Goal: Information Seeking & Learning: Check status

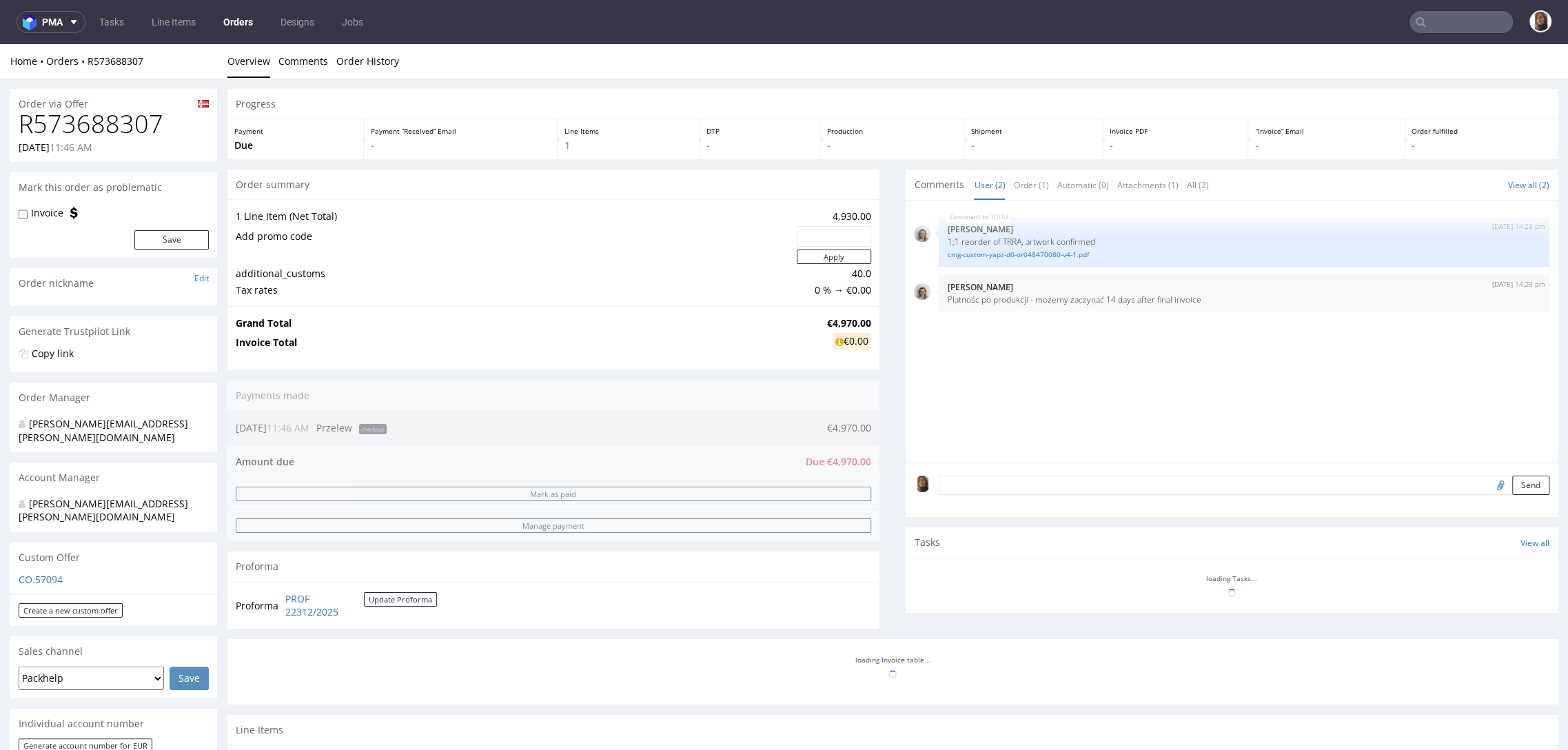
scroll to position [346, 0]
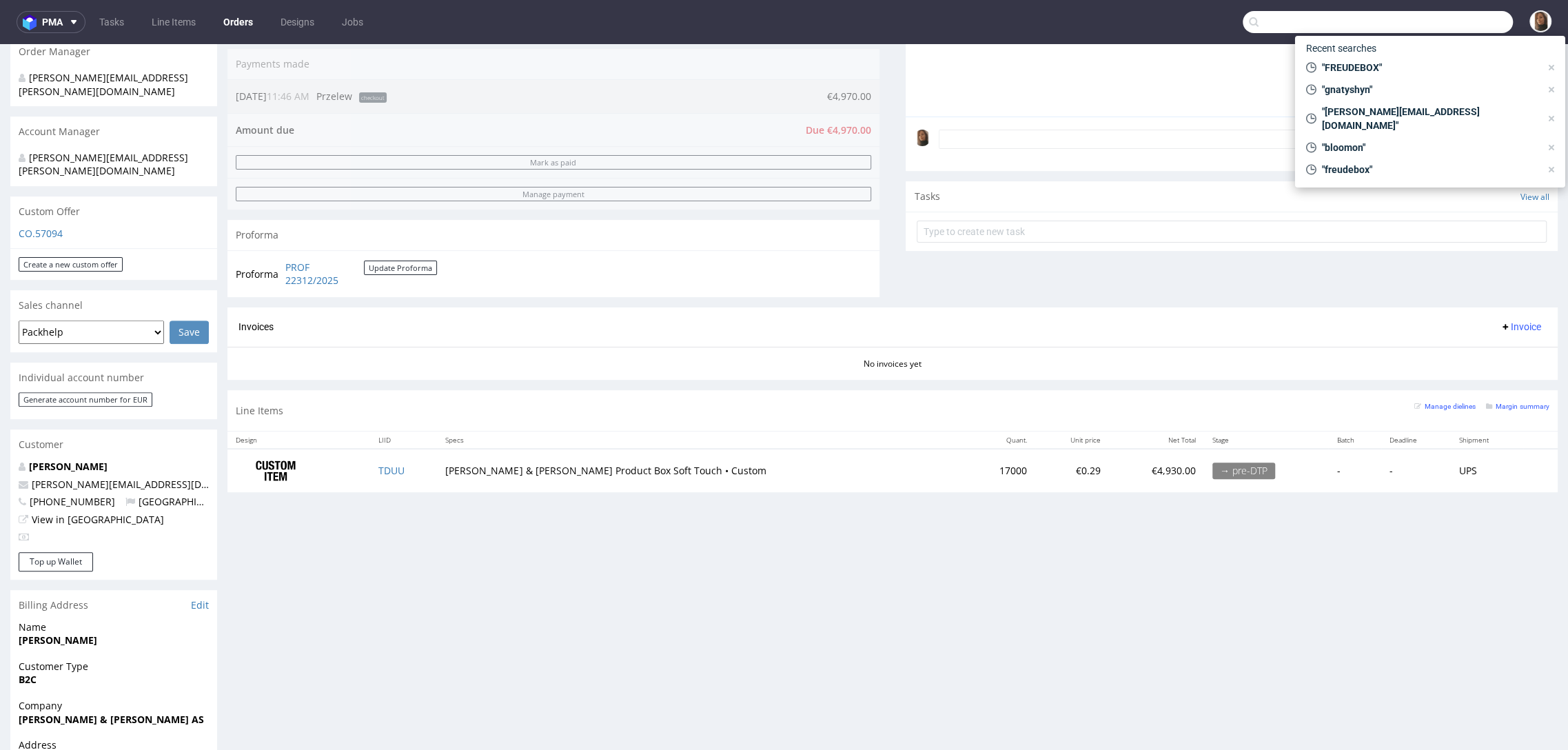
click at [1449, 14] on input "text" at bounding box center [1378, 22] width 270 height 22
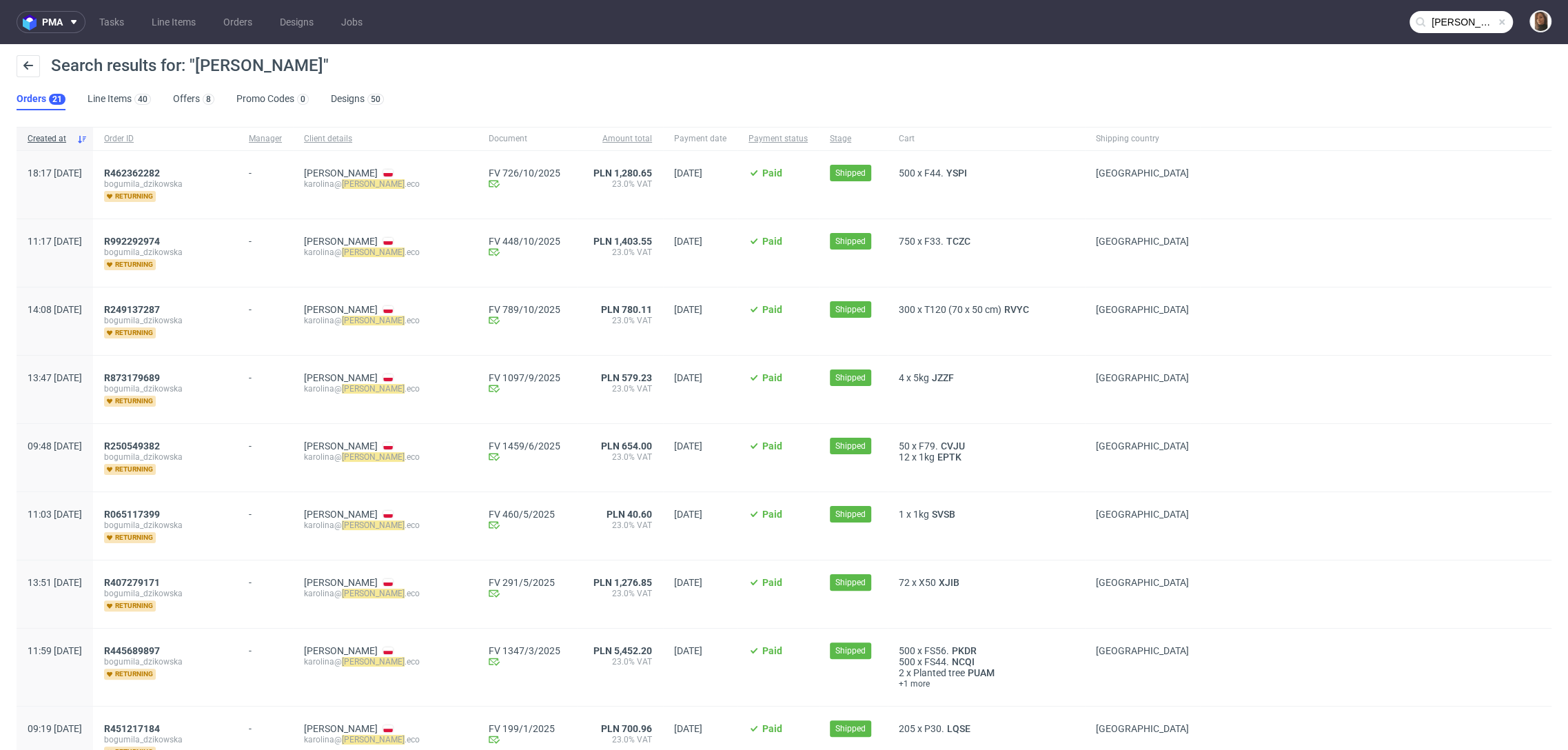
click at [1457, 17] on input "jaskolka" at bounding box center [1461, 22] width 104 height 22
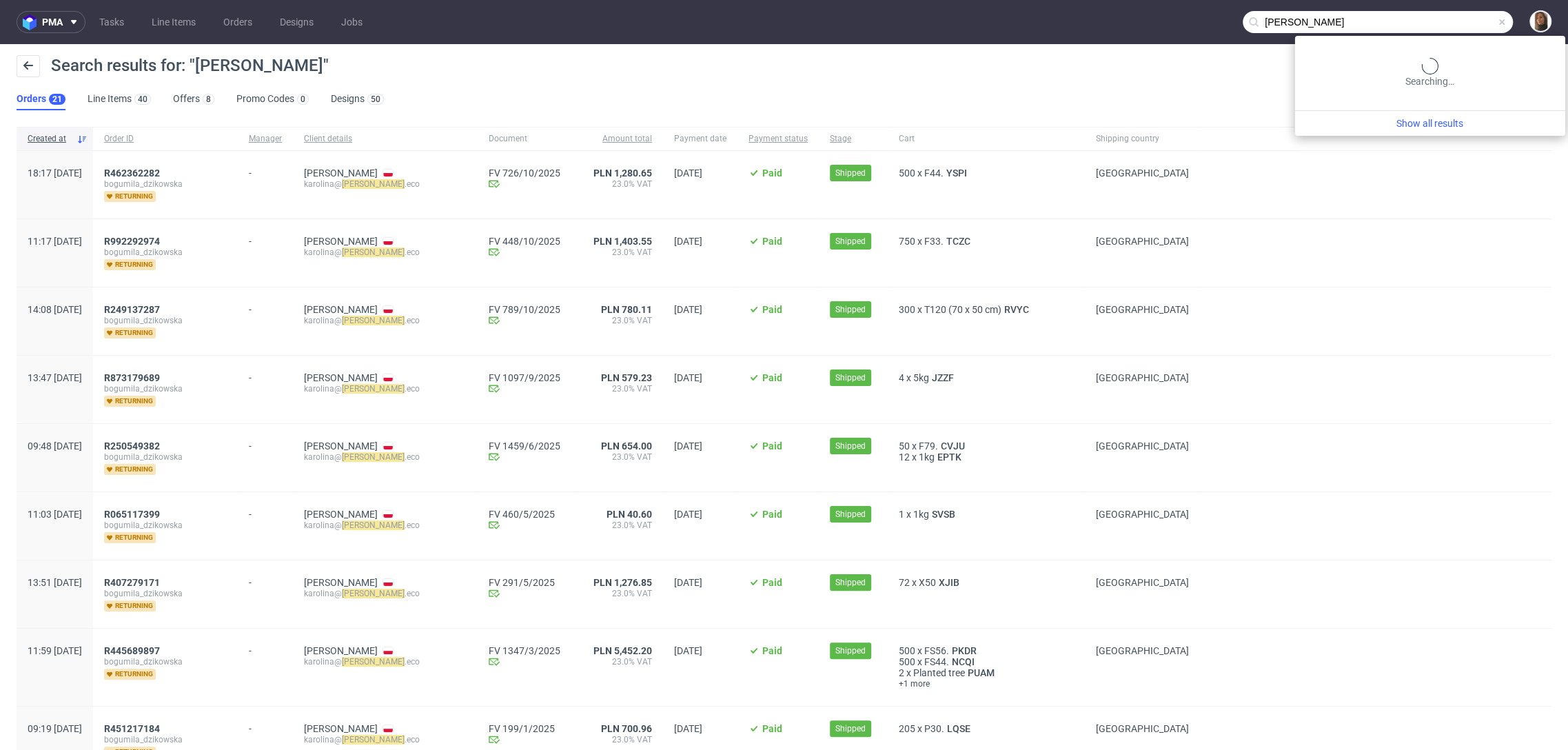
click at [1457, 17] on input "jaskolka" at bounding box center [1378, 22] width 270 height 22
type input "b"
type input "barańska"
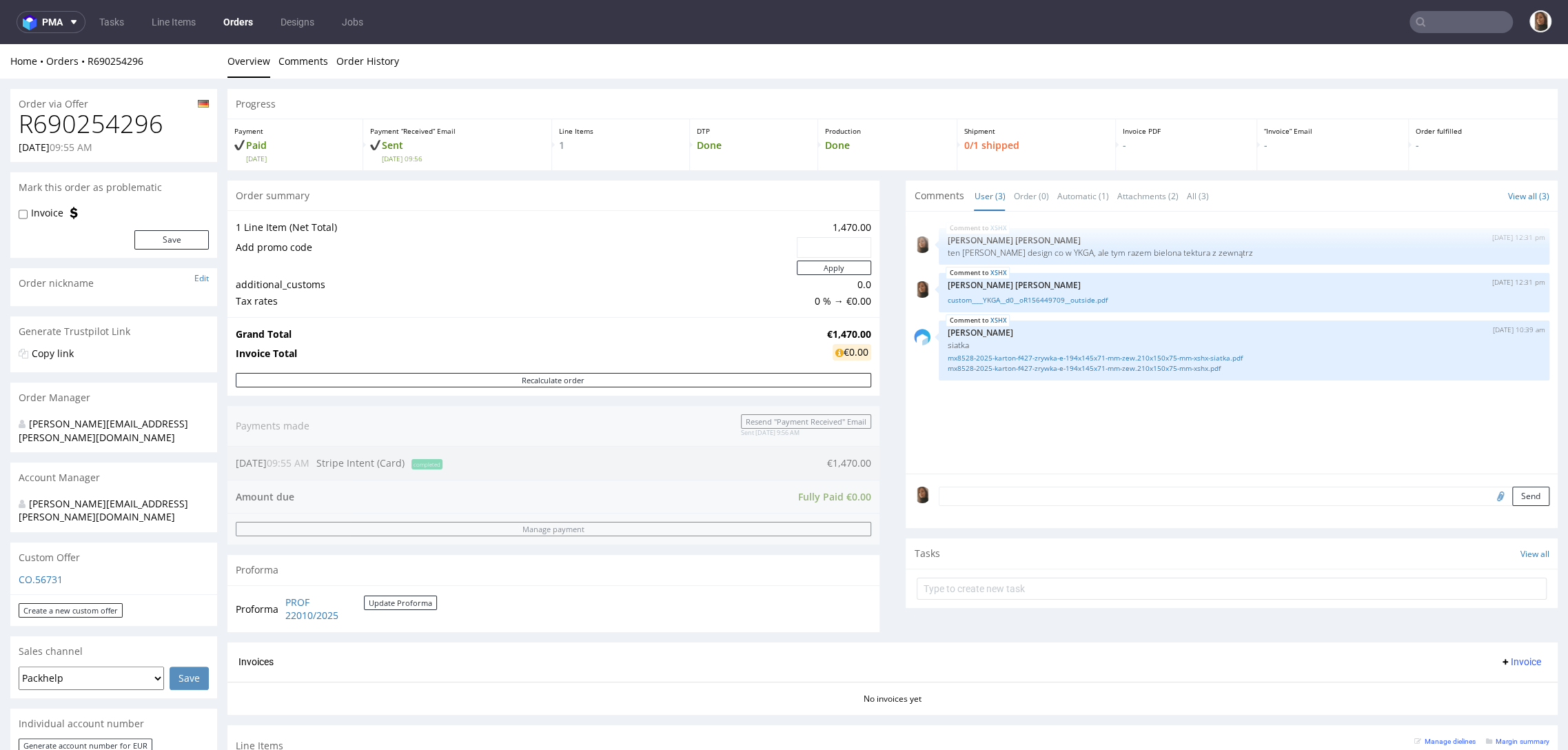
click at [548, 272] on td at bounding box center [514, 268] width 558 height 17
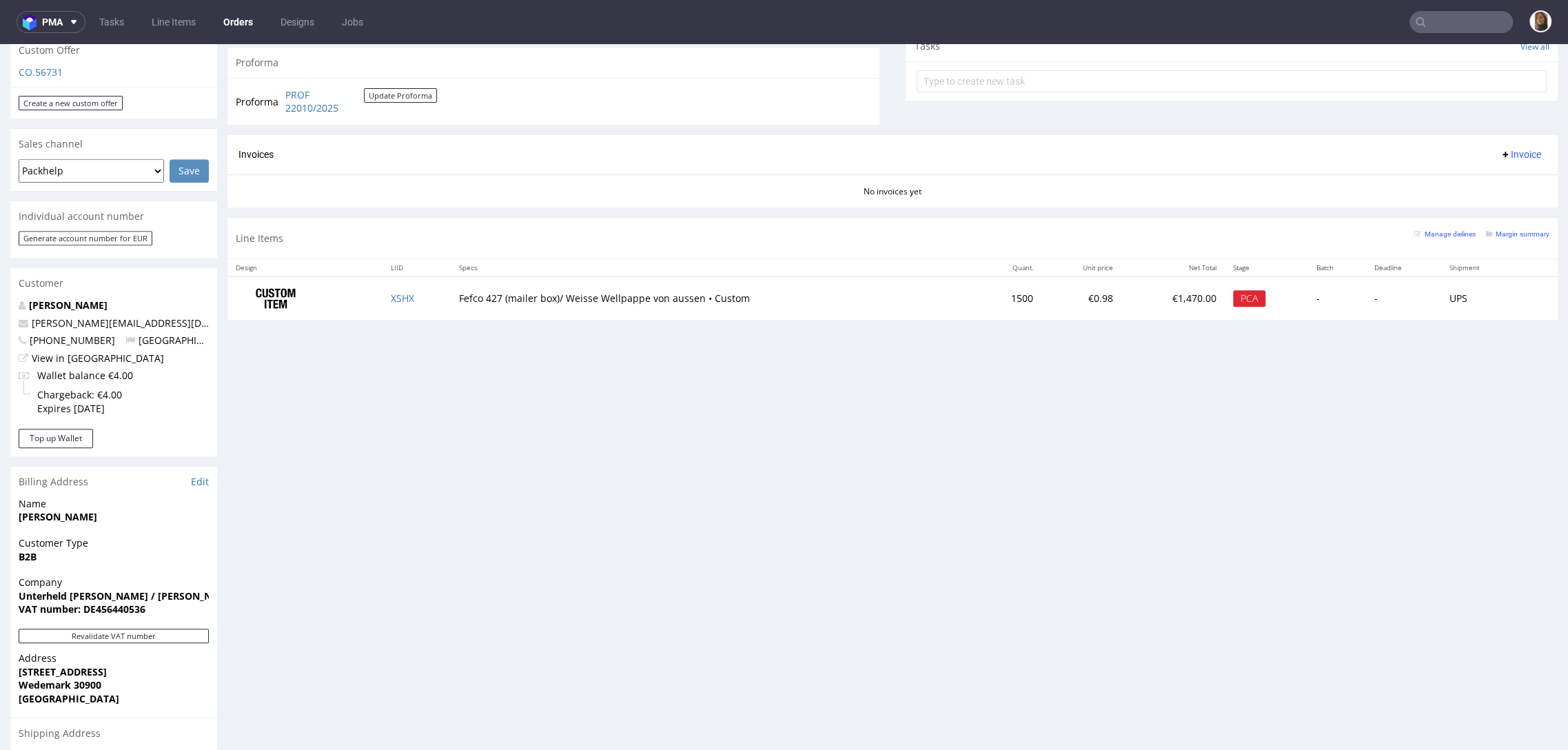
scroll to position [358, 0]
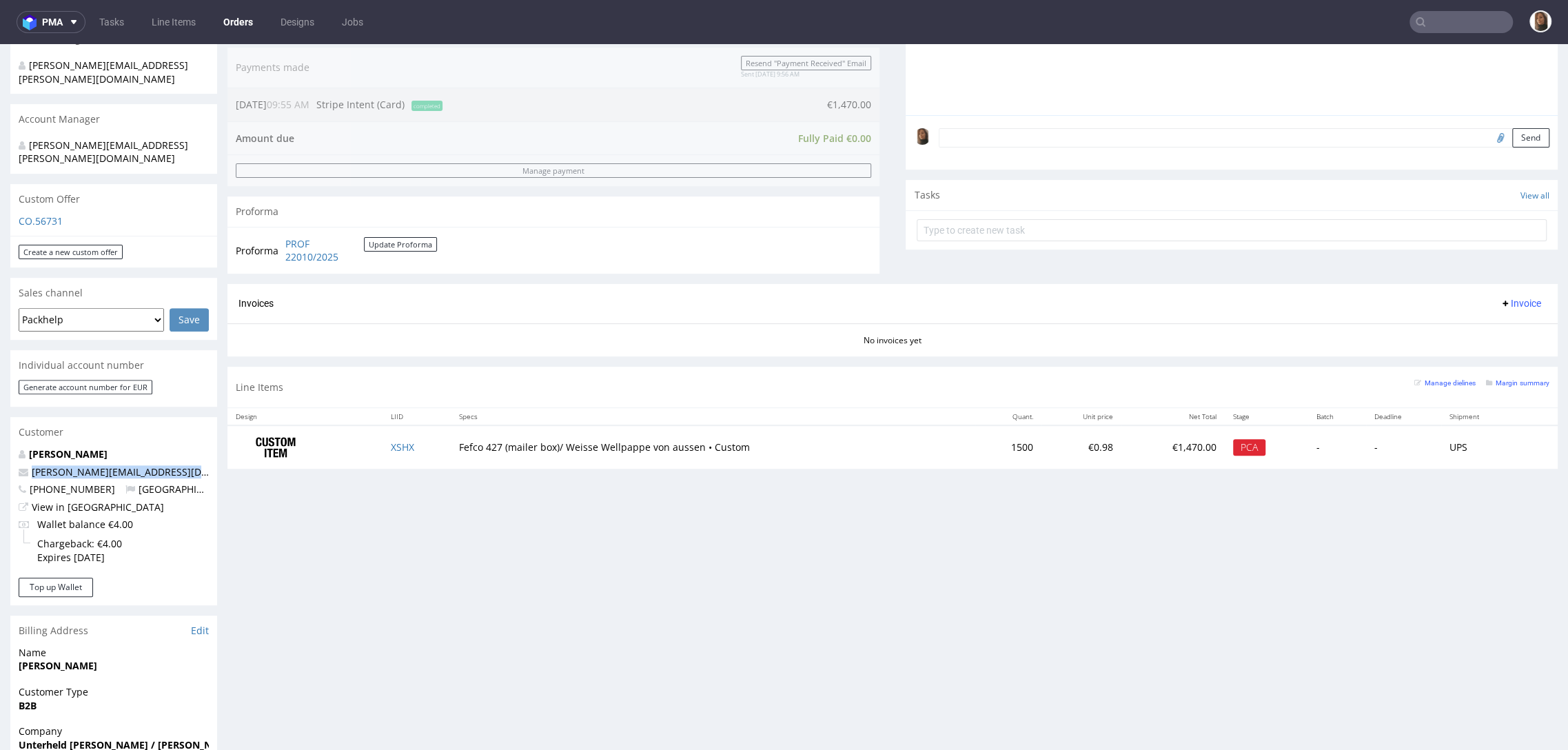
drag, startPoint x: 195, startPoint y: 445, endPoint x: 12, endPoint y: 445, distance: 183.0
click at [12, 447] on div "Michael Janczikowski michael.janczikowski@unterheld.de +491741867246 Germany Vi…" at bounding box center [113, 512] width 207 height 130
copy span "michael.janczikowski@unterheld.de"
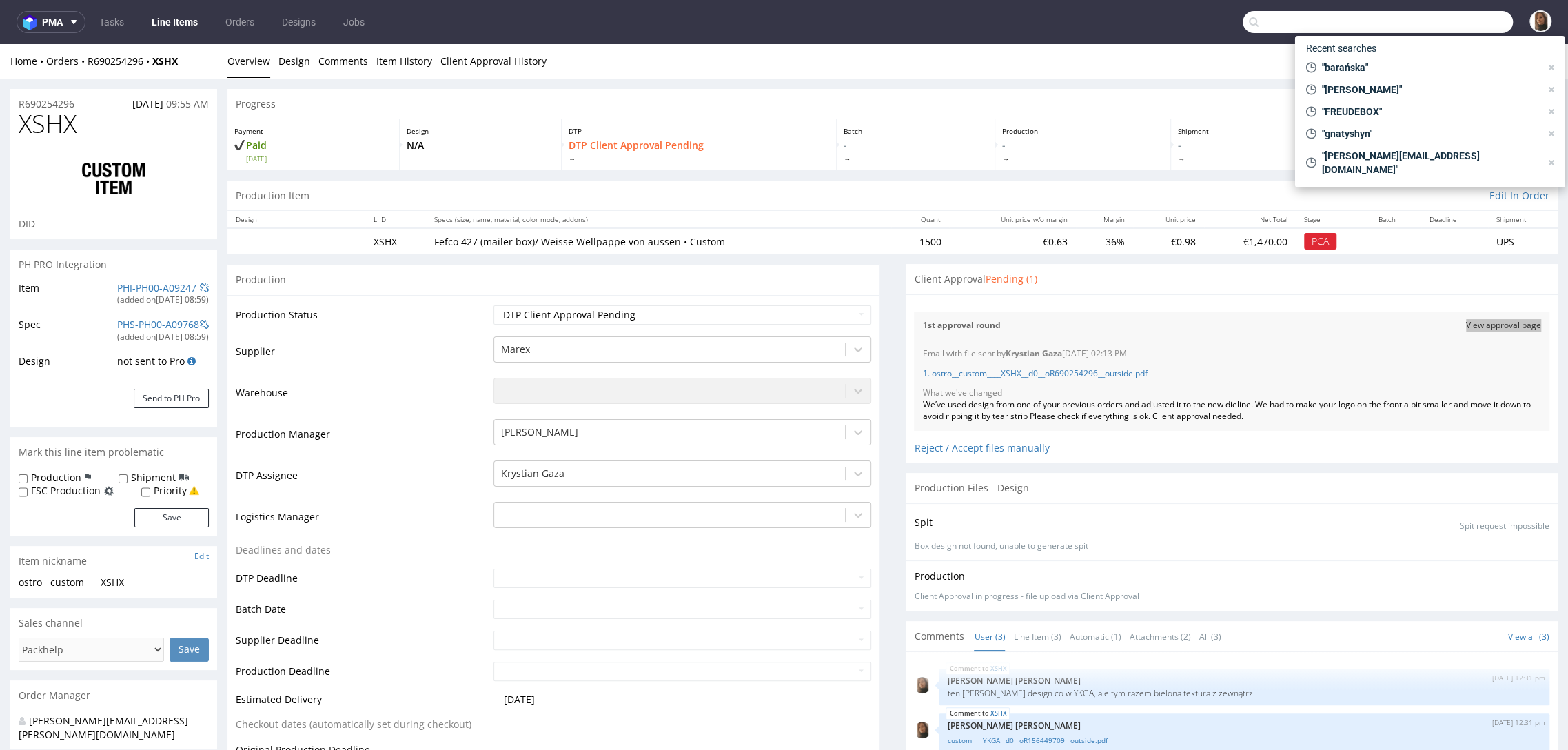
click at [1444, 25] on input "text" at bounding box center [1378, 22] width 270 height 22
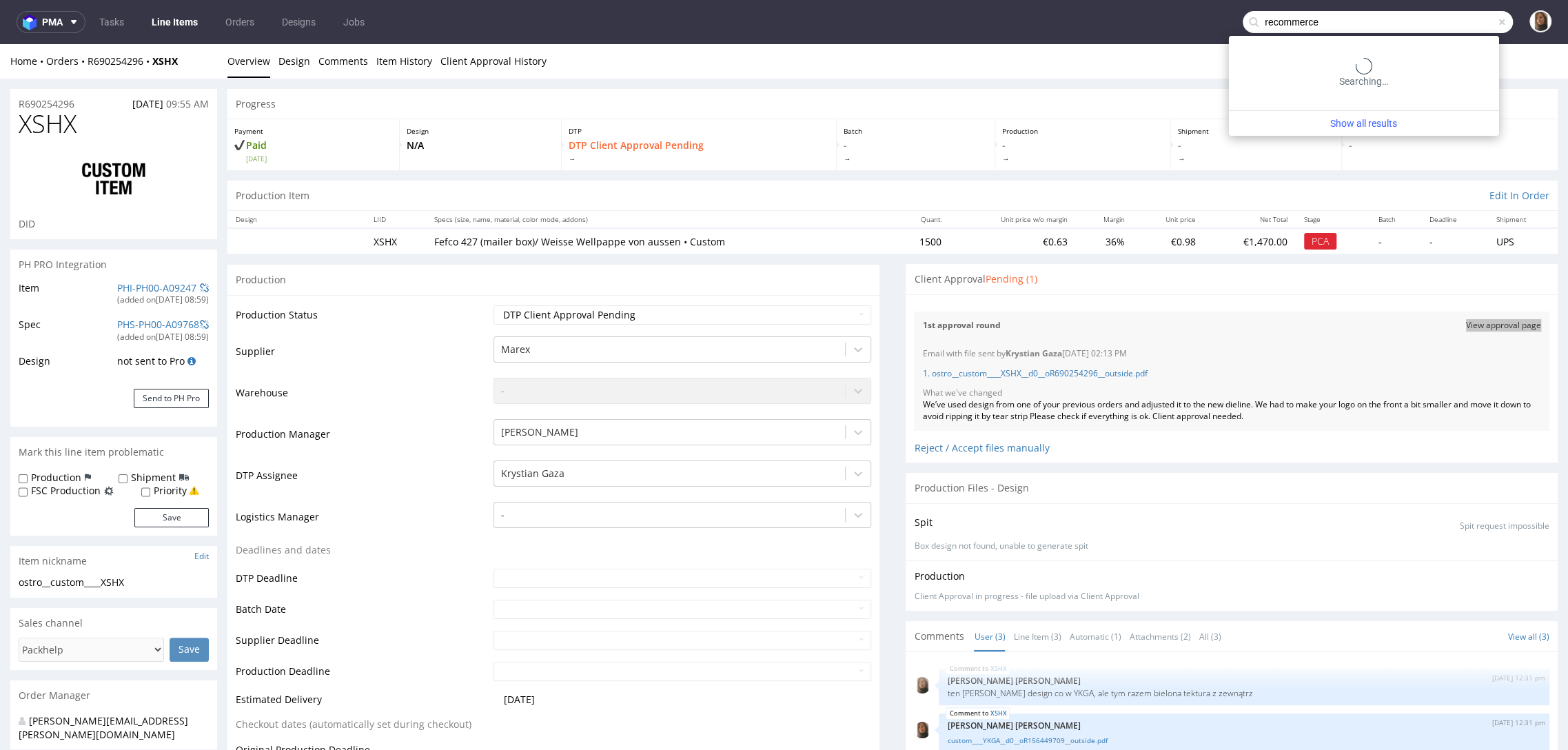
type input "recommerce"
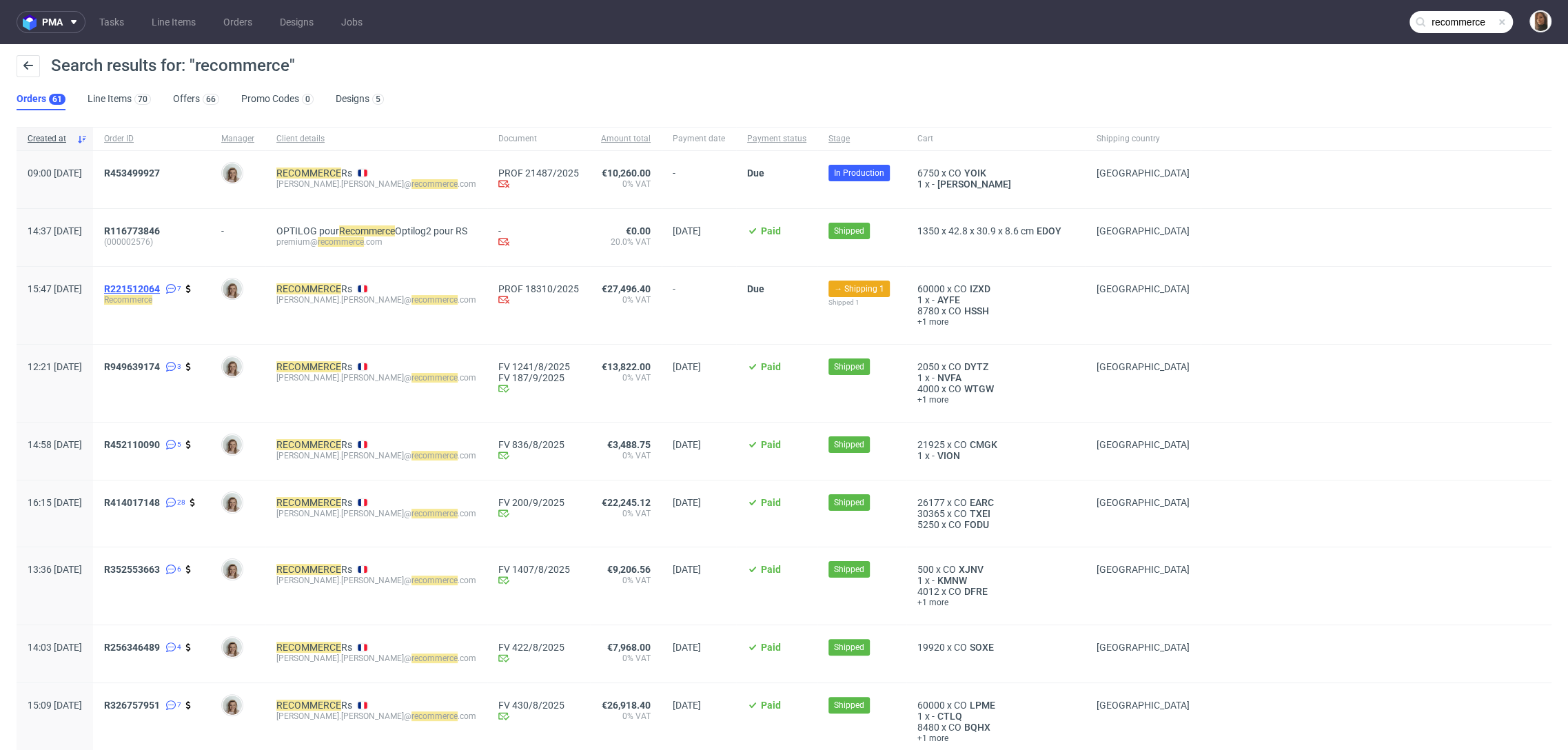
click at [160, 284] on span "R221512064" at bounding box center [132, 288] width 56 height 11
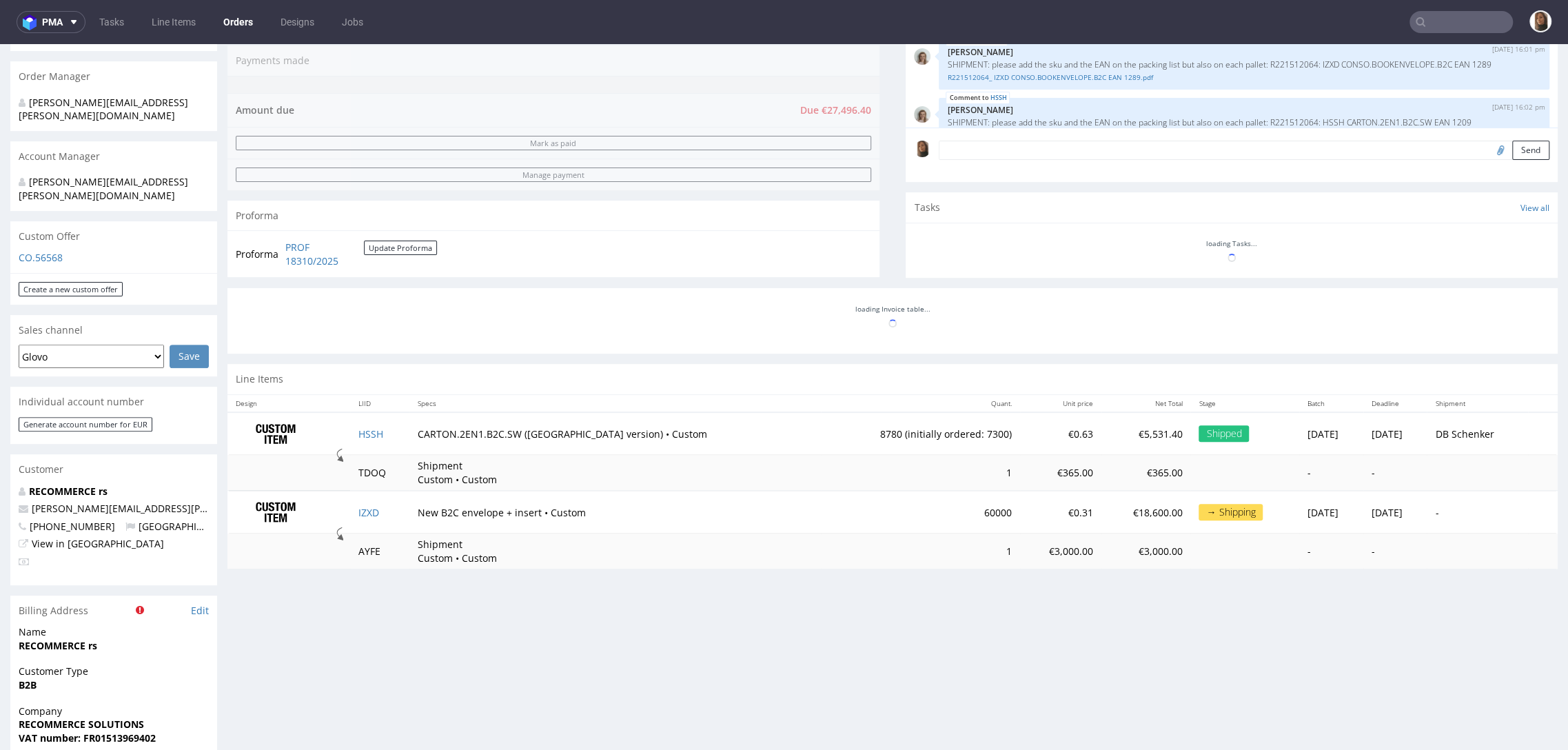
scroll to position [151, 0]
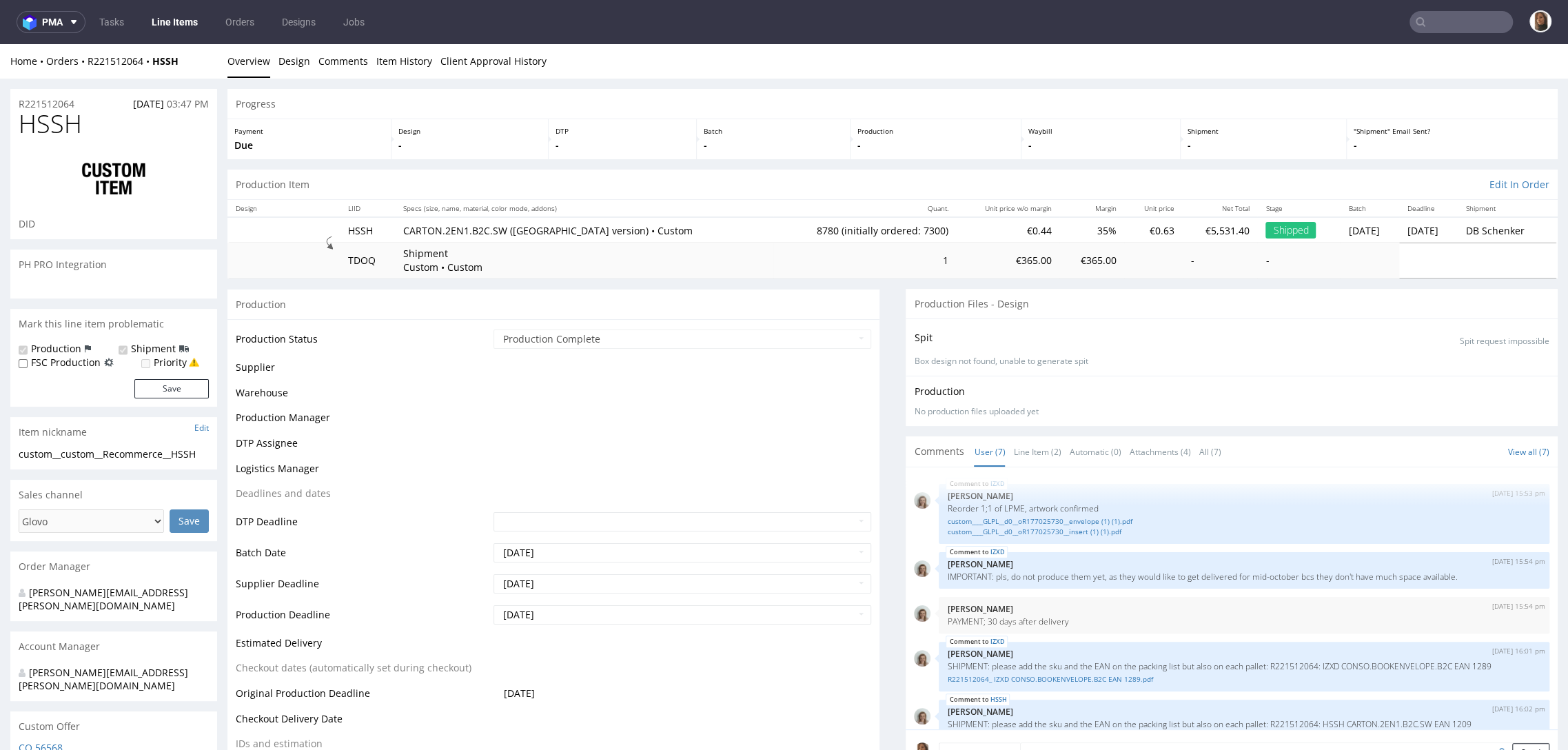
scroll to position [151, 0]
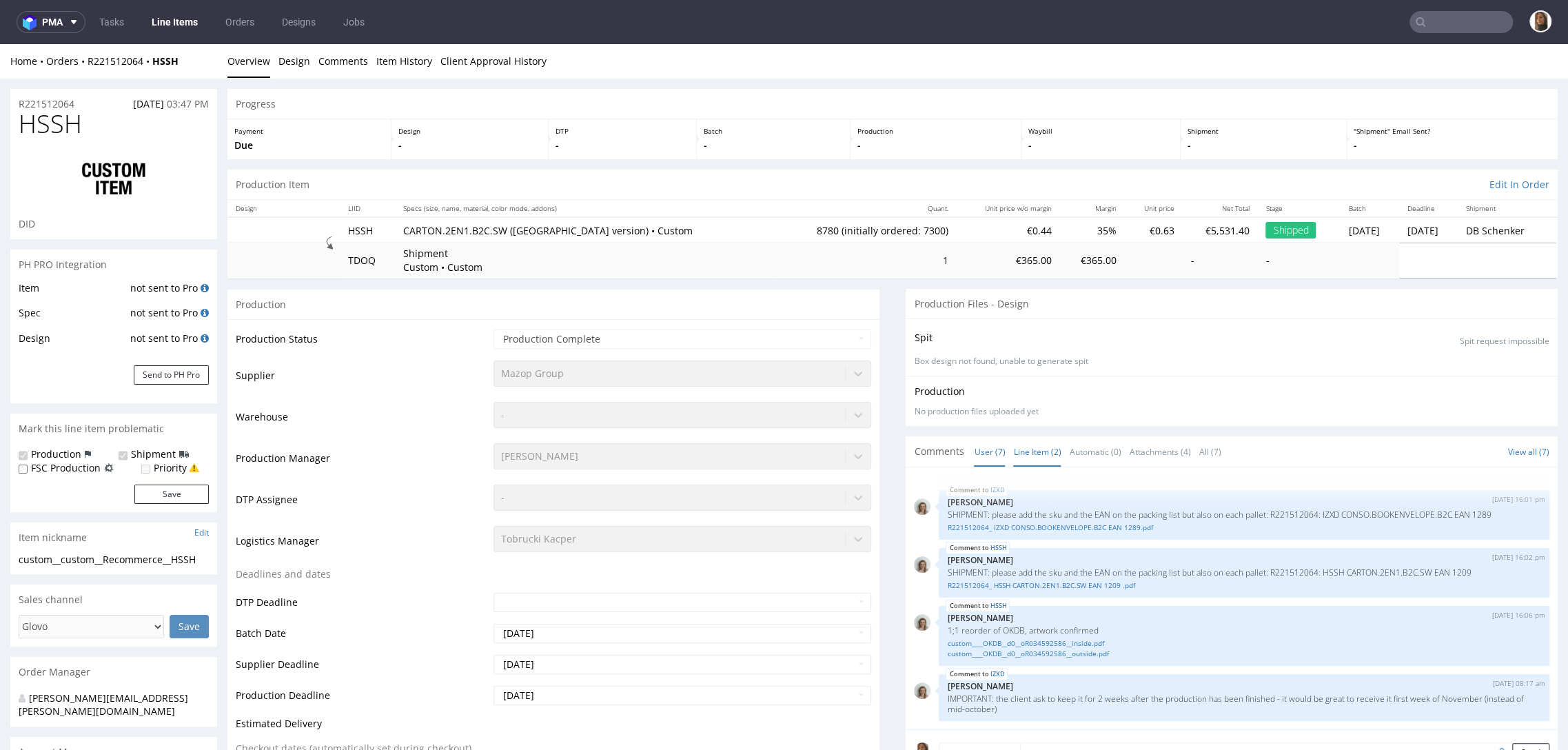
click at [1030, 446] on link "Line Item (2)" at bounding box center [1037, 452] width 48 height 30
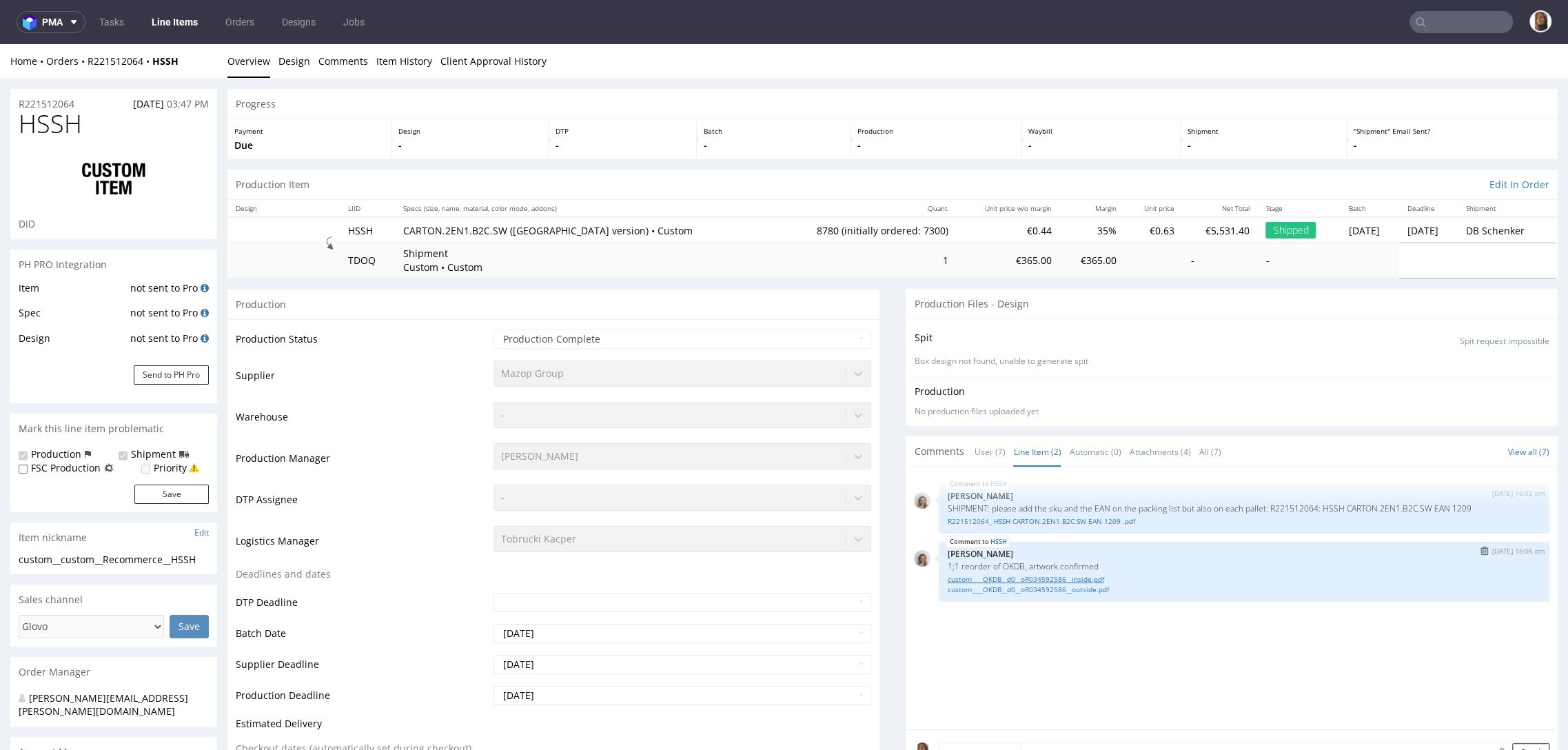
click at [1028, 576] on link "custom____OKDB__d0__oR034592586__inside.pdf" at bounding box center [1243, 579] width 594 height 10
click at [1031, 588] on link "custom____OKDB__d0__oR034592586__outside.pdf" at bounding box center [1243, 589] width 594 height 10
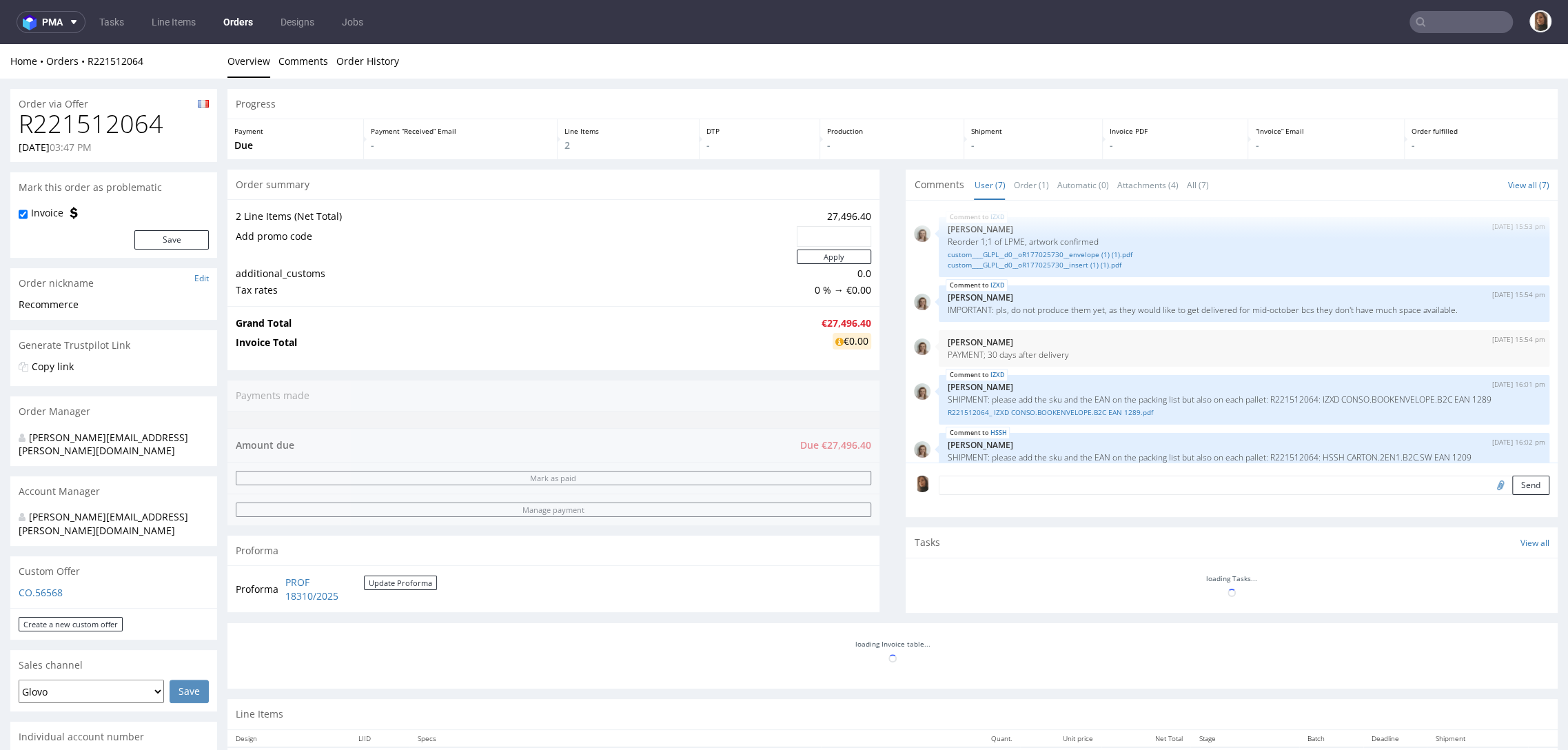
scroll to position [151, 0]
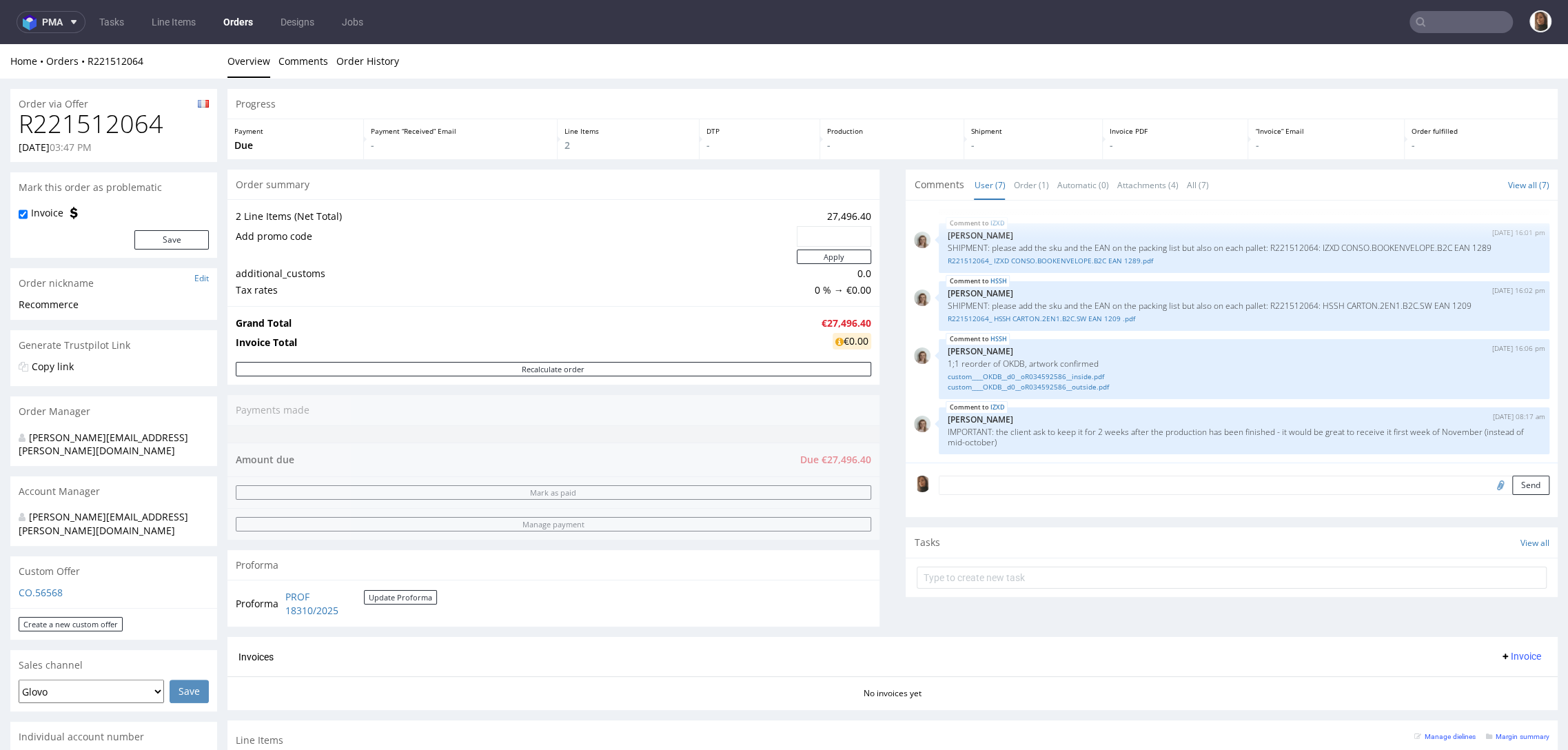
type input "recommerce"
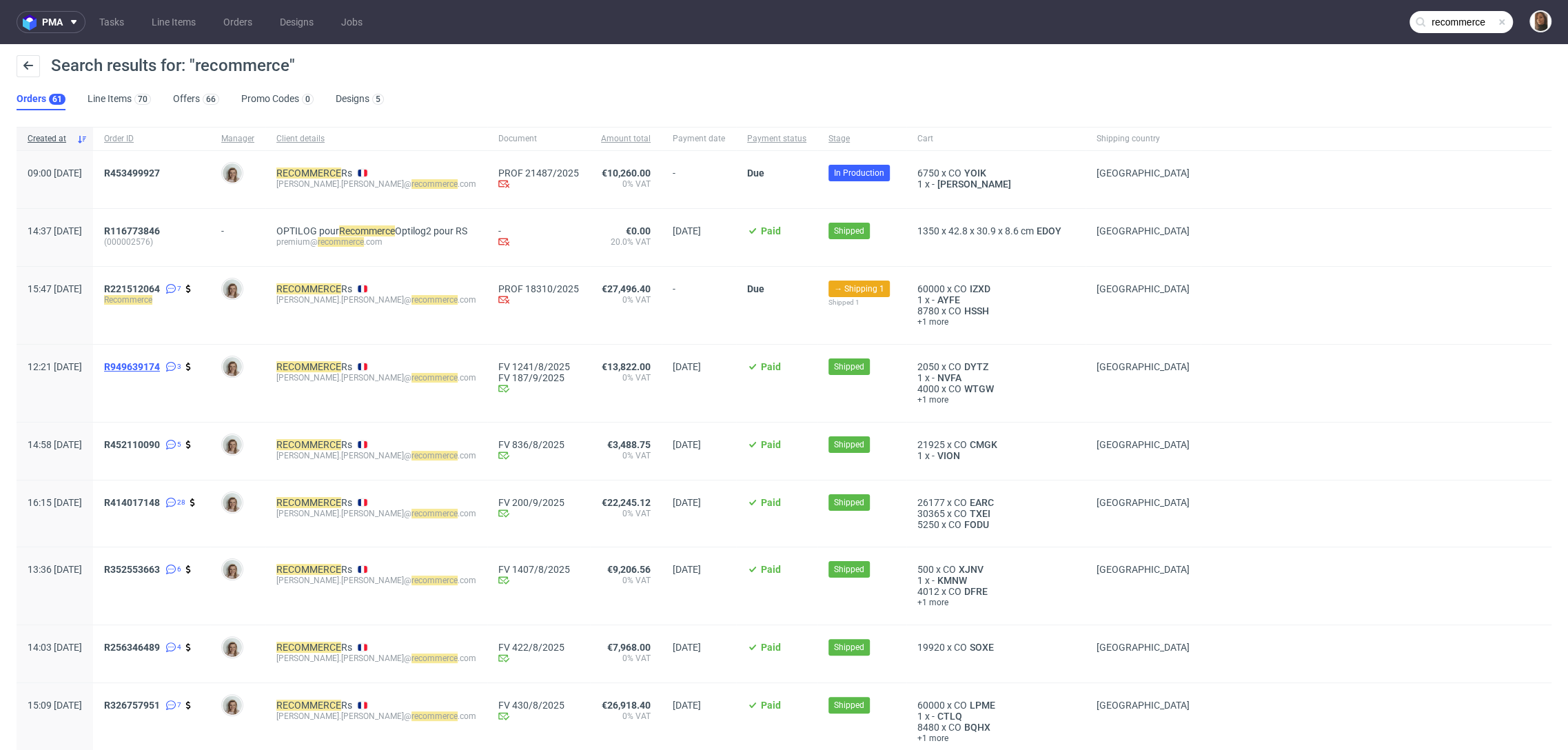
click at [160, 366] on span "R949639174" at bounding box center [132, 366] width 56 height 11
click at [160, 446] on span "R452110090" at bounding box center [132, 444] width 56 height 11
click at [160, 501] on span "R414017148" at bounding box center [132, 502] width 56 height 11
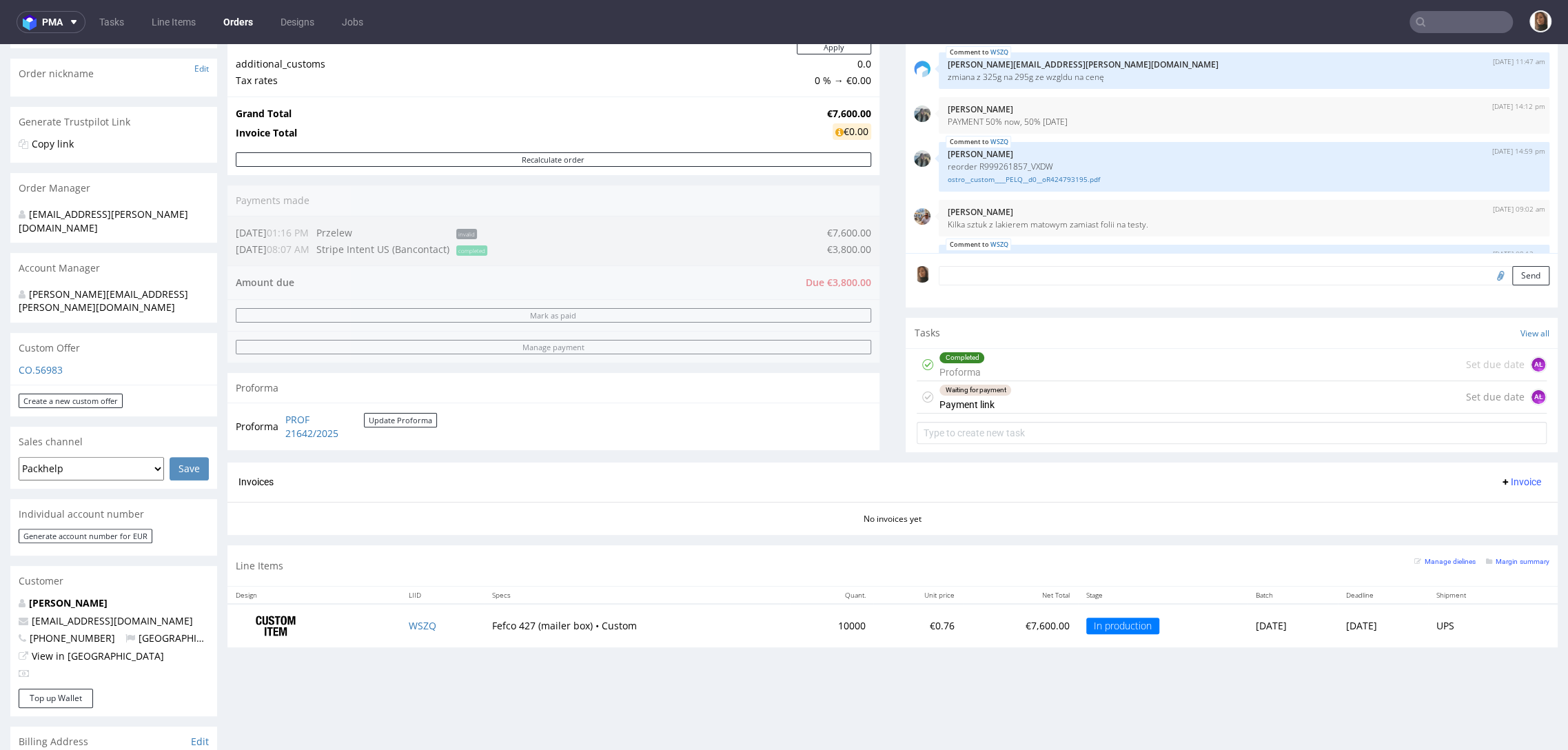
scroll to position [36, 0]
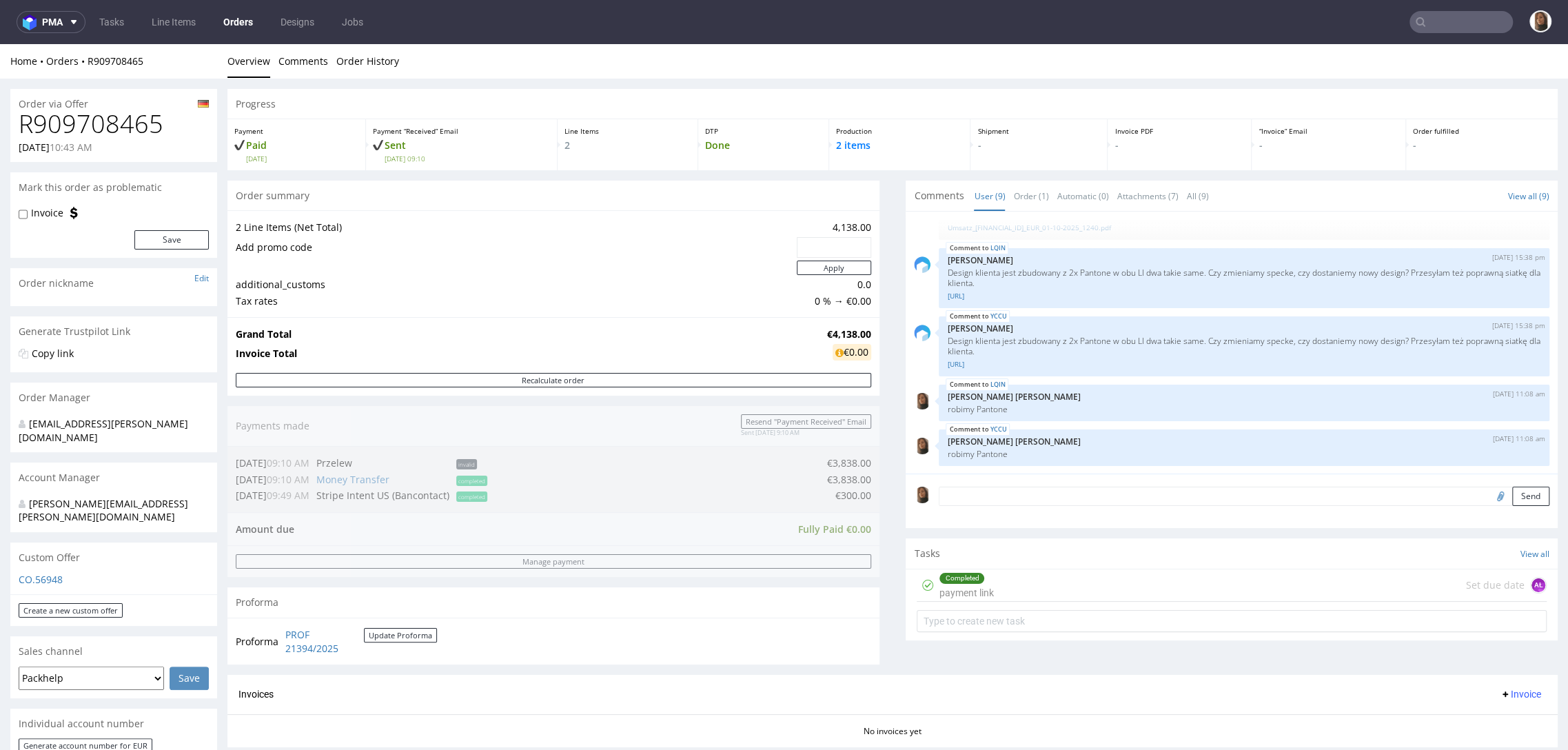
scroll to position [336, 0]
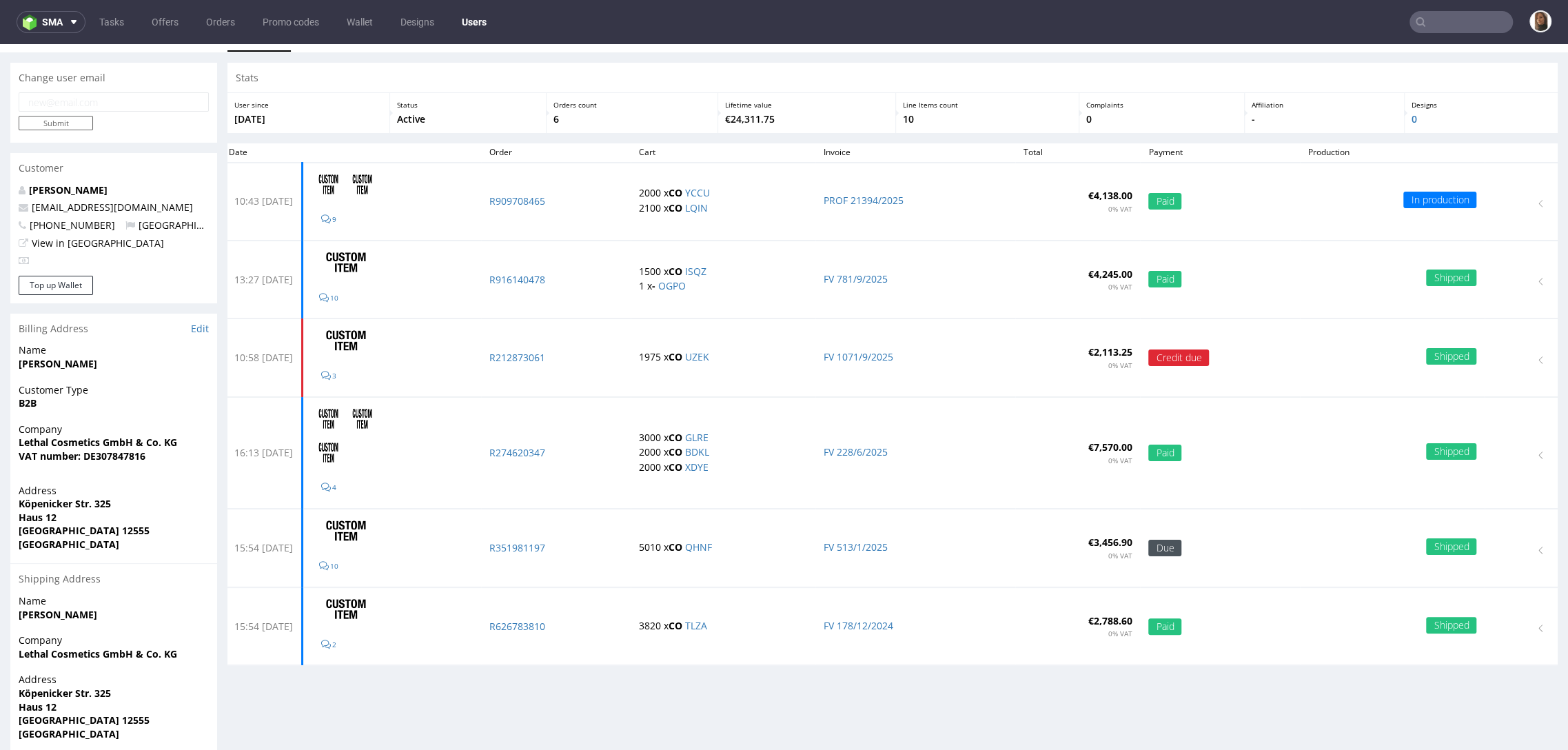
scroll to position [27, 0]
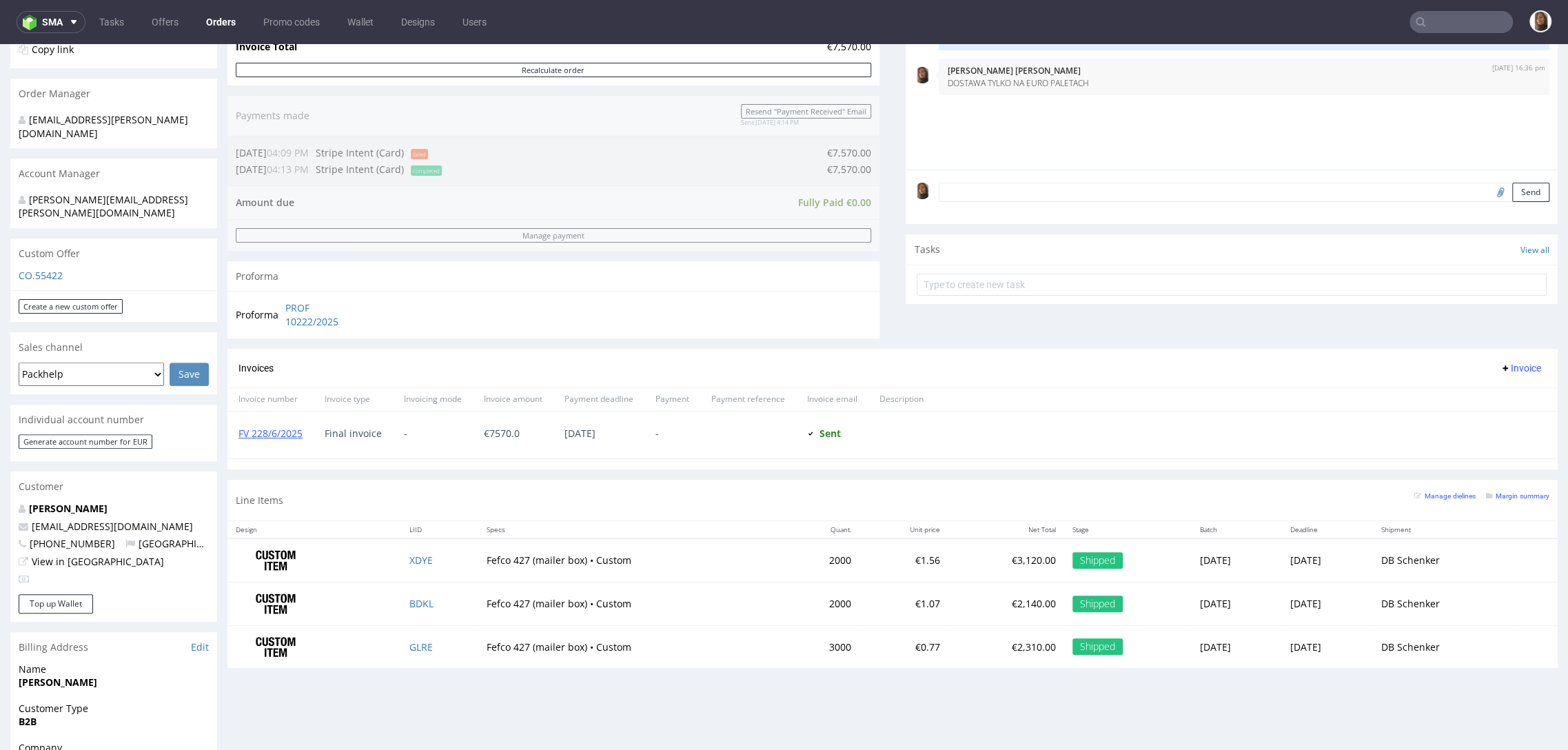
scroll to position [398, 0]
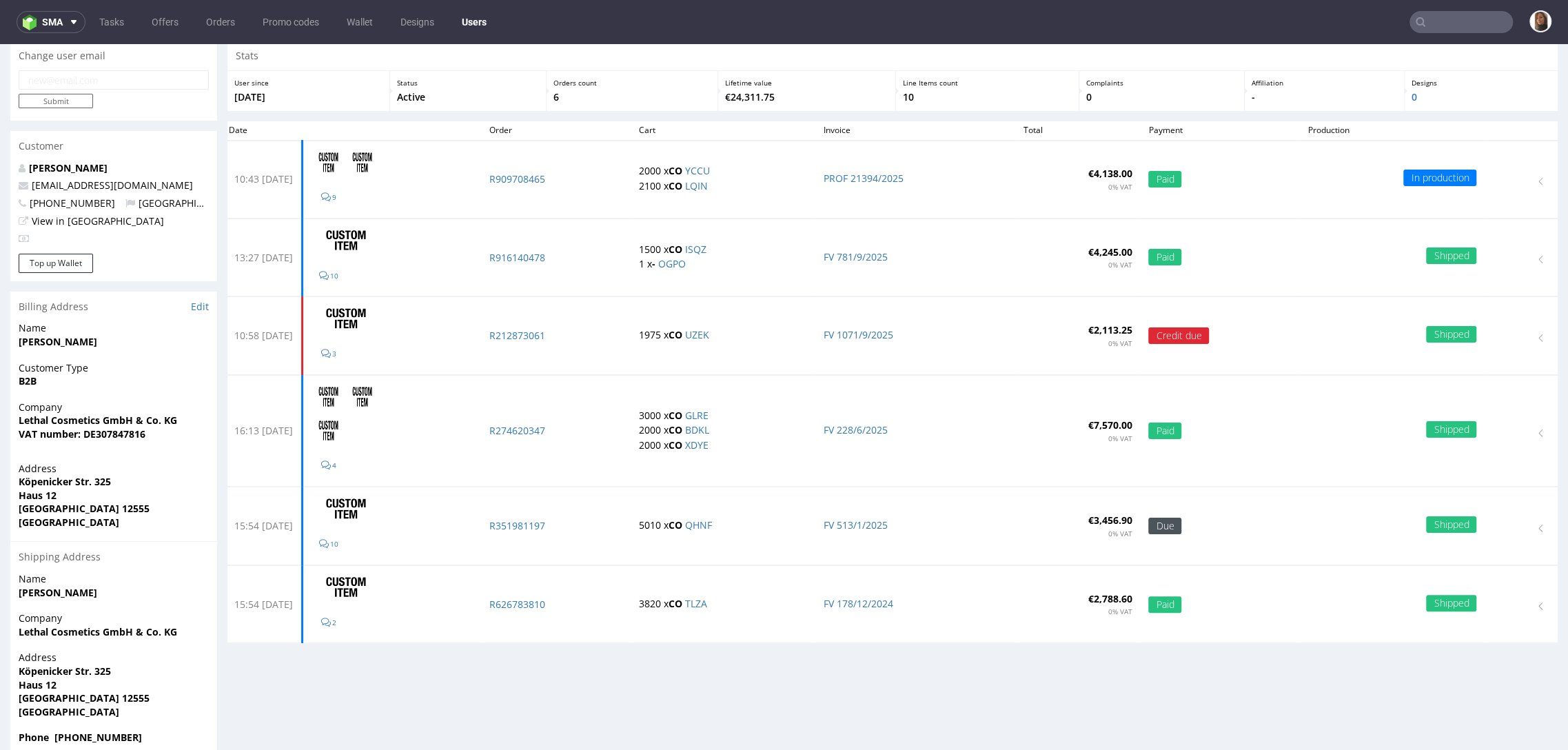
scroll to position [58, 0]
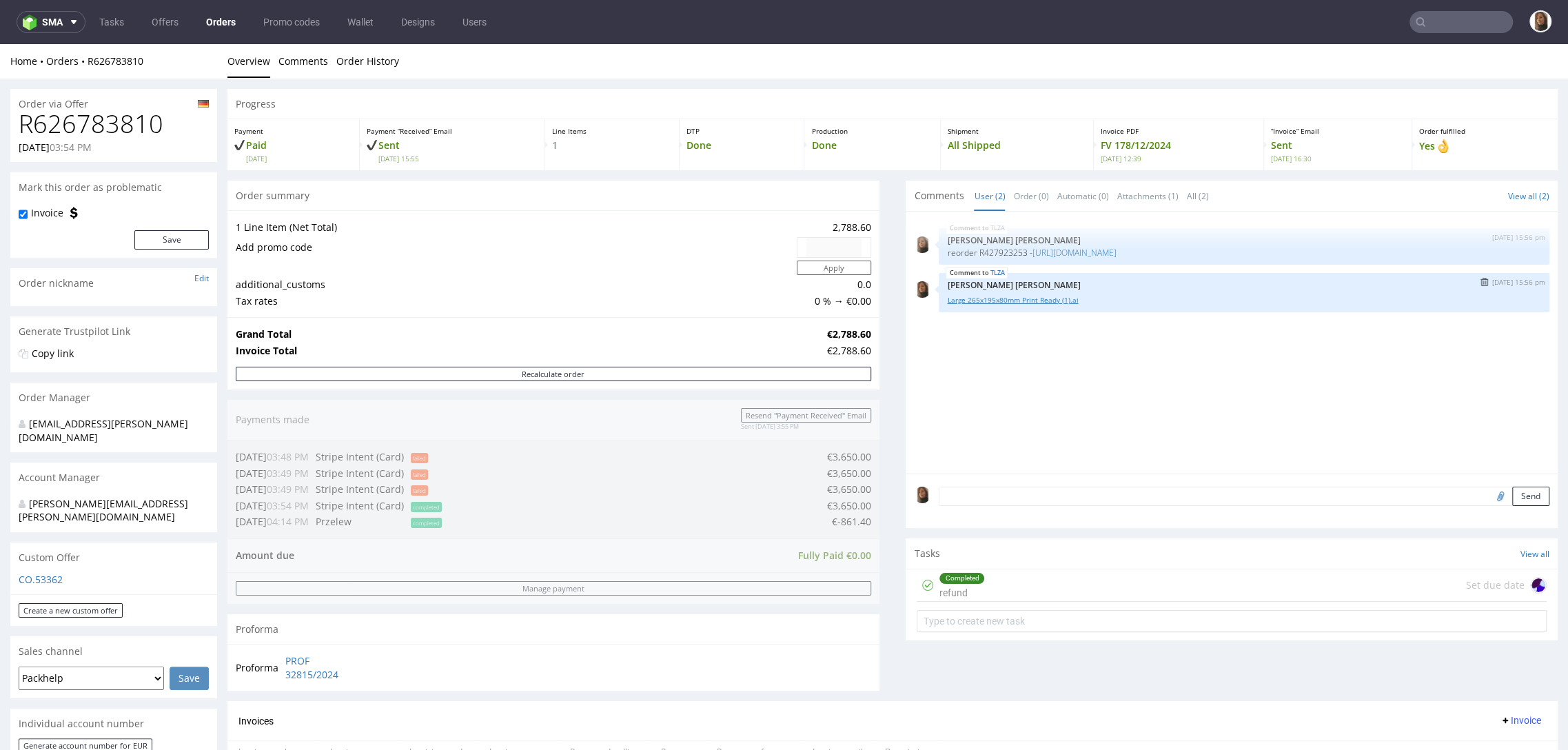
click at [1031, 298] on link "Large 265x195x80mm Print Ready (1).ai" at bounding box center [1243, 300] width 594 height 10
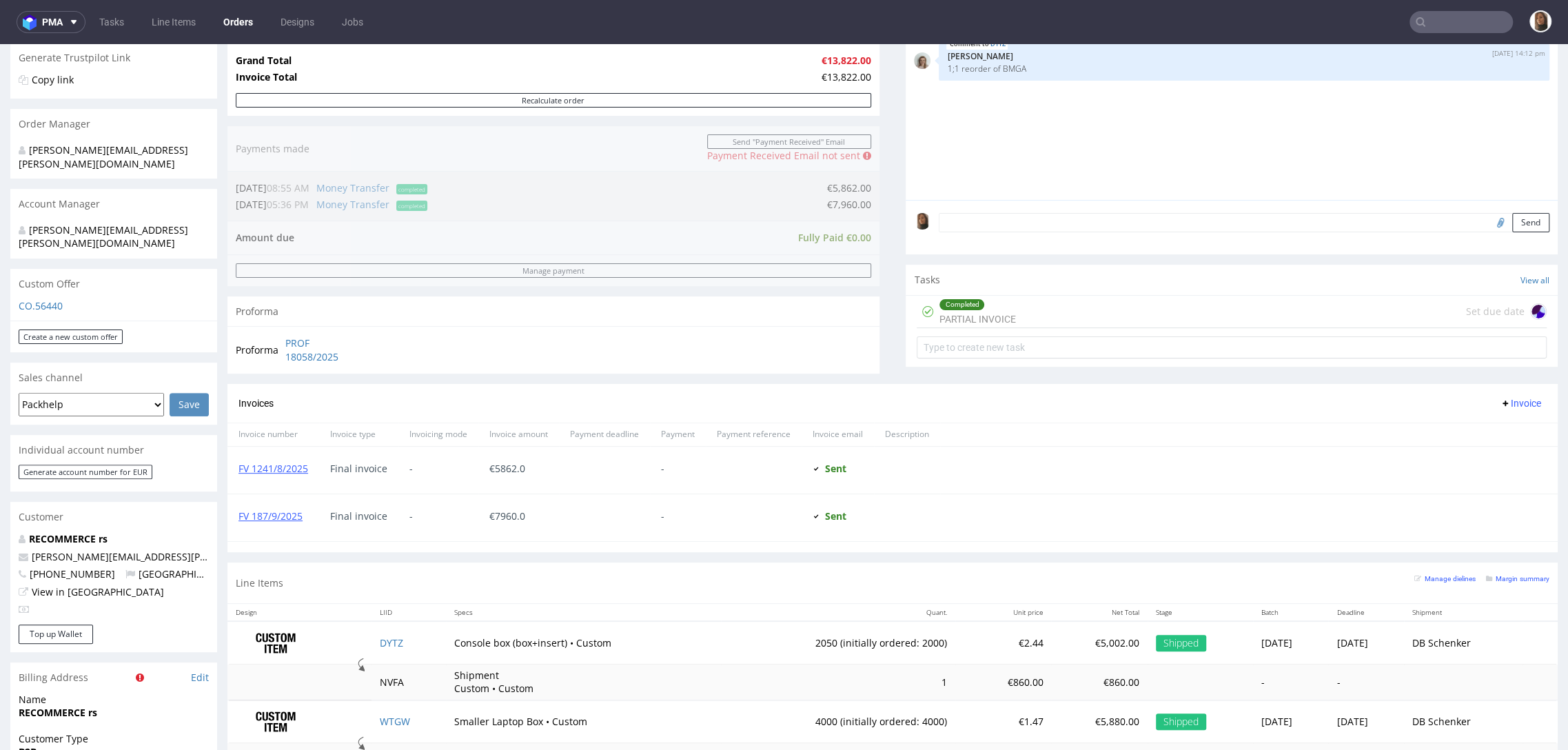
scroll to position [322, 0]
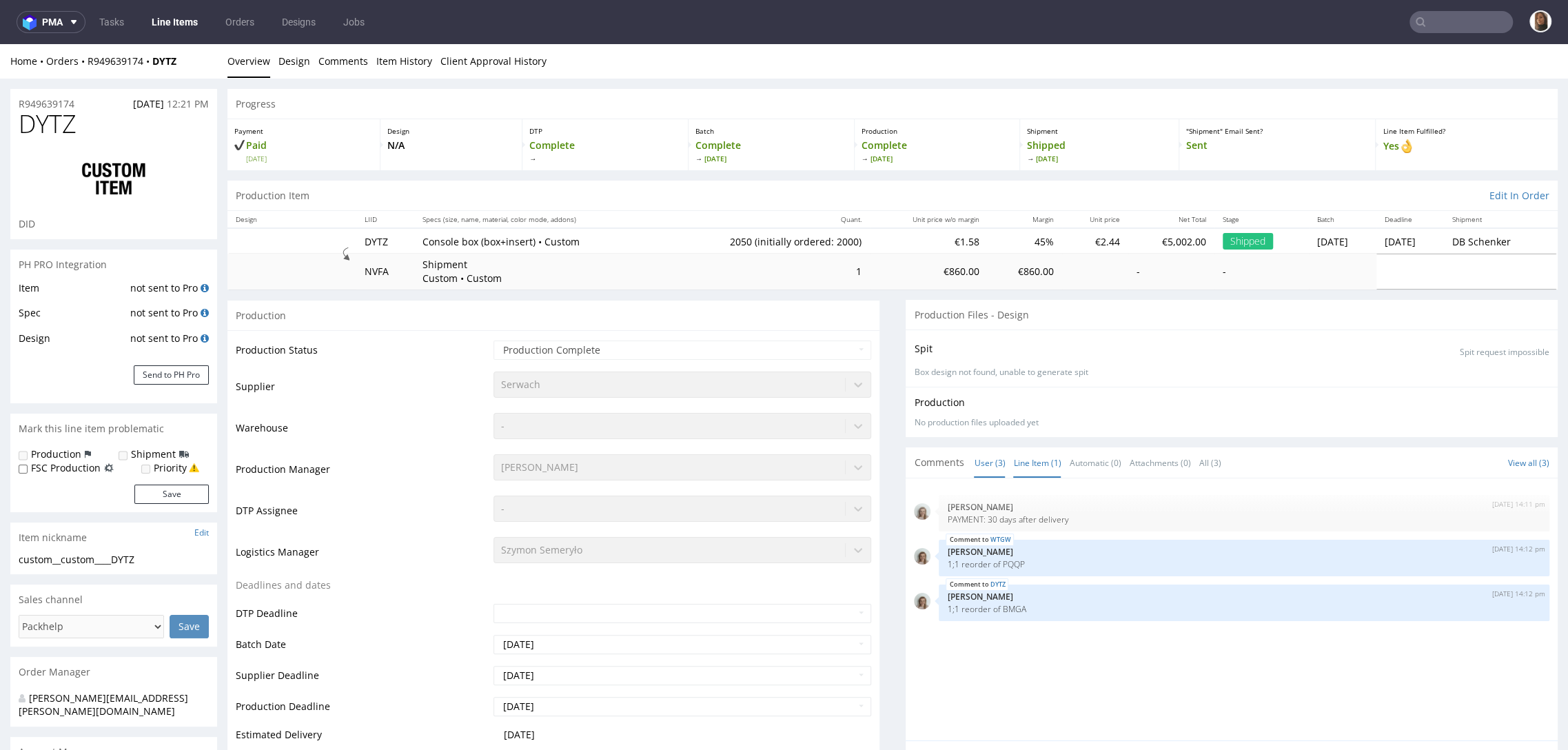
click at [1020, 462] on link "Line Item (1)" at bounding box center [1037, 463] width 48 height 30
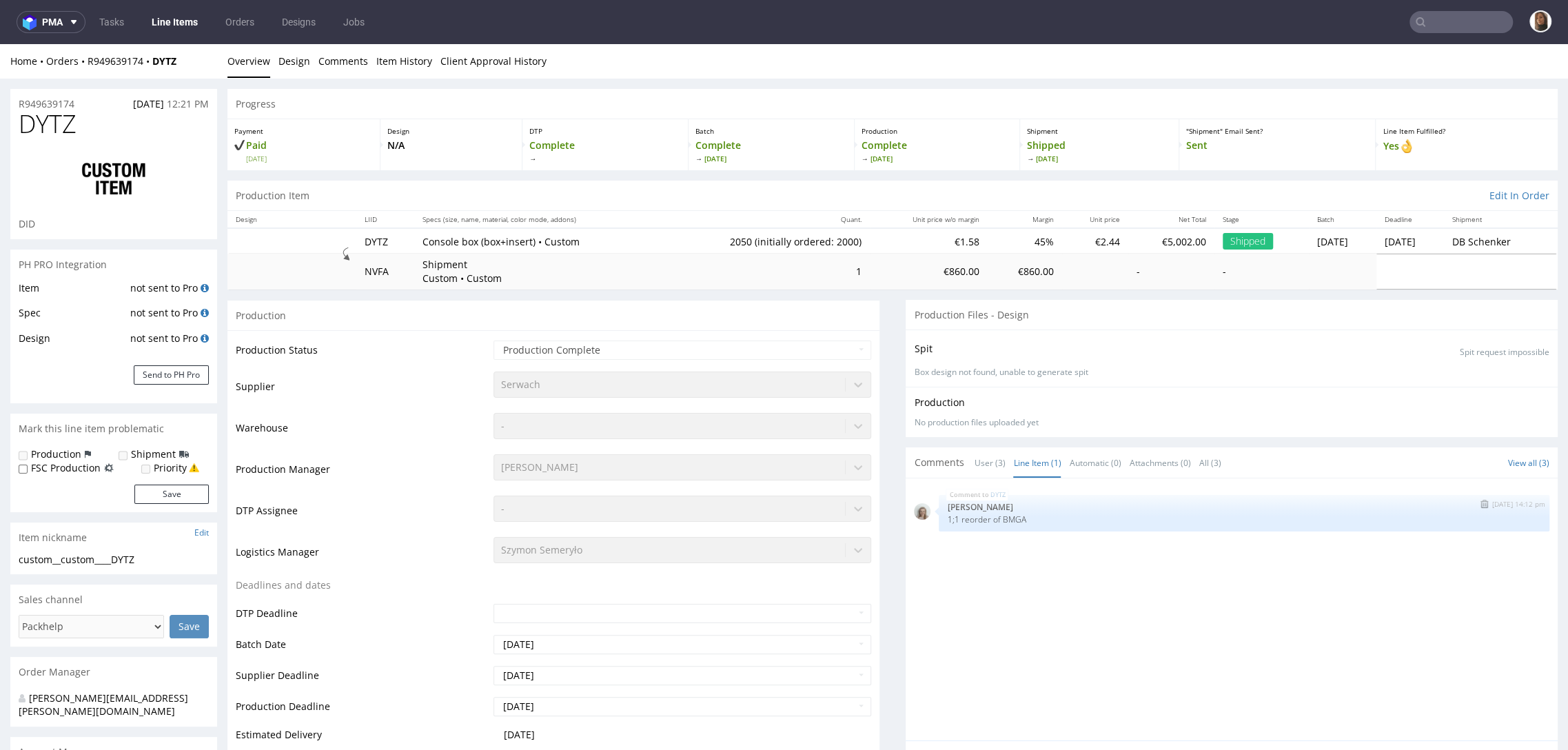
click at [1001, 514] on p "1;1 reorder of BMGA" at bounding box center [1243, 520] width 594 height 10
copy p "BMGA"
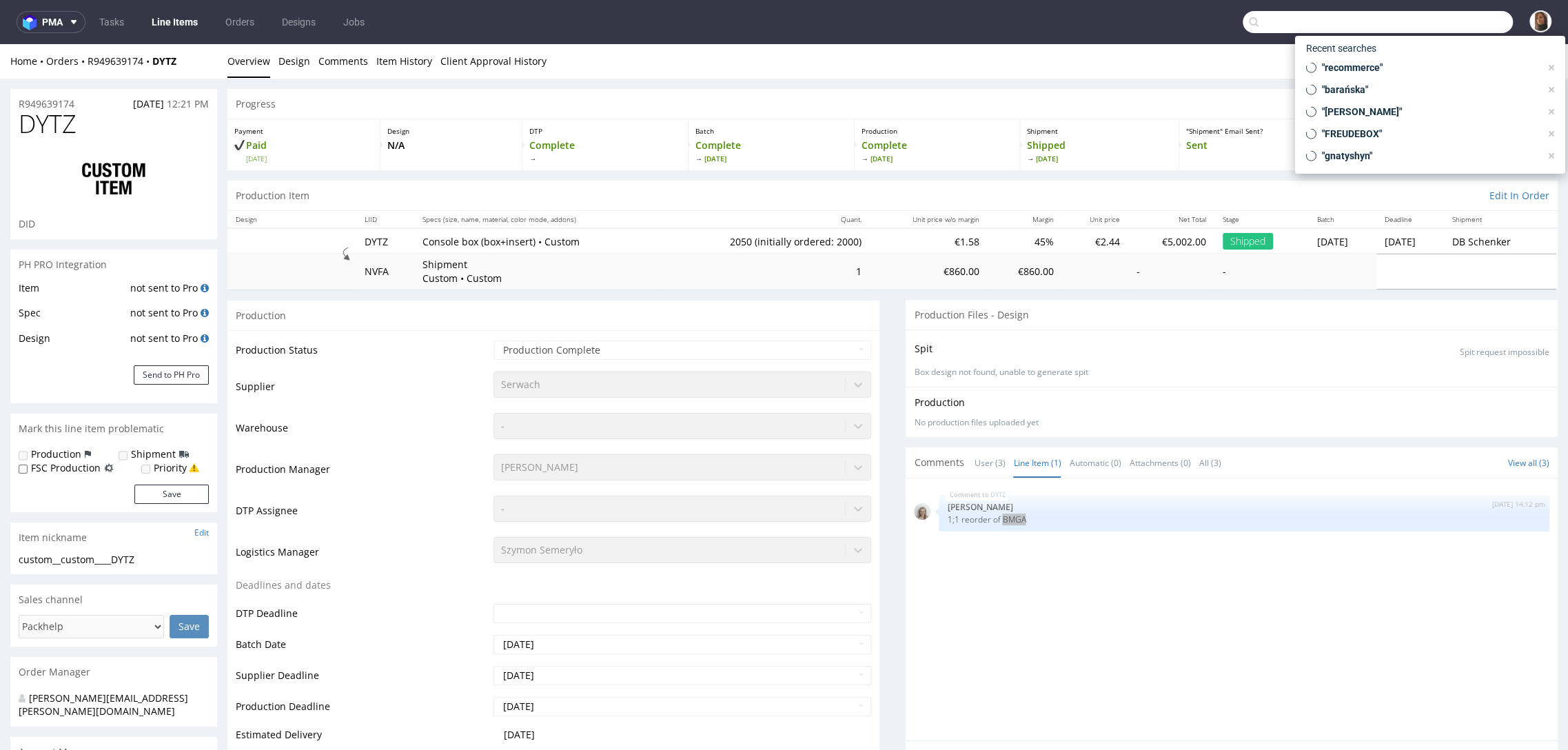
click at [1478, 30] on input "text" at bounding box center [1378, 22] width 270 height 22
paste input "BMGA"
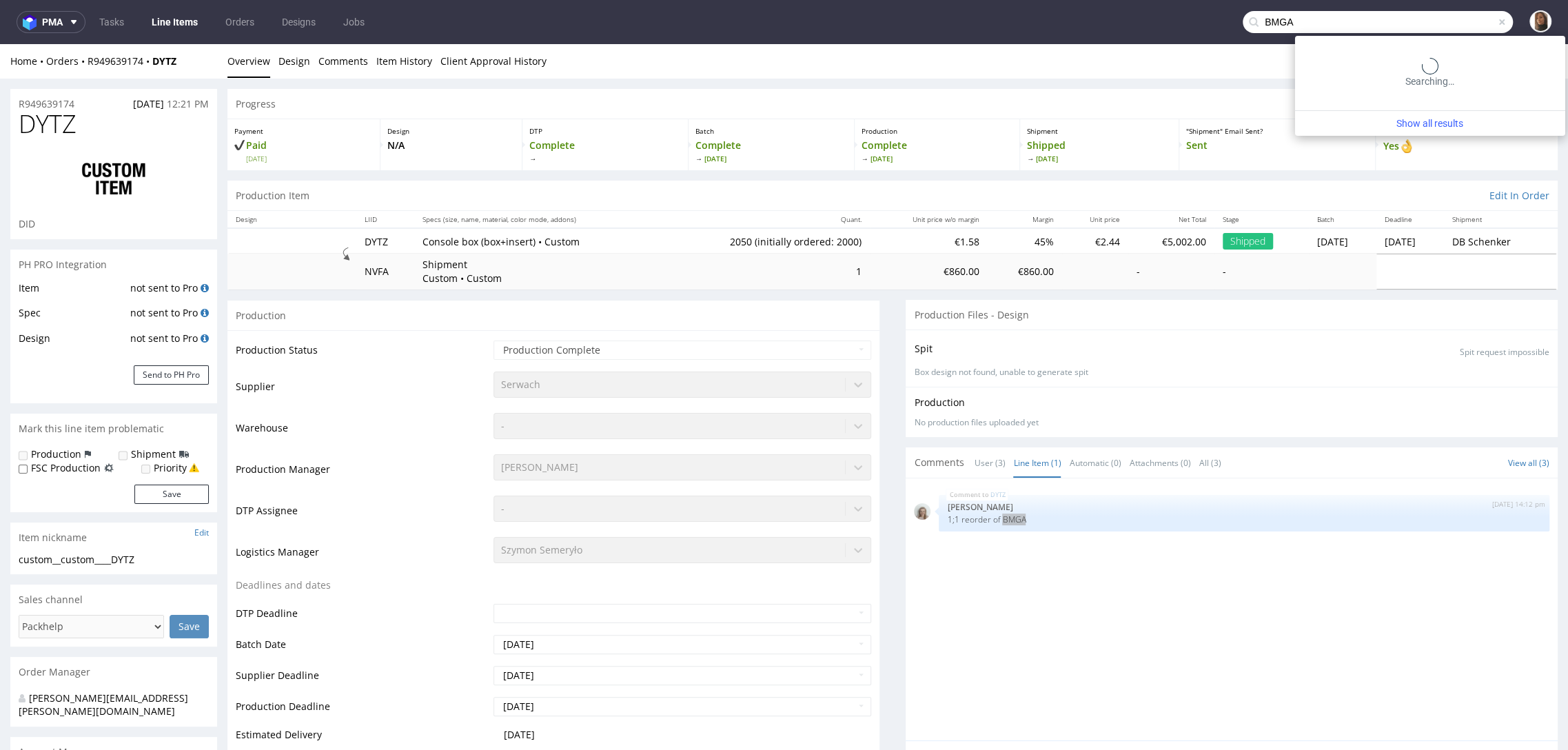
type input "BMGA"
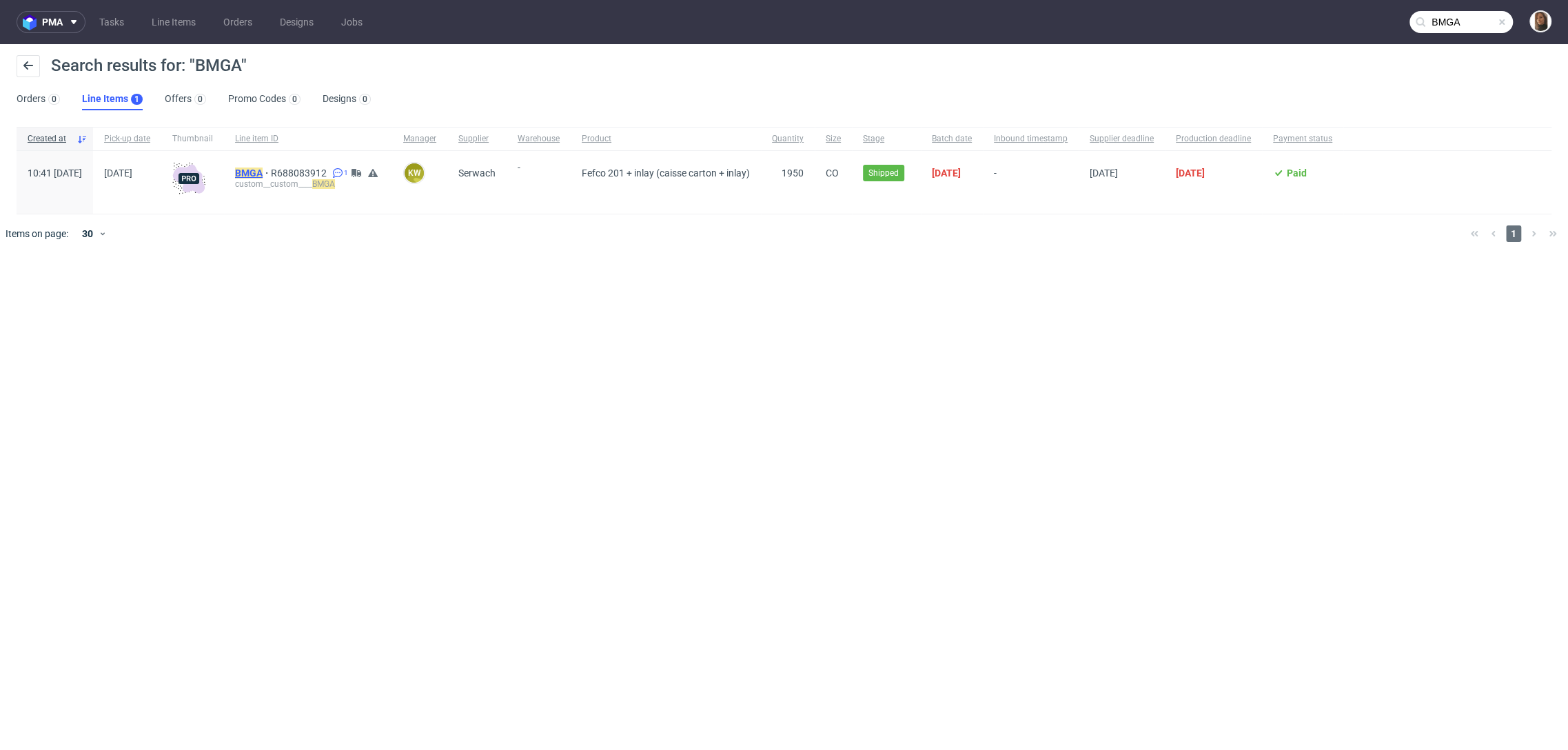
click at [263, 171] on mark "BMGA" at bounding box center [248, 173] width 27 height 11
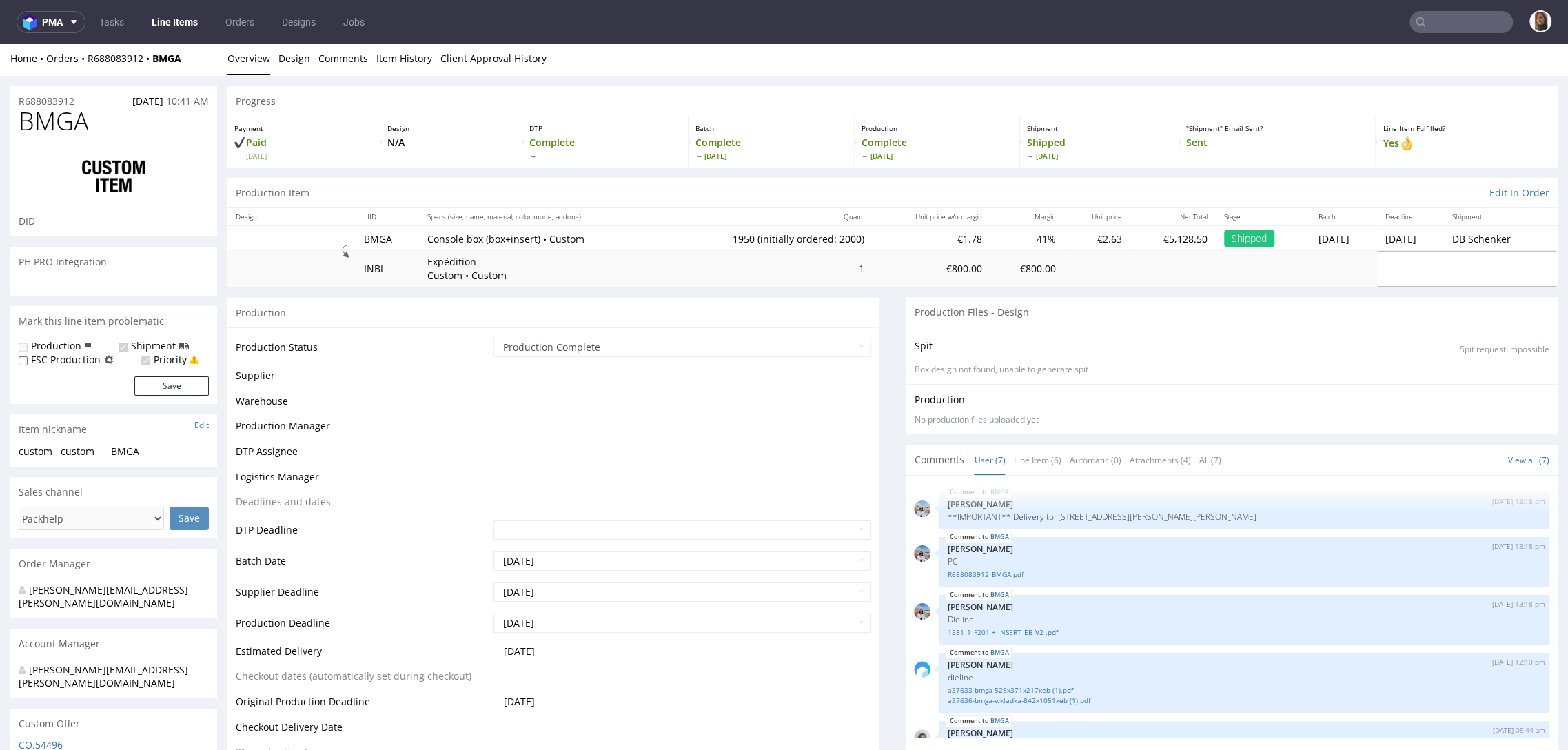
scroll to position [142, 0]
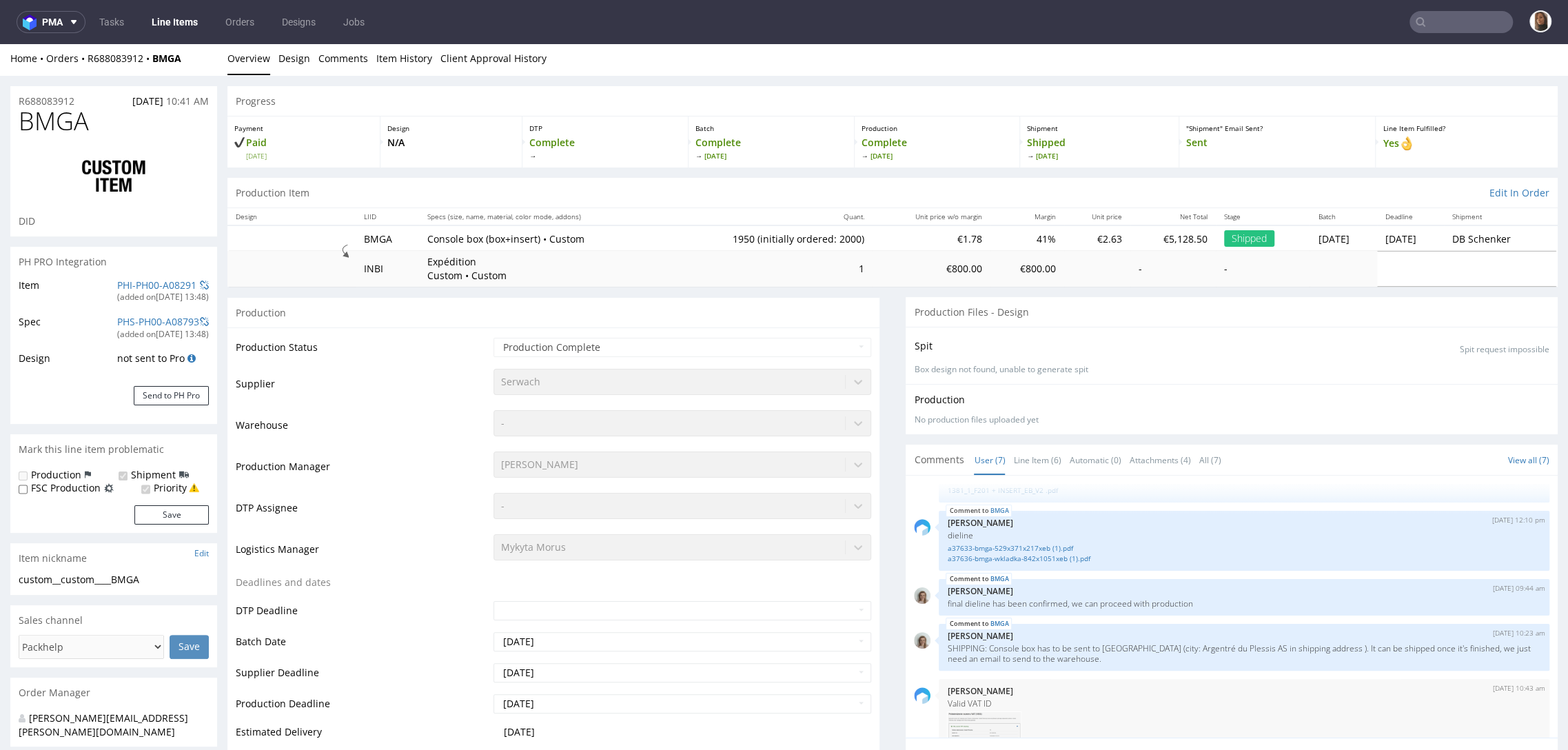
select select "in_progress"
click at [1037, 456] on link "Line Item (6)" at bounding box center [1037, 460] width 48 height 30
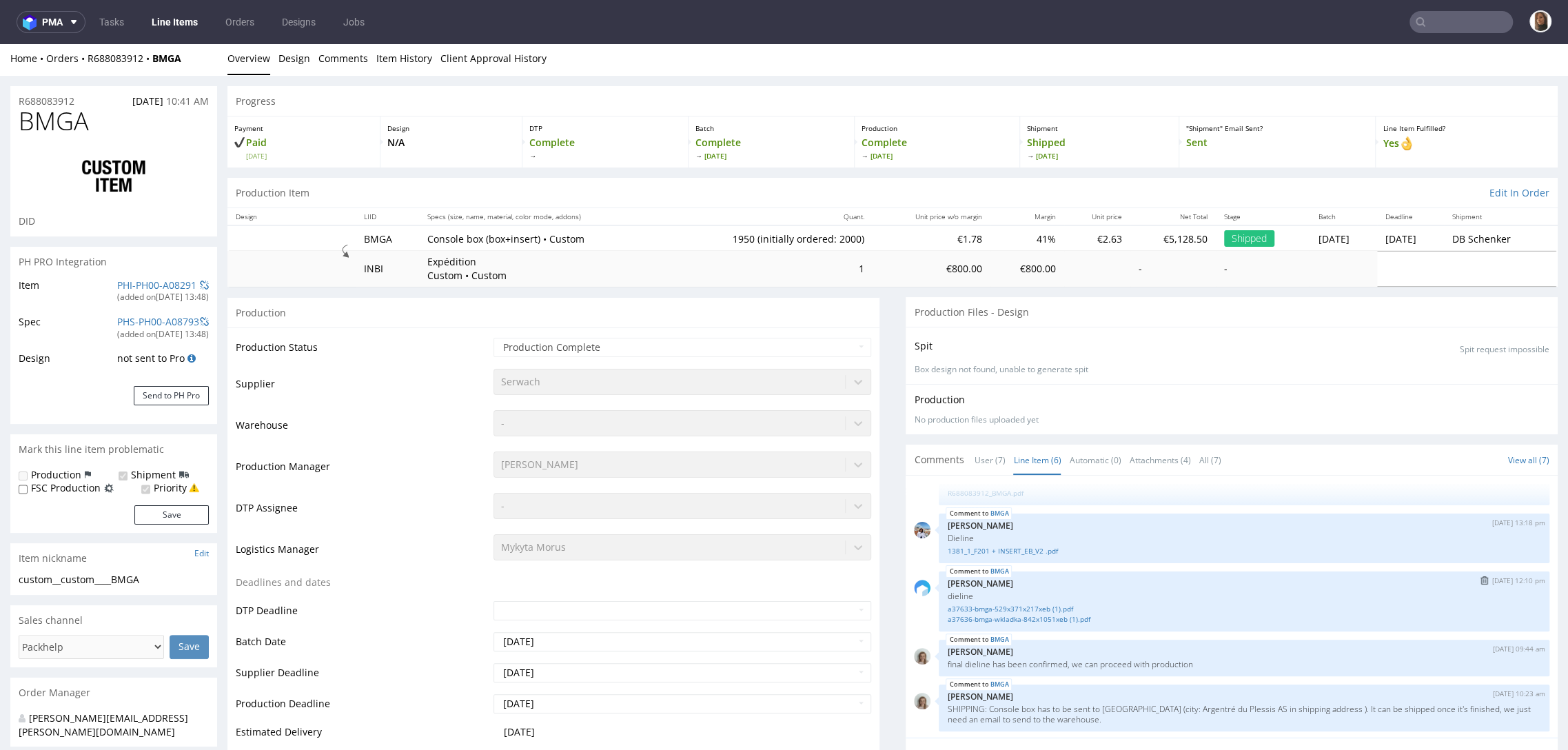
scroll to position [0, 0]
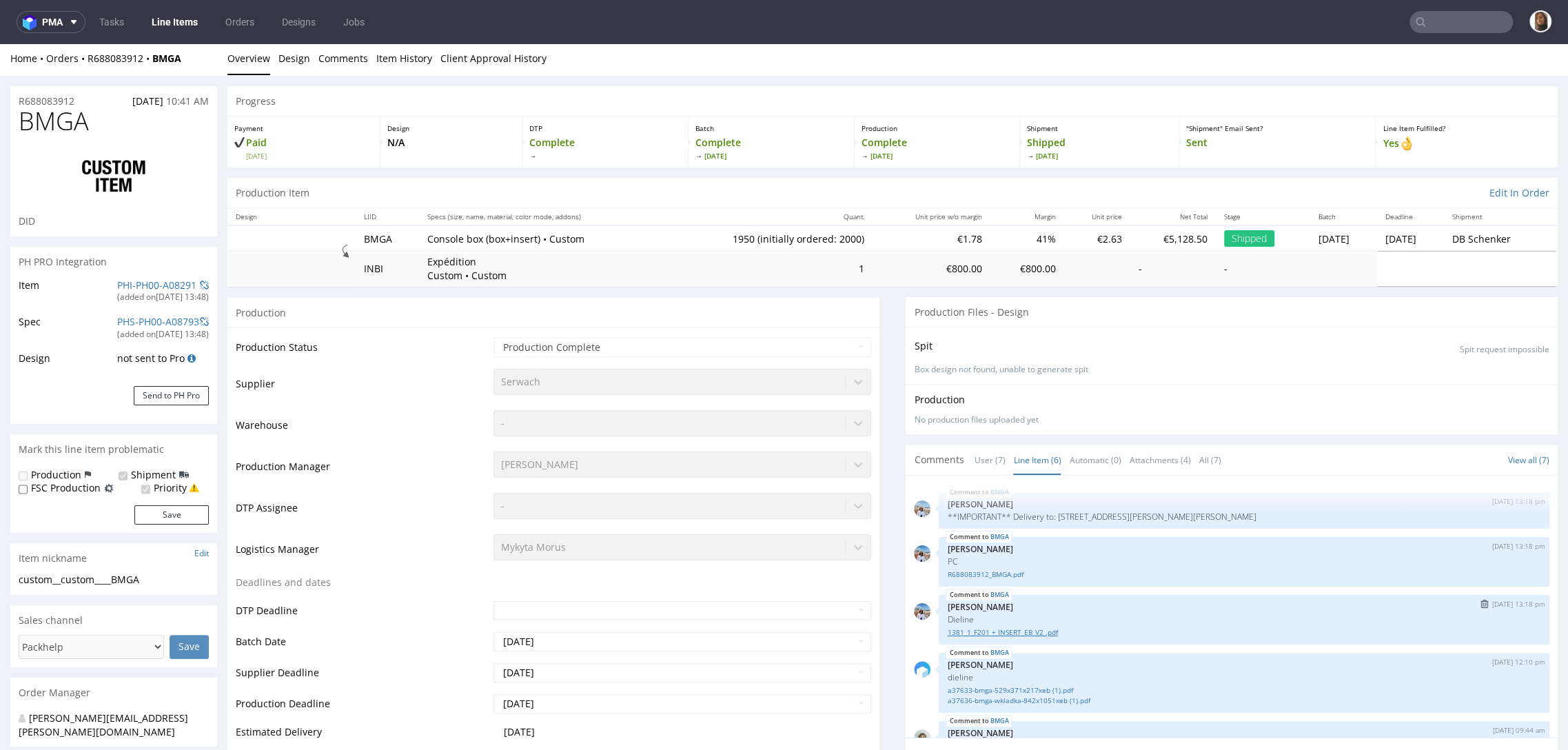
click at [975, 628] on link "1381_1_F201 + INSERT_EB_V2 .pdf" at bounding box center [1243, 632] width 594 height 10
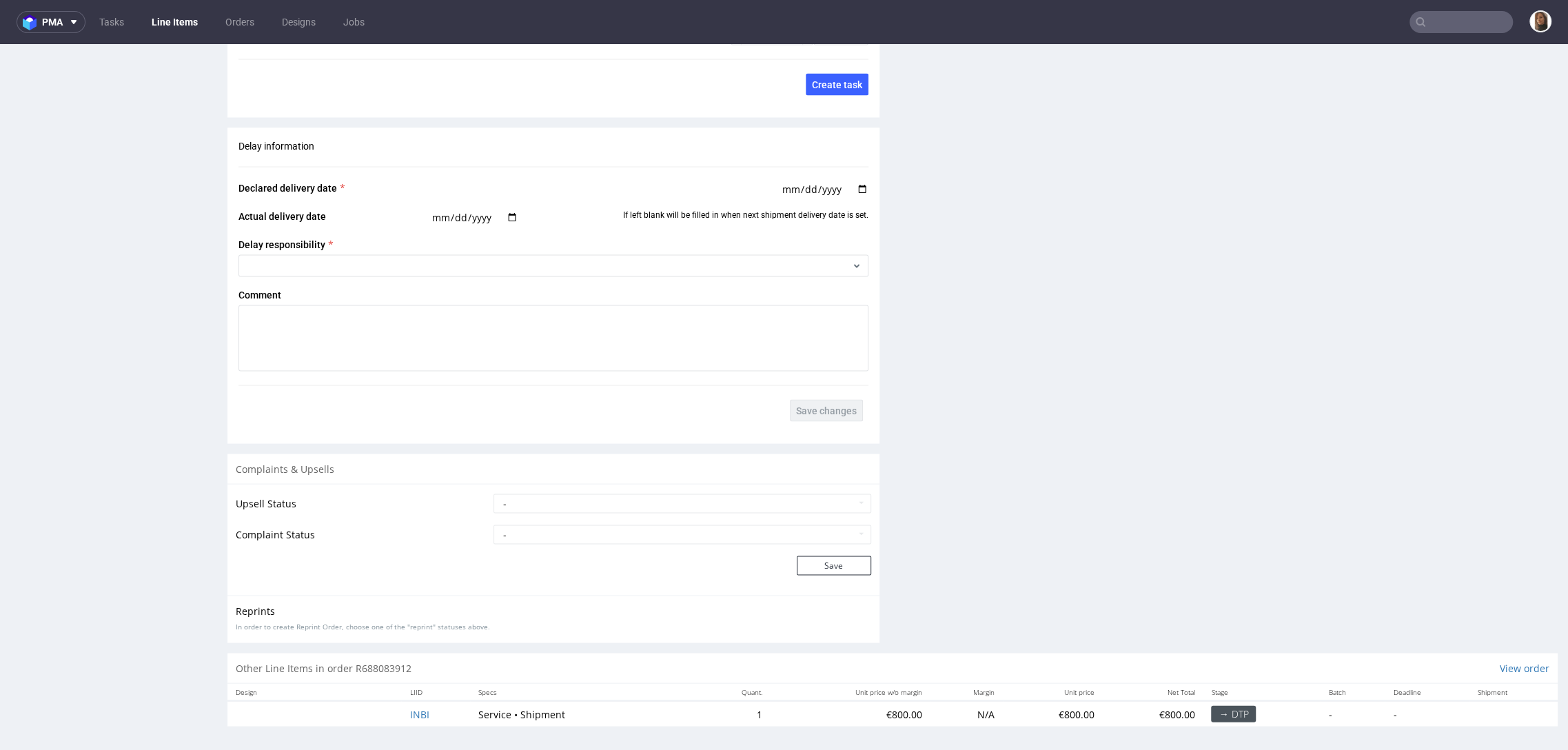
scroll to position [3, 0]
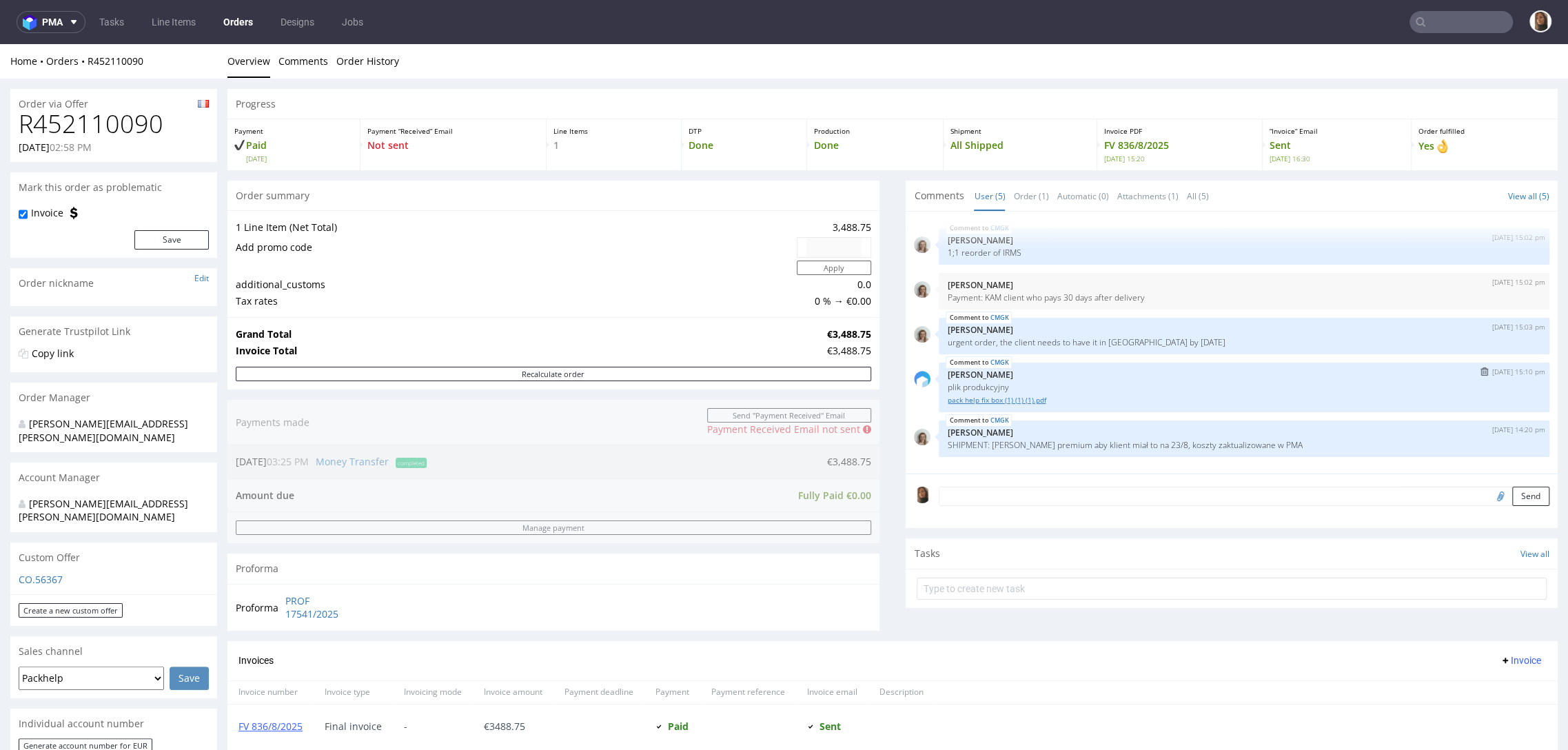
click at [977, 401] on link "pack help fix box (1) (1) (1).pdf" at bounding box center [1243, 400] width 594 height 10
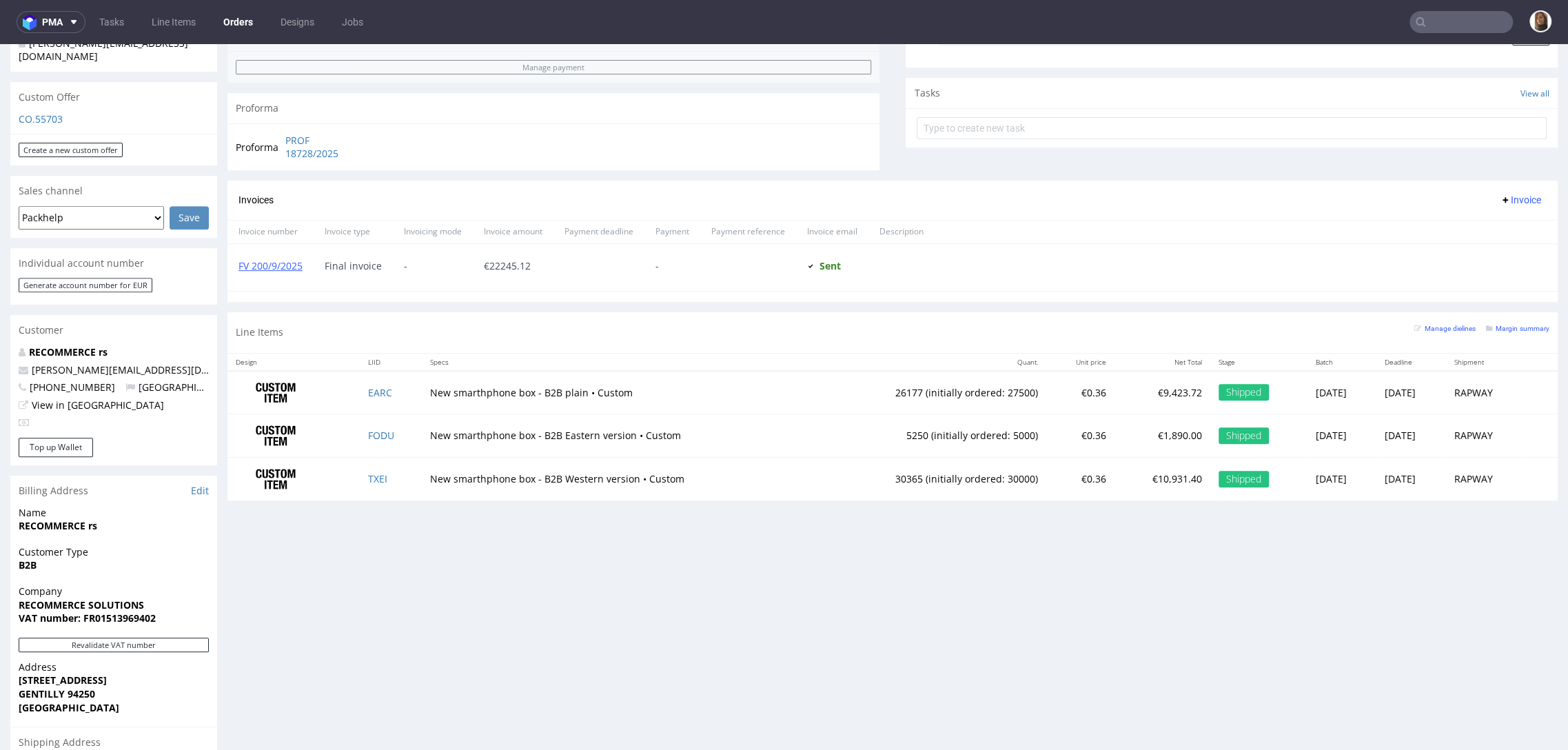
scroll to position [503, 0]
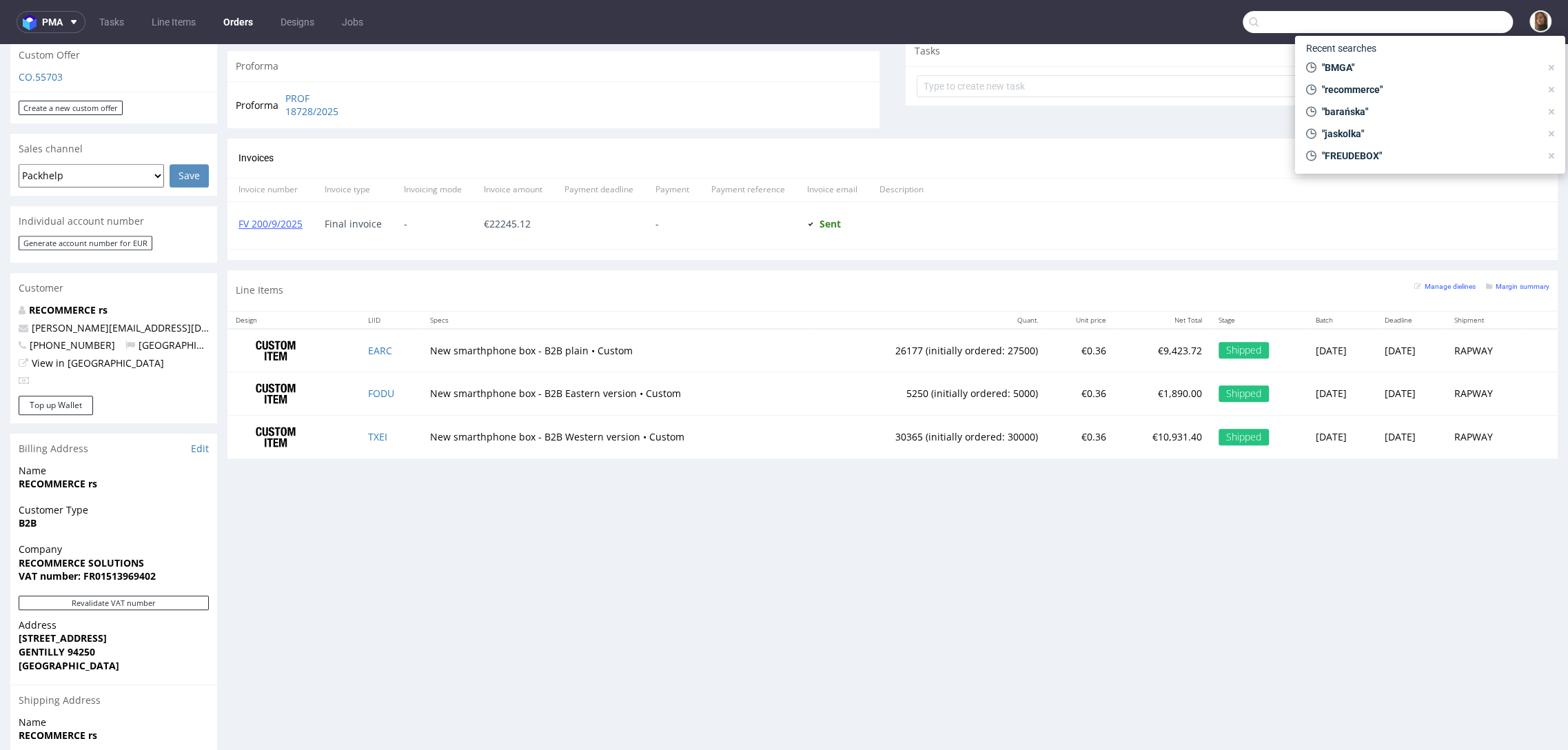
click at [1437, 24] on input "text" at bounding box center [1378, 22] width 270 height 22
paste input "R352553663"
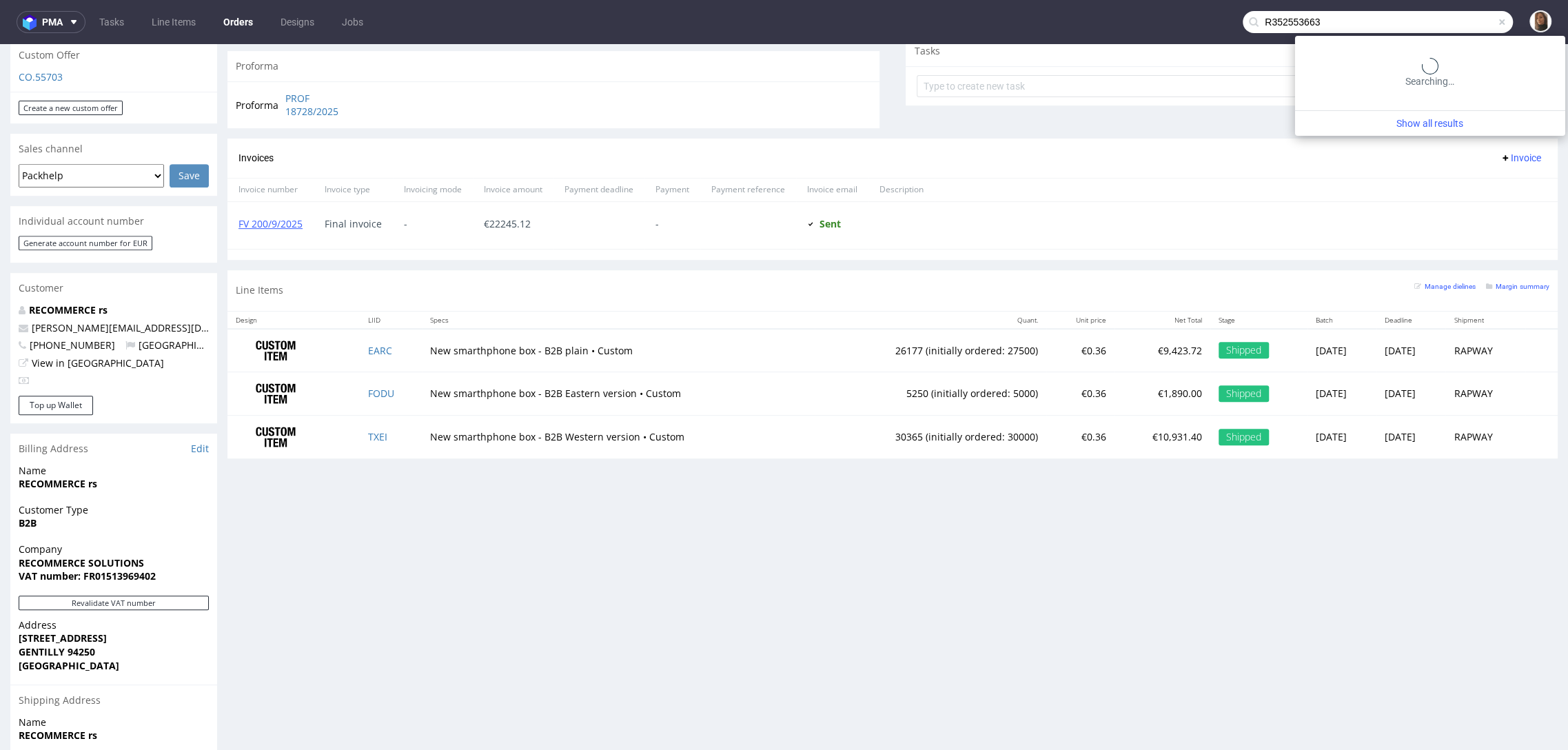
type input "R352553663"
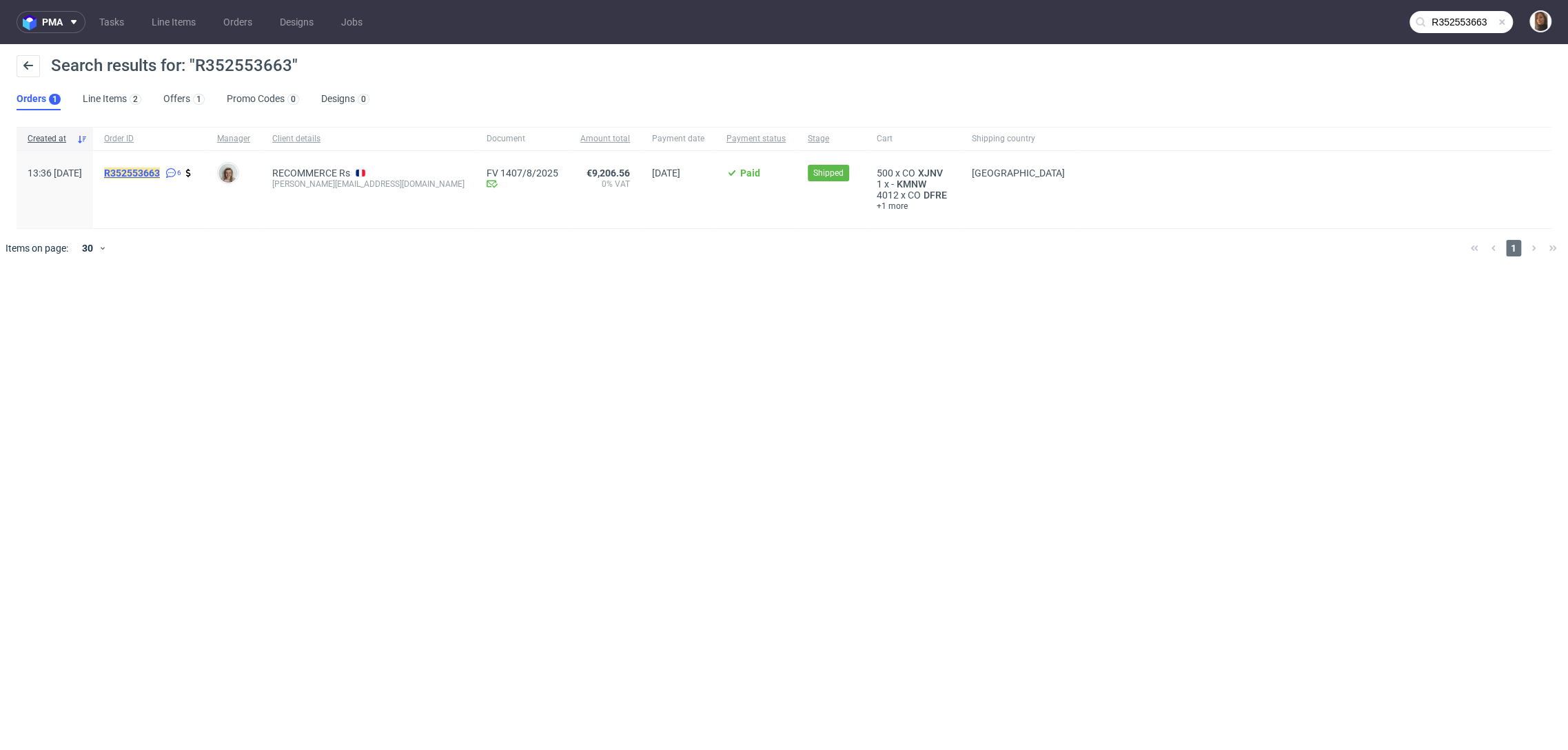
click at [160, 173] on mark "R352553663" at bounding box center [132, 173] width 56 height 11
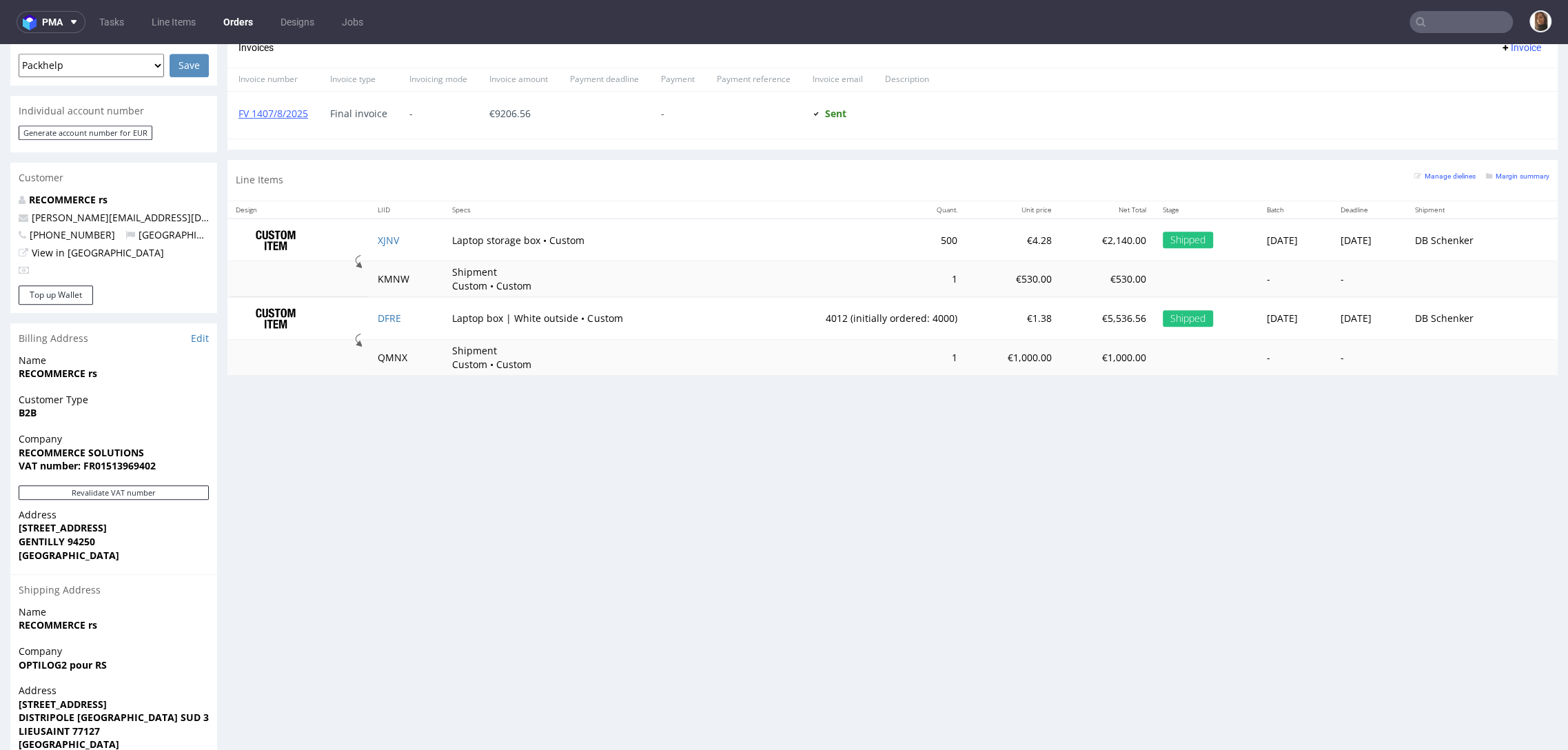
scroll to position [642, 0]
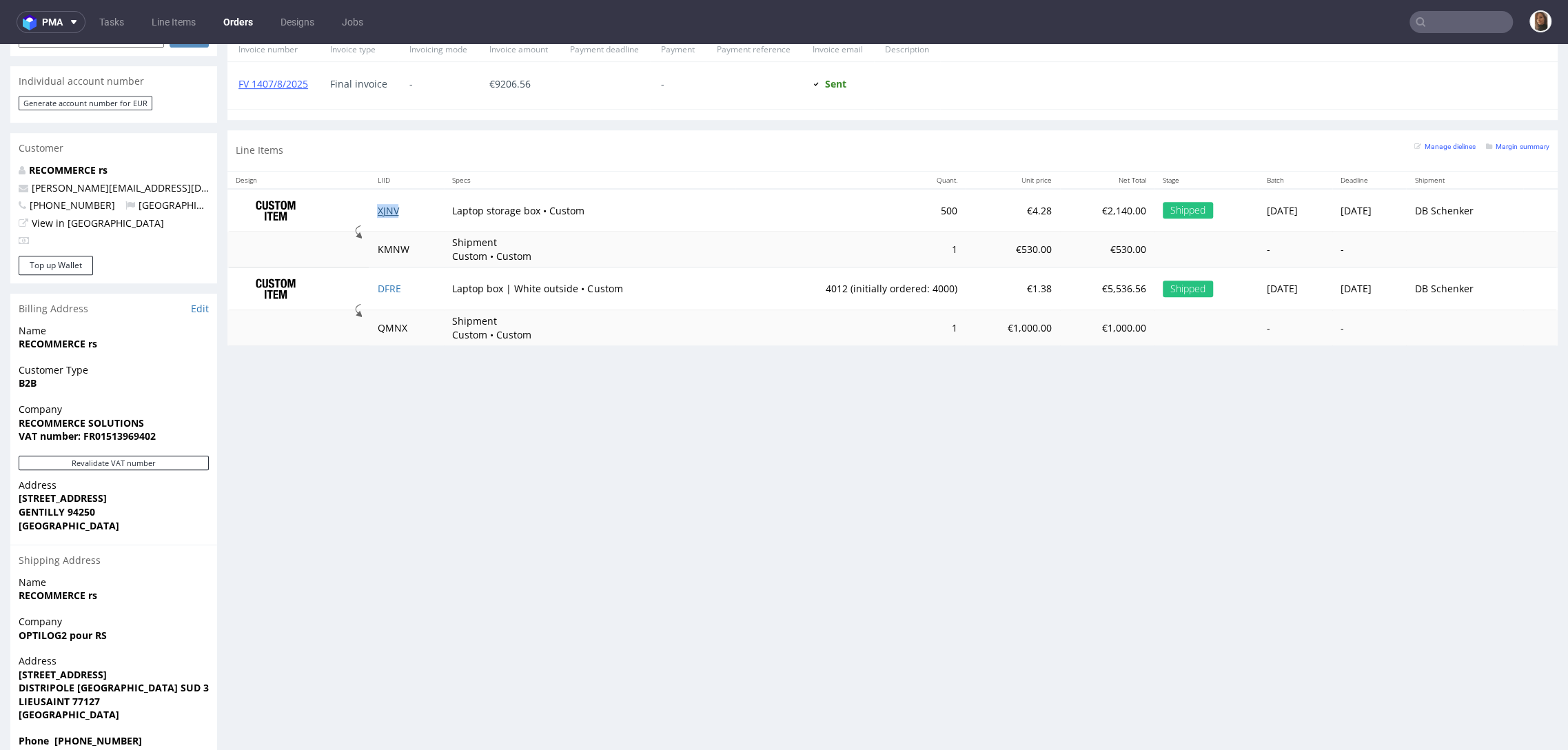
click at [377, 207] on link "XJNV" at bounding box center [387, 210] width 21 height 13
click at [378, 289] on link "DFRE" at bounding box center [389, 287] width 24 height 13
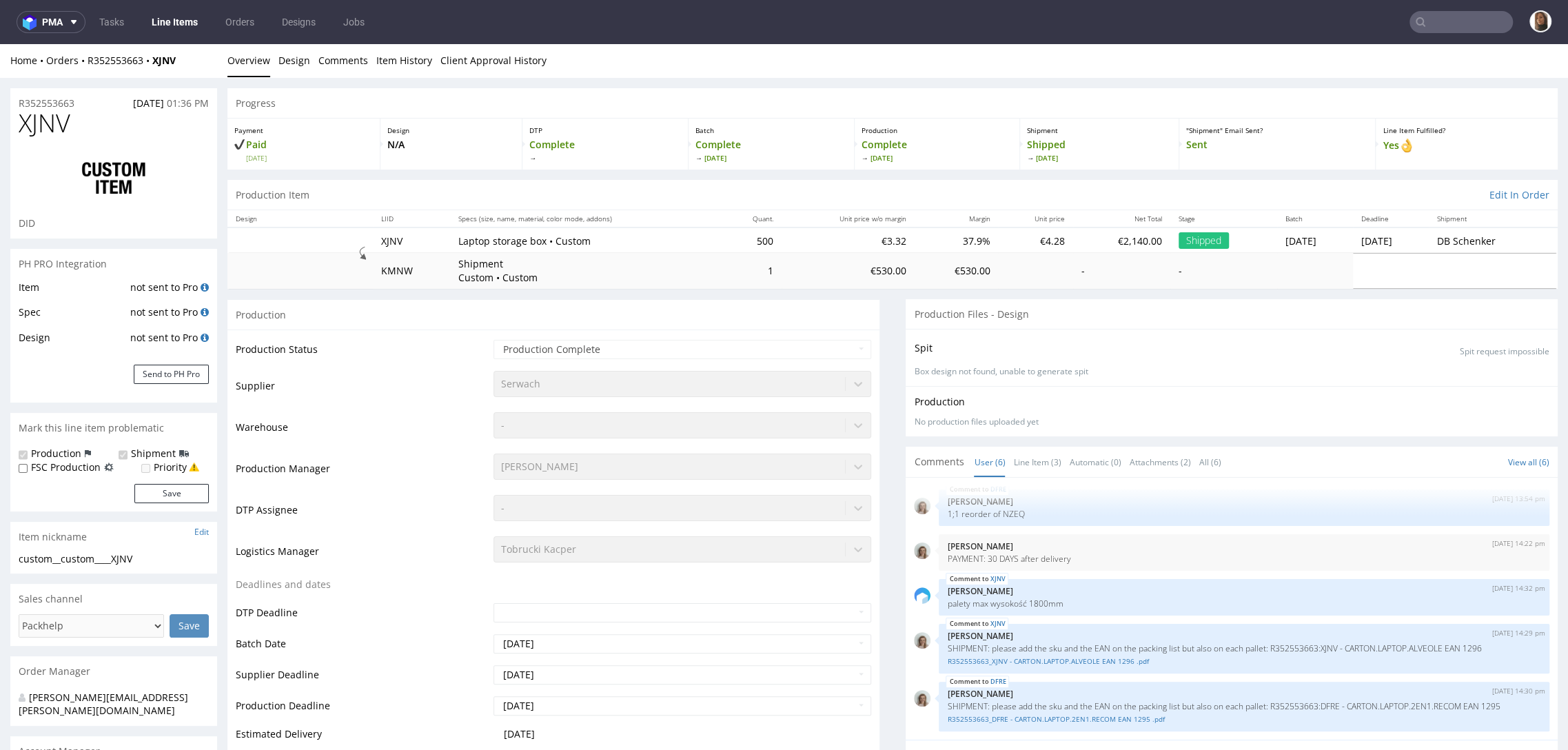
scroll to position [100, 0]
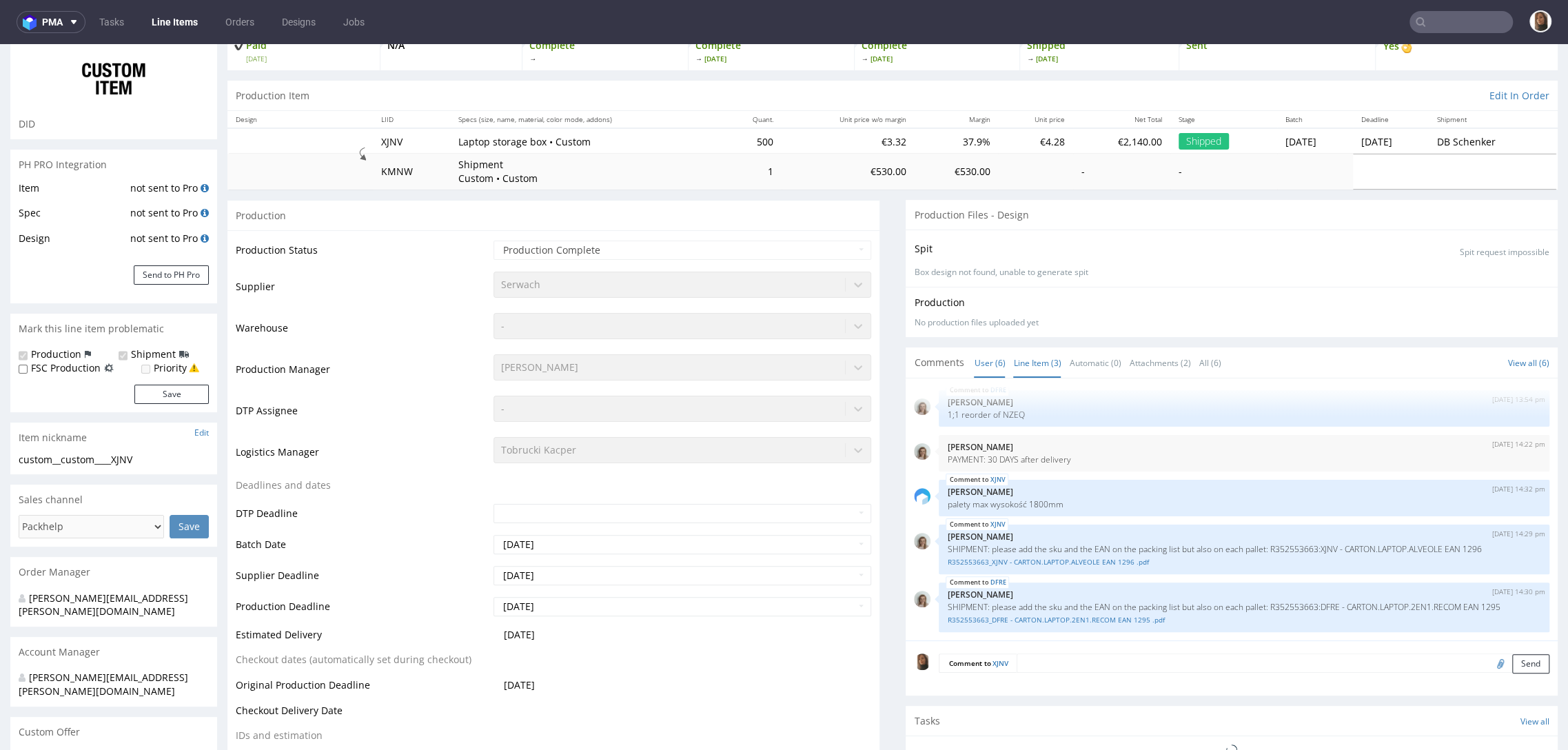
click at [1045, 369] on link "Line Item (3)" at bounding box center [1037, 362] width 48 height 30
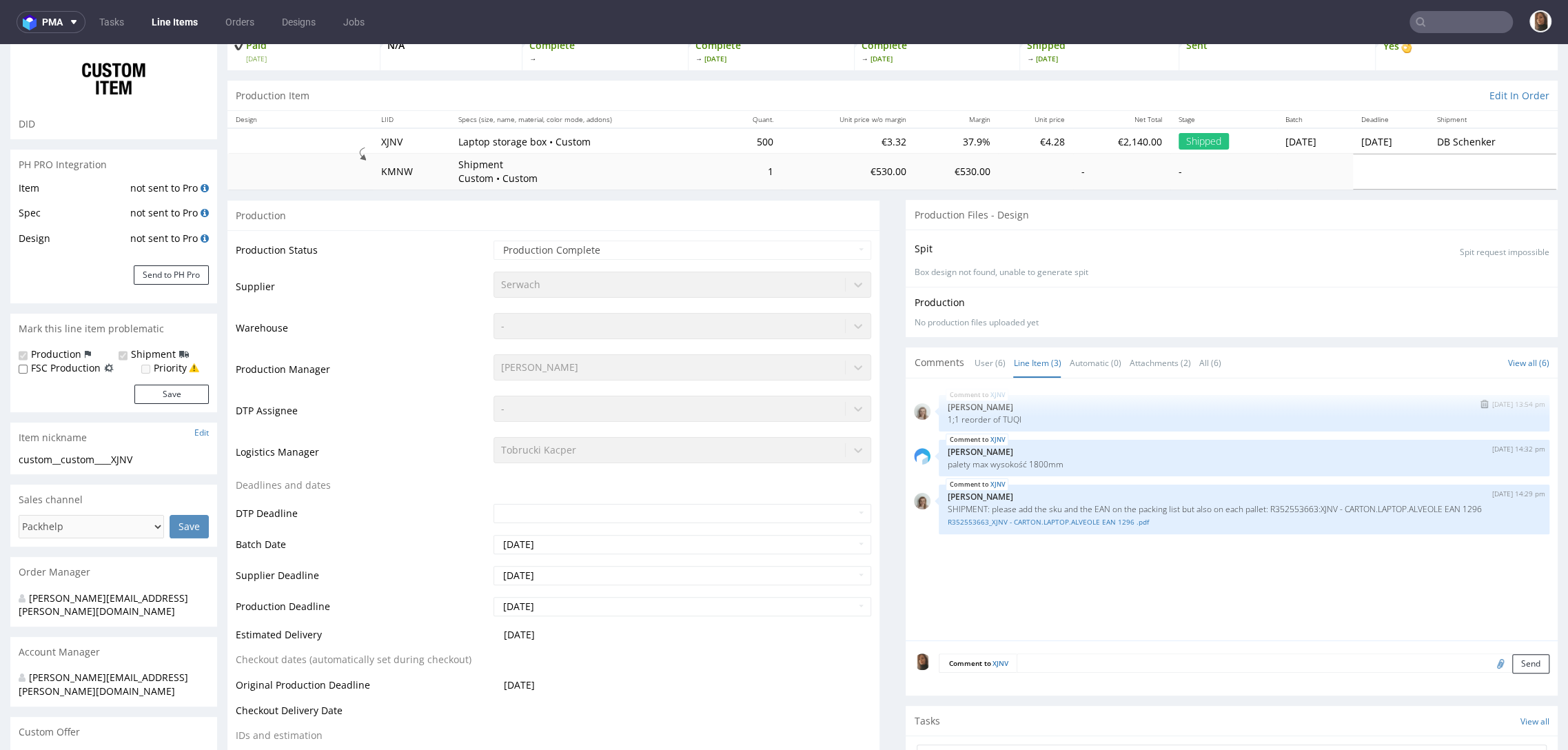
click at [997, 417] on p "1;1 reorder of TUQI" at bounding box center [1243, 419] width 594 height 10
copy p "TUQI"
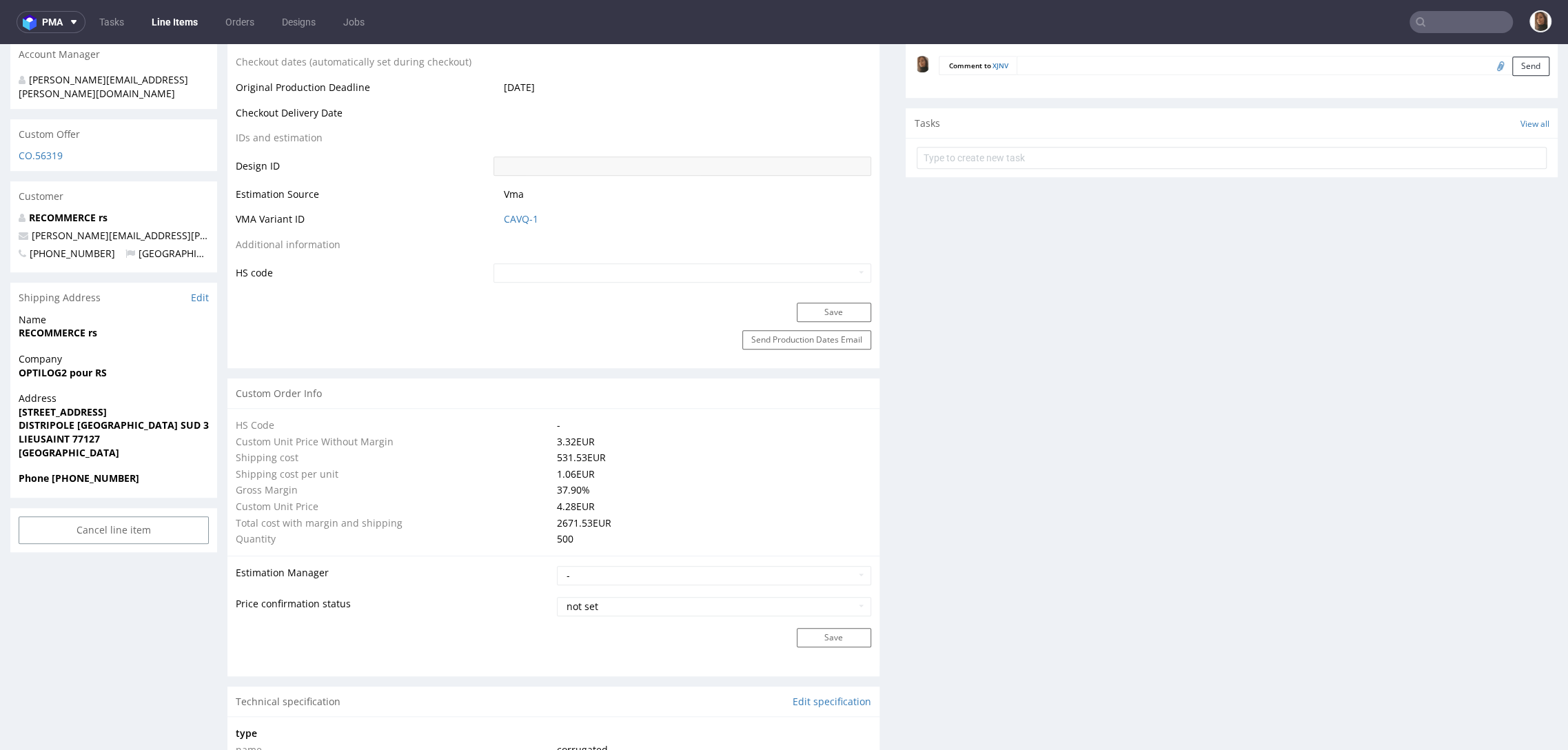
scroll to position [0, 0]
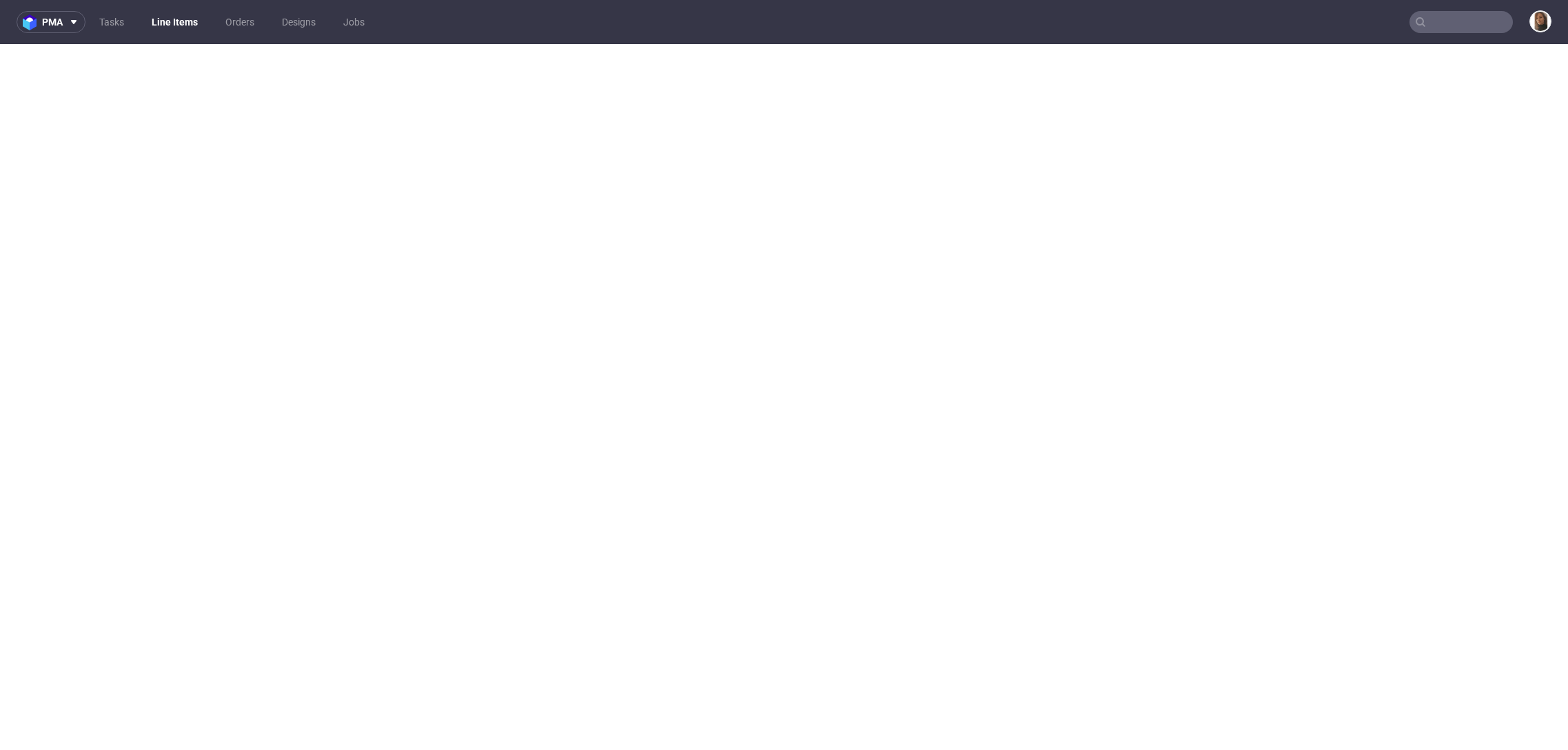
select select "in_progress"
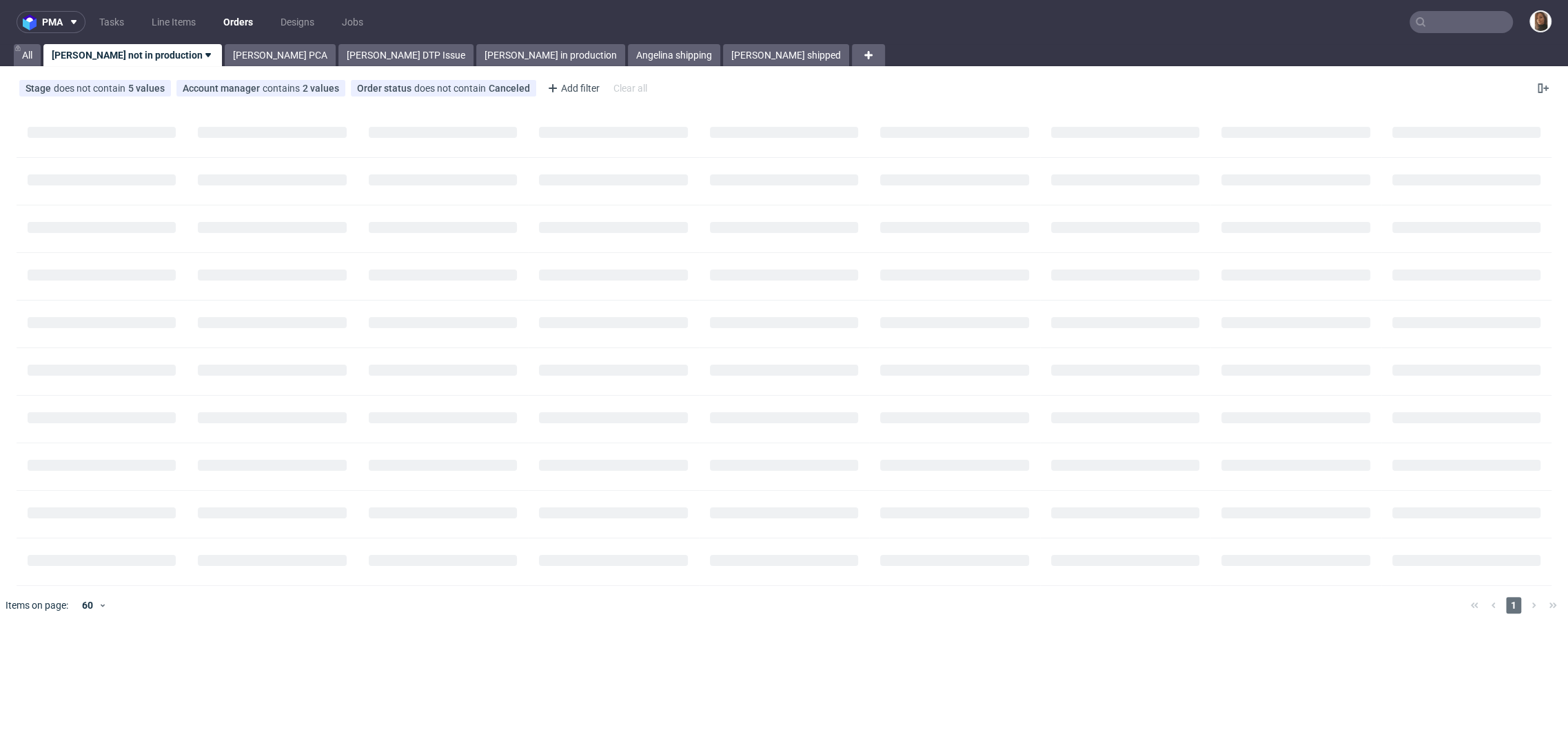
click at [1462, 23] on input "text" at bounding box center [1461, 22] width 104 height 22
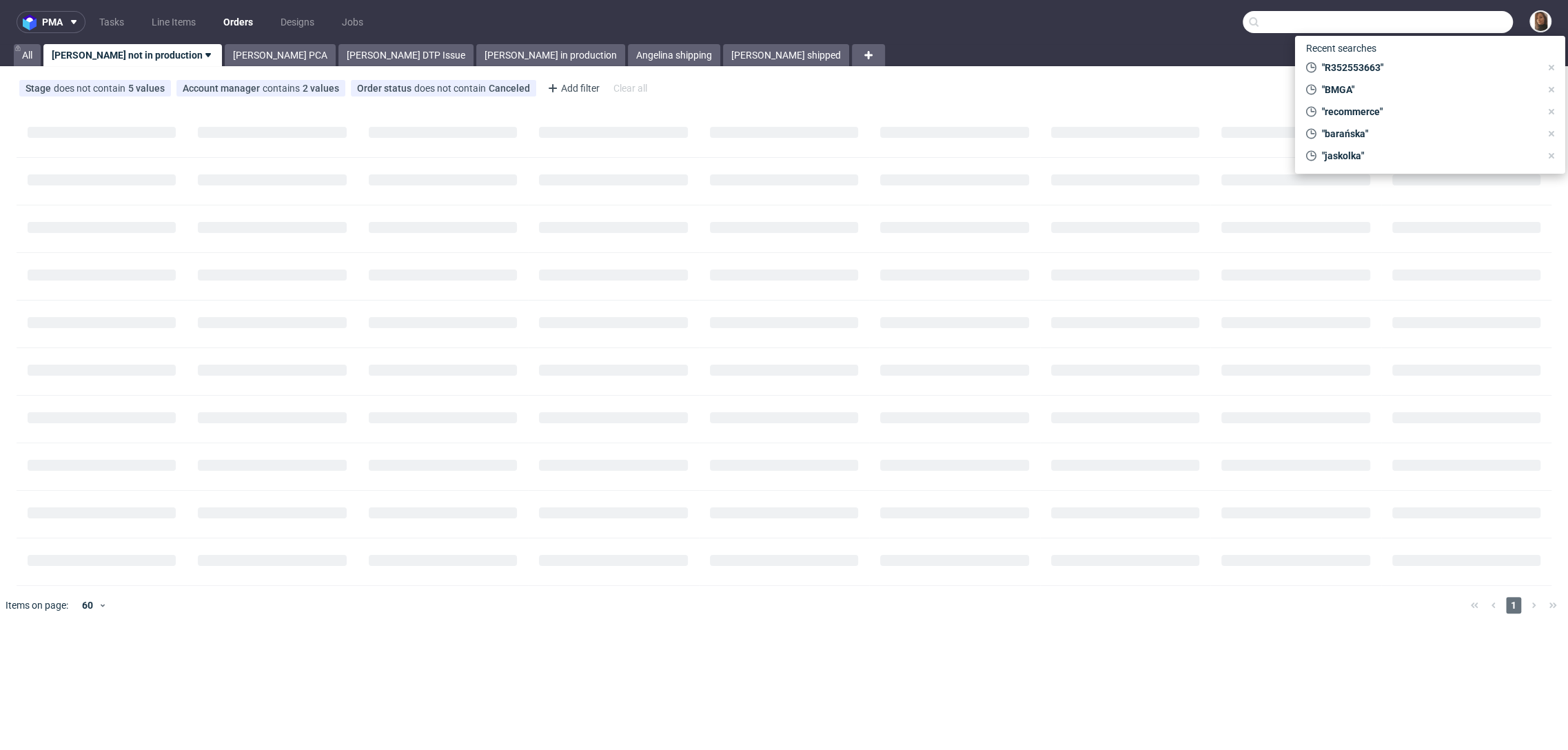
paste input "TUQI"
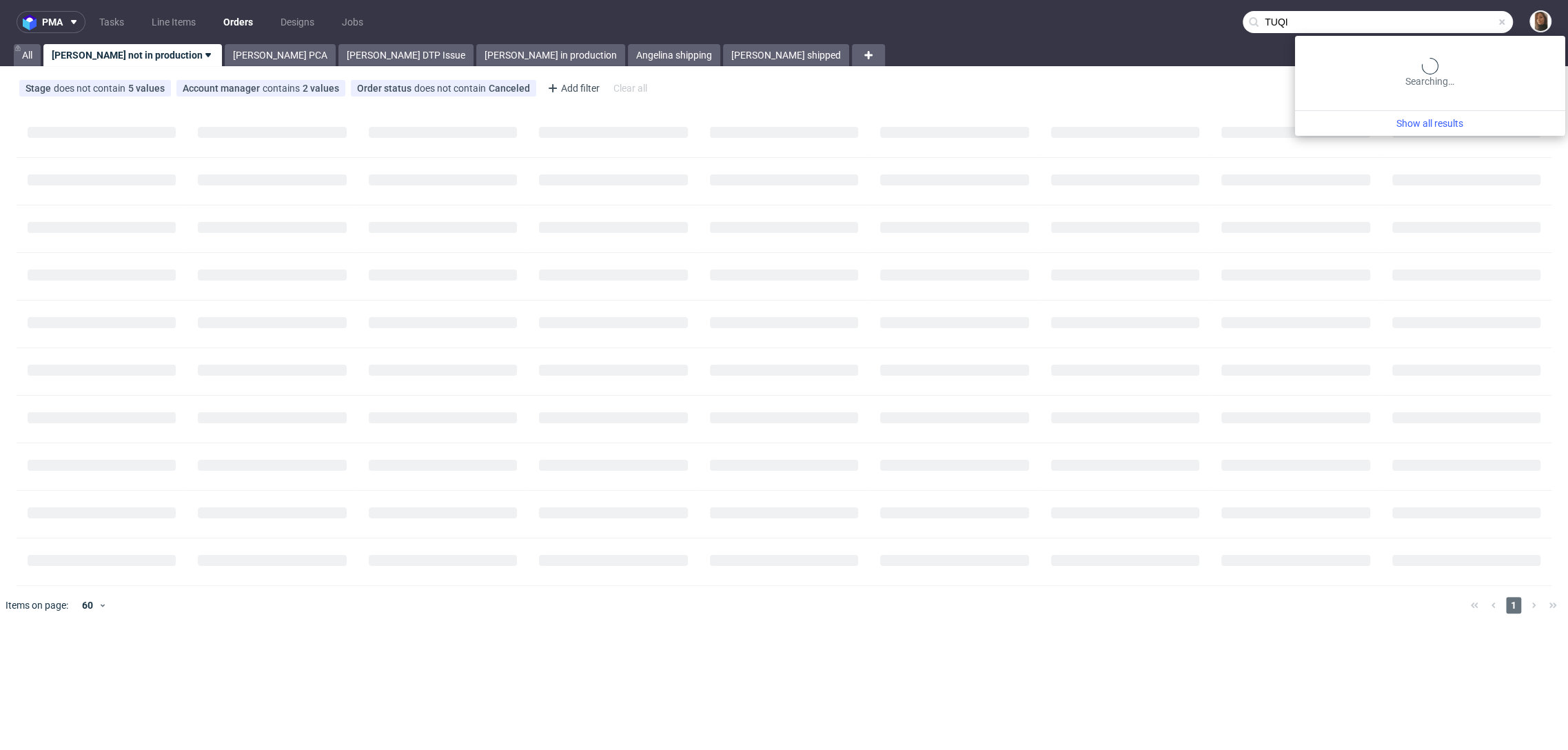
type input "TUQI"
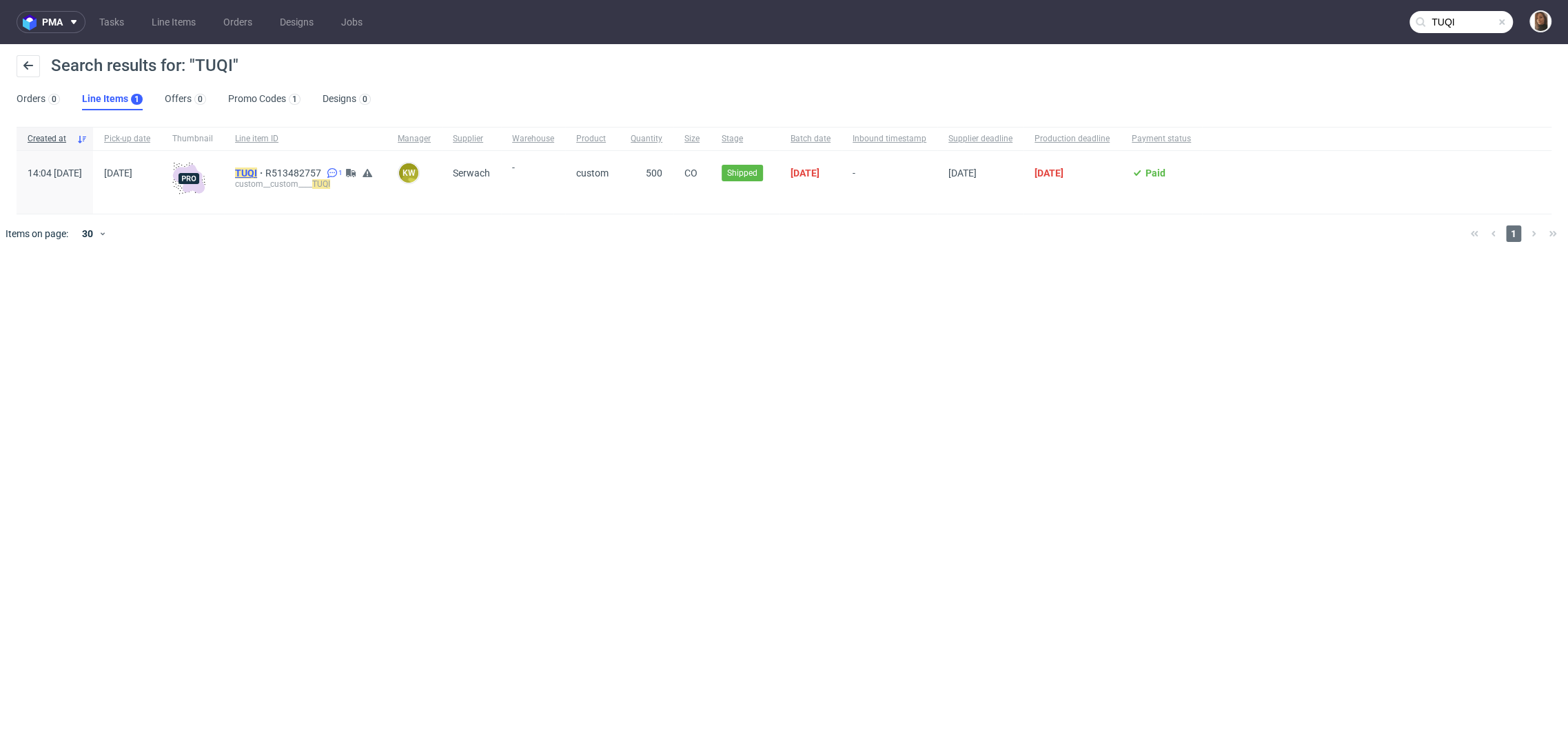
click at [257, 168] on mark "TUQI" at bounding box center [246, 173] width 22 height 11
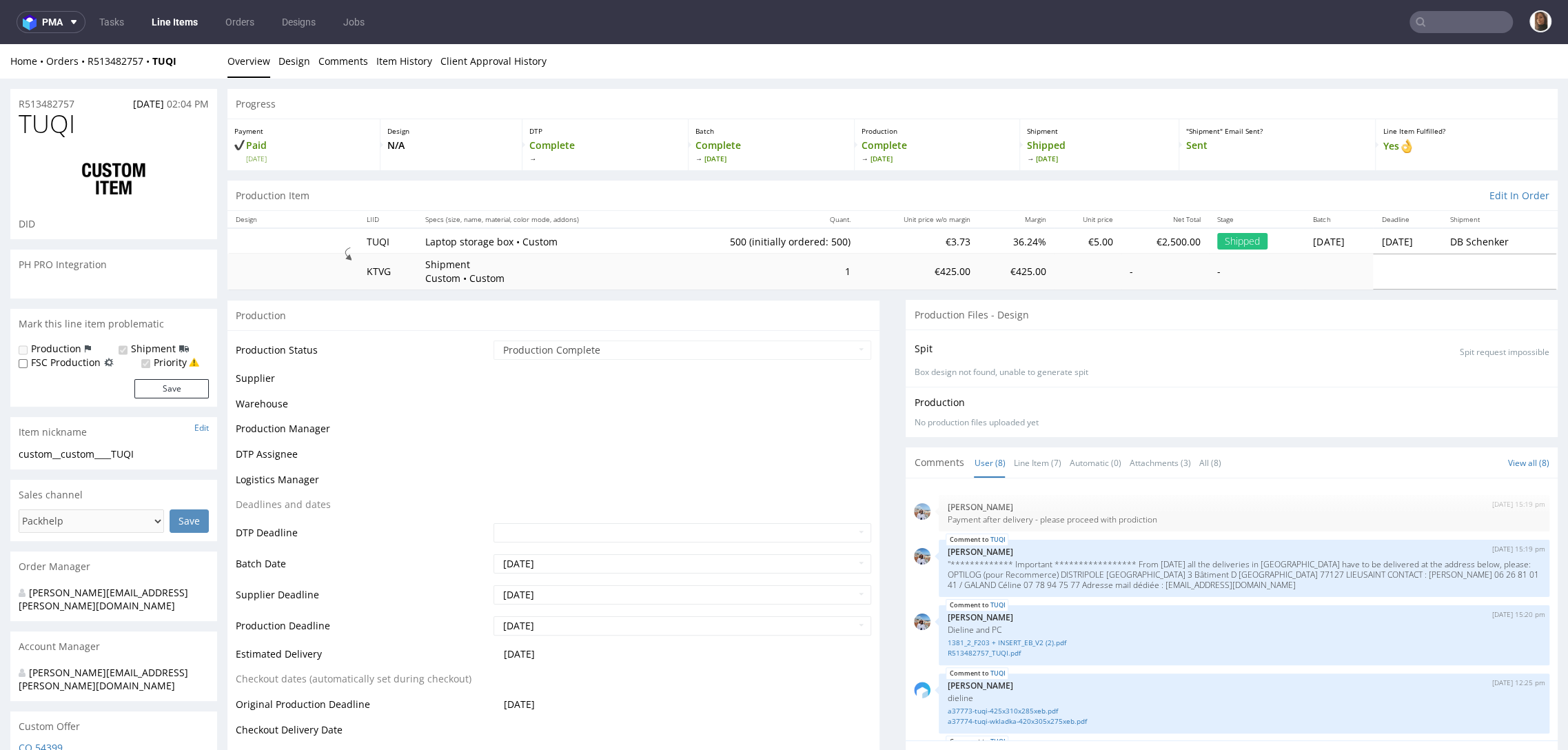
scroll to position [214, 0]
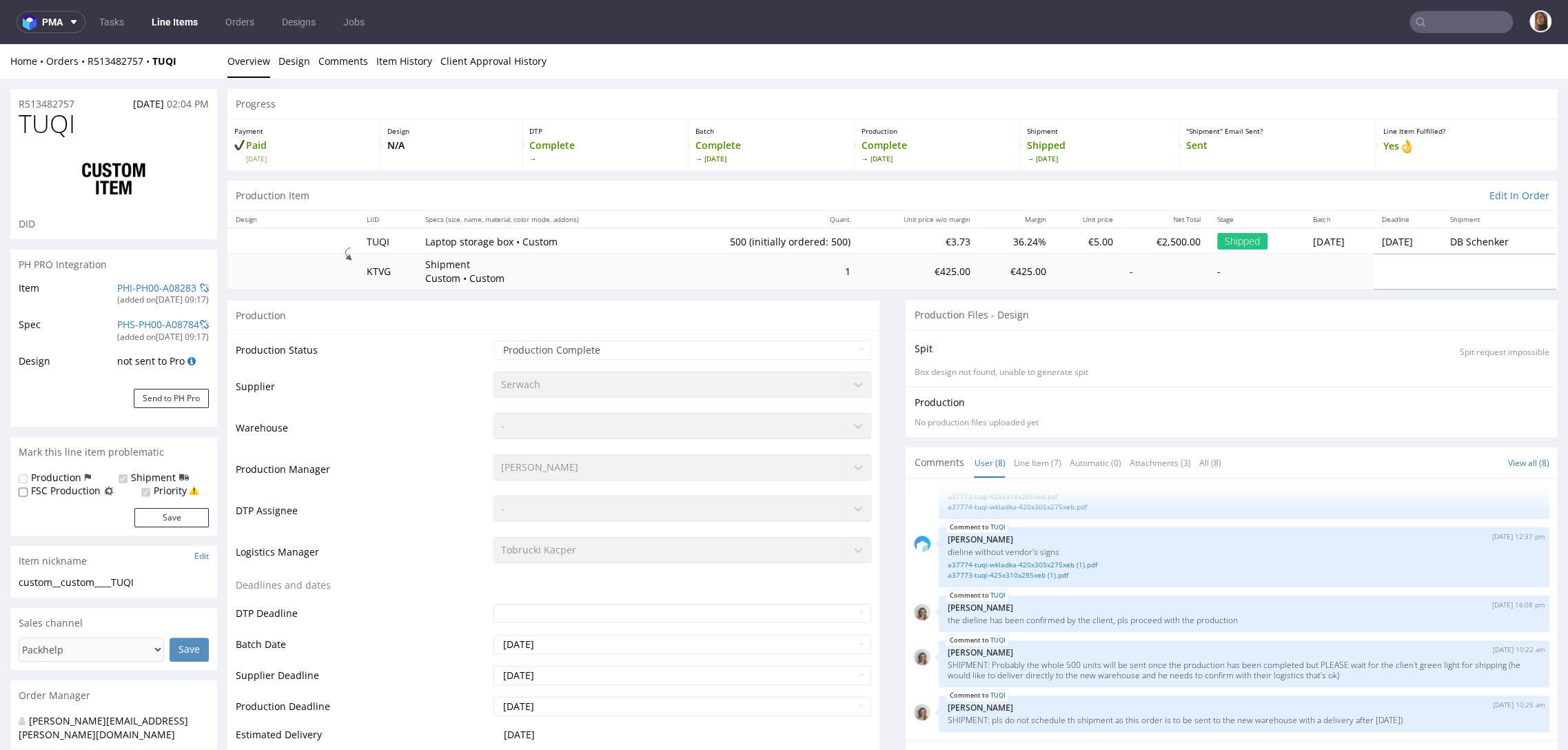
select select "in_progress"
click at [1020, 467] on link "Line Item (7)" at bounding box center [1037, 463] width 48 height 30
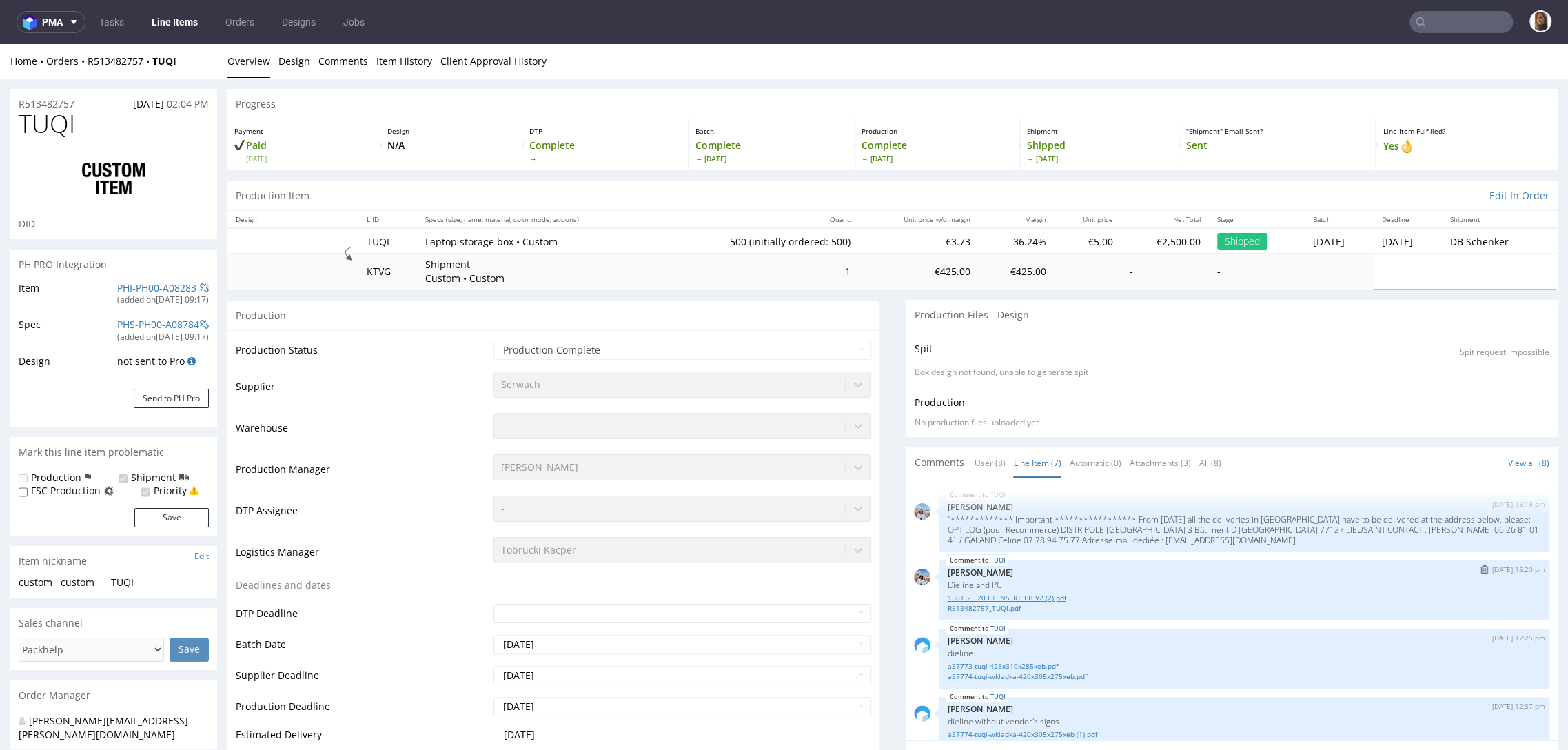
click at [1002, 598] on link "1381_2_F203 + INSERT_EB_V2 (2).pdf" at bounding box center [1243, 598] width 594 height 10
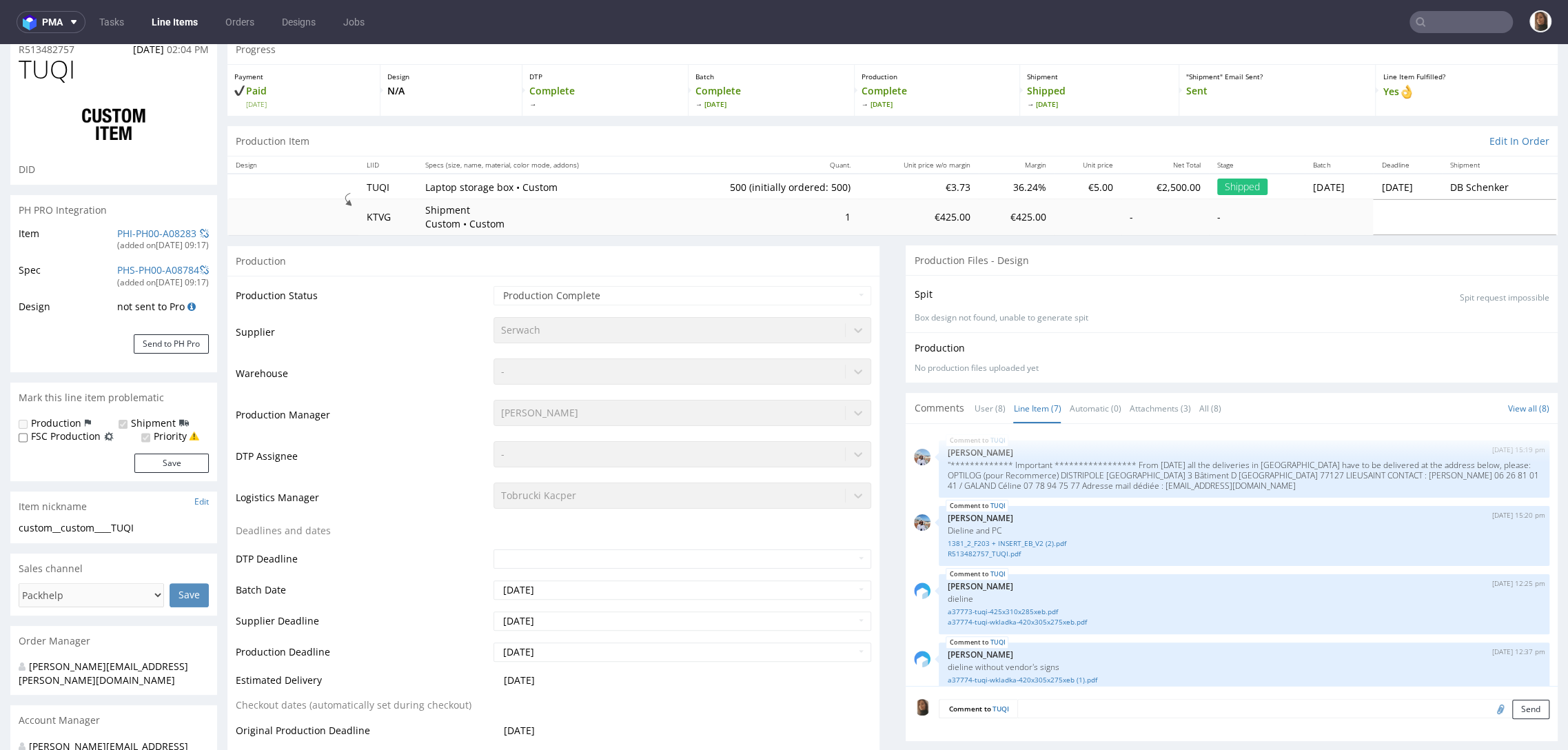
scroll to position [0, 0]
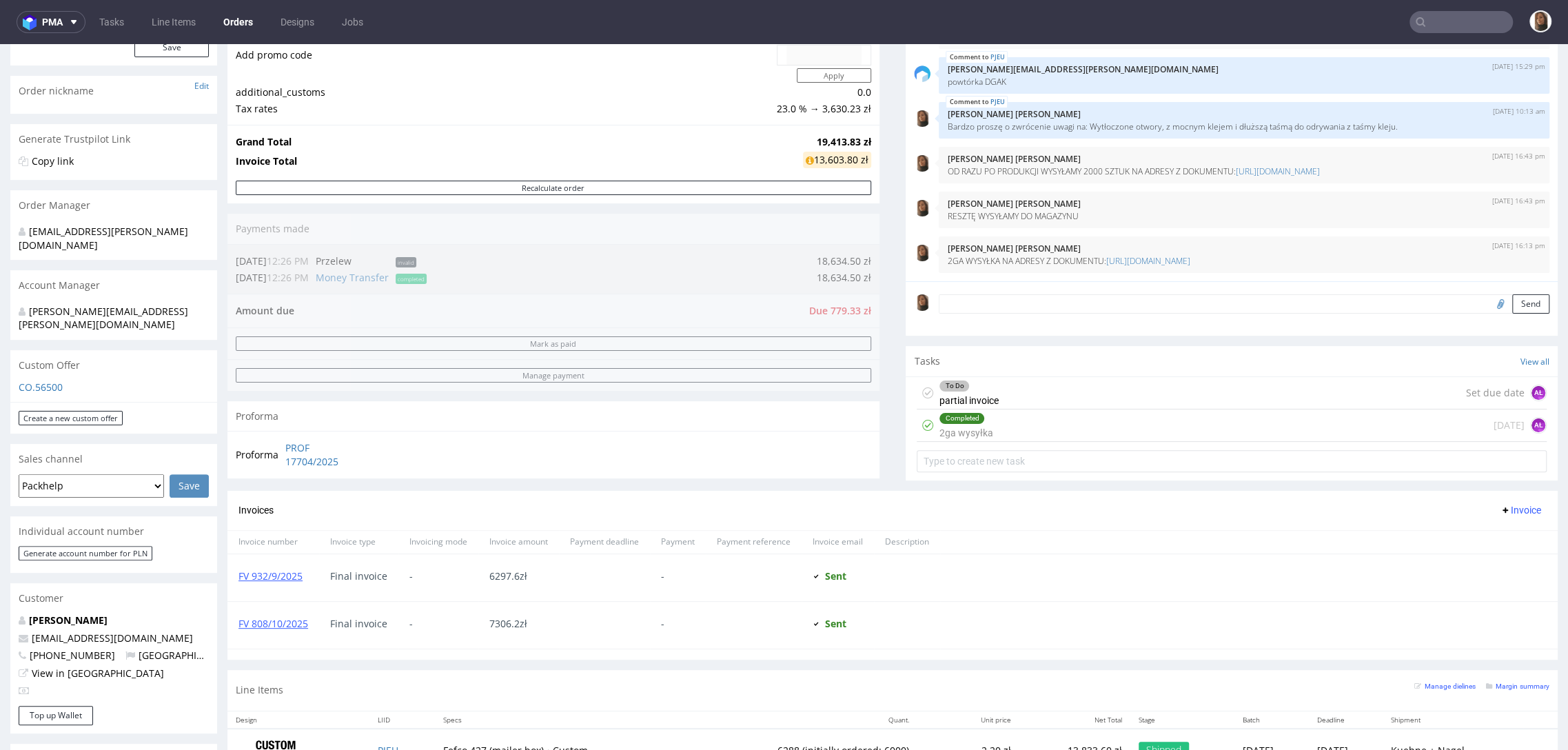
scroll to position [191, 0]
click at [942, 304] on textarea at bounding box center [1244, 304] width 611 height 20
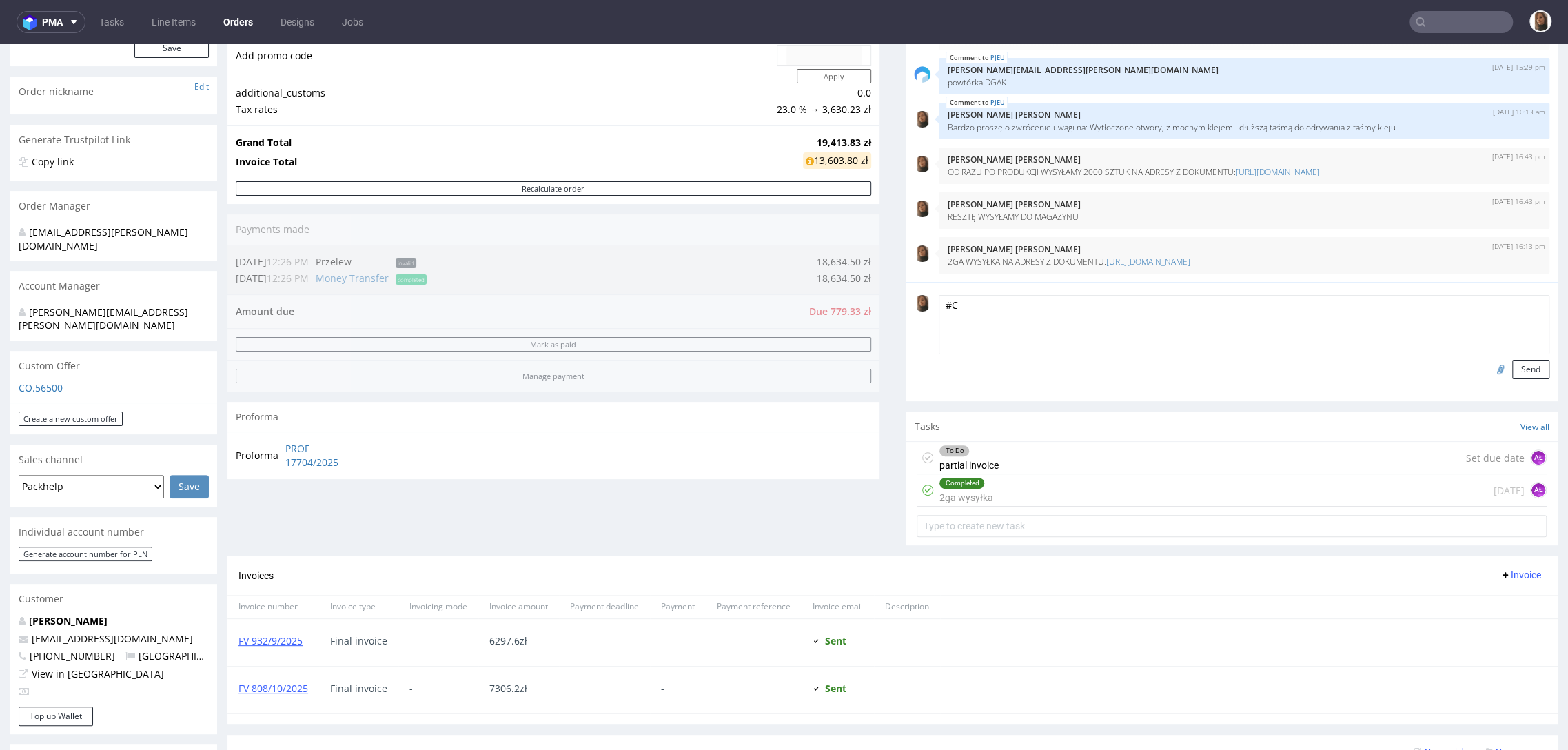
type textarea "#"
type textarea "3CIA wysyłka, 300 szt"
click at [1512, 374] on button "Send" at bounding box center [1531, 369] width 37 height 20
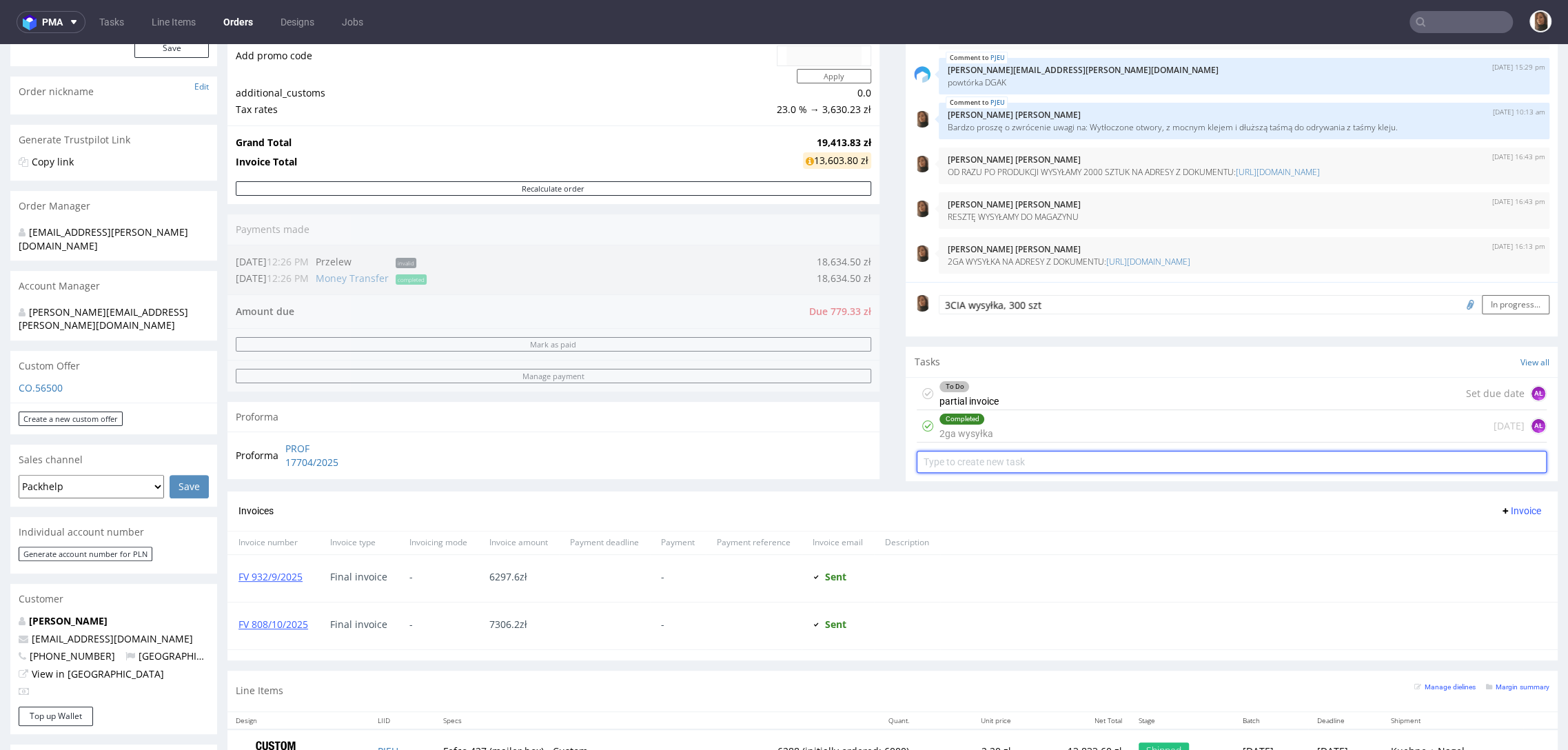
click at [1023, 459] on input "text" at bounding box center [1231, 462] width 630 height 22
type input "3cia wysyłka"
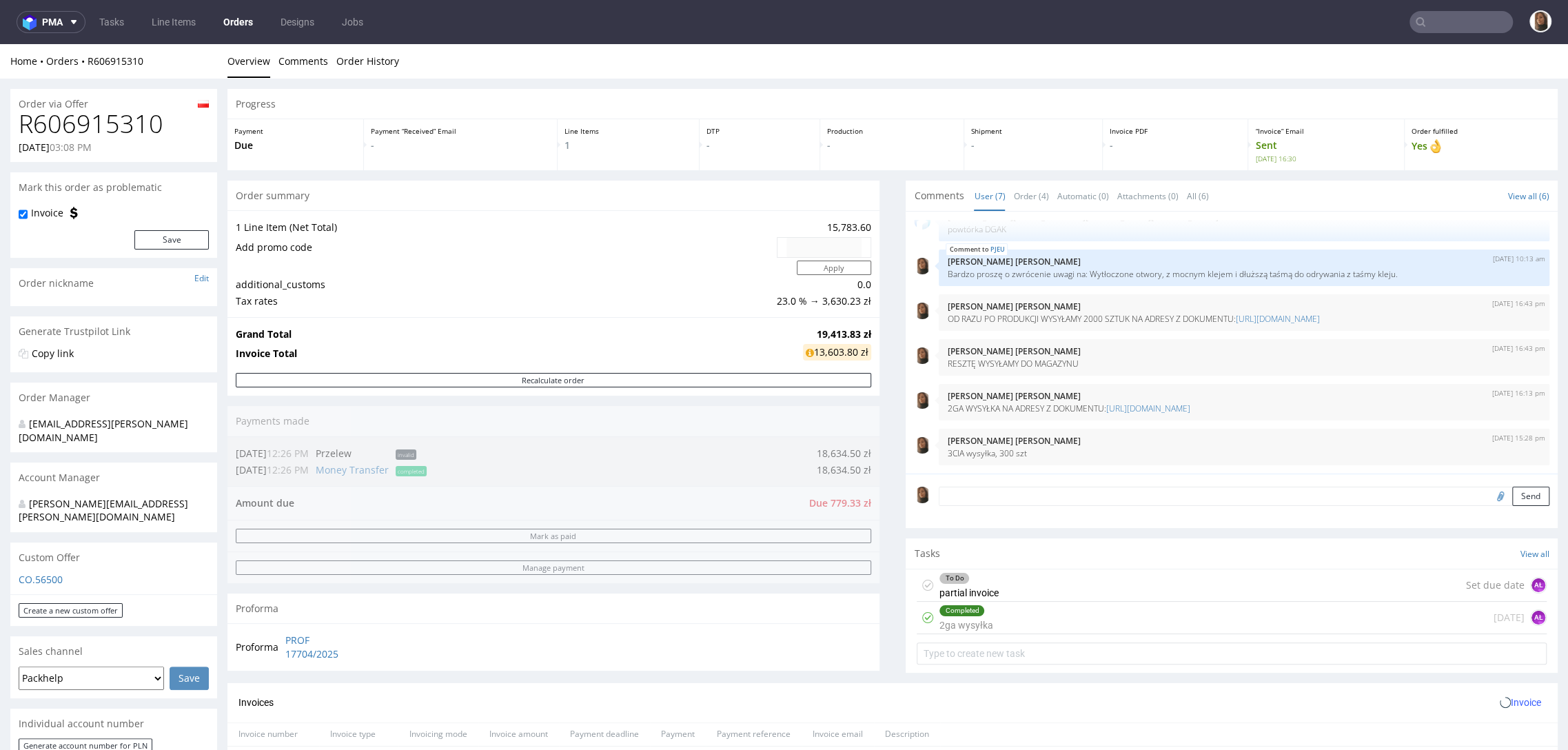
scroll to position [116, 0]
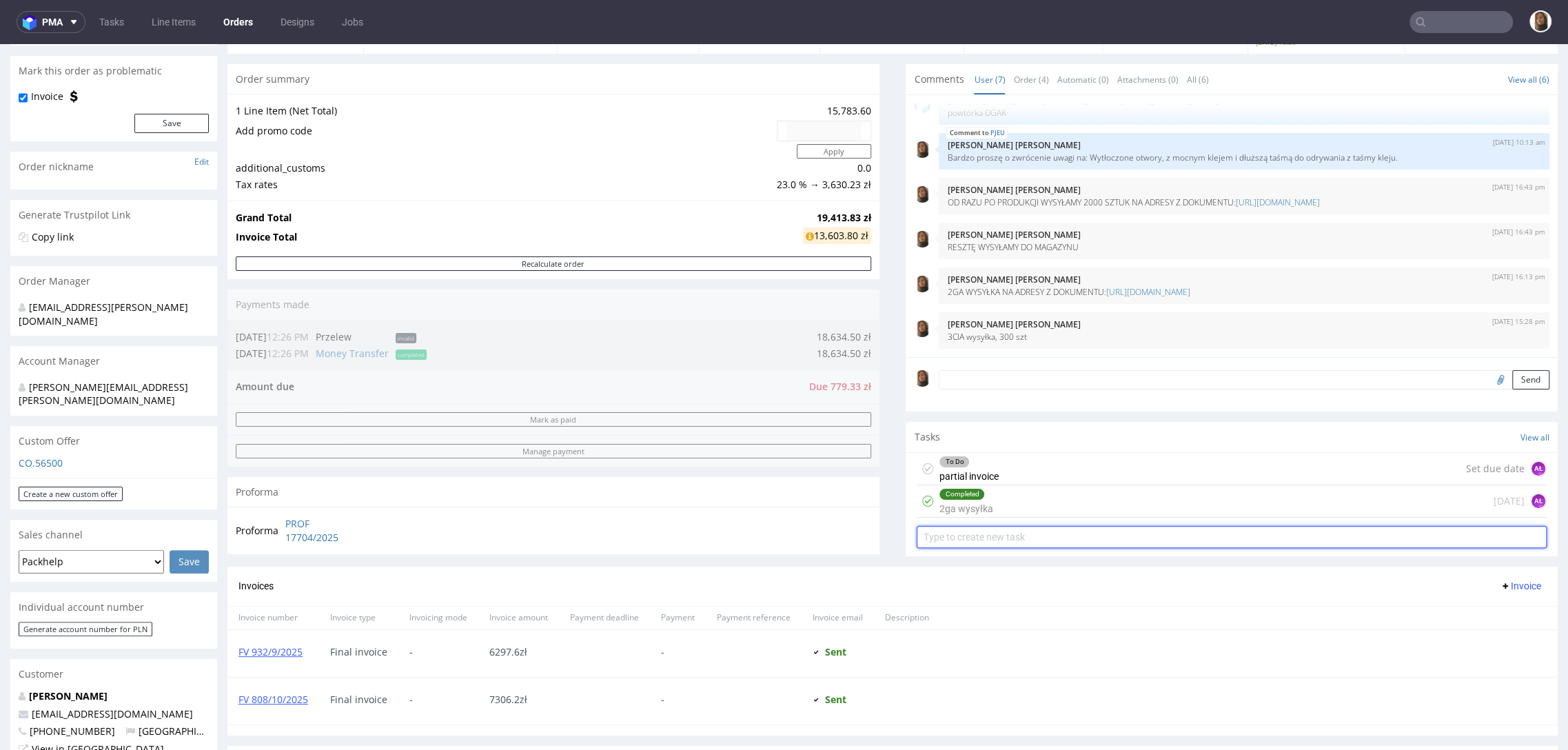
click at [1023, 532] on input "text" at bounding box center [1231, 537] width 630 height 22
type input "2"
type input "3 wysyłka"
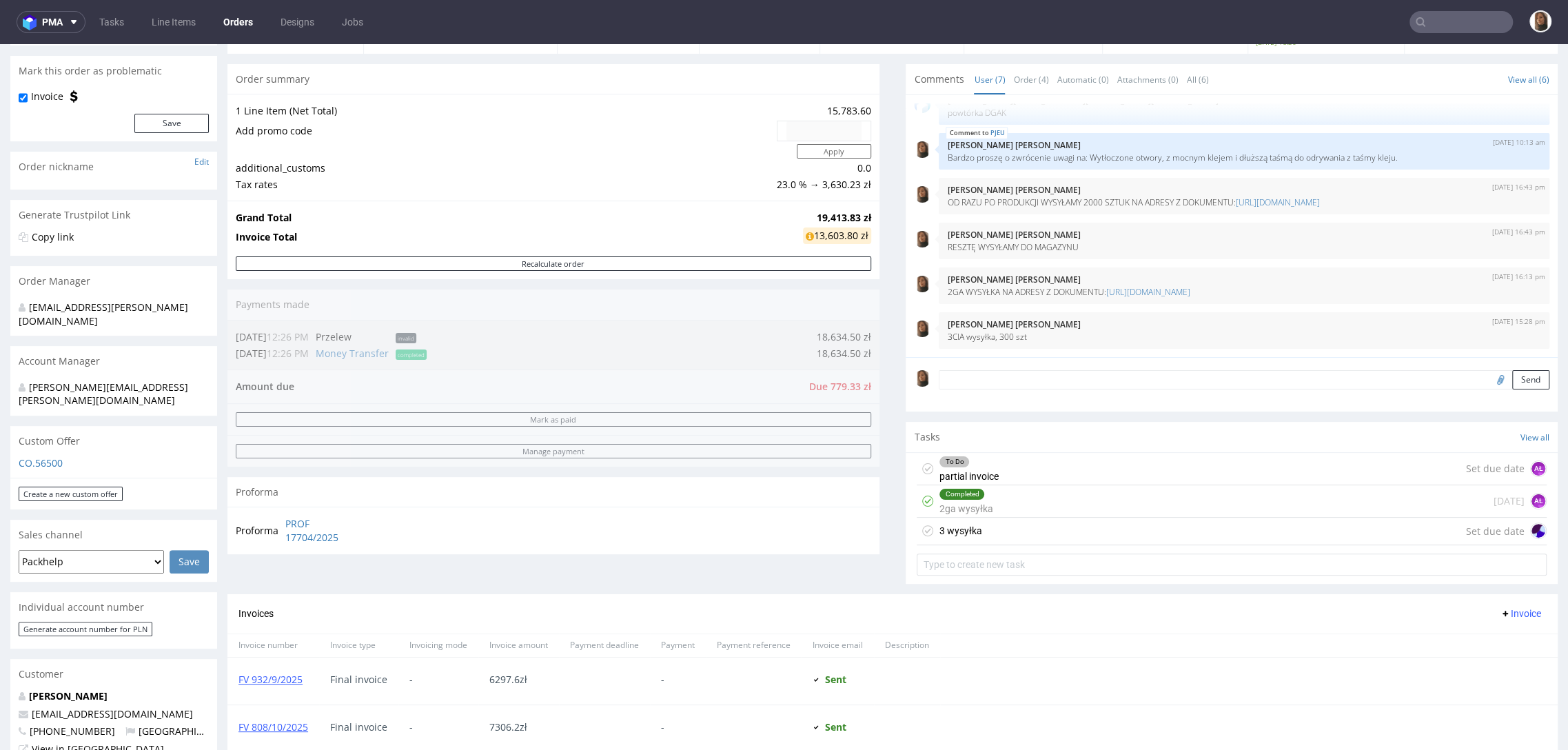
click at [1031, 543] on div "3 wysyłka Set due date" at bounding box center [1231, 531] width 630 height 27
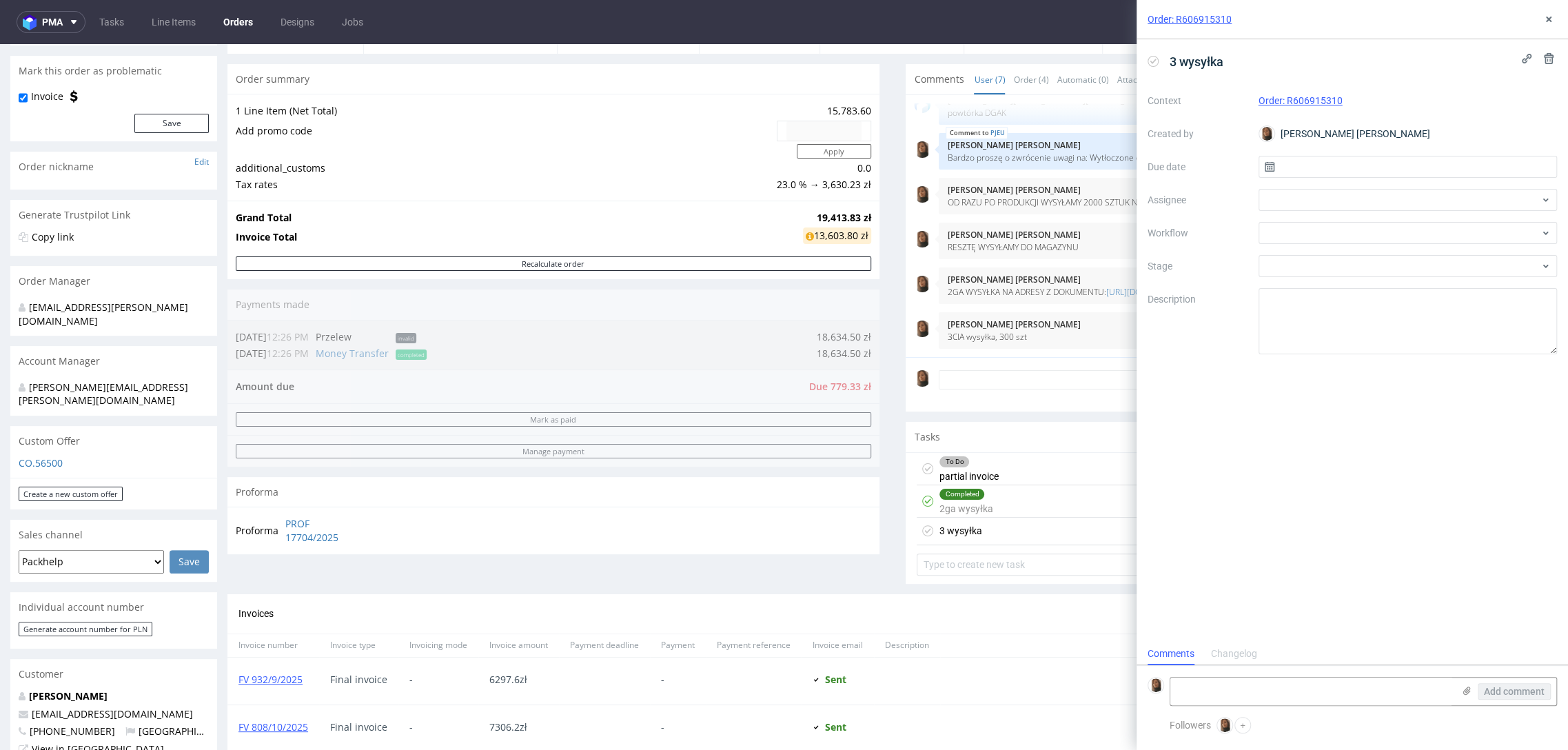
scroll to position [11, 0]
click at [1279, 233] on div at bounding box center [1408, 233] width 299 height 22
type input "partial"
click at [1400, 278] on div "Finance - Invoice - Partial Invoice" at bounding box center [1406, 282] width 288 height 25
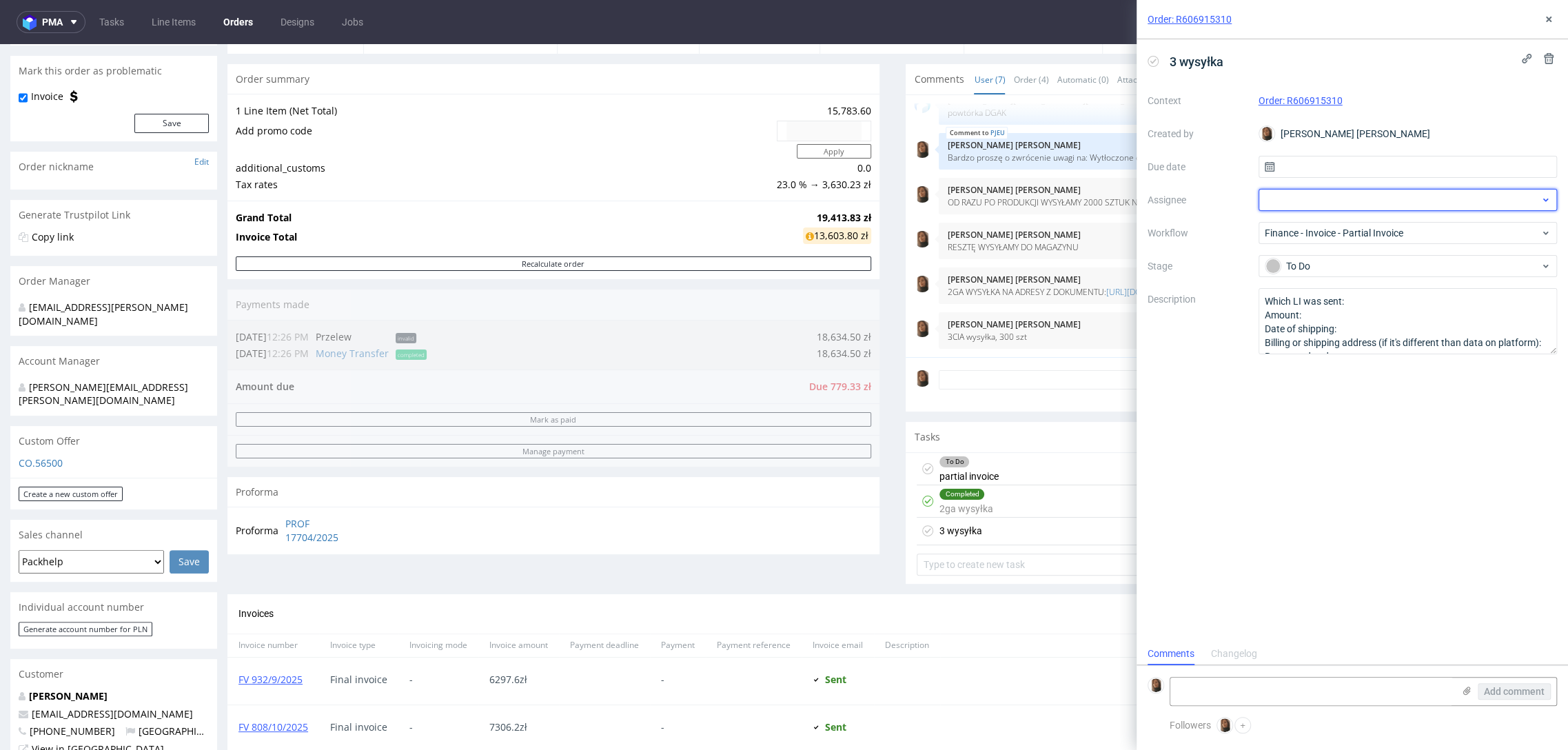
click at [1358, 198] on div at bounding box center [1408, 200] width 299 height 22
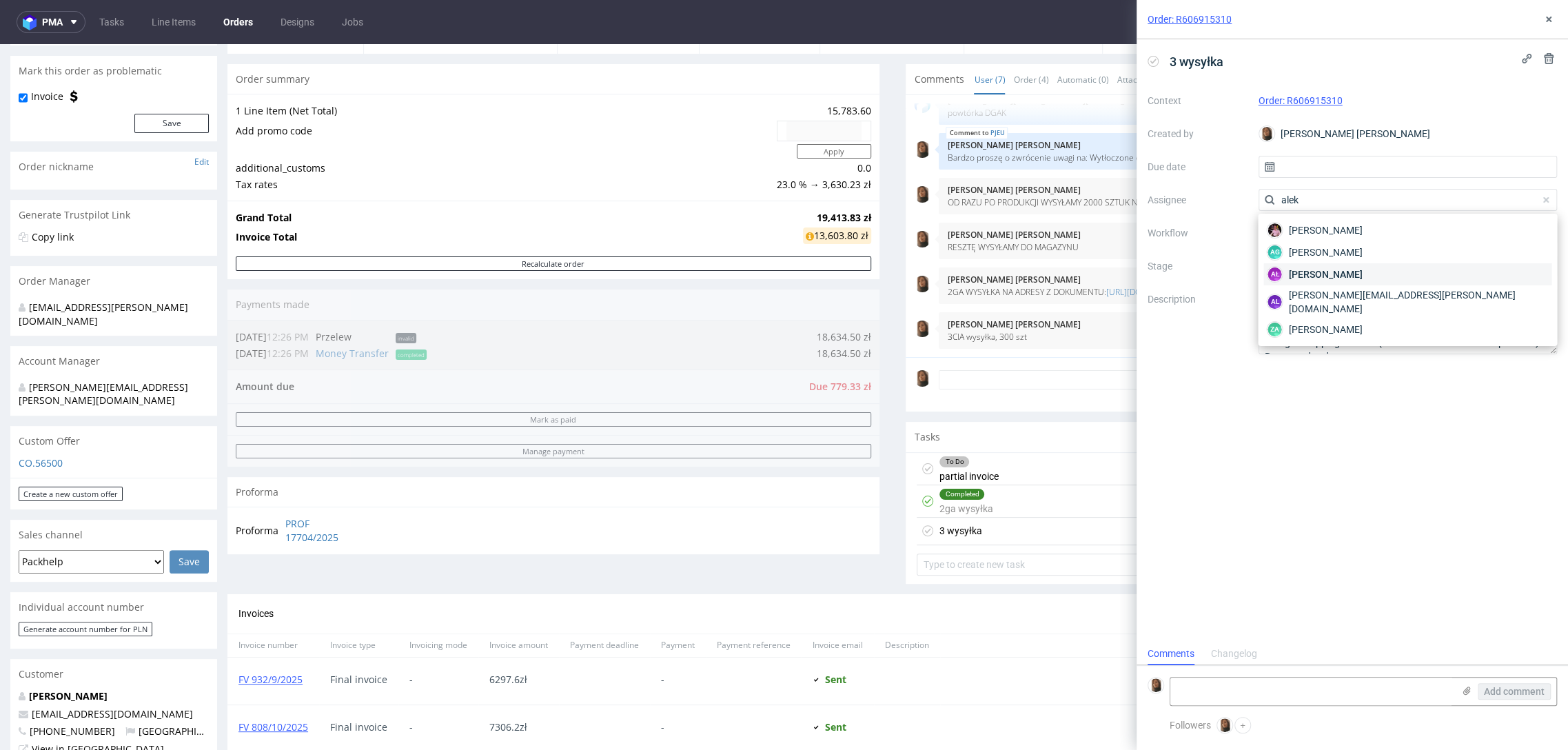
type input "alek"
click at [1361, 275] on span "[PERSON_NAME]" at bounding box center [1325, 274] width 74 height 14
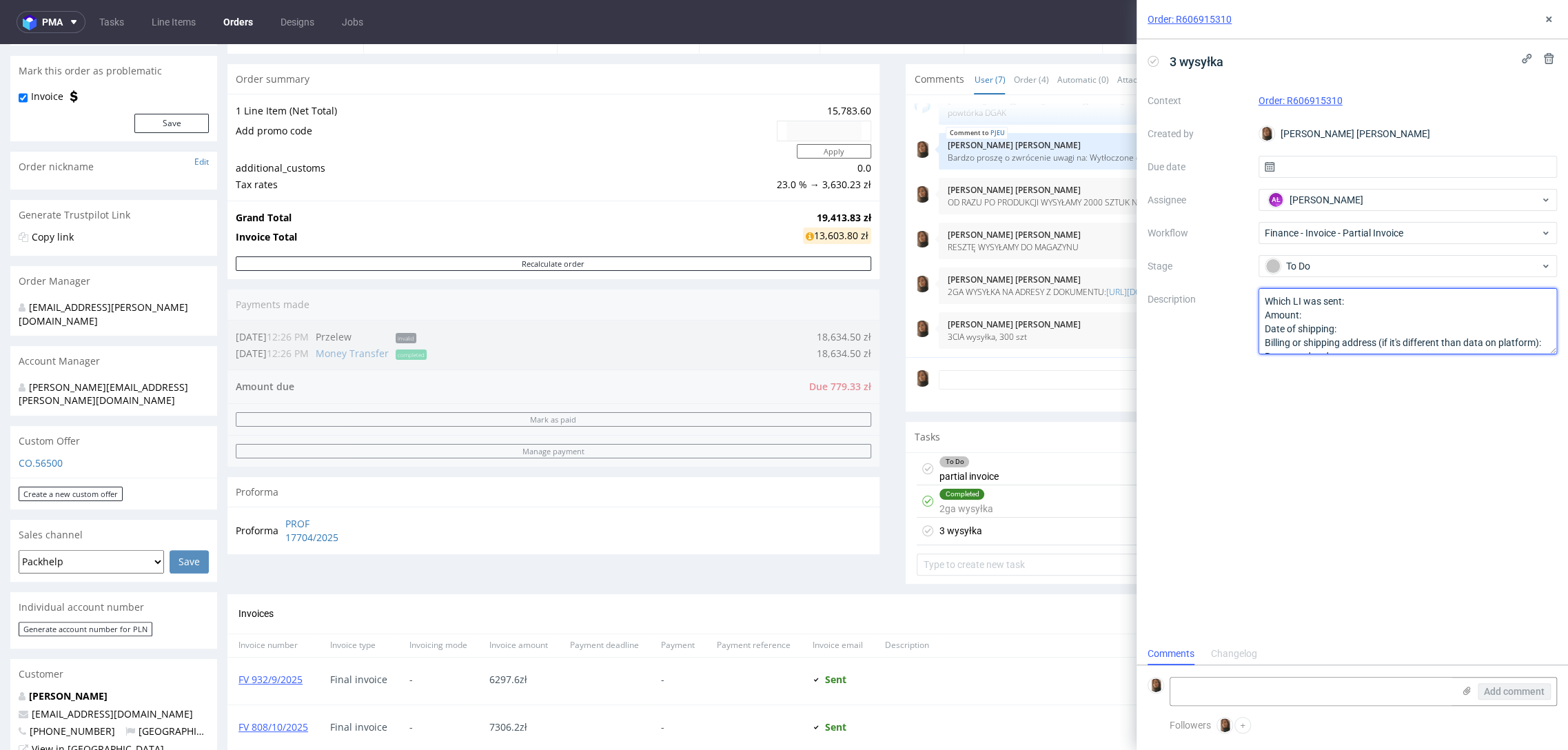
click at [1371, 304] on textarea "Which LI was sent: Amount: Date of shipping: Billing or shipping address (if it…" at bounding box center [1408, 321] width 299 height 66
click at [1374, 320] on textarea "Which LI was sent: Amount: Date of shipping: Billing or shipping address (if it…" at bounding box center [1408, 321] width 299 height 66
click at [1379, 323] on textarea "Which LI was sent: Amount: Date of shipping: Billing or shipping address (if it…" at bounding box center [1408, 321] width 299 height 66
type textarea "Which LI was sent:PJEU Amount:300 szt Date of shipping:15/10 Billing or shippin…"
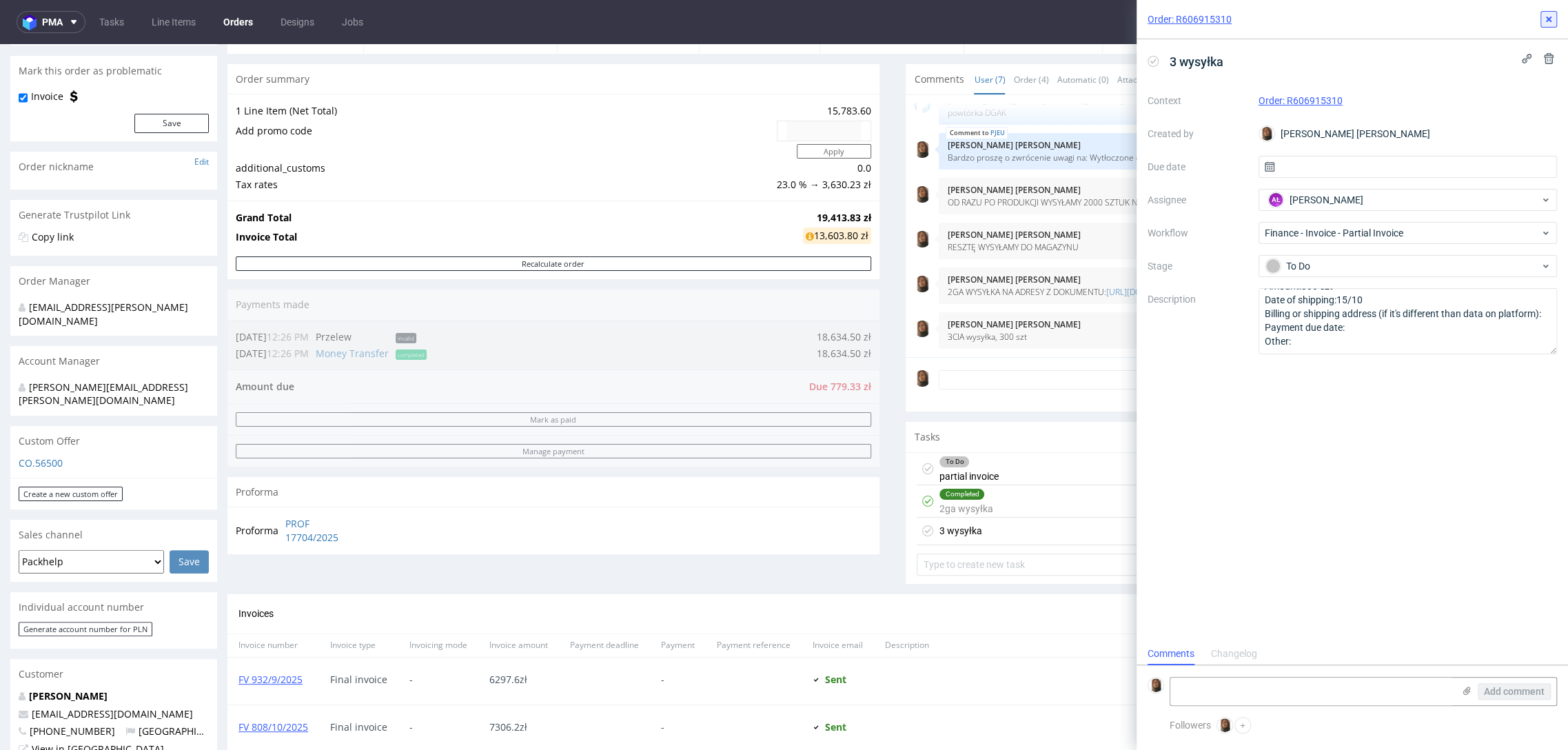
click at [1546, 16] on use at bounding box center [1548, 19] width 5 height 5
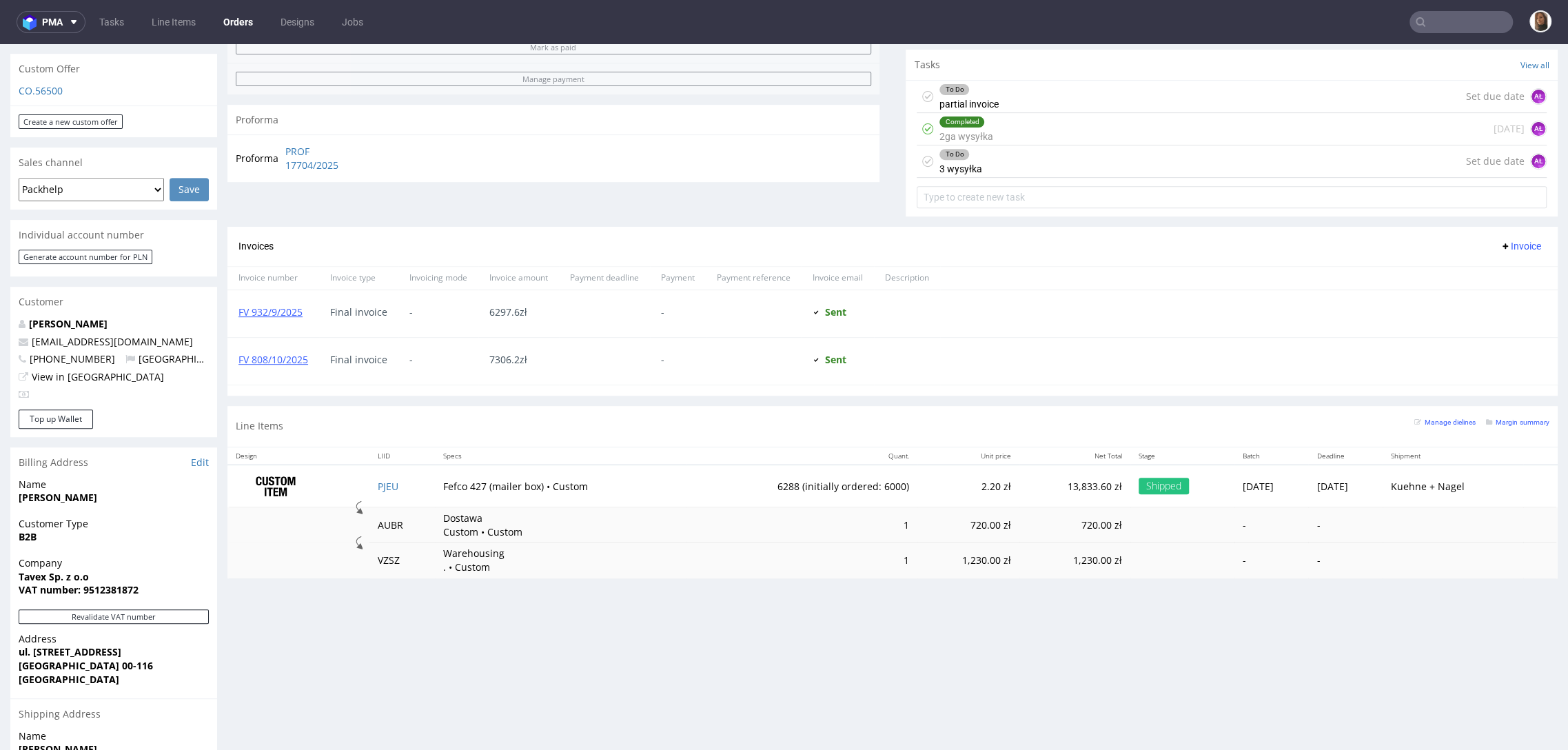
scroll to position [489, 0]
click at [1429, 26] on input "text" at bounding box center [1461, 22] width 104 height 22
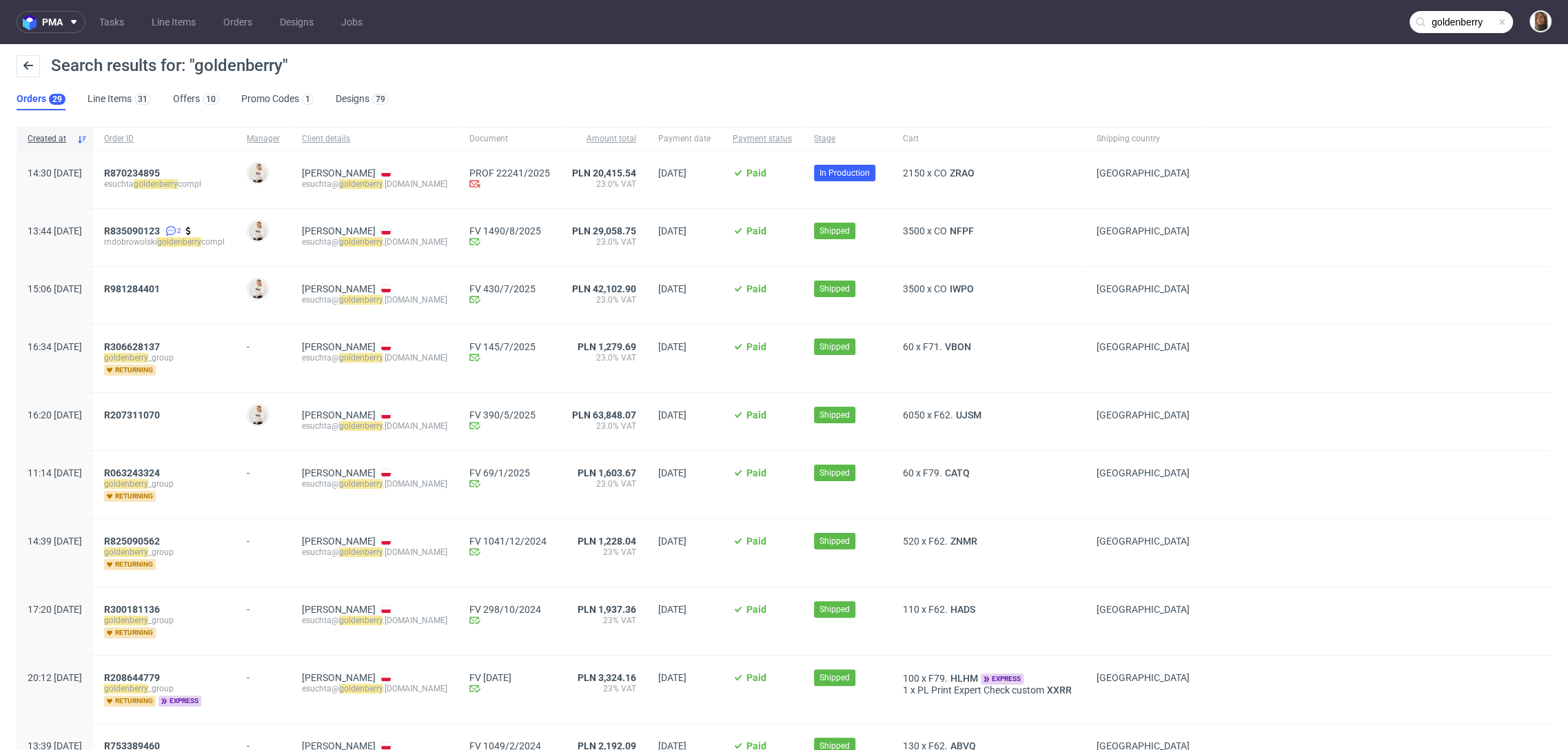
click at [1444, 24] on input "goldenberry" at bounding box center [1461, 22] width 104 height 22
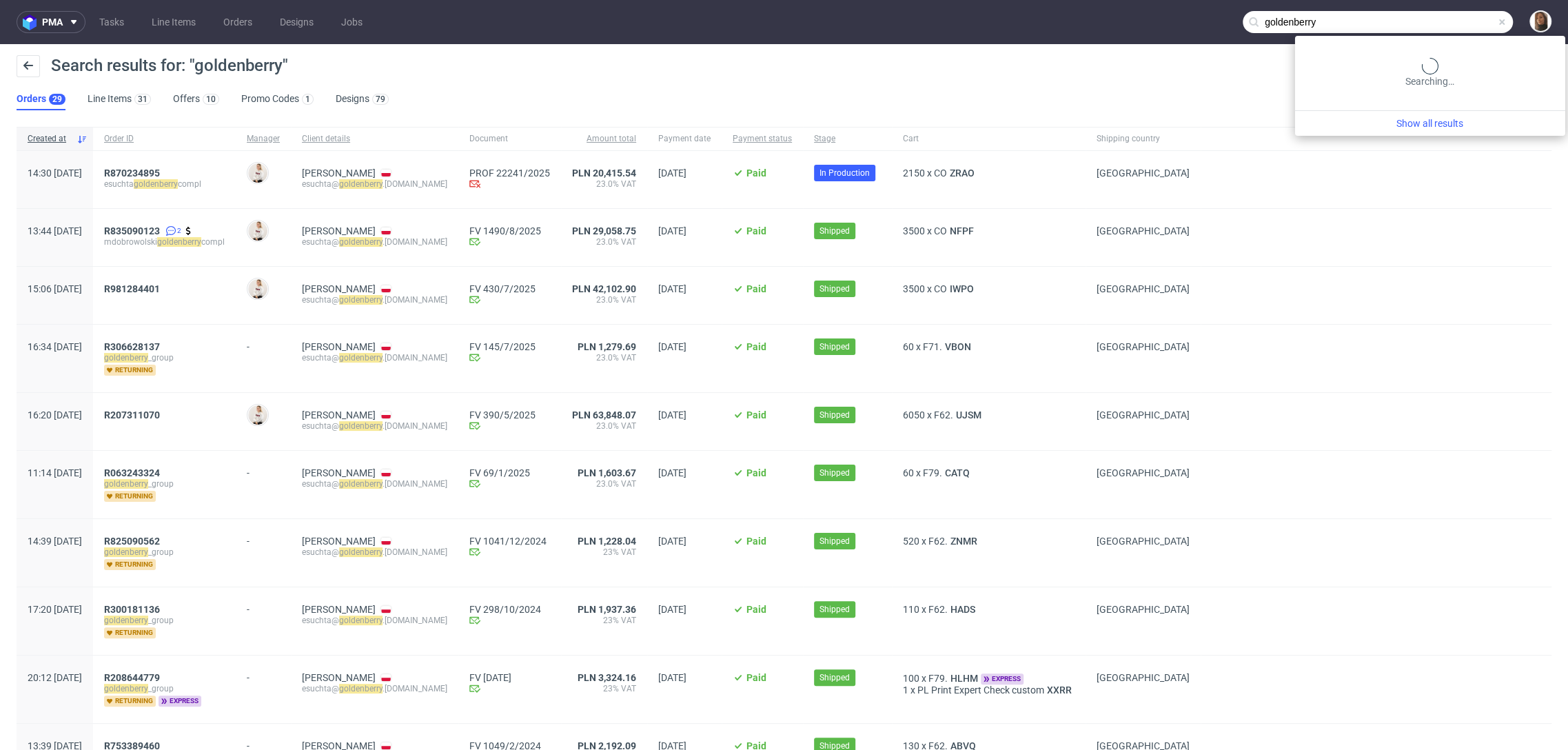
click at [1444, 24] on input "goldenberry" at bounding box center [1378, 22] width 270 height 22
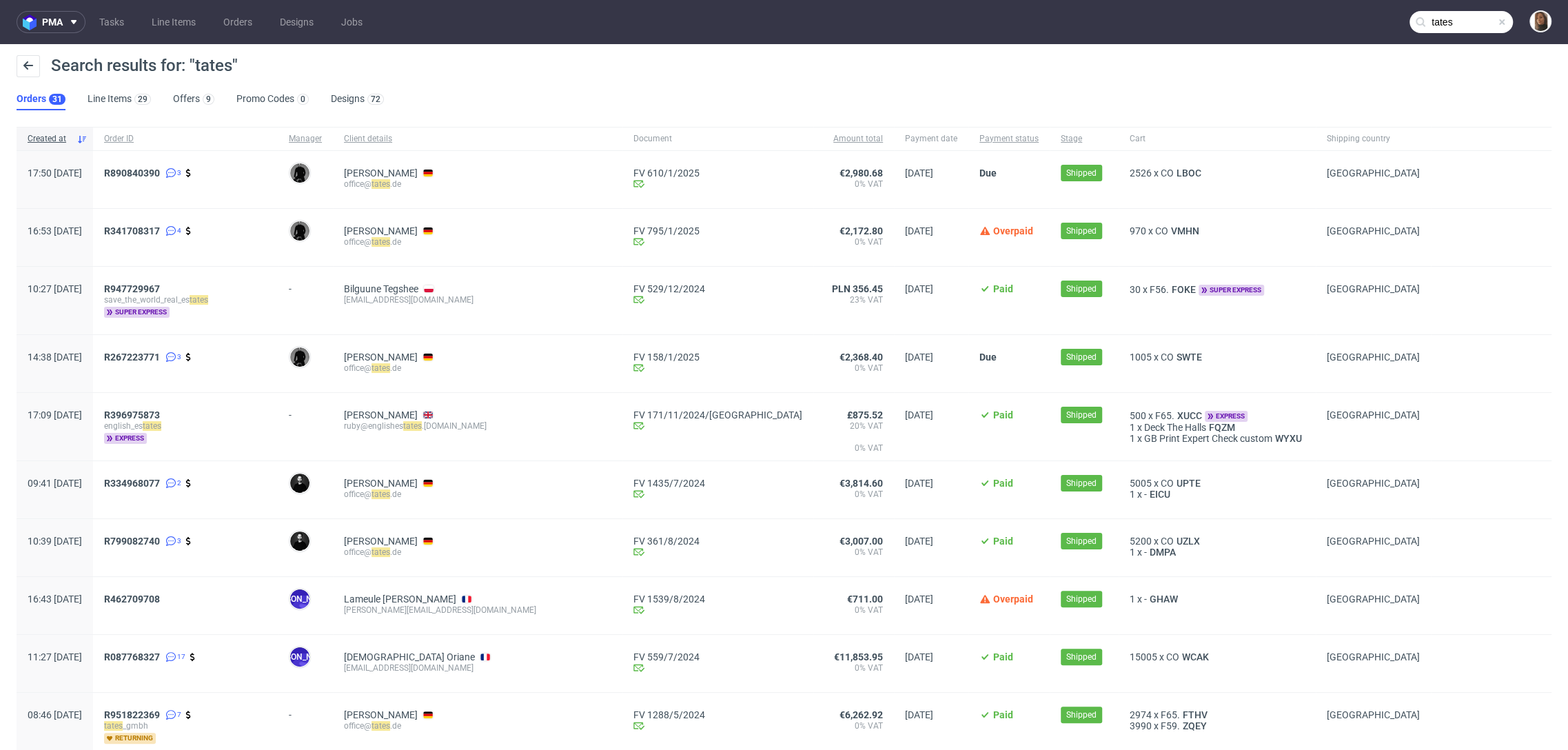
click at [1451, 20] on input "tates" at bounding box center [1461, 22] width 104 height 22
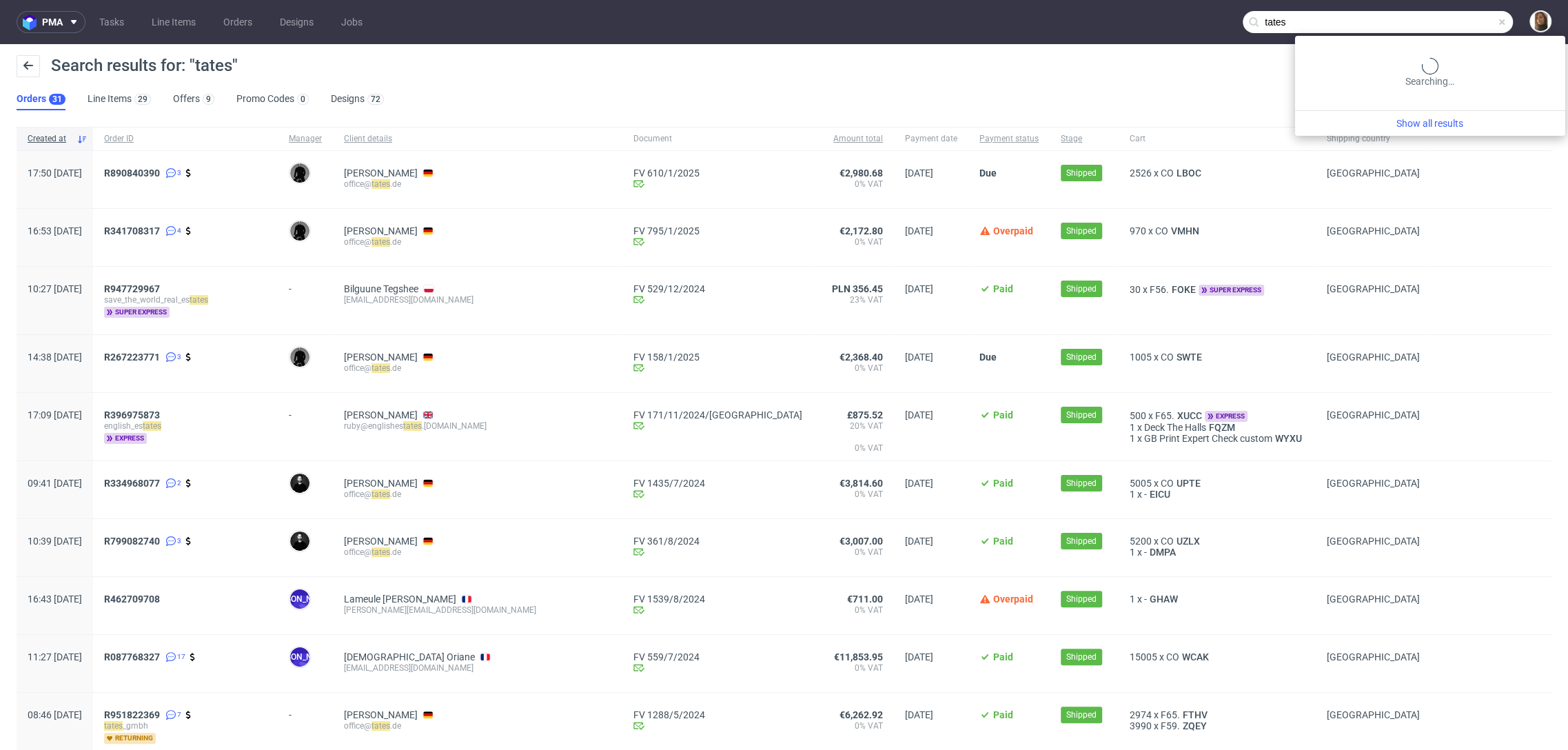
click at [1451, 20] on input "tates" at bounding box center [1378, 22] width 270 height 22
type input "polyluma"
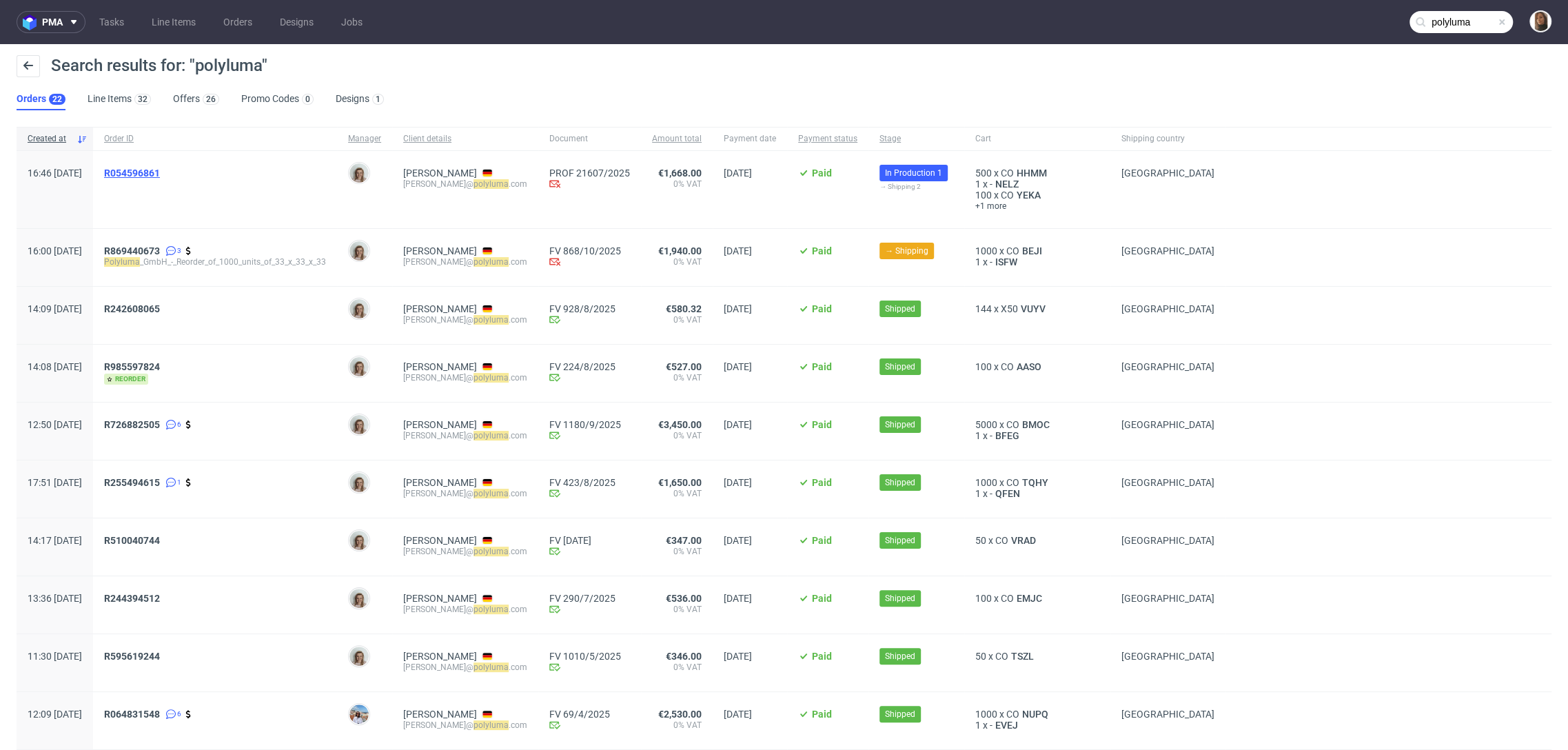
click at [160, 173] on span "R054596861" at bounding box center [132, 173] width 56 height 11
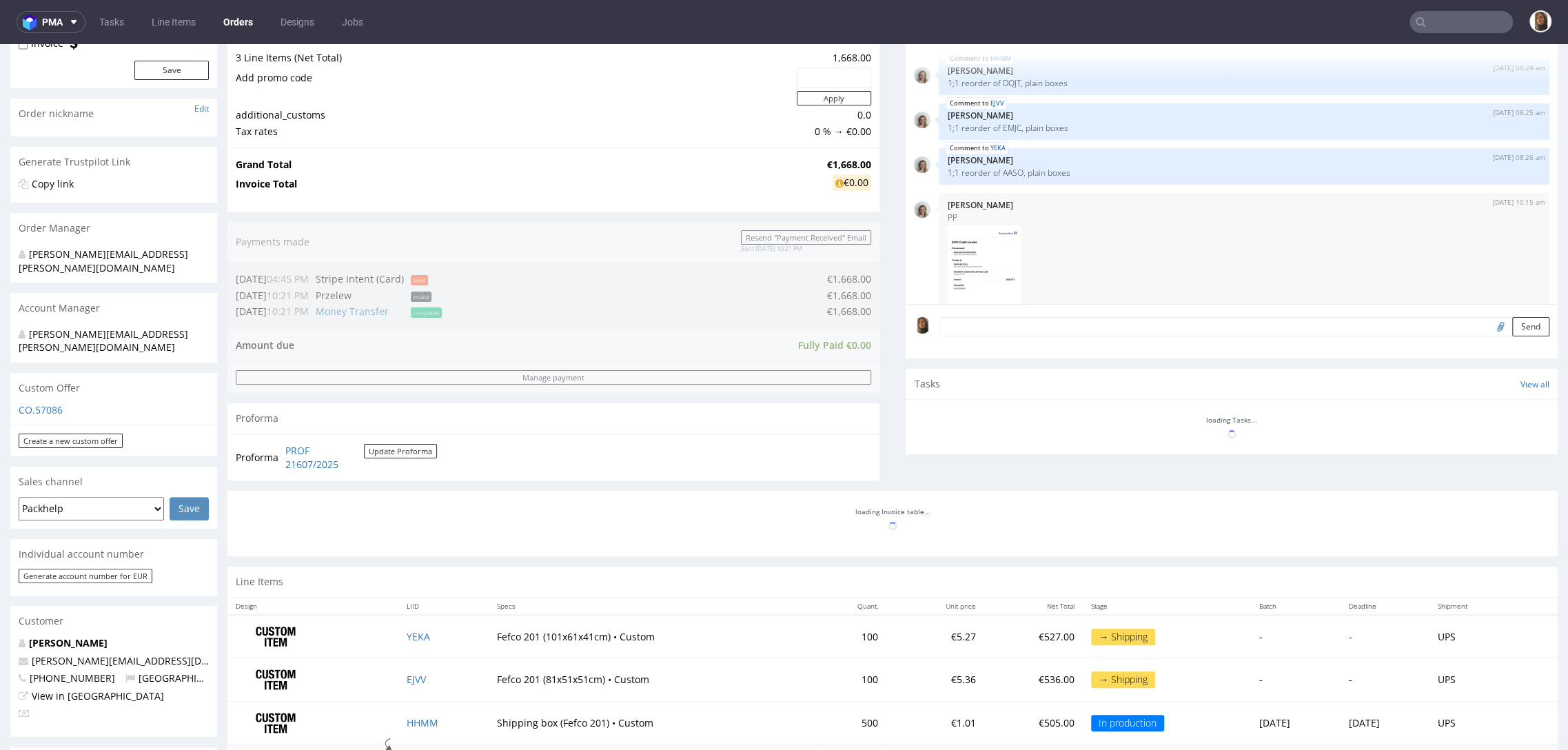
scroll to position [395, 0]
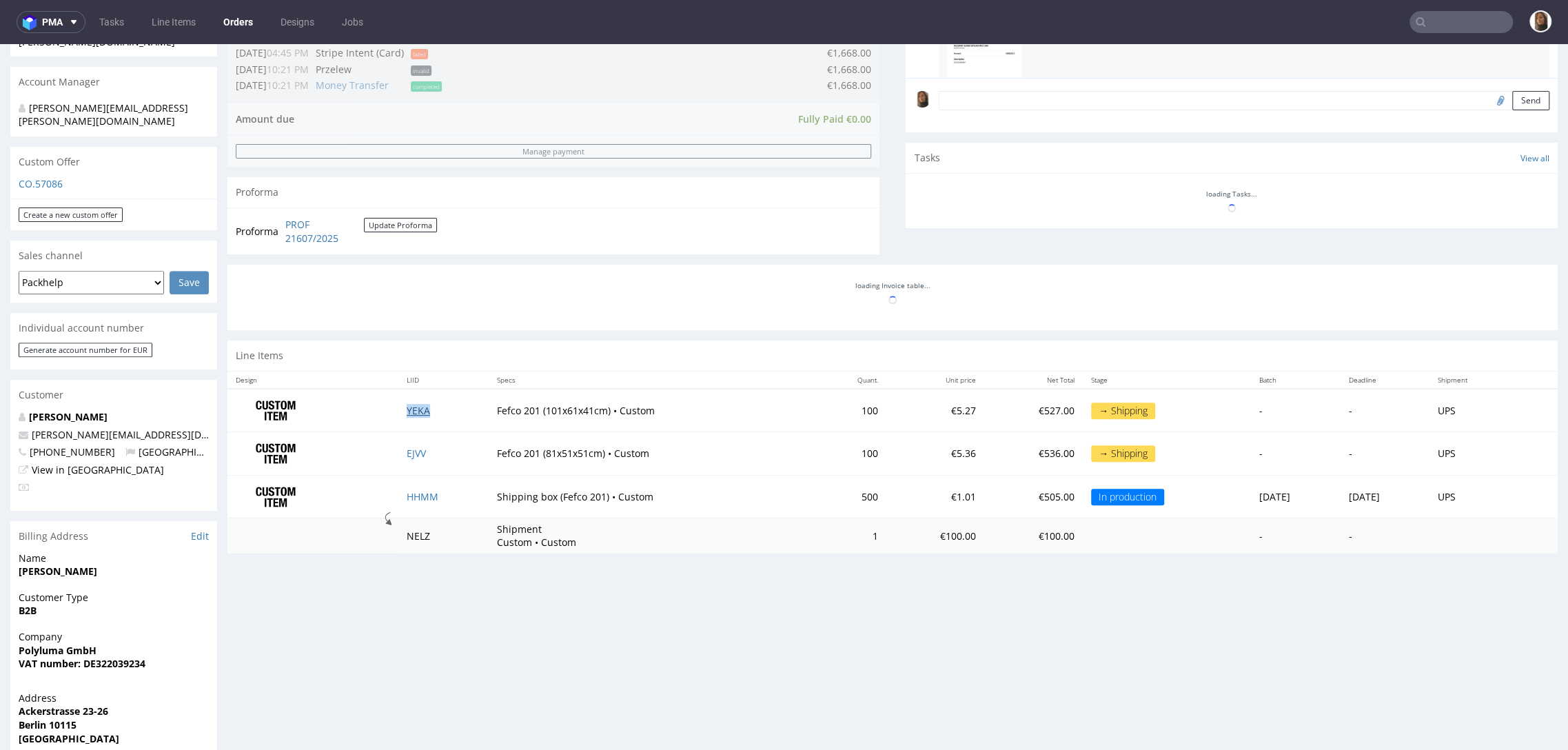
click at [406, 405] on link "YEKA" at bounding box center [418, 410] width 24 height 13
click at [406, 449] on link "EJVV" at bounding box center [416, 452] width 20 height 13
click at [406, 491] on link "HHMM" at bounding box center [422, 496] width 31 height 13
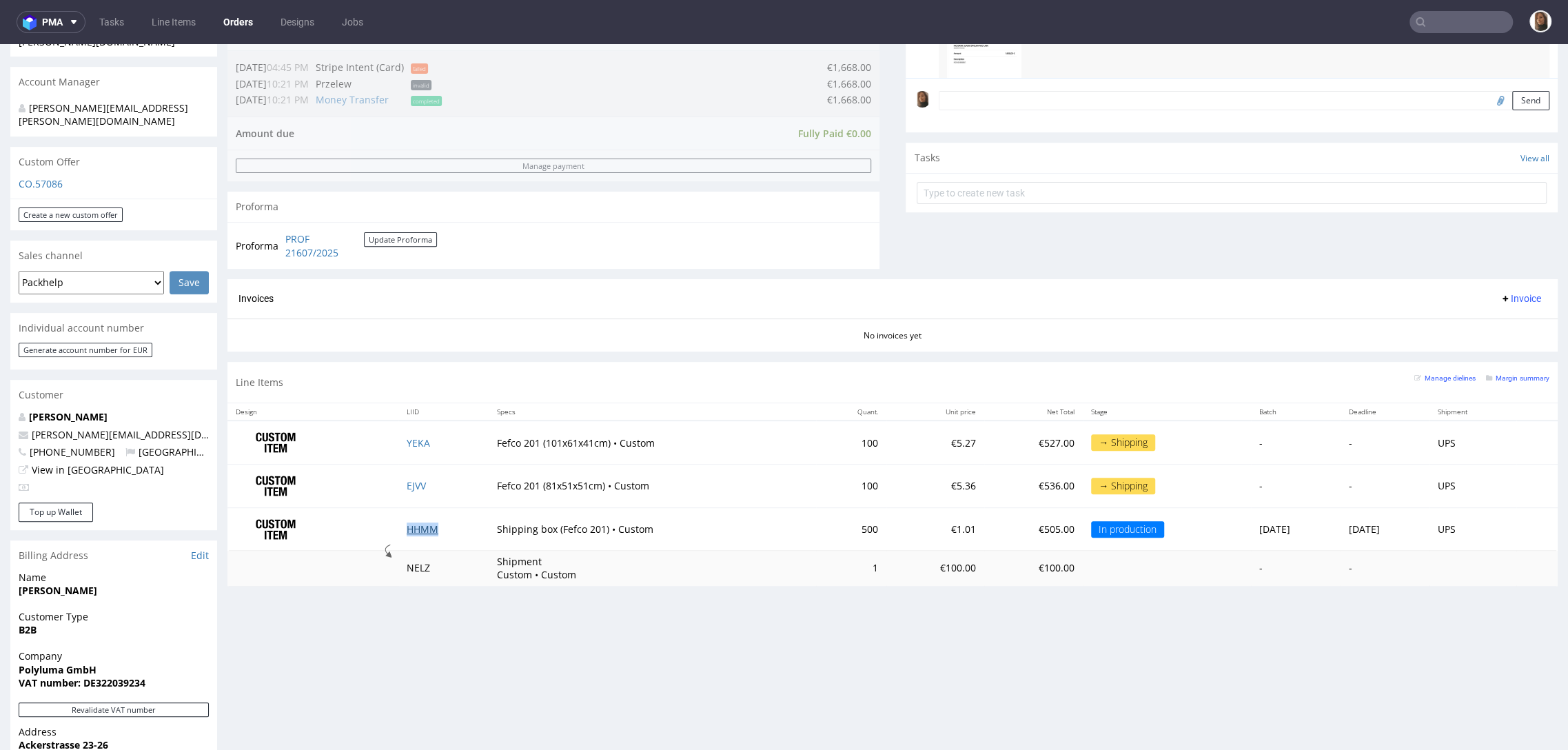
scroll to position [89, 0]
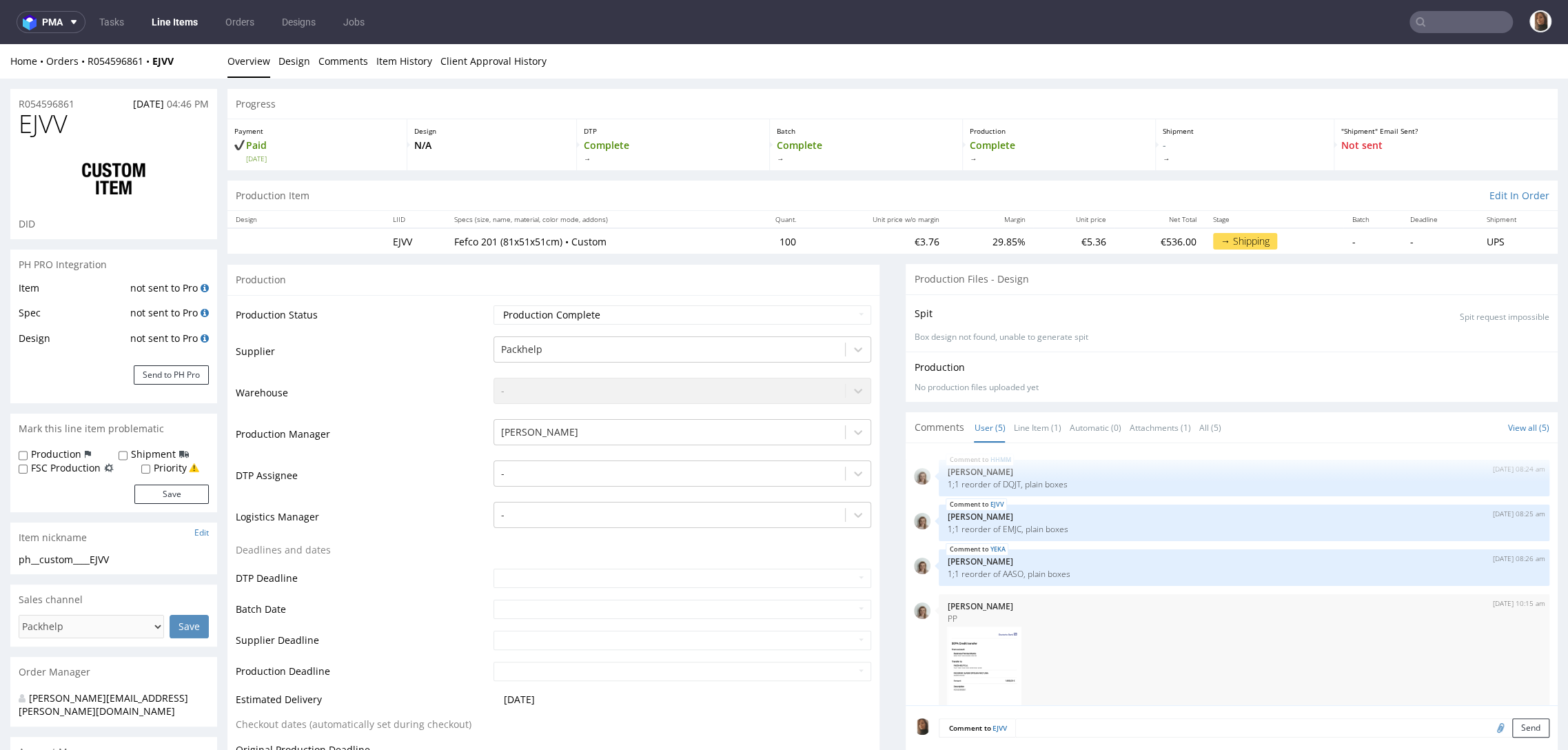
scroll to position [89, 0]
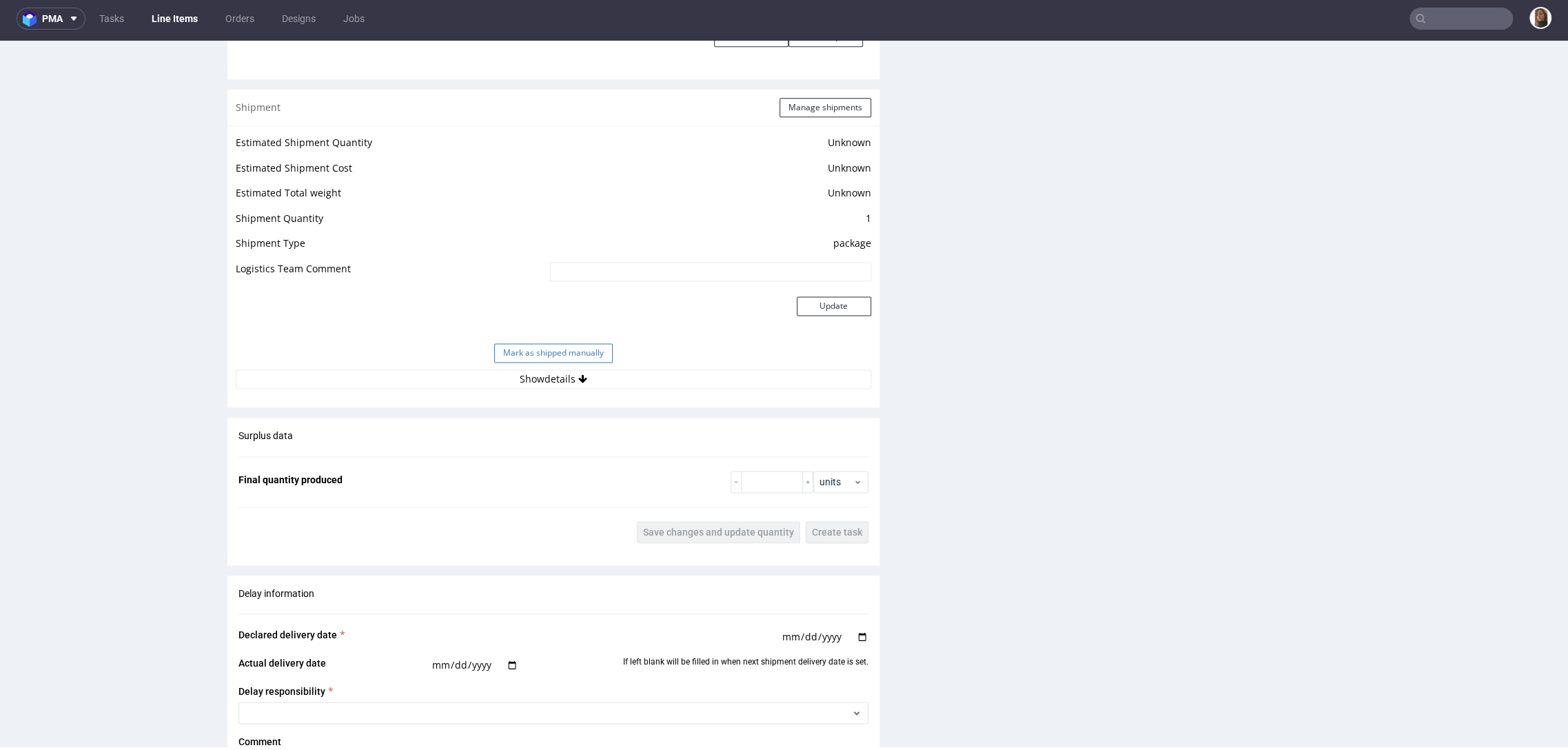
scroll to position [1639, 0]
click at [547, 376] on button "Show details" at bounding box center [553, 378] width 635 height 20
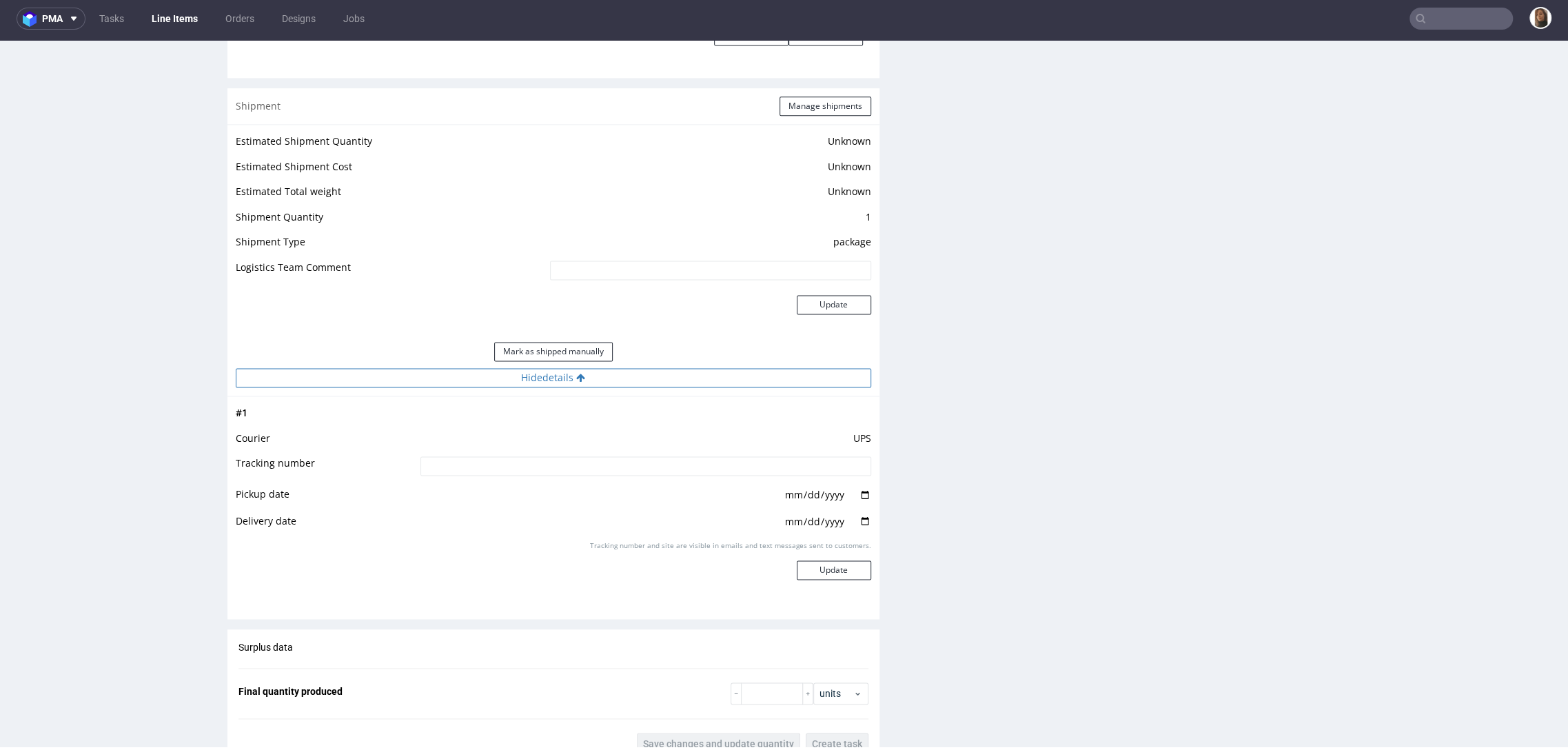
click at [547, 376] on button "Hide details" at bounding box center [553, 378] width 635 height 20
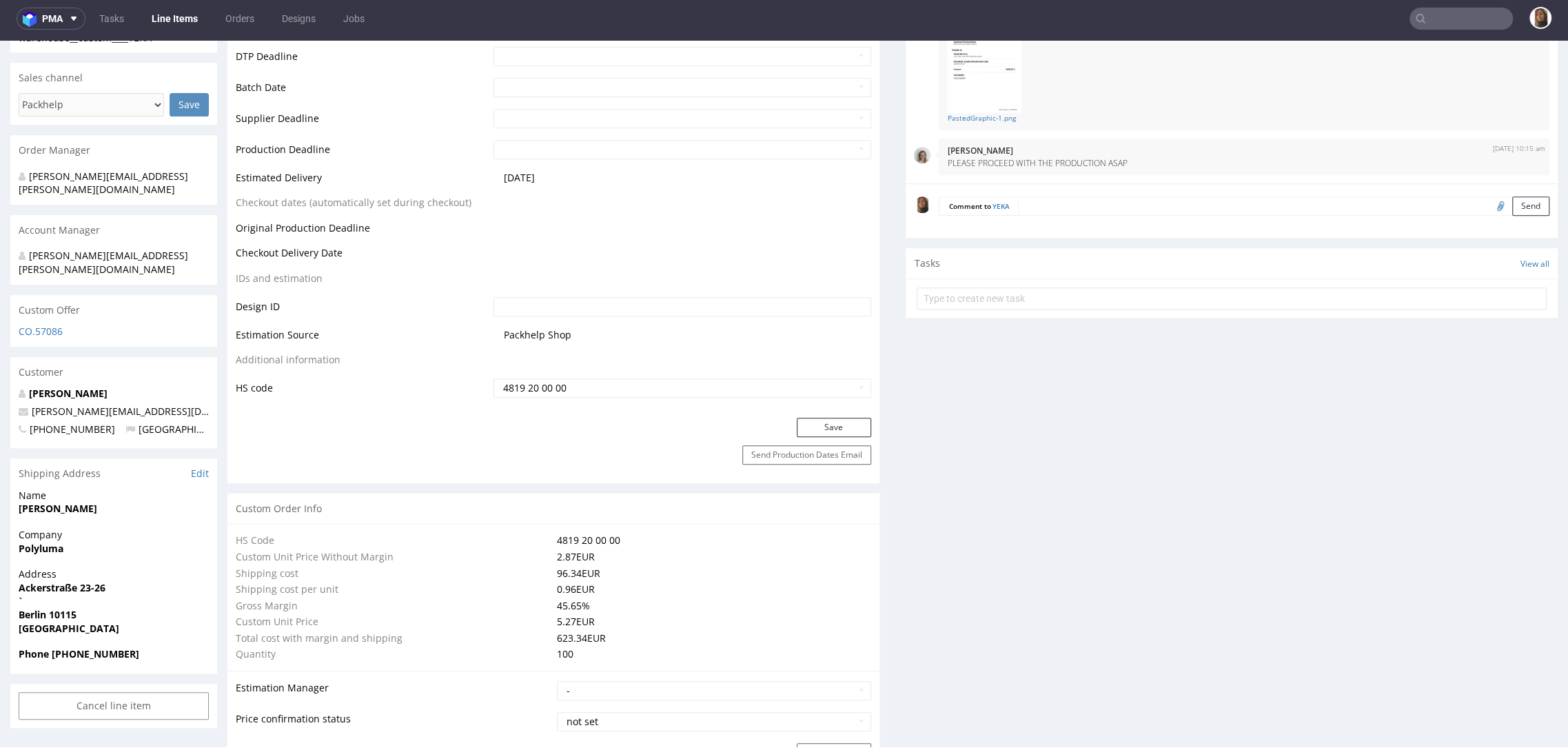
scroll to position [0, 0]
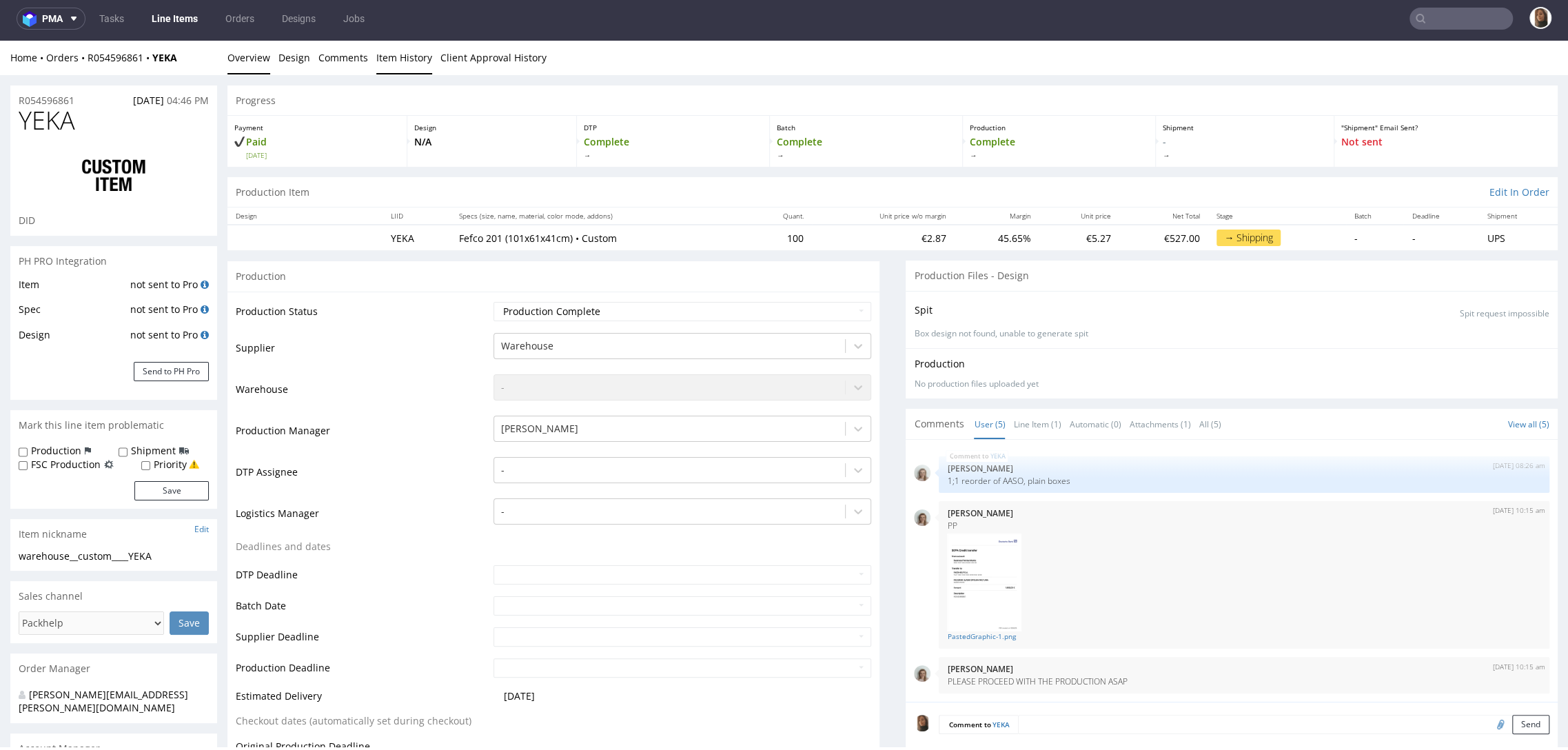
click at [412, 56] on link "Item History" at bounding box center [404, 58] width 56 height 34
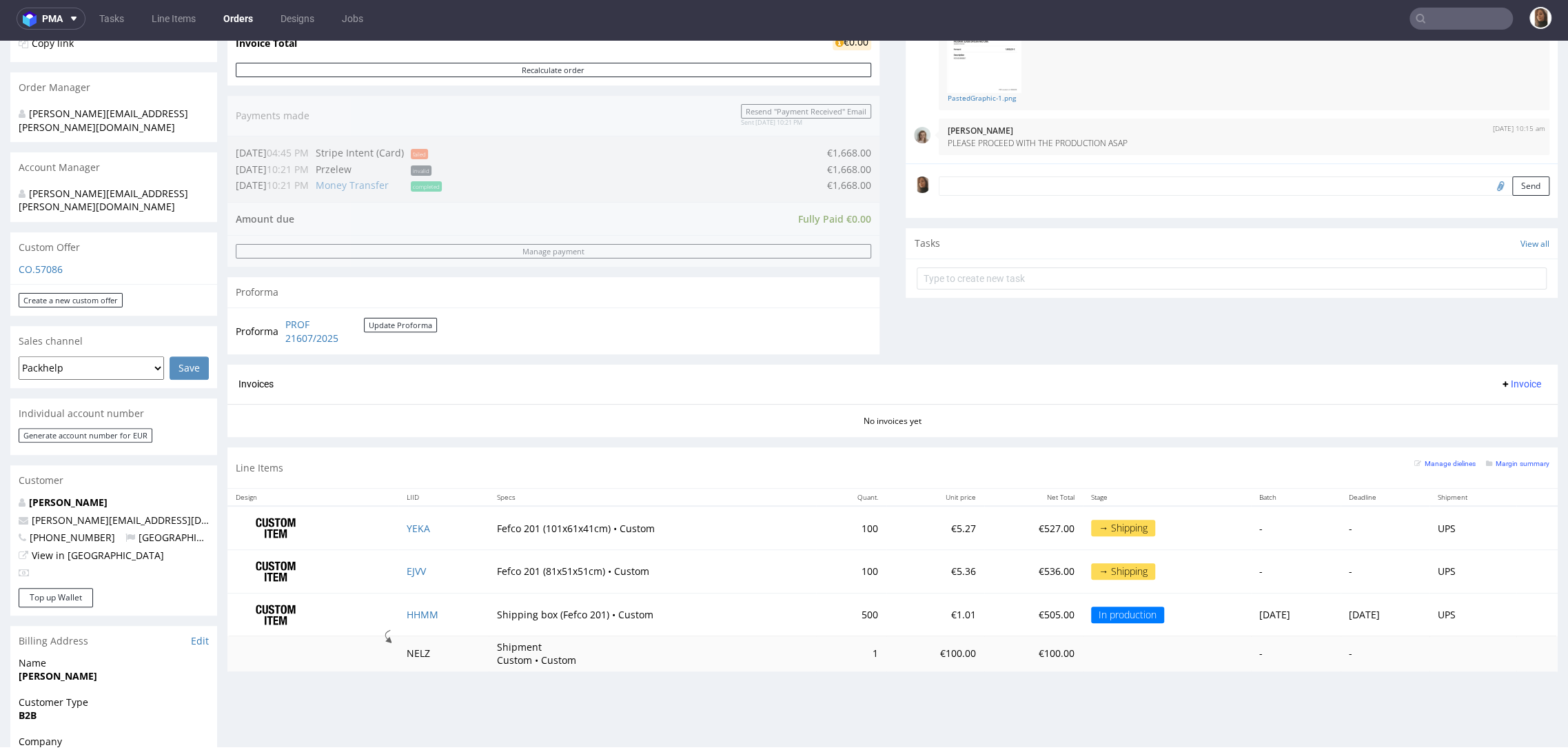
scroll to position [332, 0]
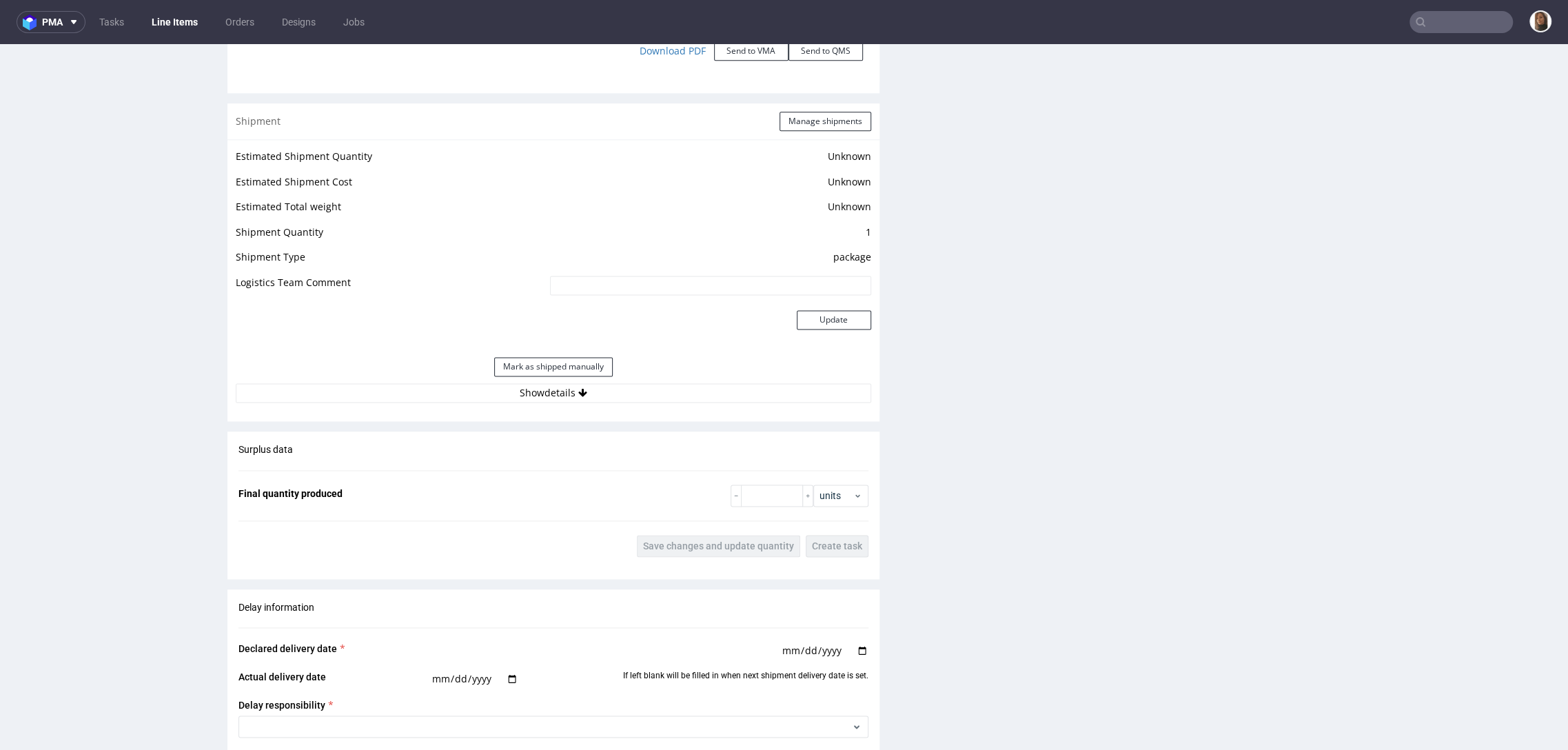
scroll to position [2173, 0]
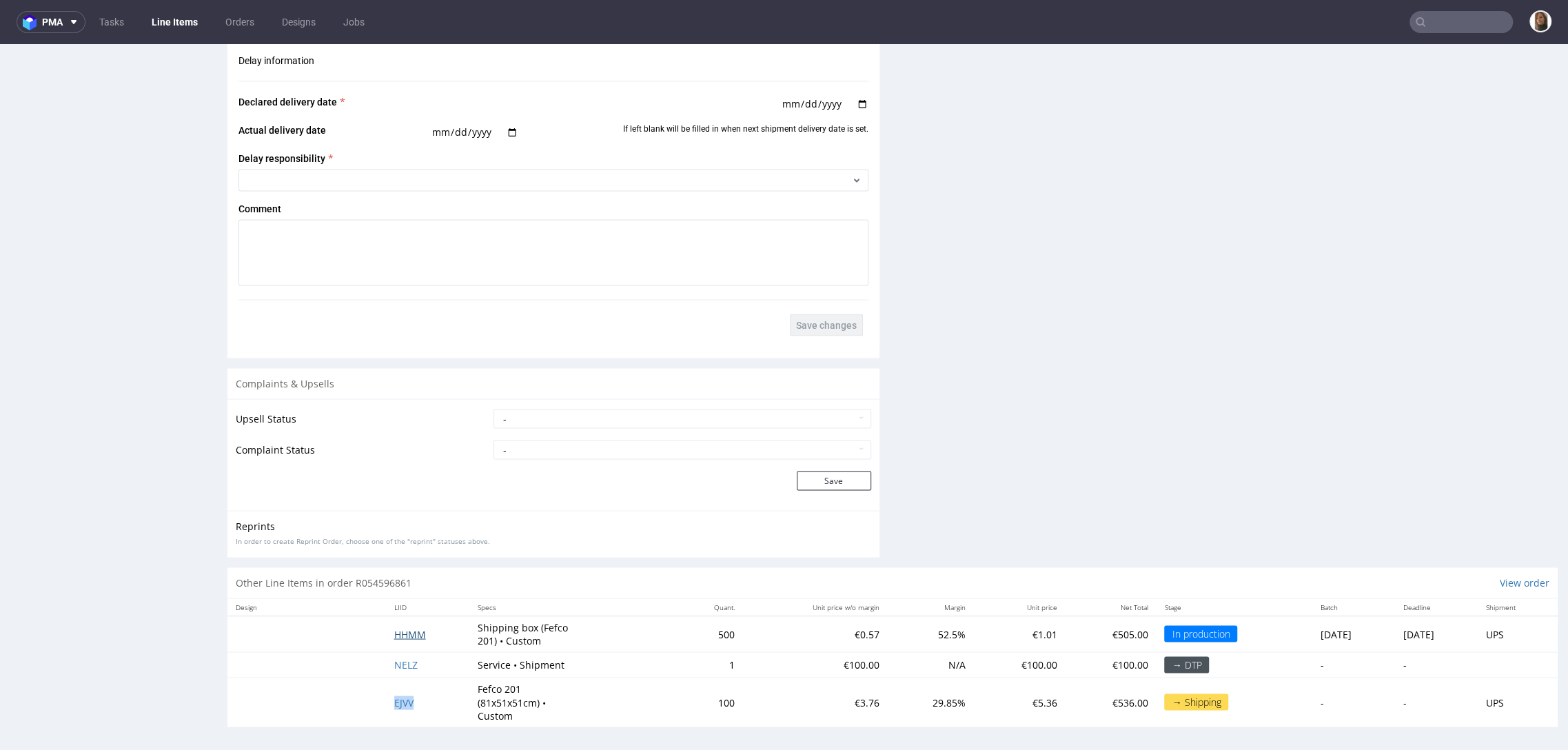
click at [398, 627] on span "HHMM" at bounding box center [410, 633] width 31 height 13
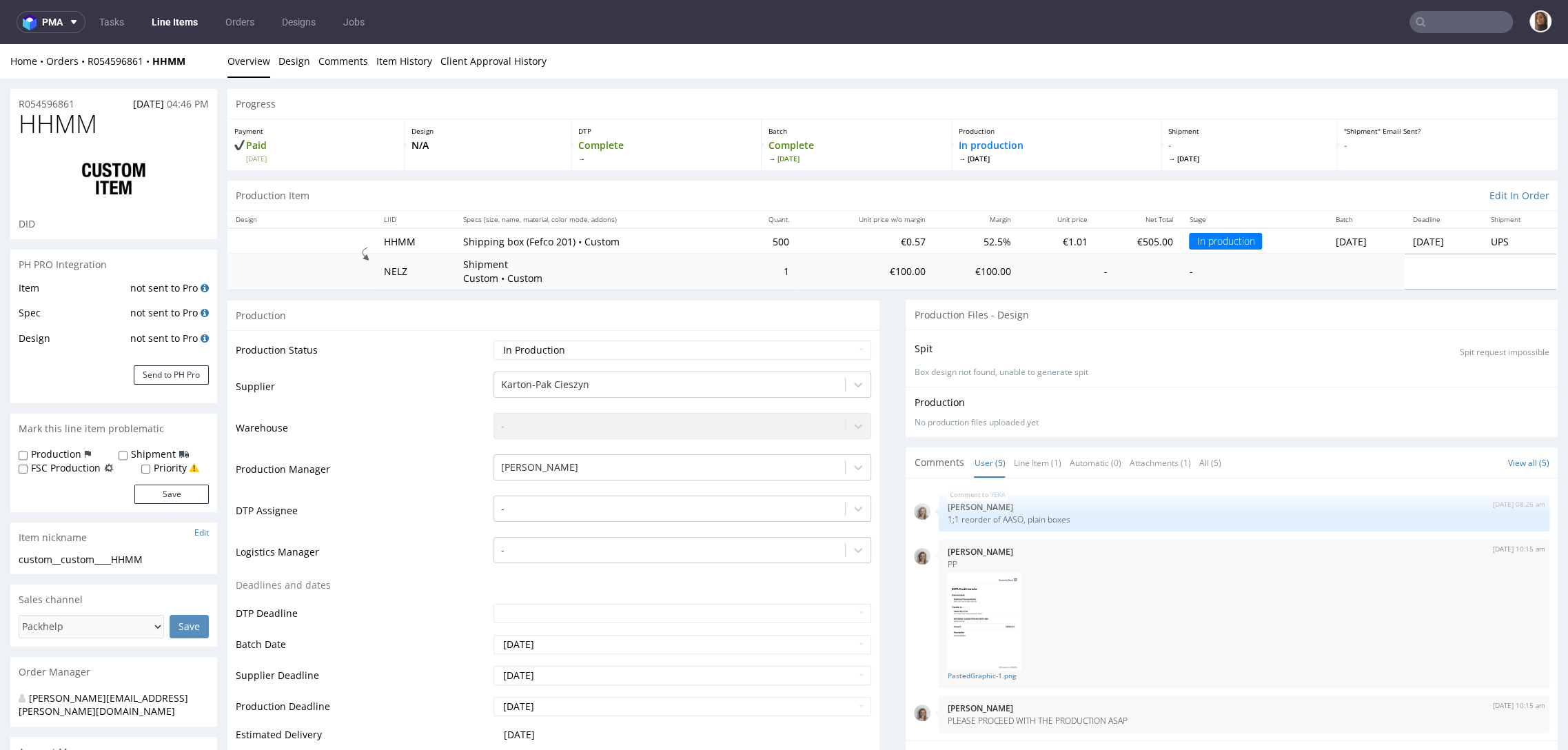
scroll to position [93, 0]
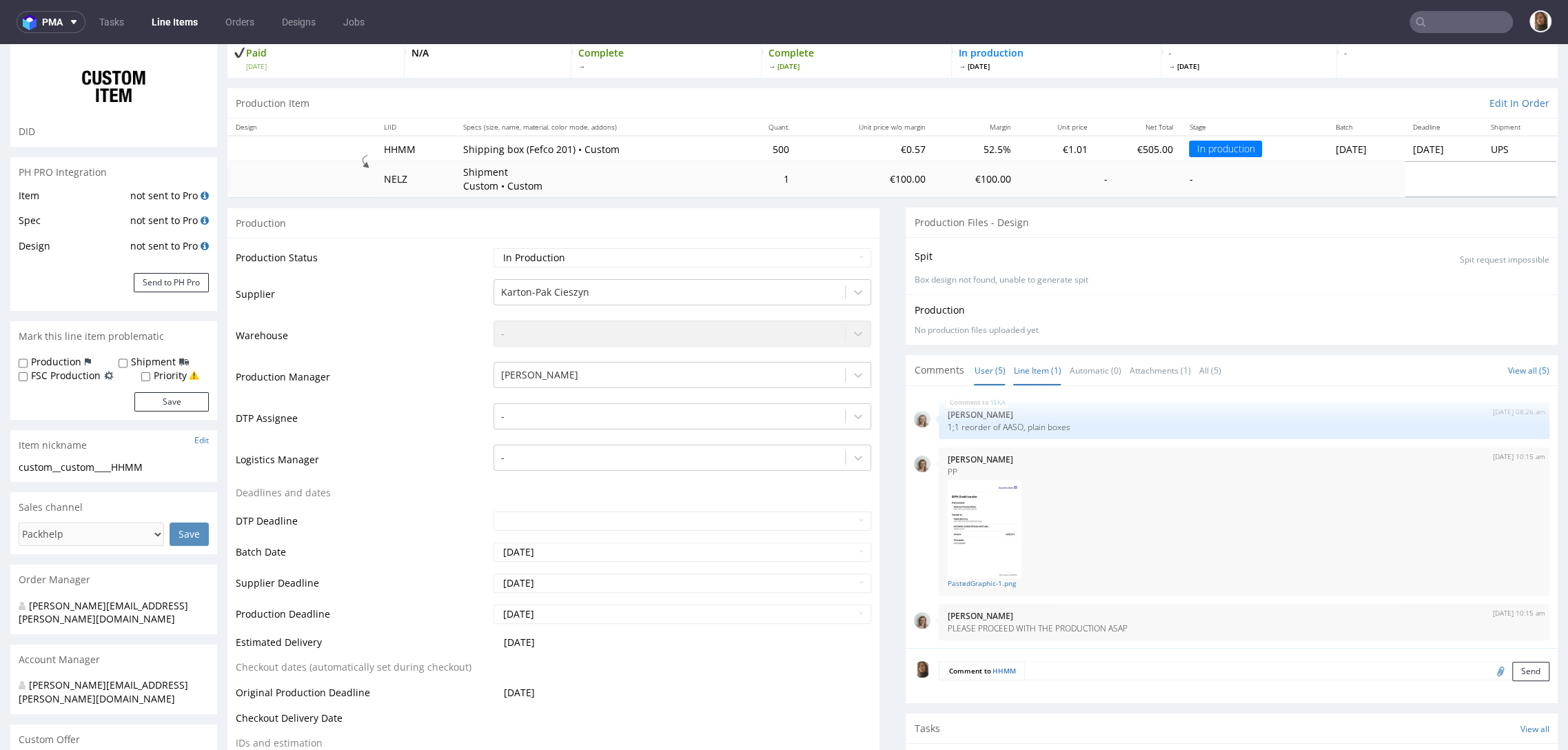
click at [1027, 367] on link "Line Item (1)" at bounding box center [1037, 370] width 48 height 30
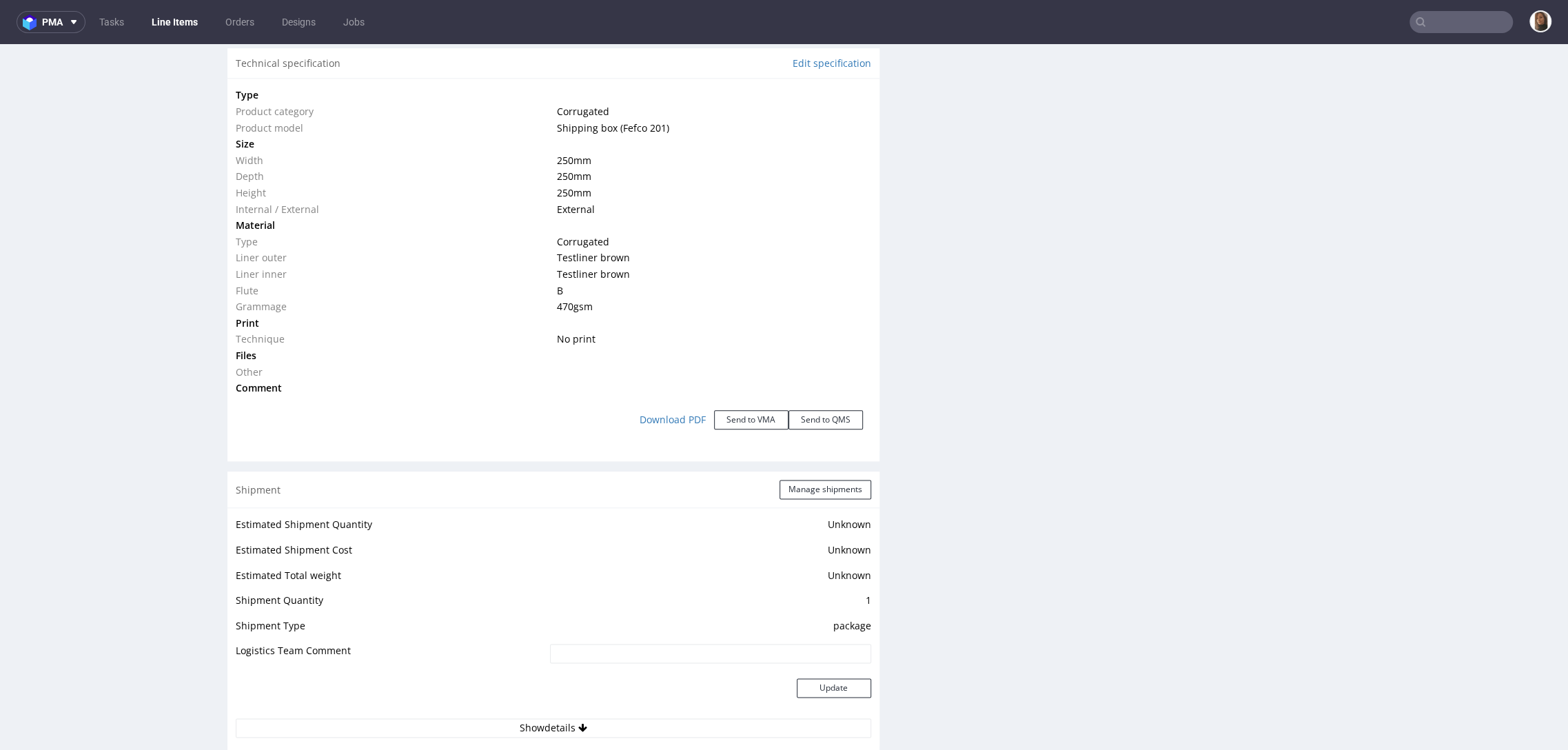
scroll to position [2230, 0]
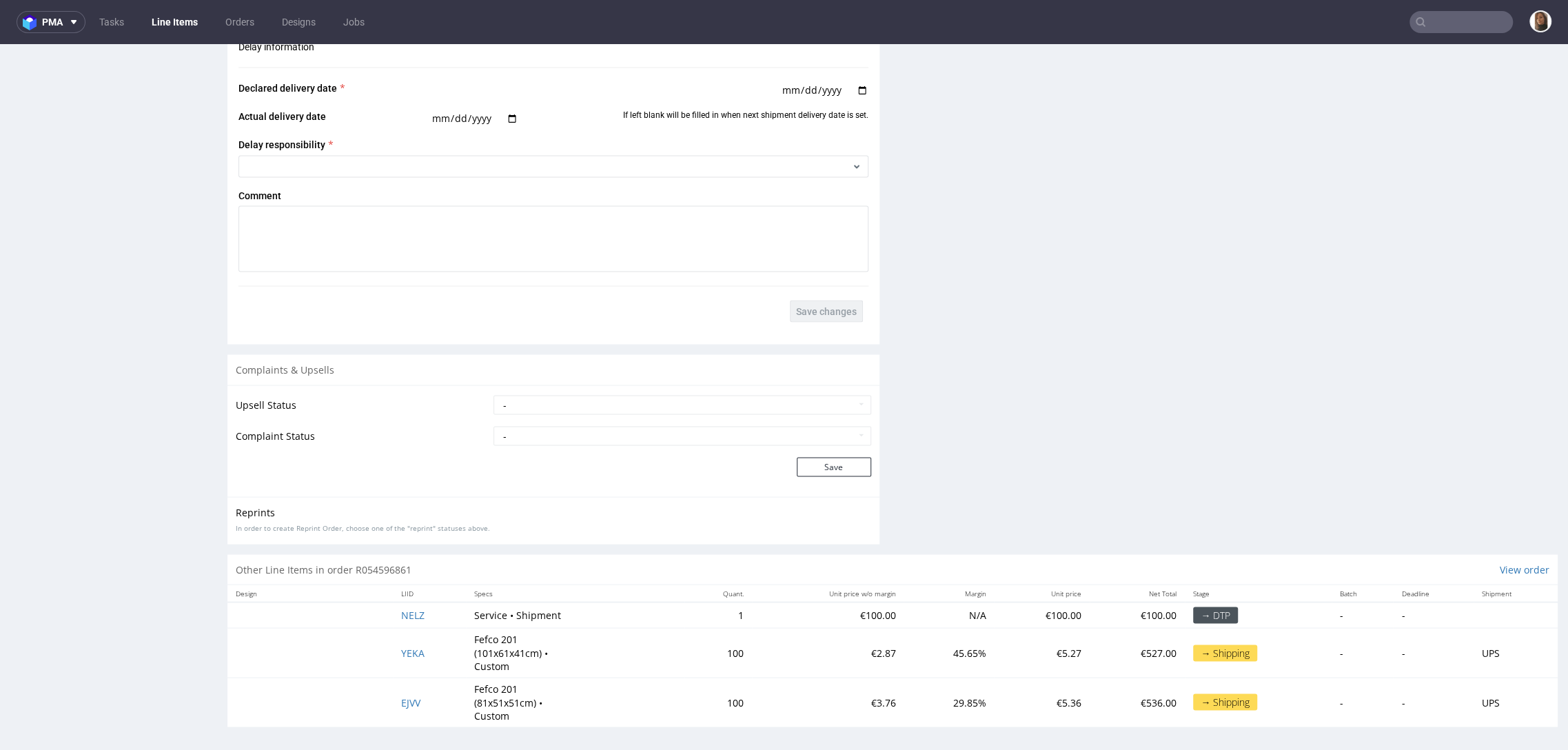
click at [1449, 16] on input "text" at bounding box center [1461, 22] width 104 height 22
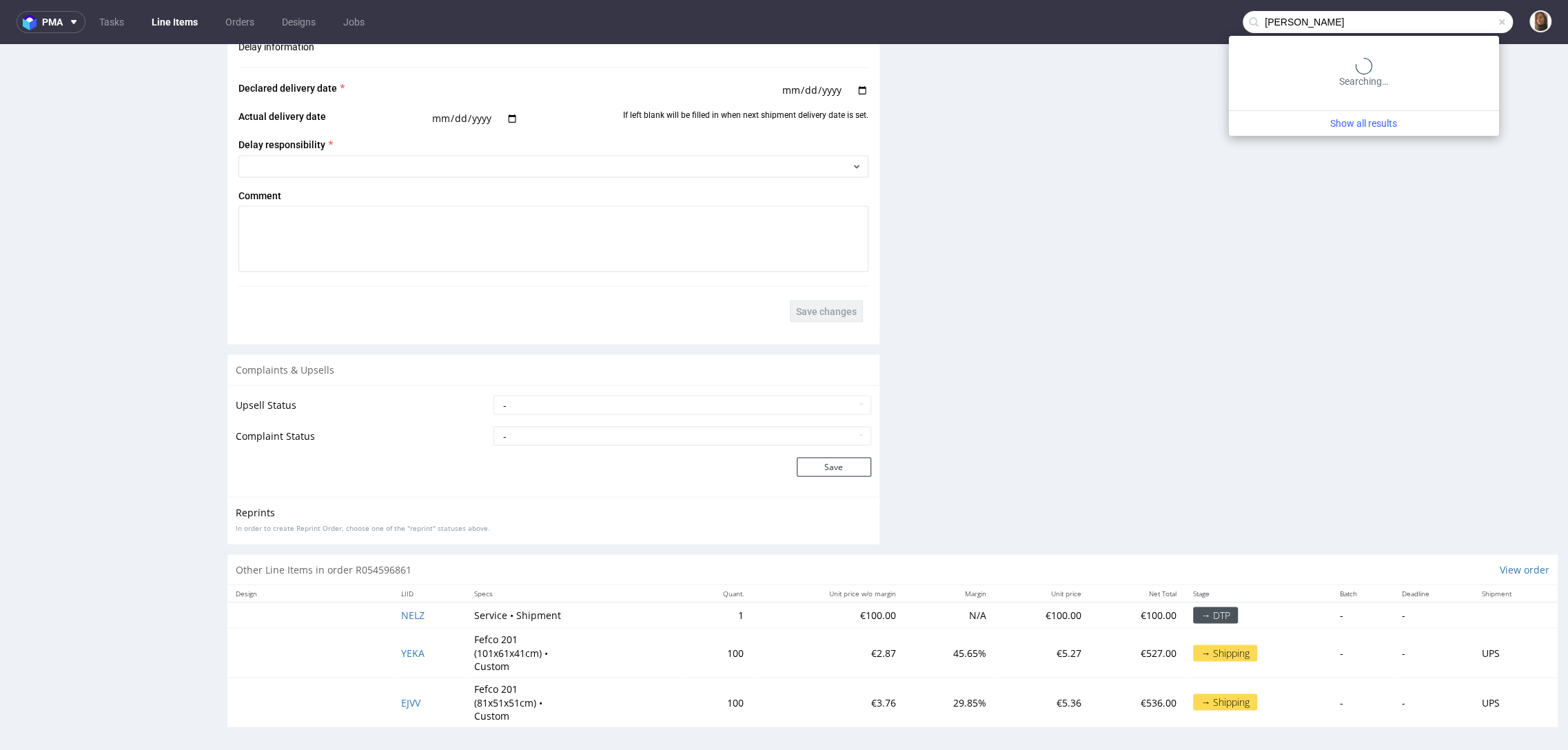
type input "[PERSON_NAME]"
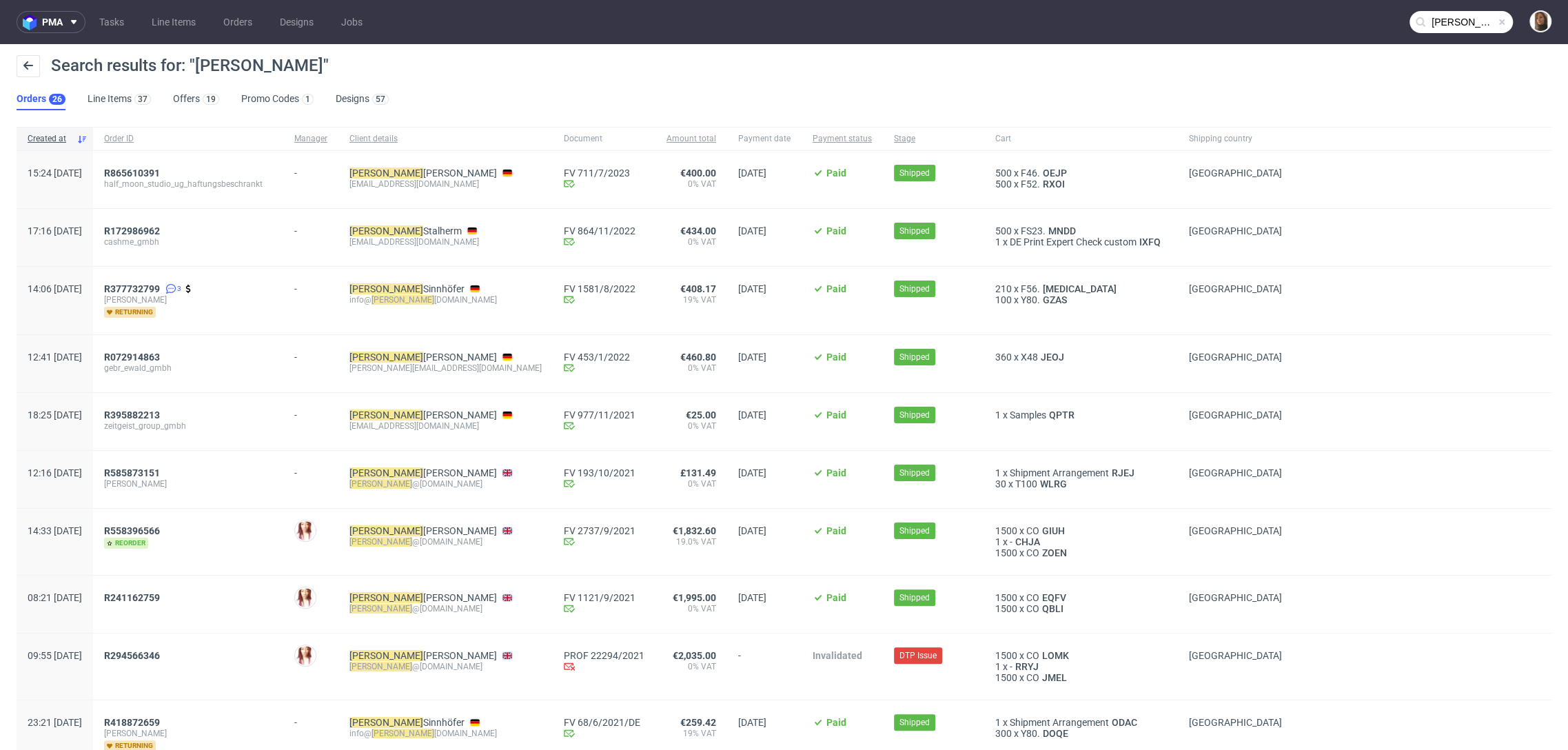
click at [1474, 25] on input "[PERSON_NAME]" at bounding box center [1461, 22] width 104 height 22
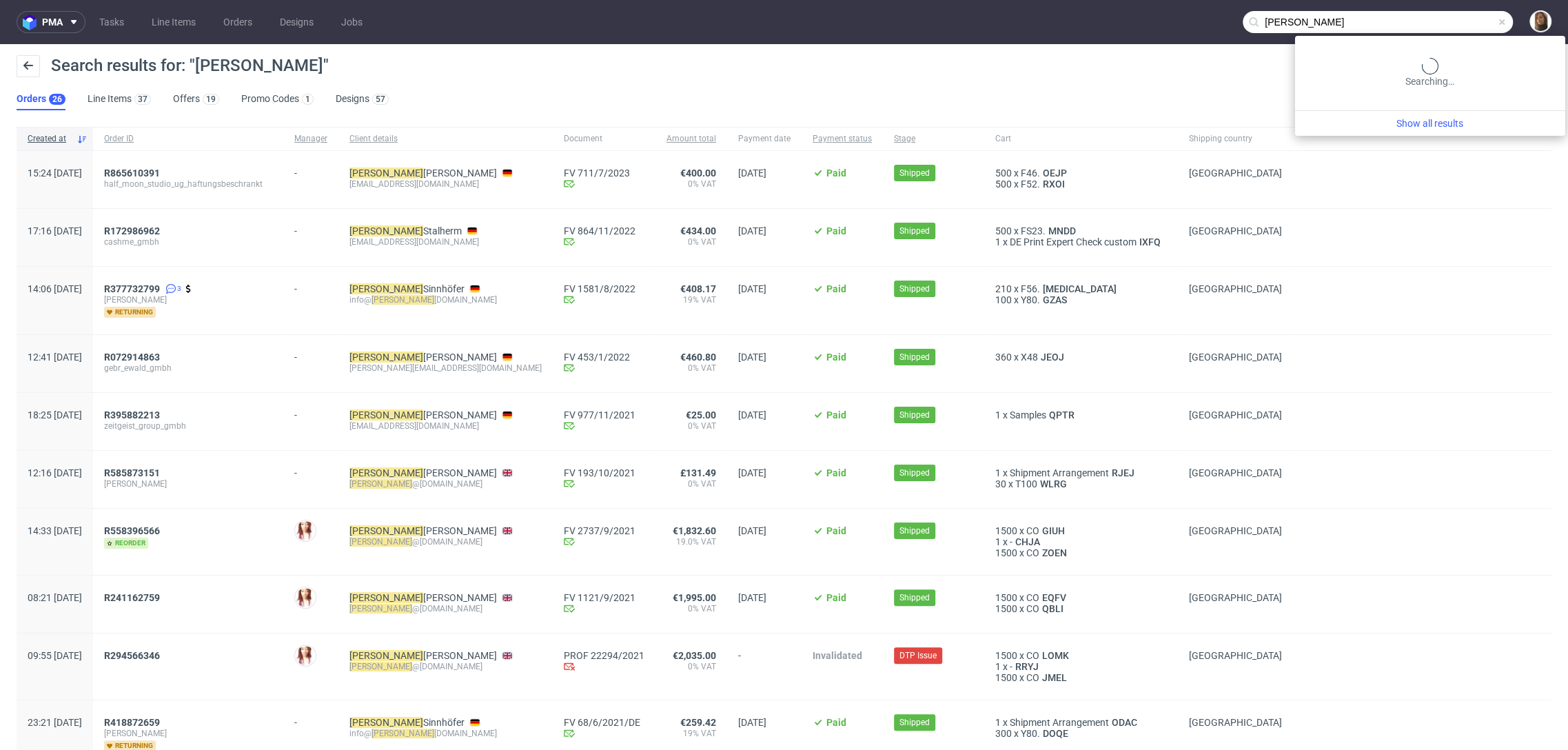
click at [1461, 25] on input "[PERSON_NAME]" at bounding box center [1378, 22] width 270 height 22
type input "ireneforte"
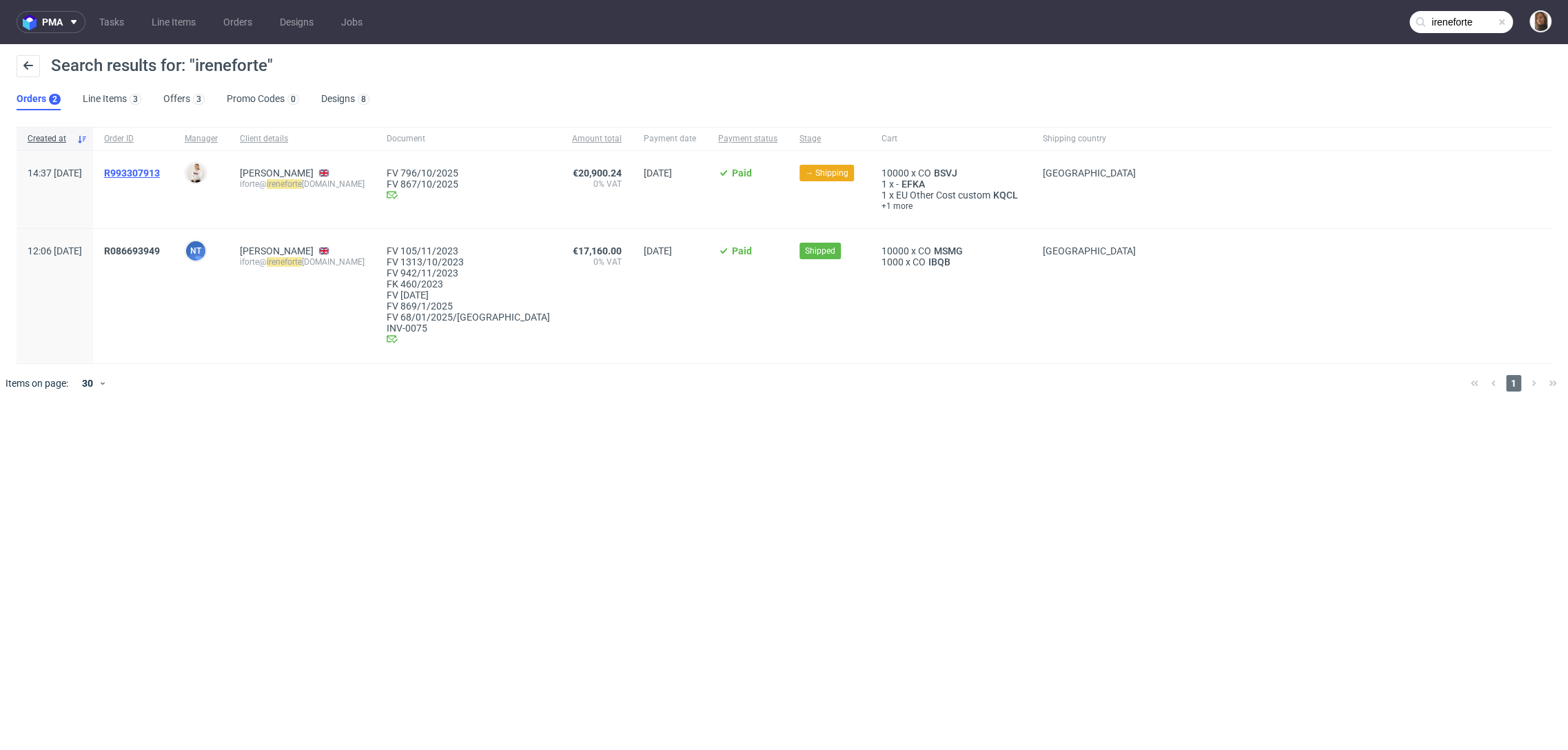
click at [160, 173] on span "R993307913" at bounding box center [132, 173] width 56 height 11
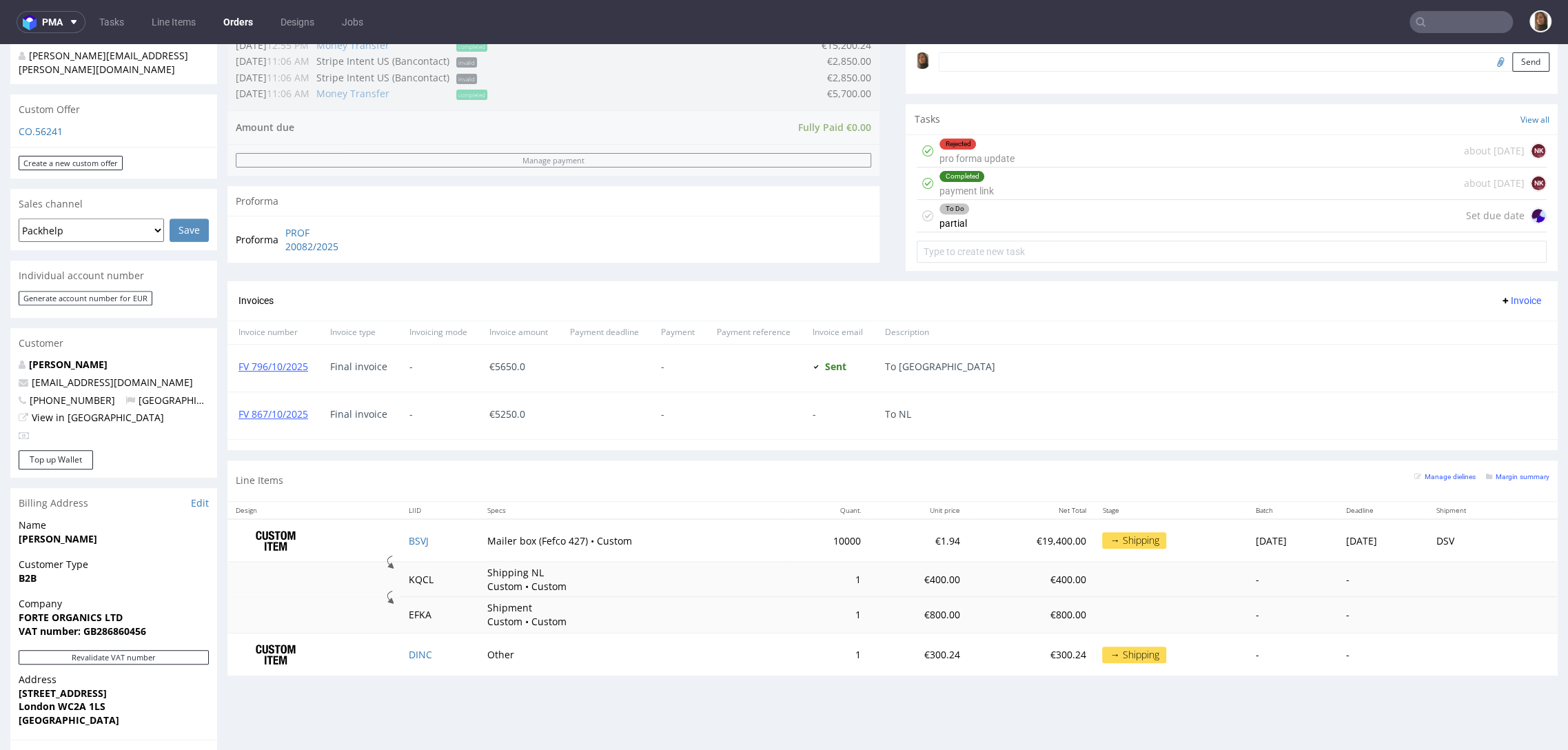
scroll to position [514, 0]
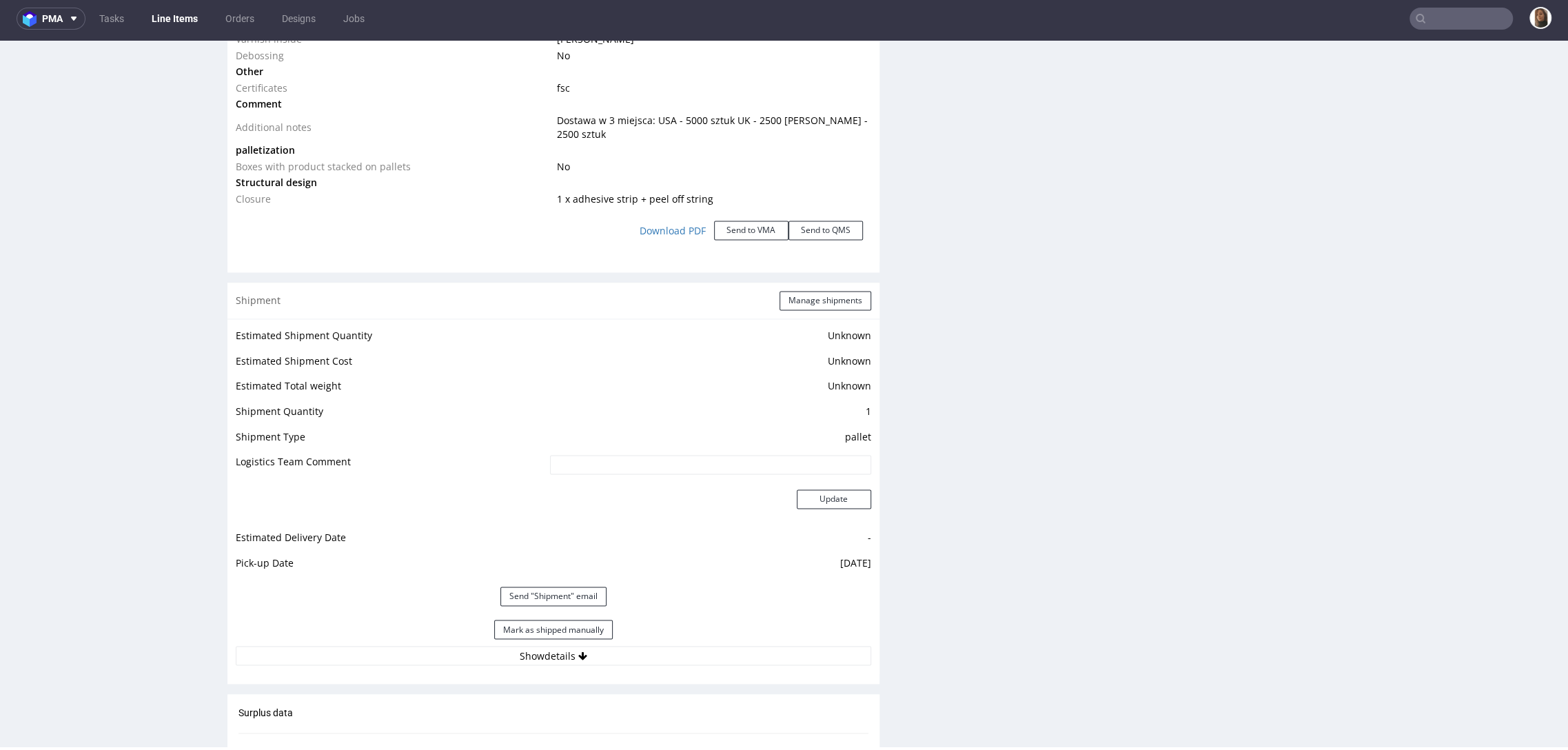
scroll to position [1950, 0]
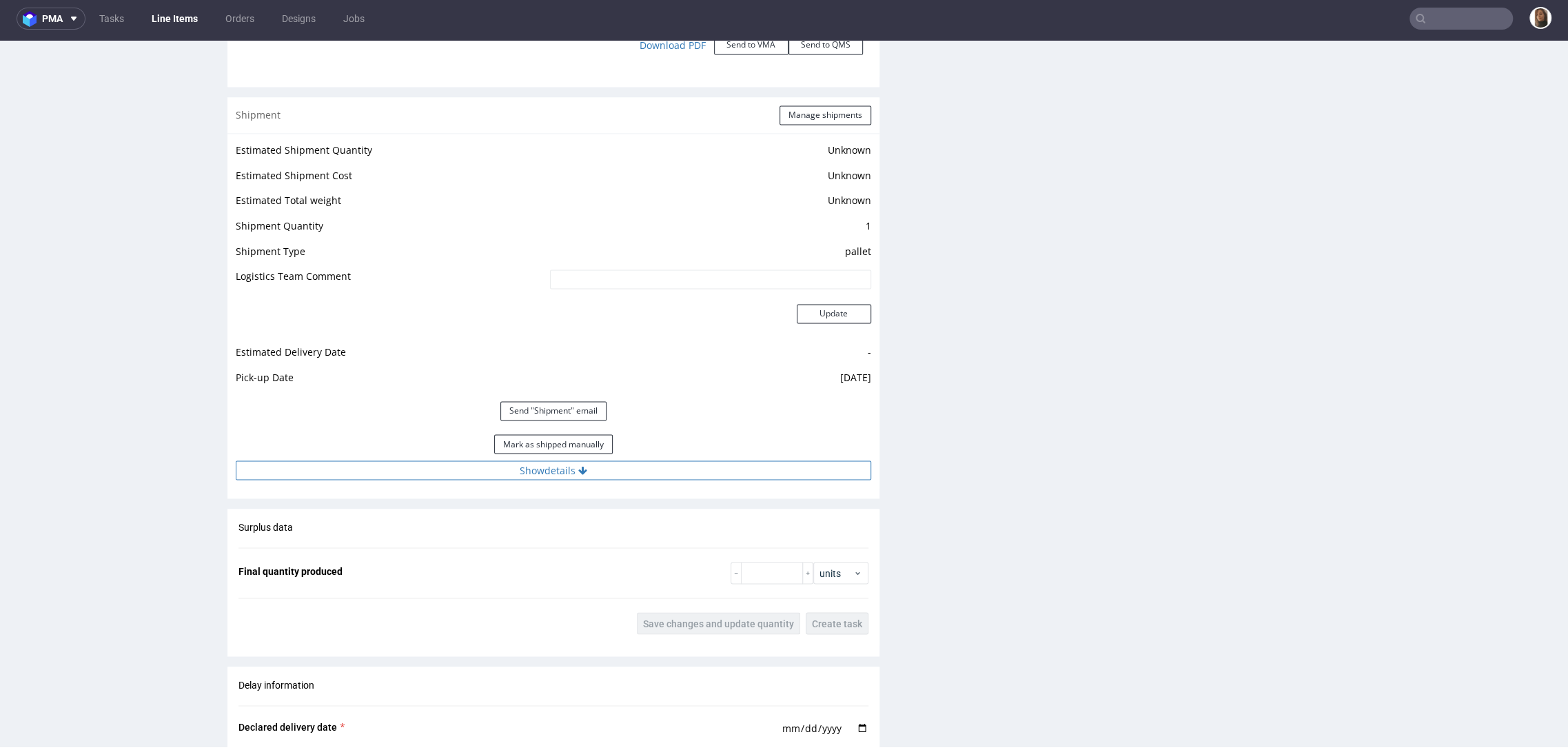
click at [525, 473] on button "Show details" at bounding box center [553, 469] width 635 height 20
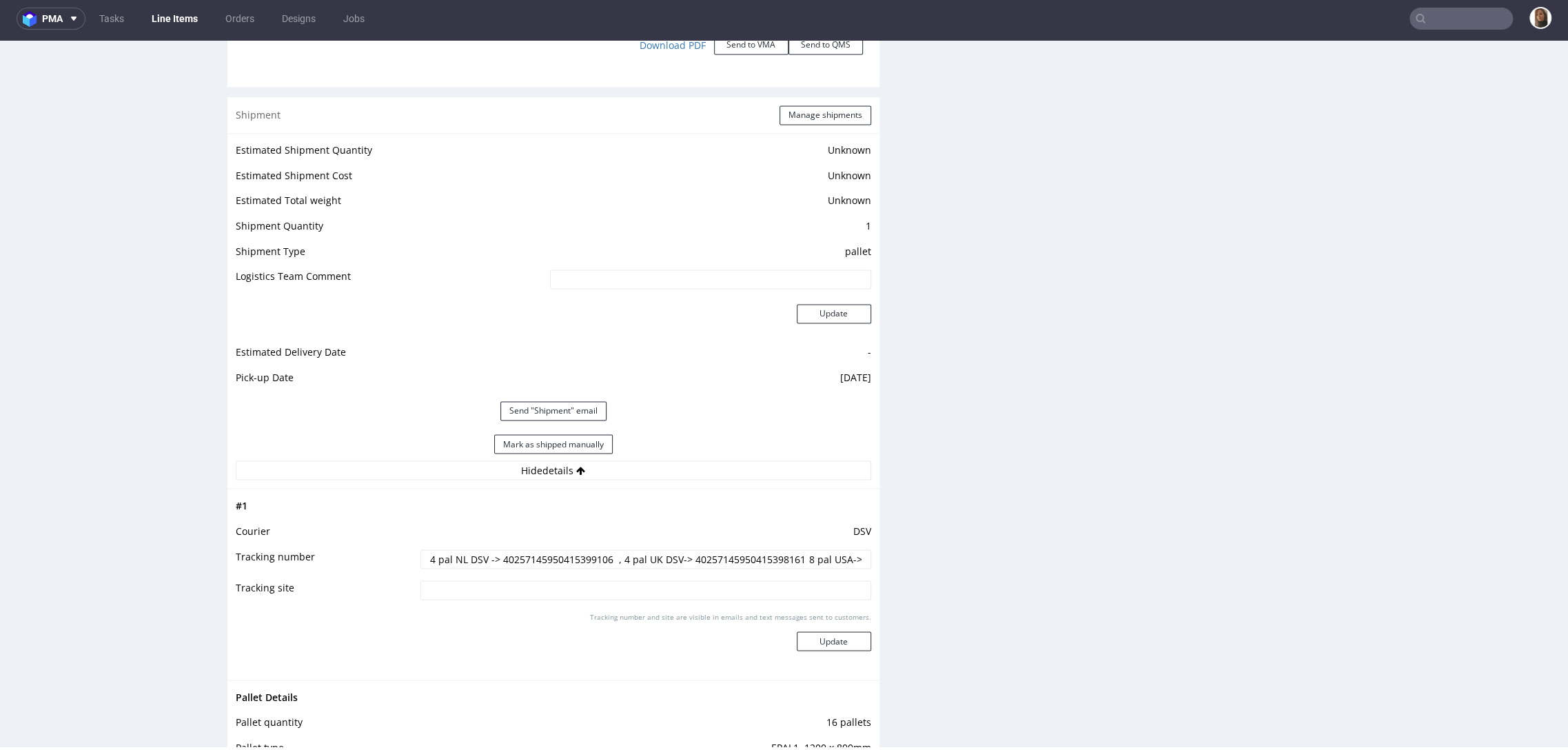
click at [670, 560] on input "4 pal NL DSV -> 40257145950415399106 , 4 pal UK DSV-> 40257145950415398161 8 pa…" at bounding box center [645, 559] width 450 height 20
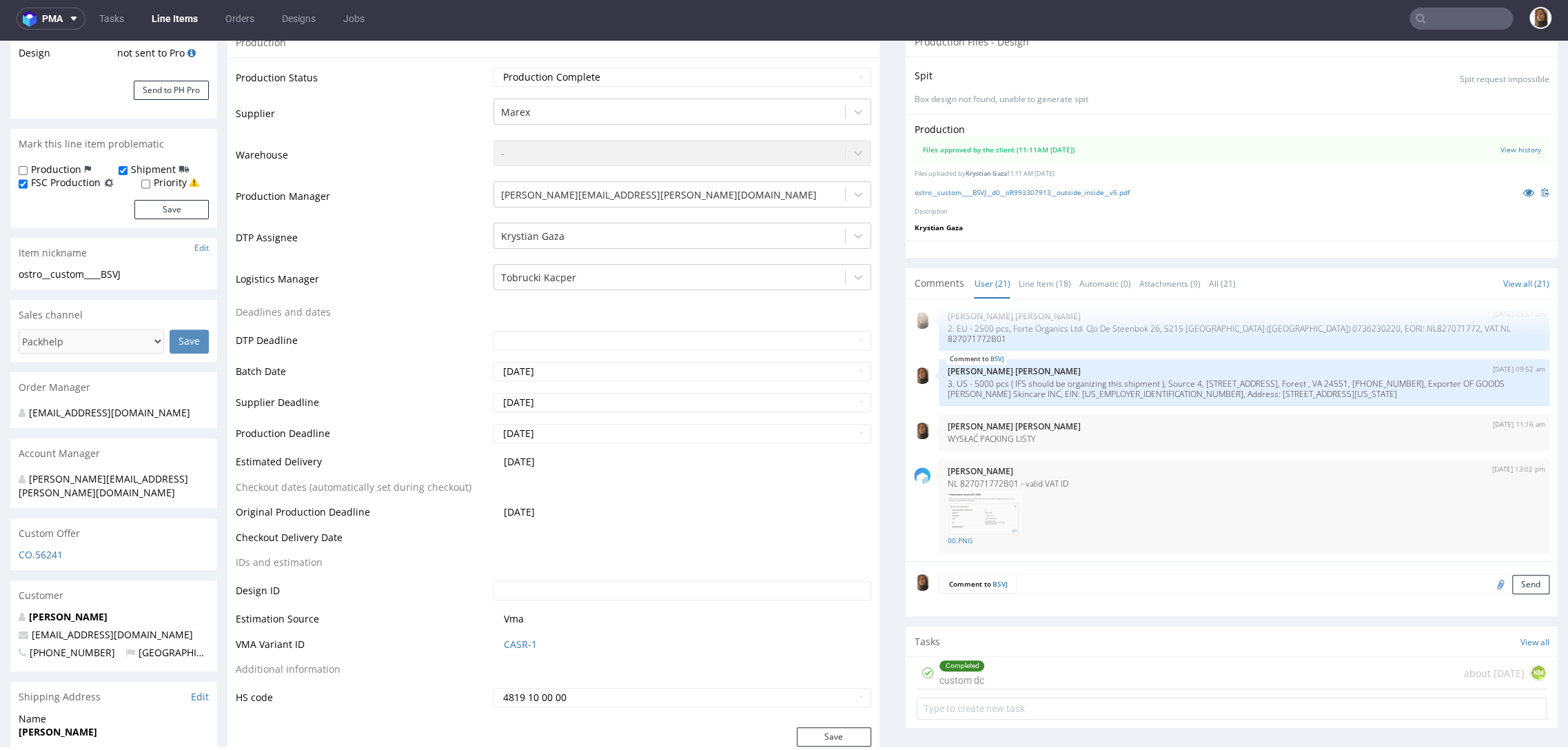
scroll to position [0, 0]
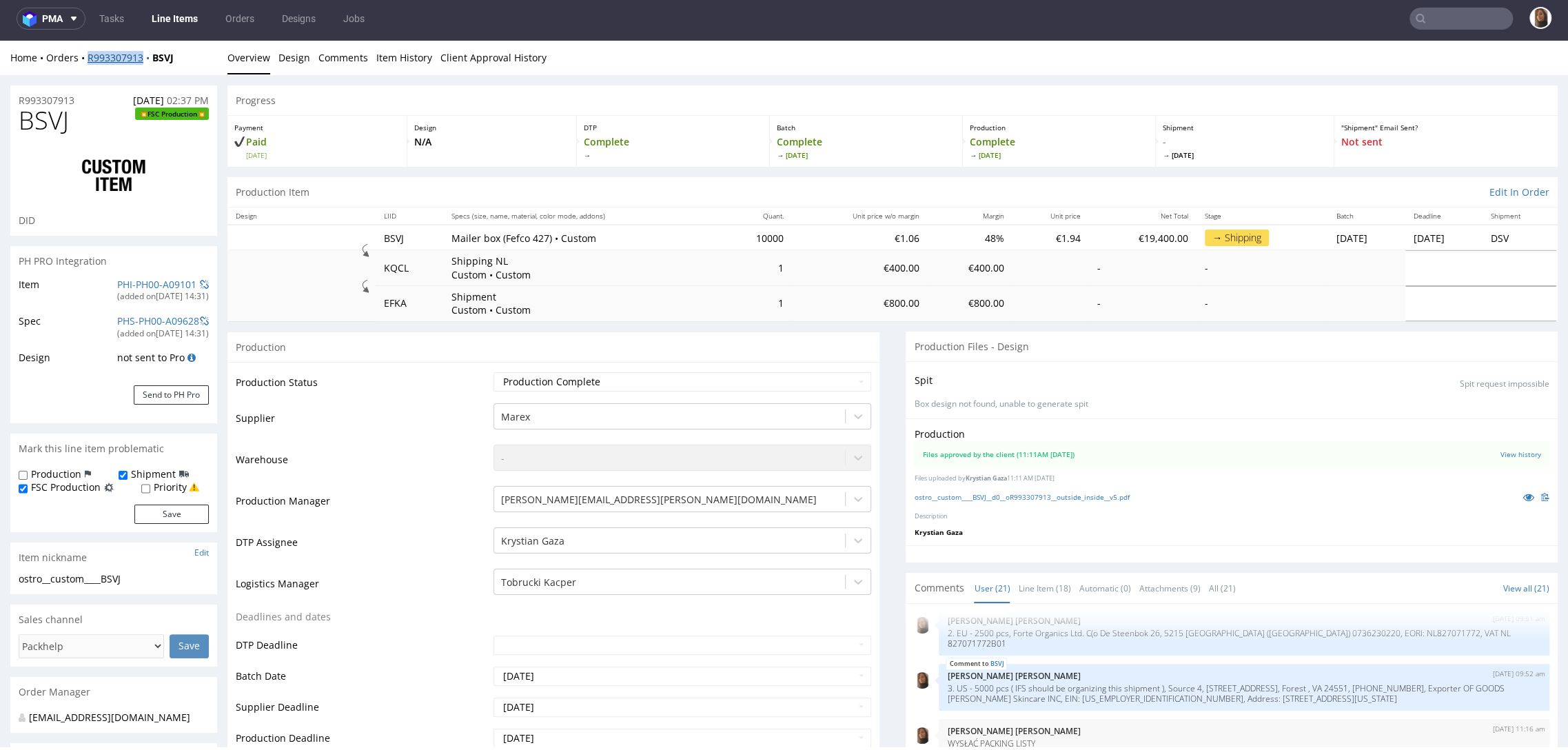
copy link "R993307913"
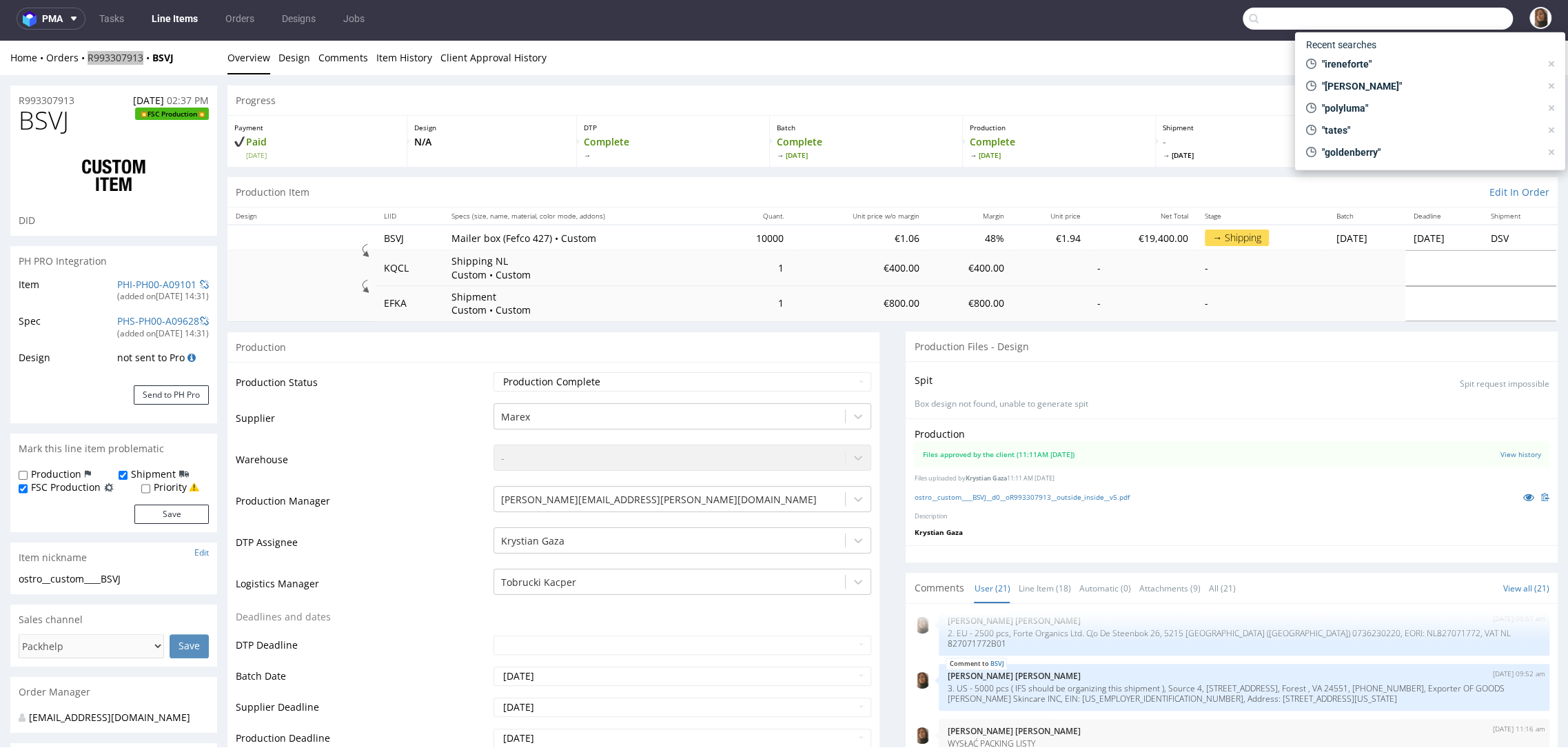
click at [1465, 24] on input "text" at bounding box center [1378, 19] width 270 height 22
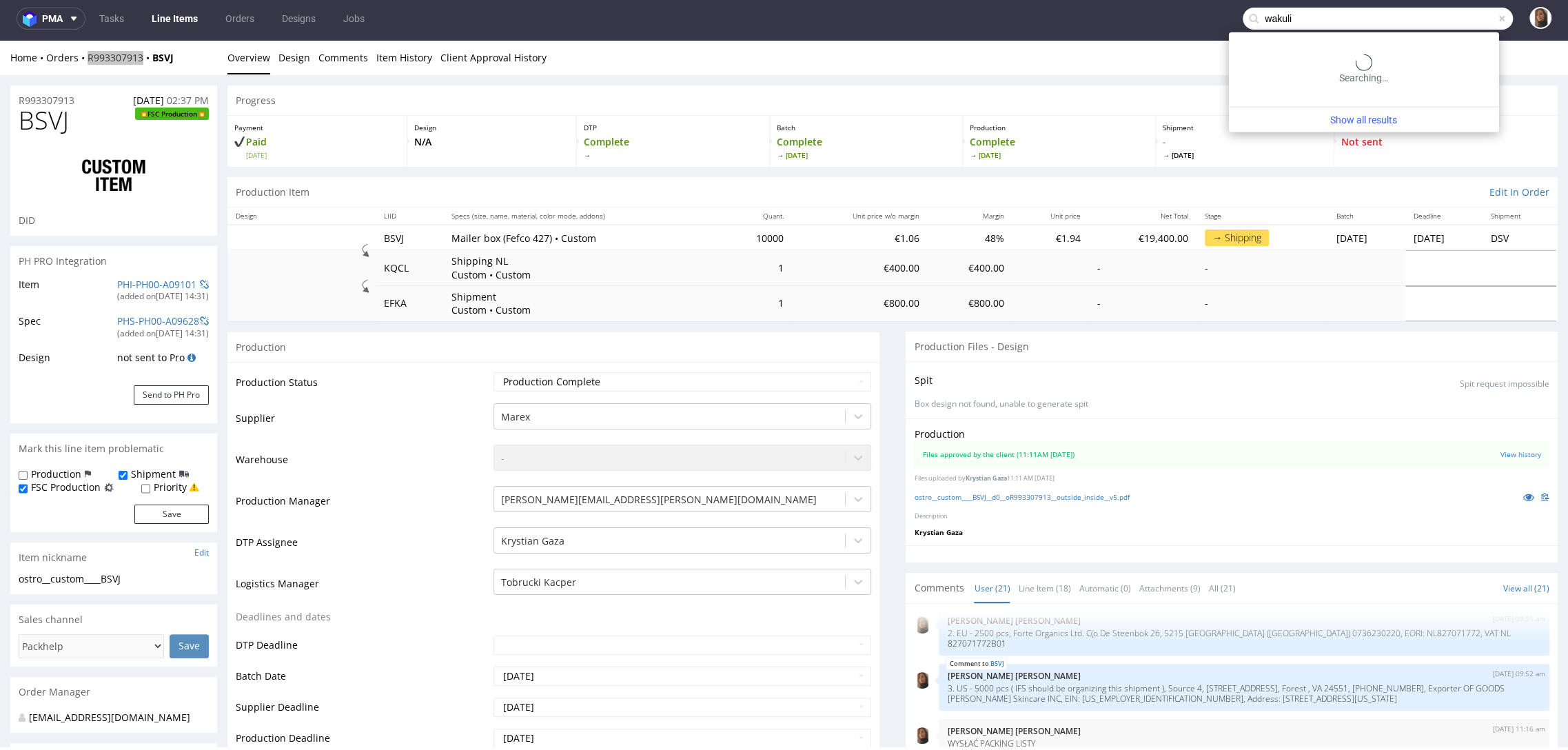
type input "wakuli"
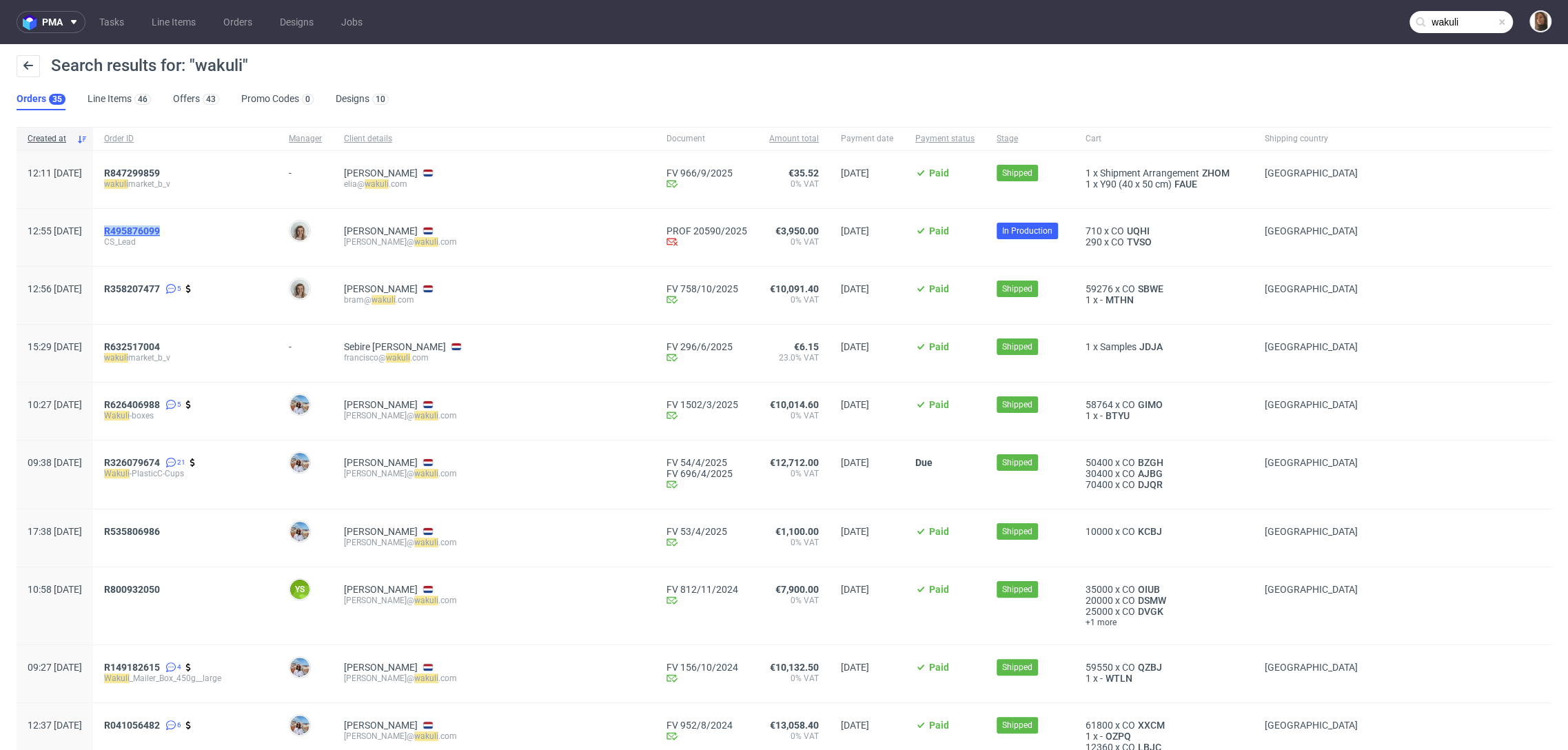
click at [160, 227] on span "R495876099" at bounding box center [132, 230] width 56 height 11
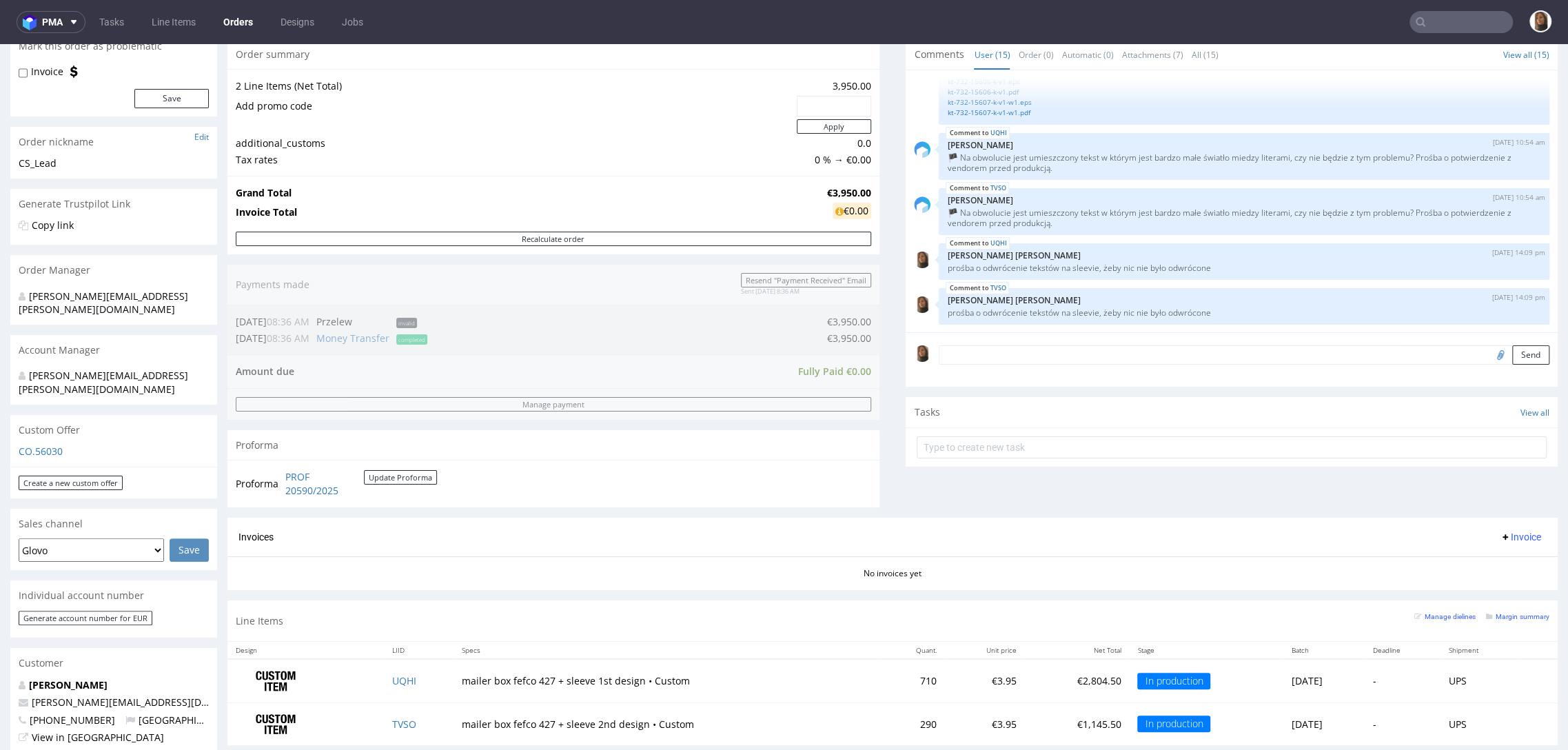
scroll to position [287, 0]
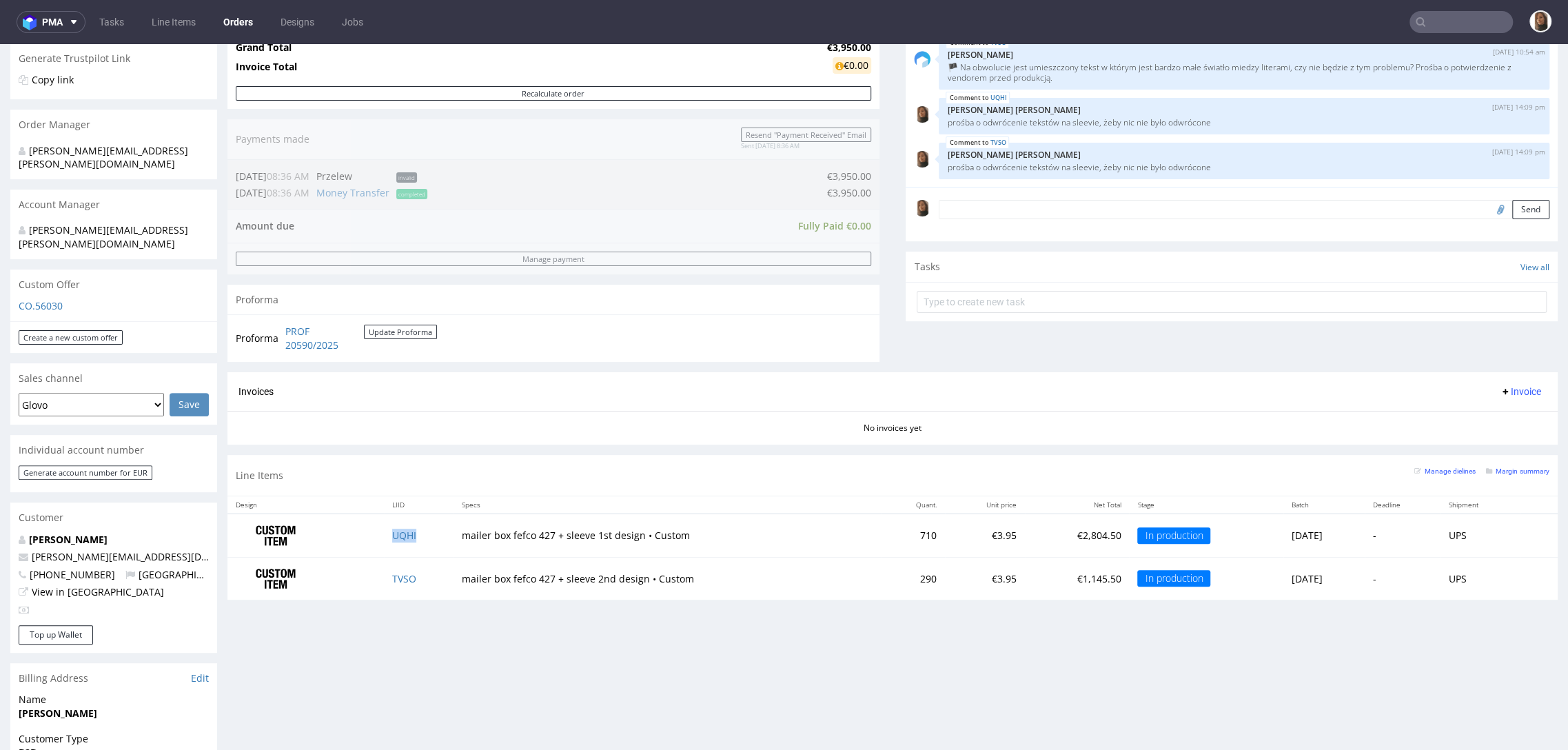
click at [392, 539] on td "UQHI" at bounding box center [418, 535] width 70 height 43
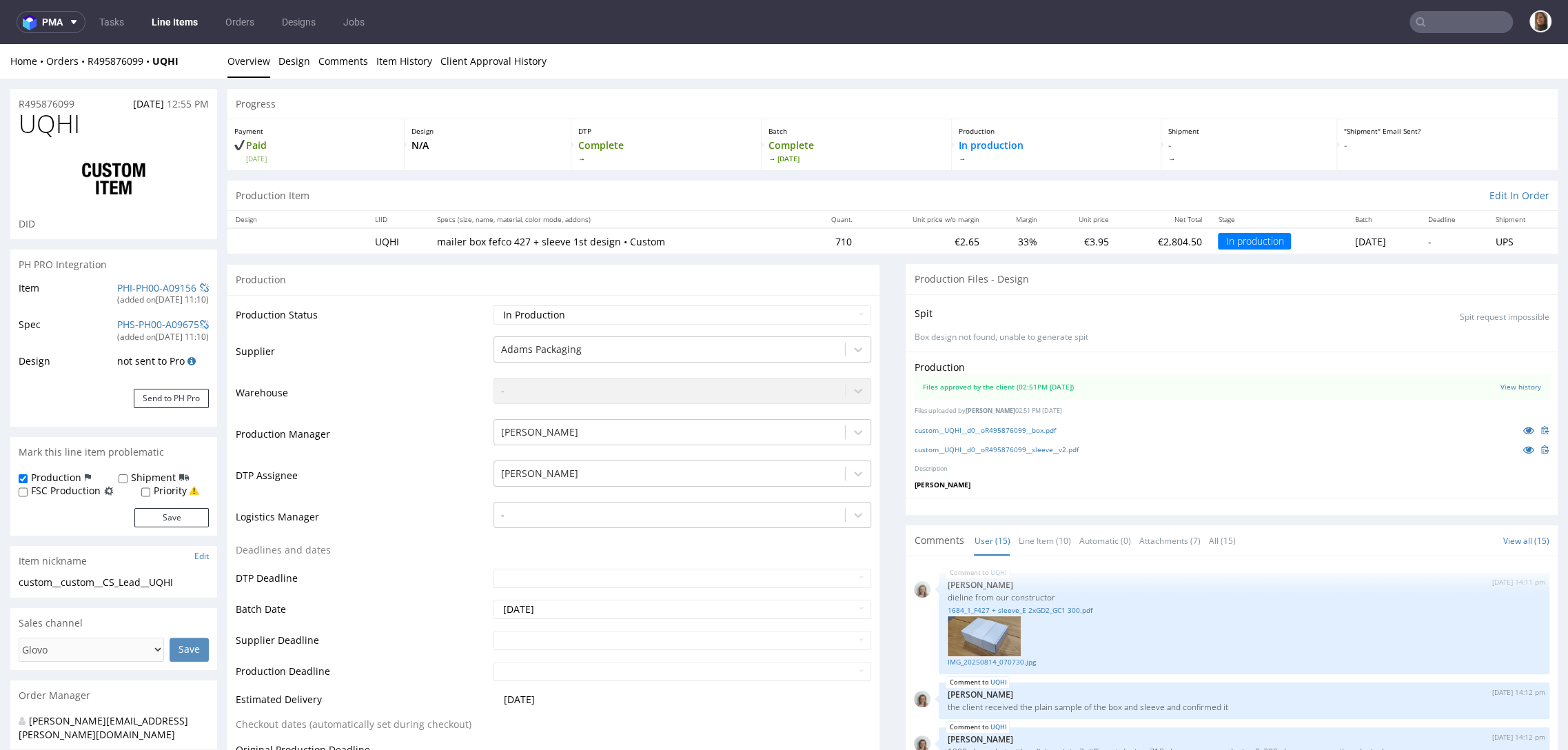
scroll to position [840, 0]
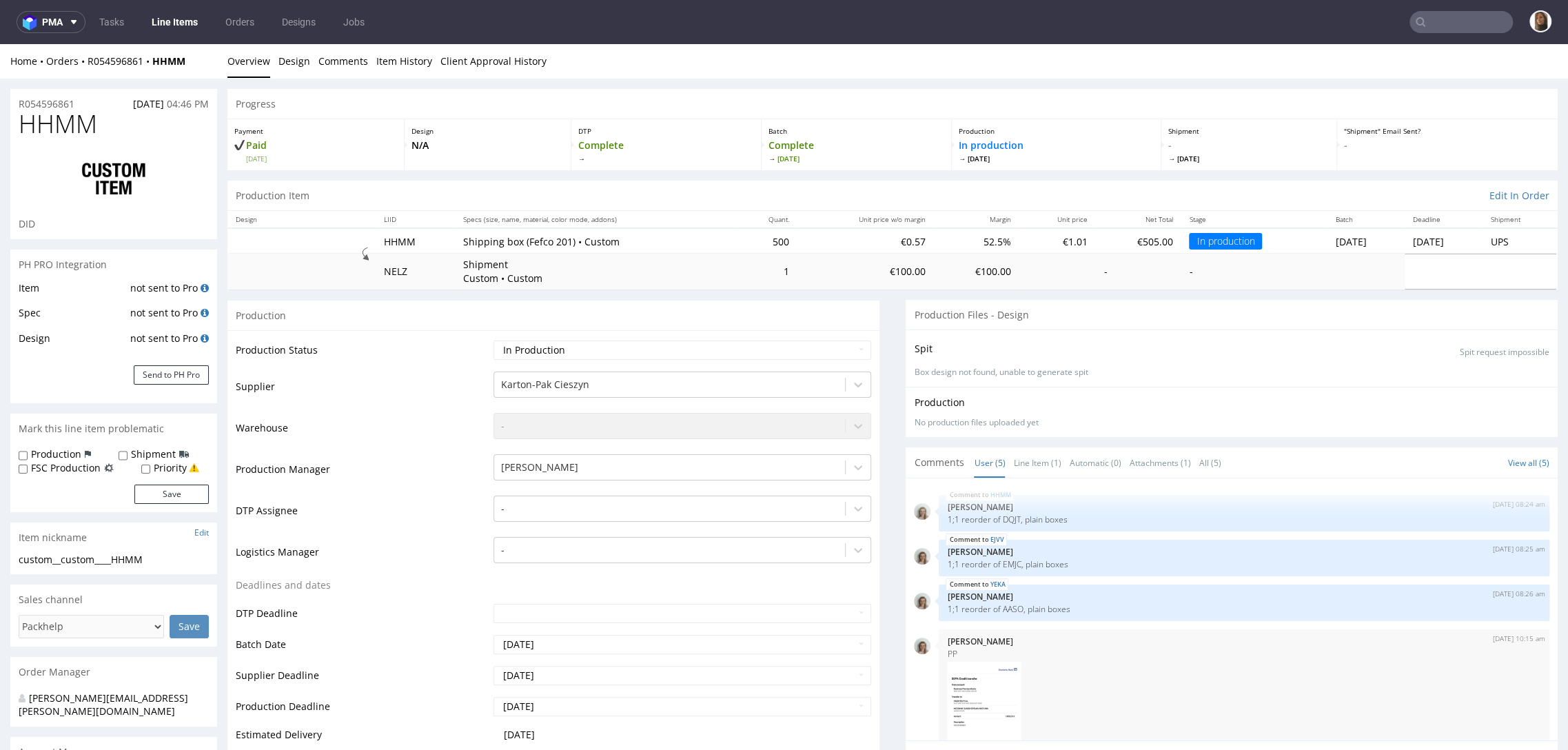
scroll to position [89, 0]
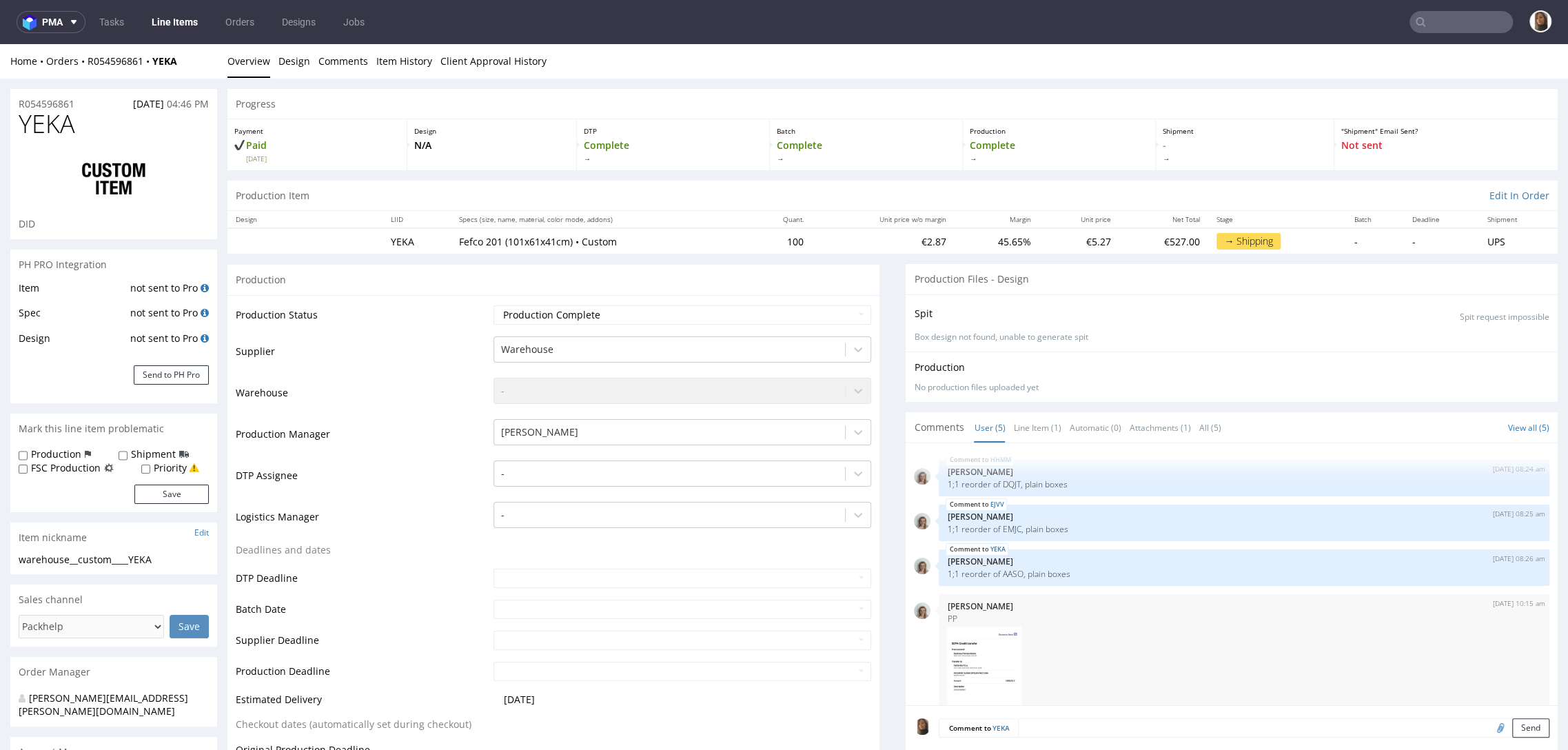
scroll to position [89, 0]
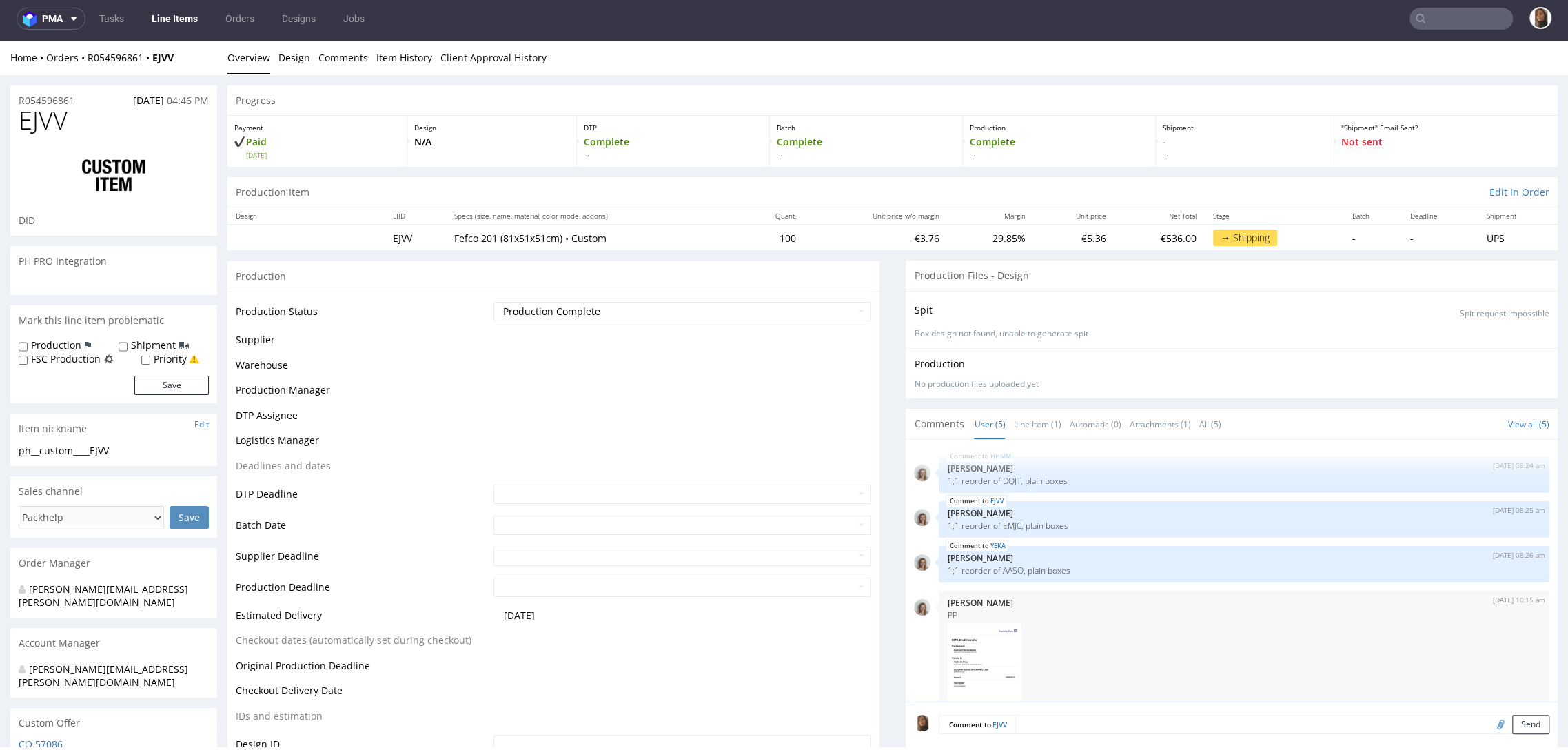
scroll to position [89, 0]
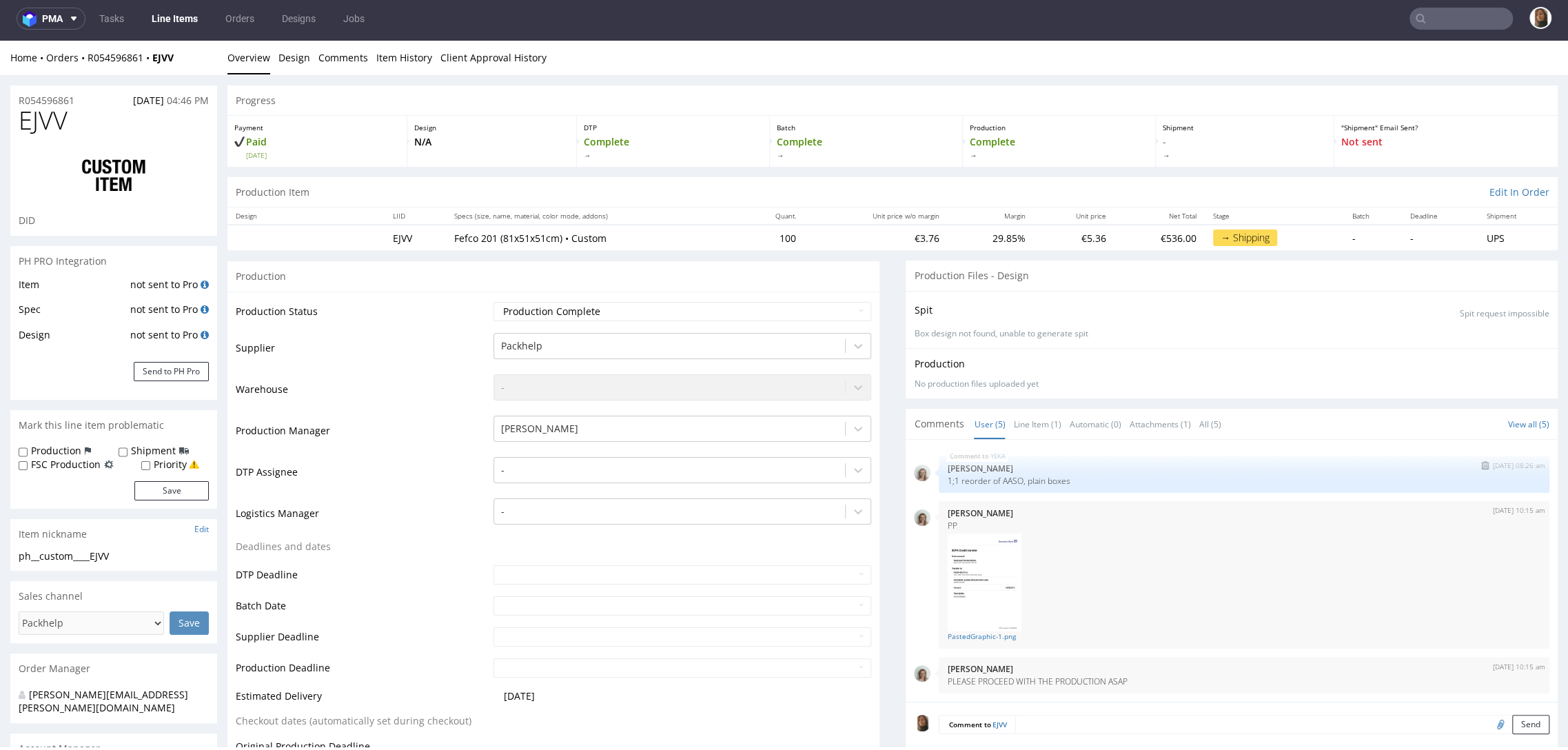
click at [986, 480] on p "1;1 reorder of AASO, plain boxes" at bounding box center [1243, 480] width 594 height 10
copy p "AASO"
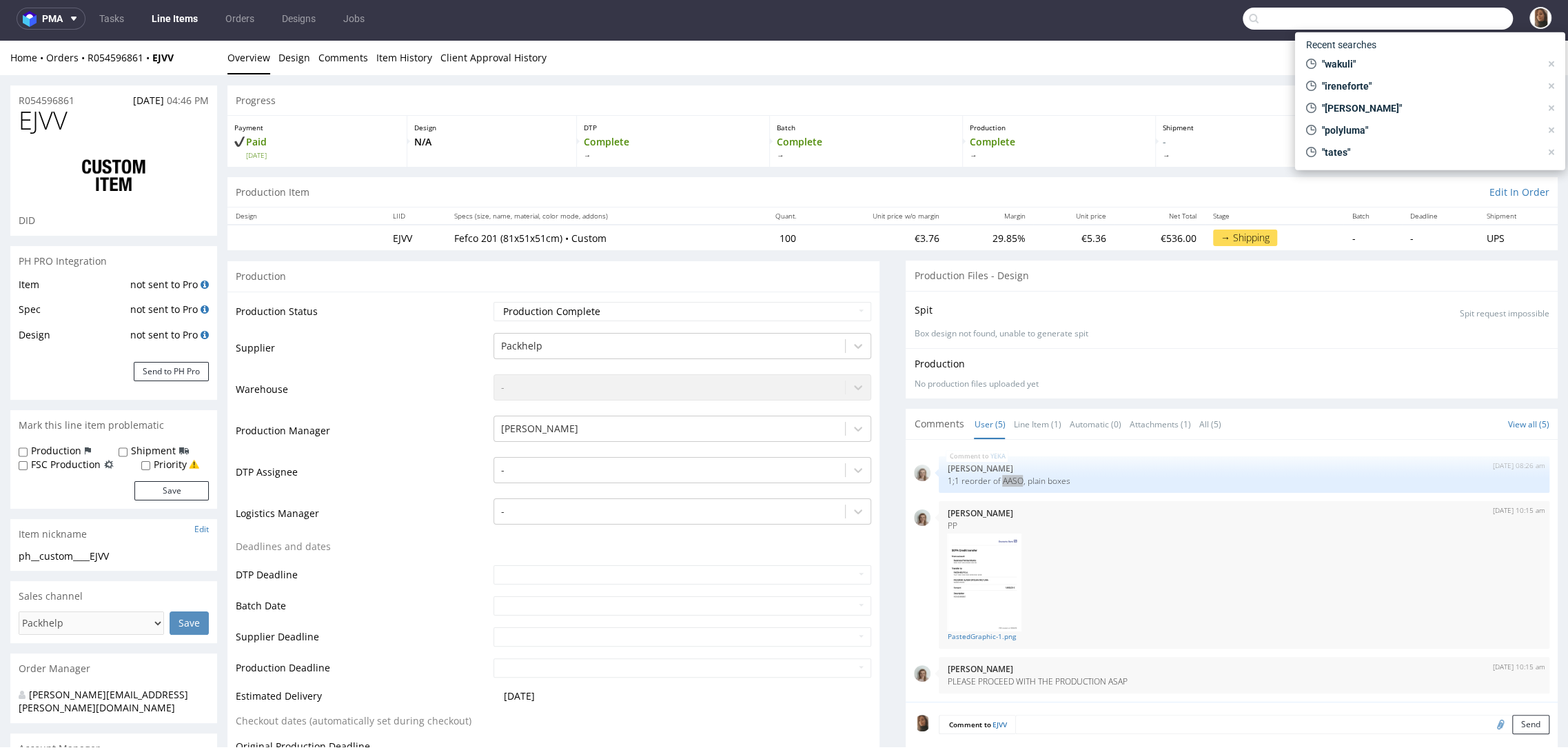
click at [1452, 11] on input "text" at bounding box center [1378, 19] width 270 height 22
paste input "AASO"
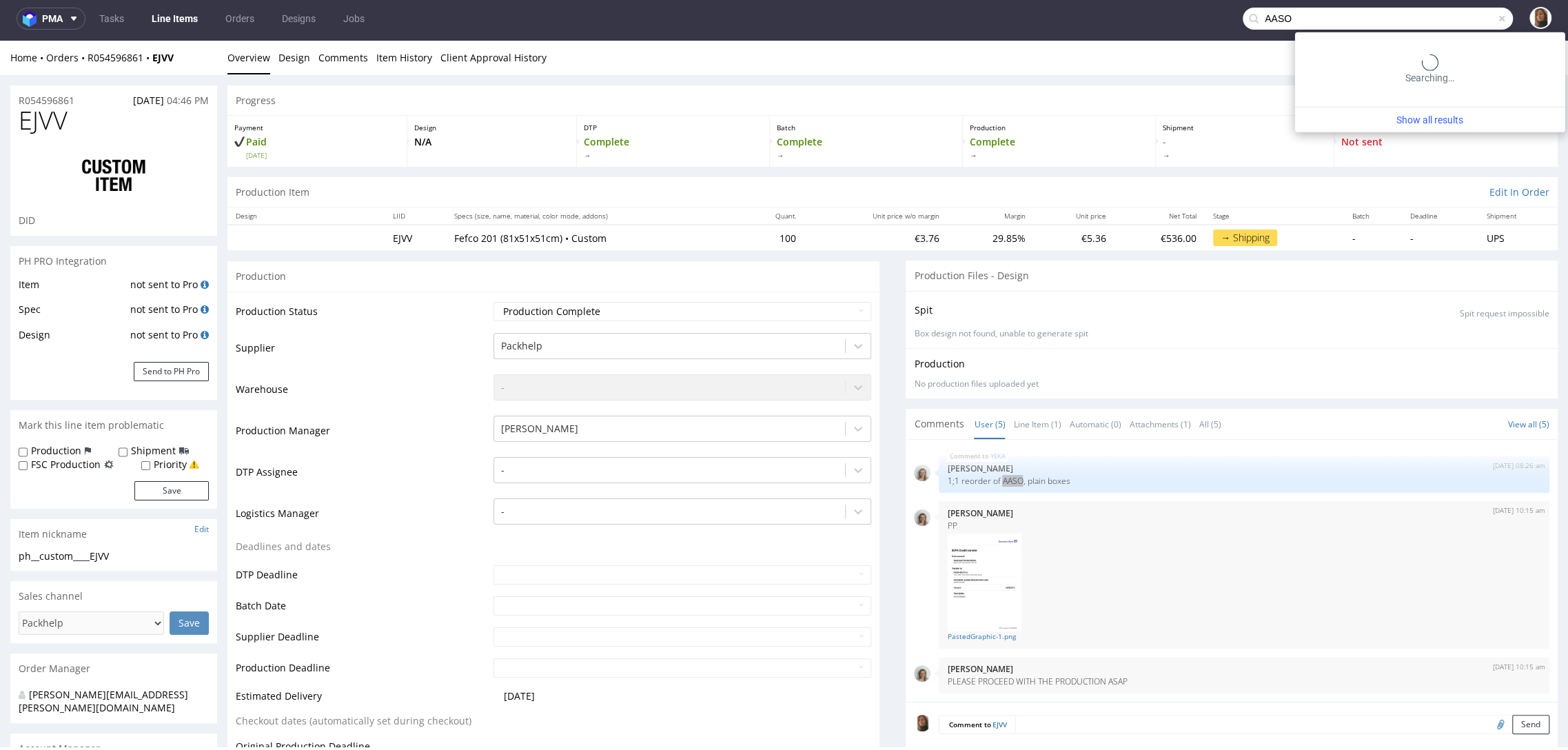
type input "AASO"
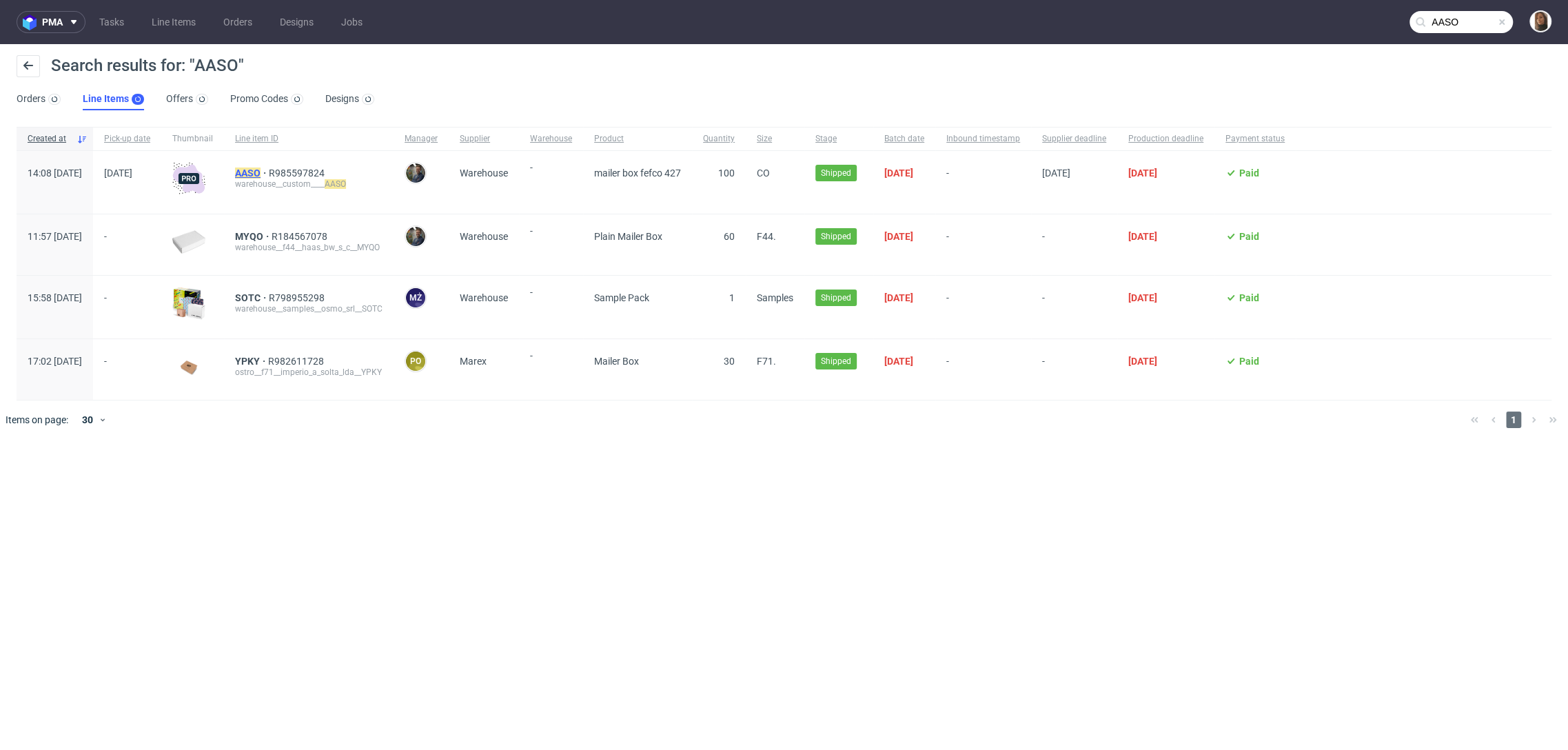
click at [260, 176] on mark "AASO" at bounding box center [247, 173] width 26 height 11
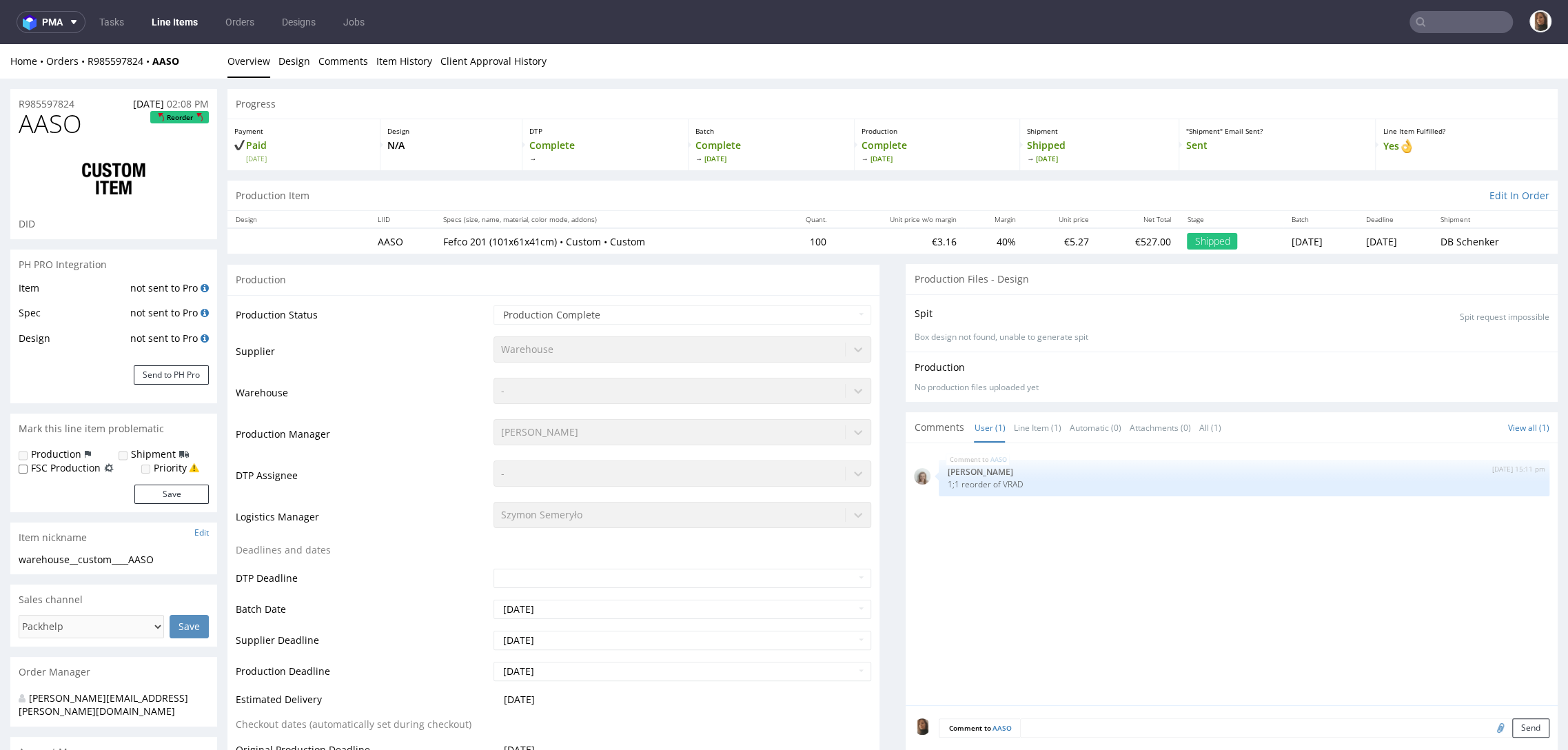
select select "in_progress"
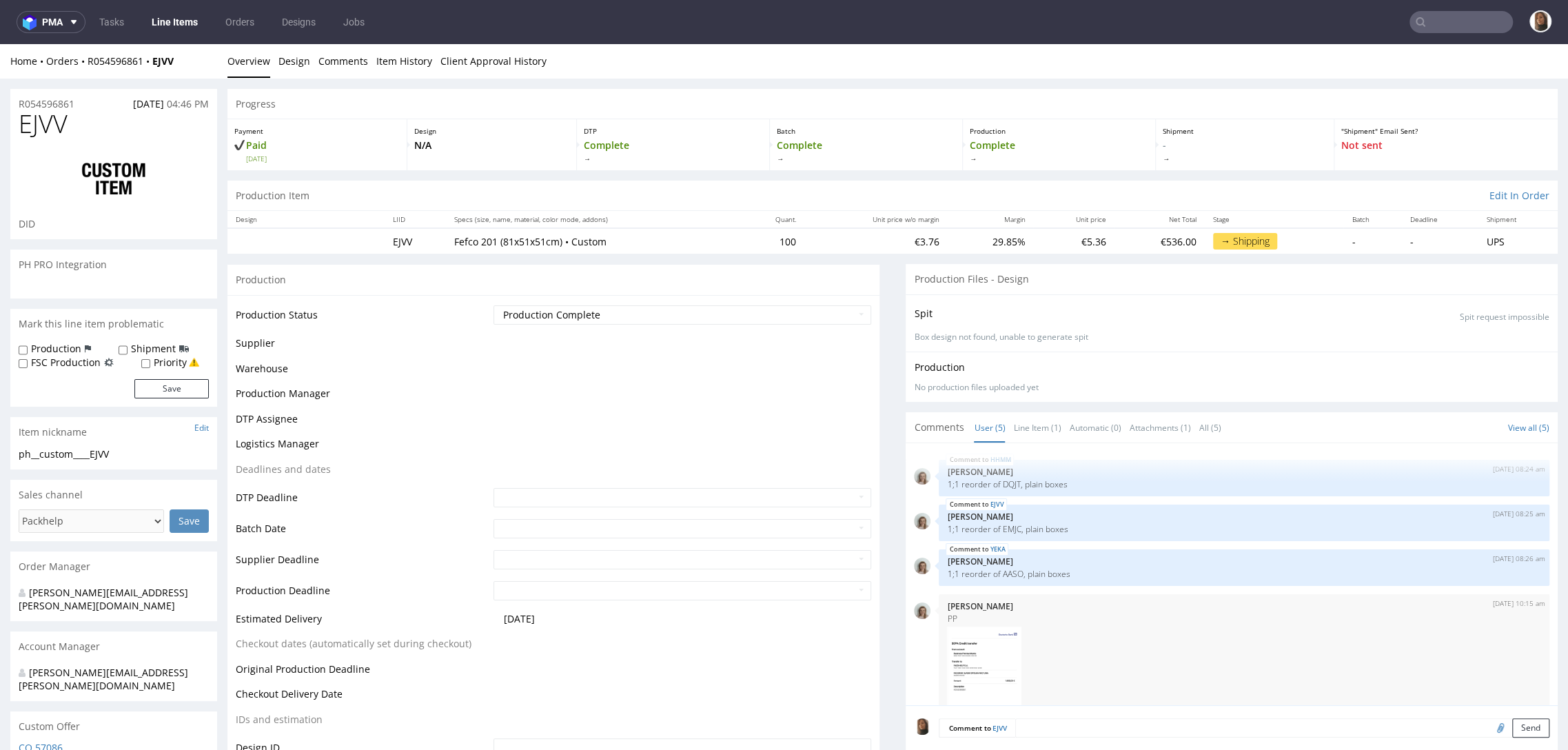
scroll to position [89, 0]
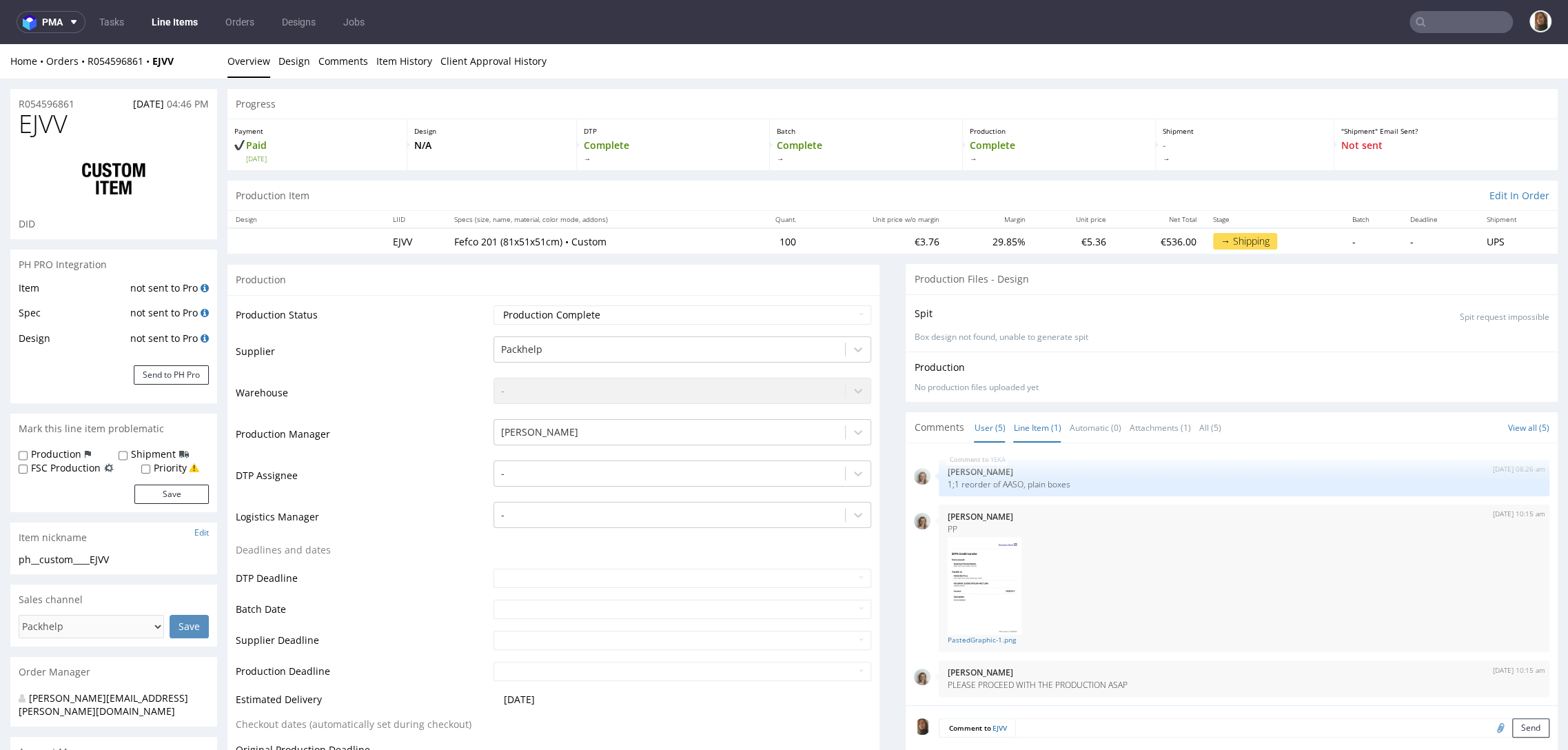
click at [1014, 427] on link "Line Item (1)" at bounding box center [1037, 427] width 48 height 30
click at [991, 480] on p "1;1 reorder of EMJC, plain boxes" at bounding box center [1243, 484] width 594 height 10
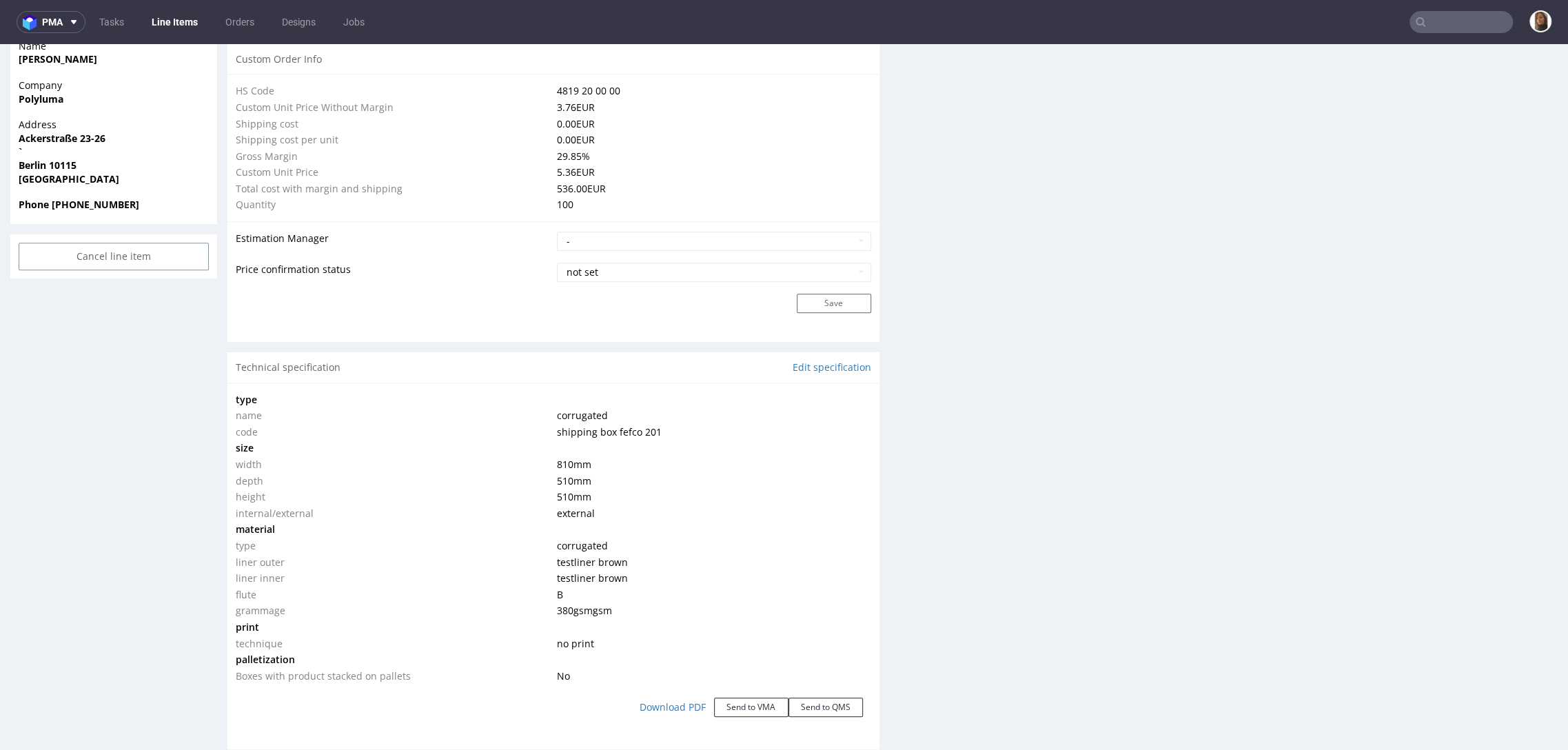
scroll to position [991, 0]
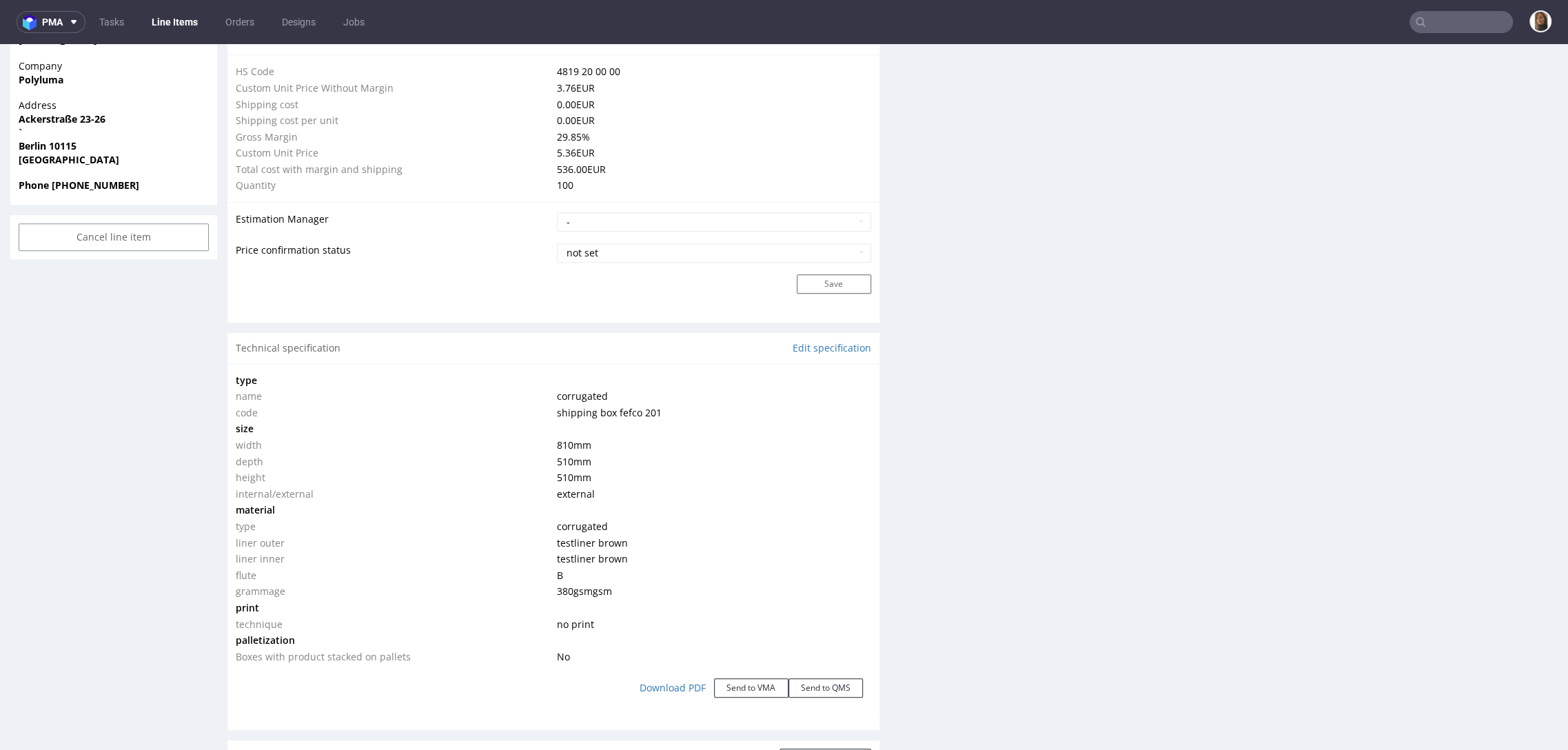
click at [941, 370] on div "Production Files - Design Spit Spit request impossible Box design not found, un…" at bounding box center [1231, 512] width 652 height 2477
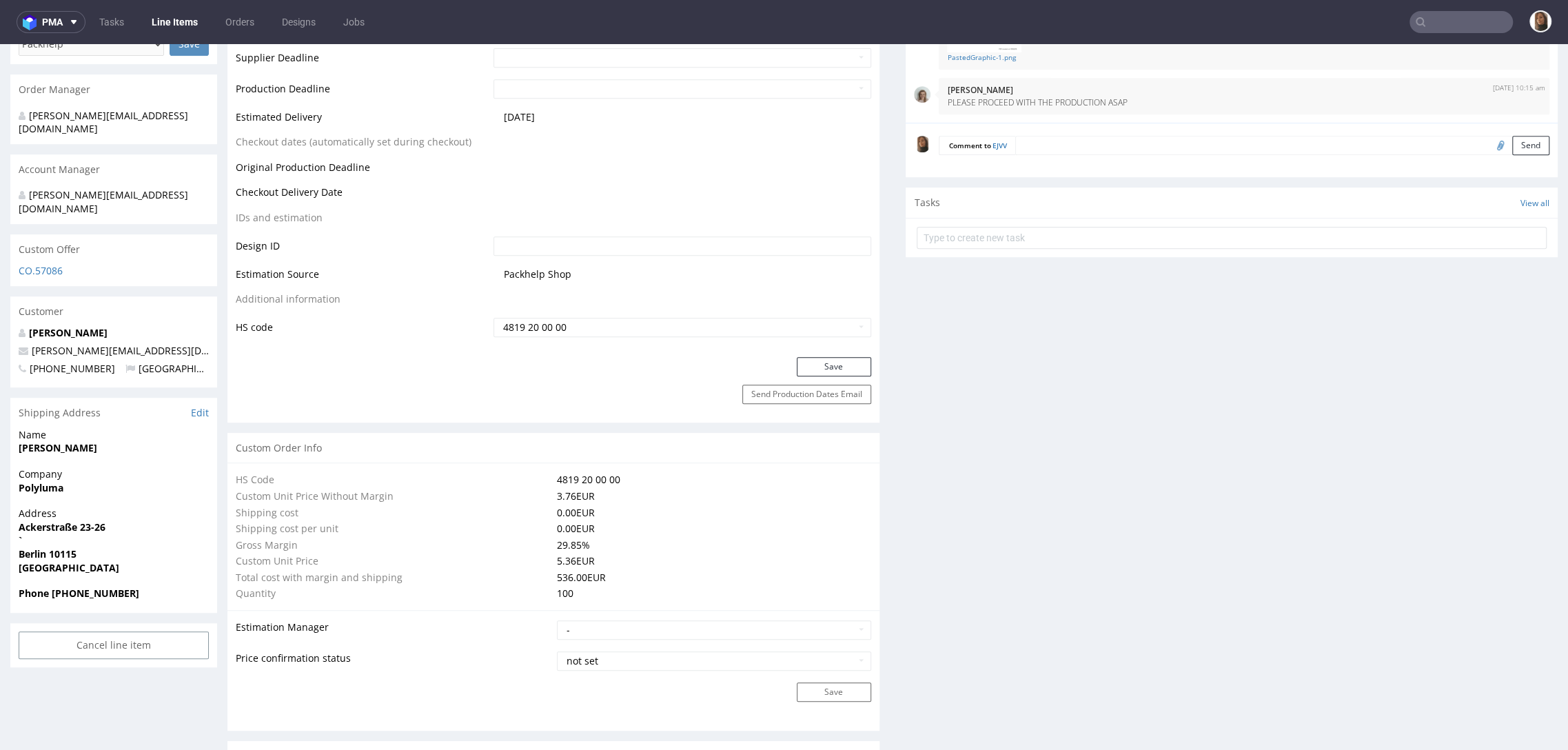
scroll to position [513, 0]
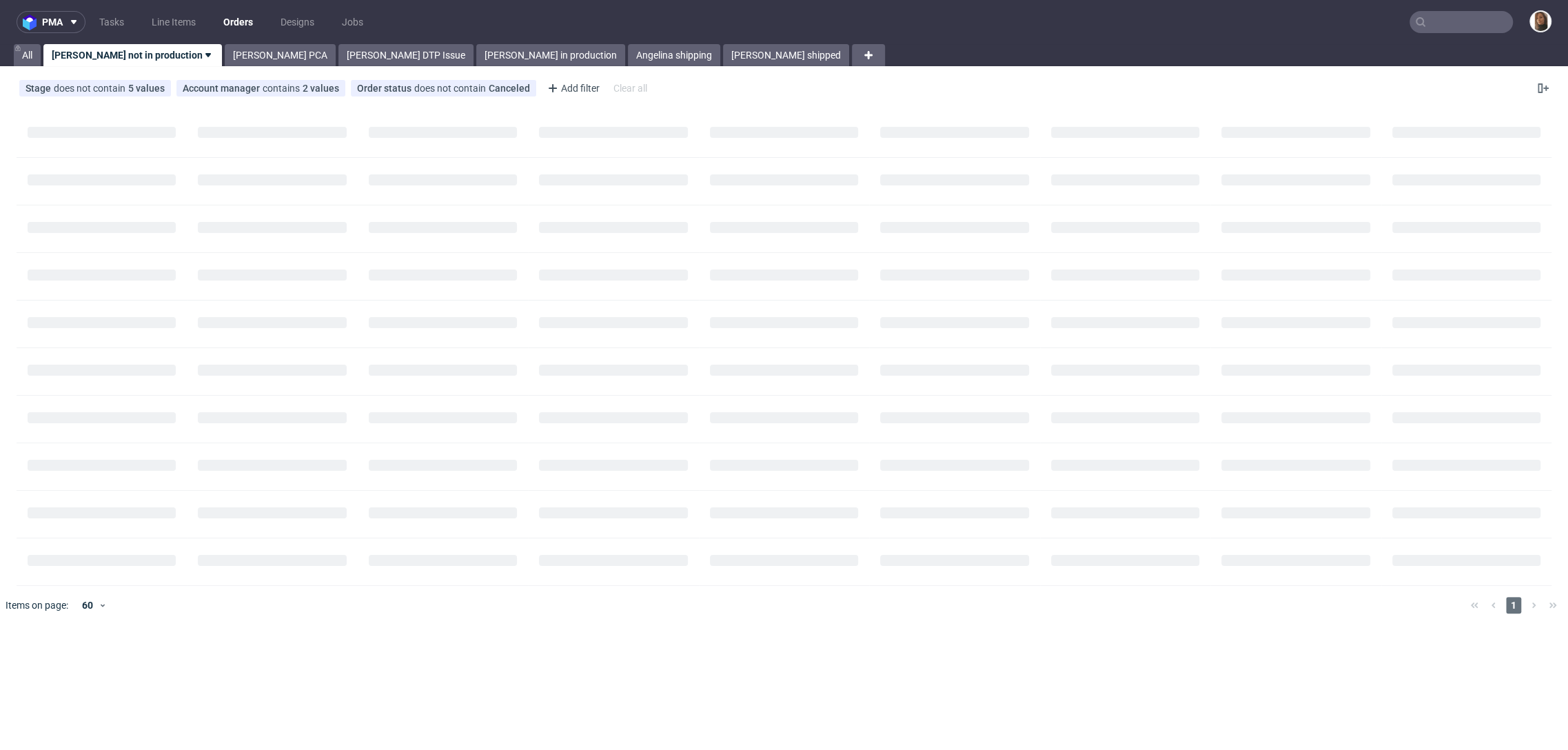
click at [1433, 22] on input "text" at bounding box center [1461, 22] width 104 height 22
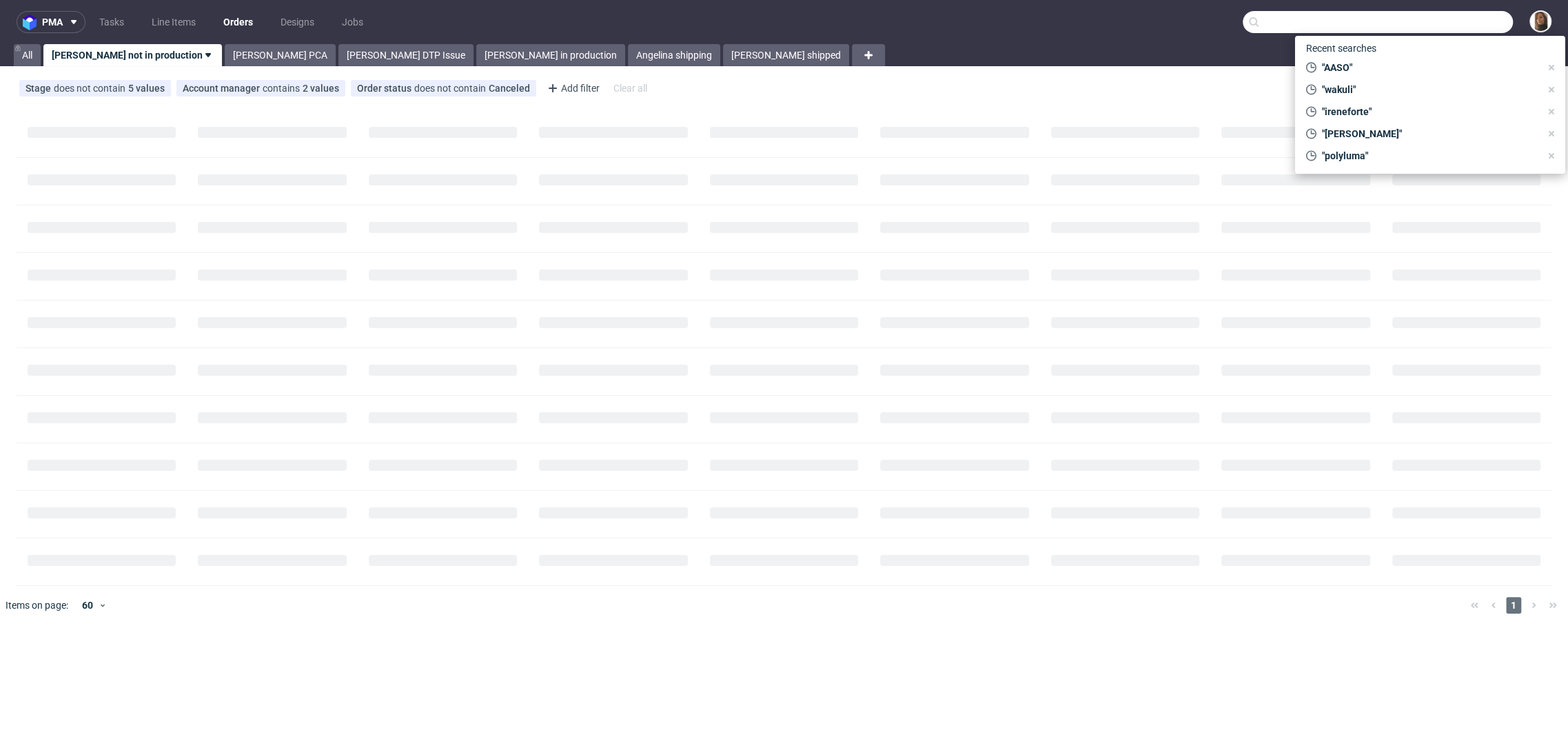
paste input "[PERSON_NAME]"
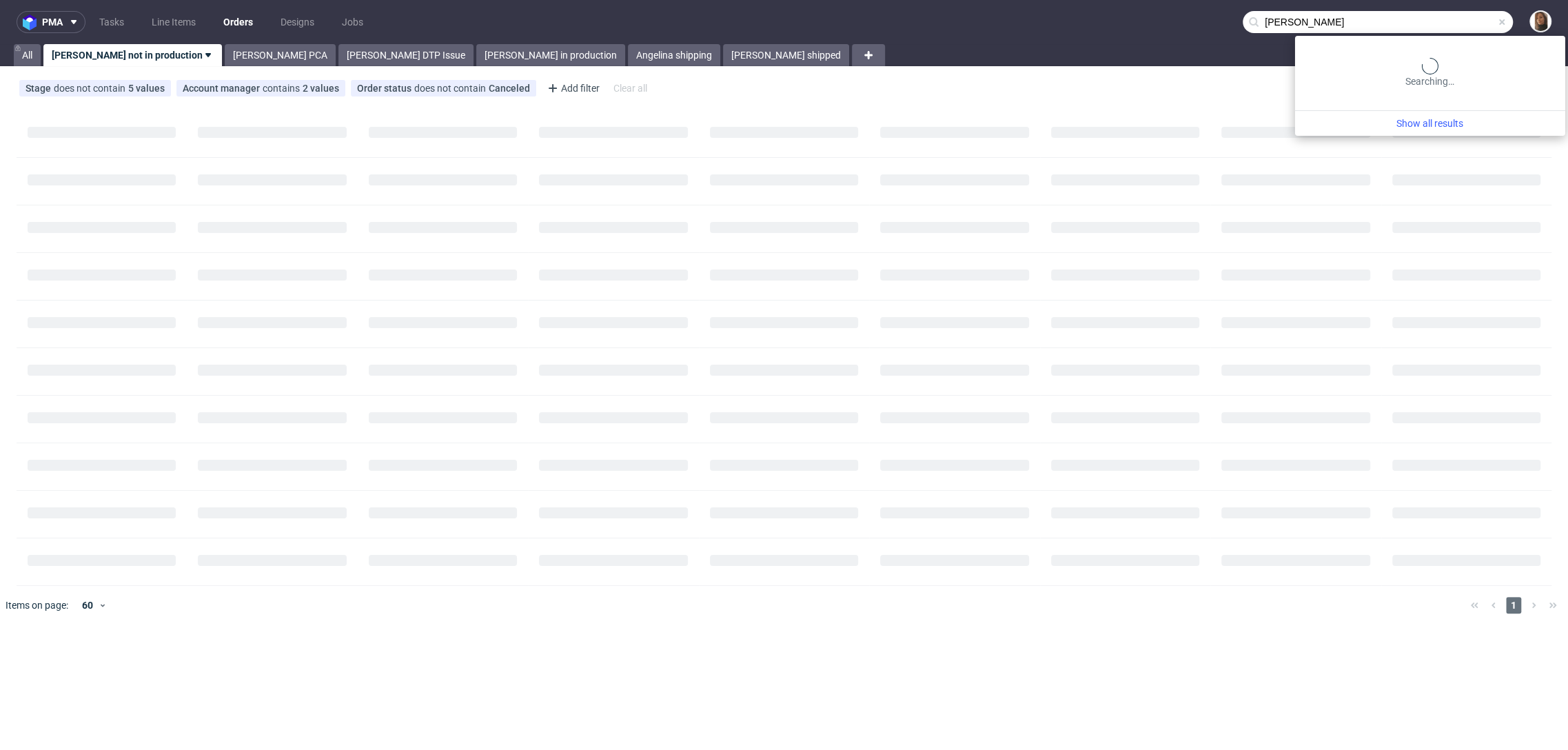
type input "[PERSON_NAME]"
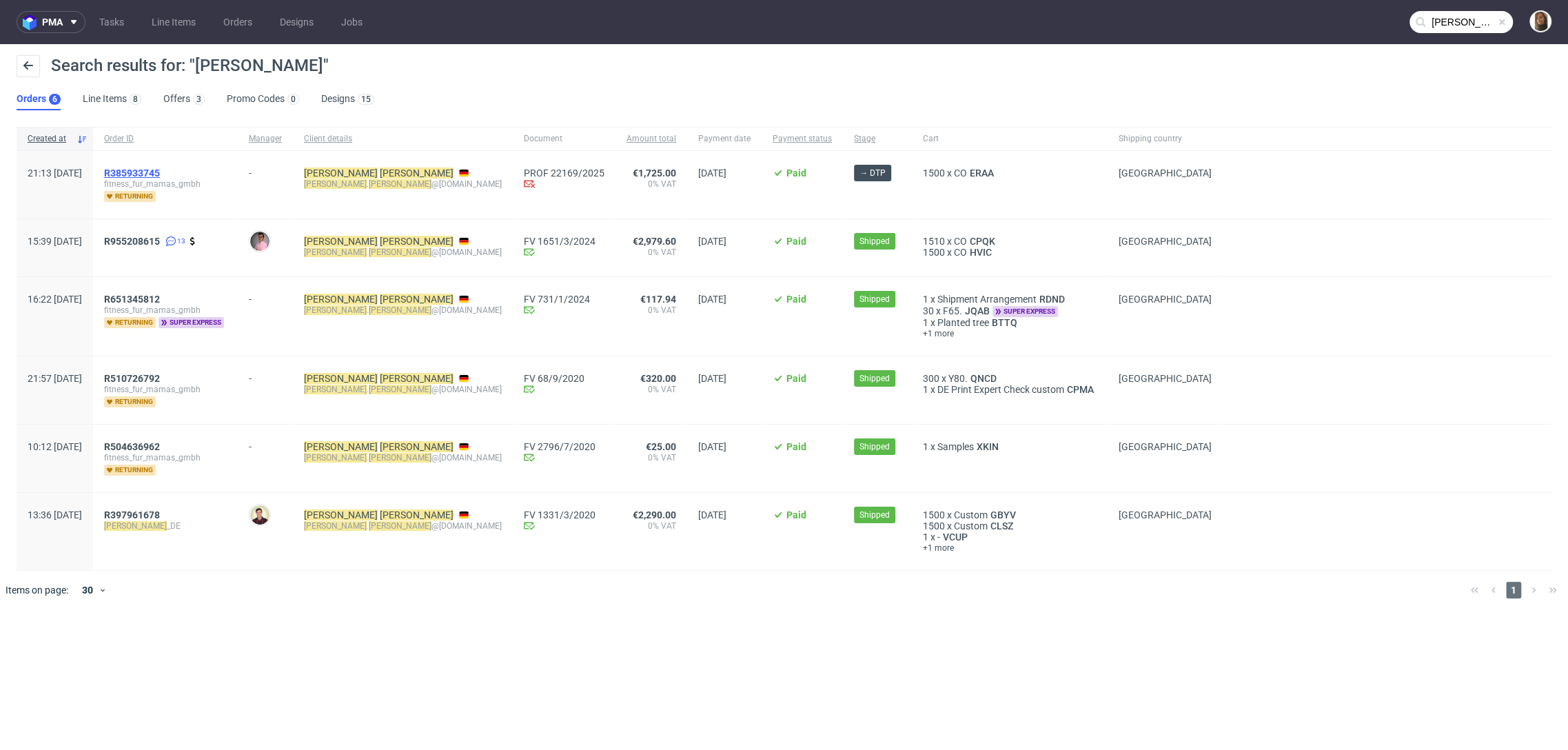
click at [160, 176] on span "R385933745" at bounding box center [132, 173] width 56 height 11
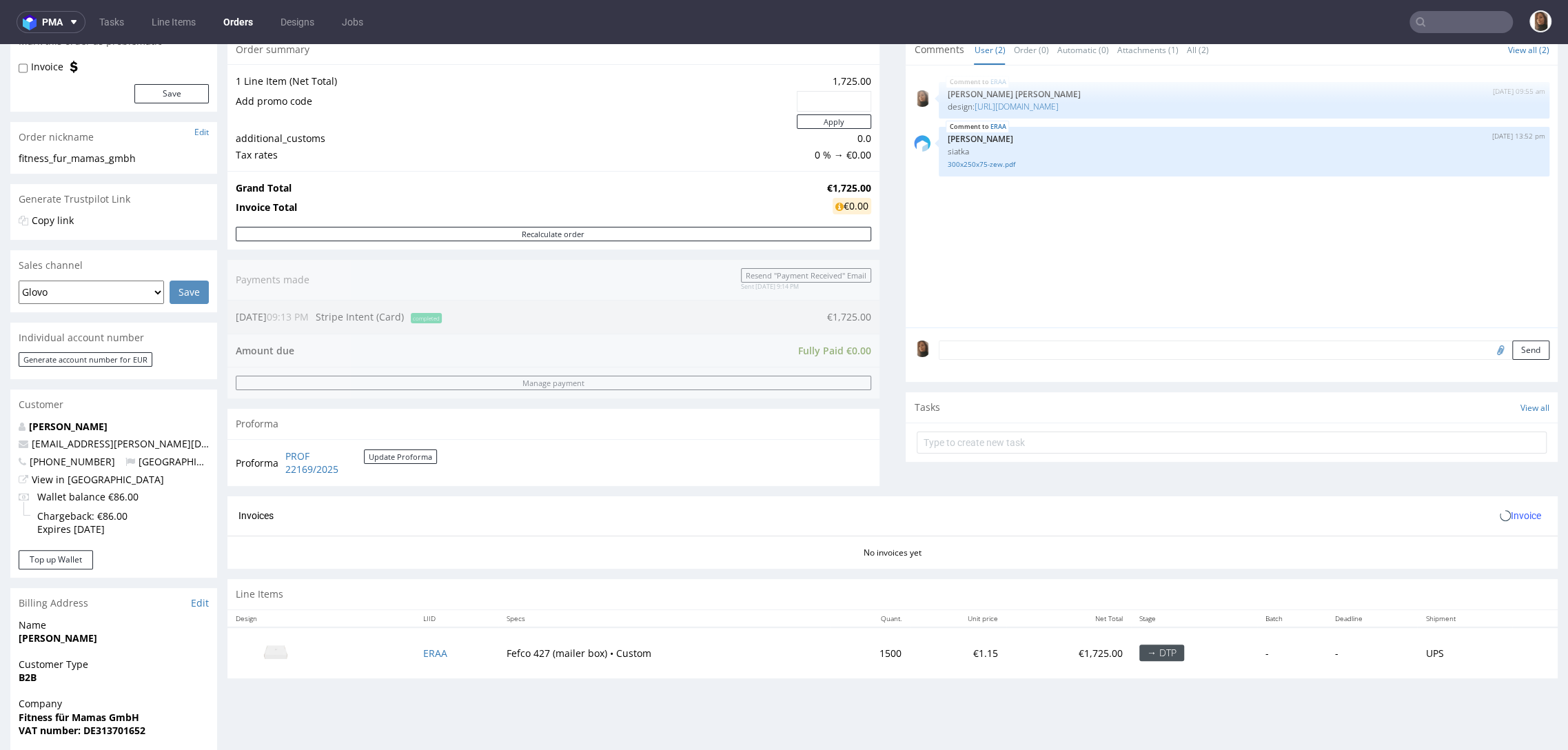
scroll to position [379, 0]
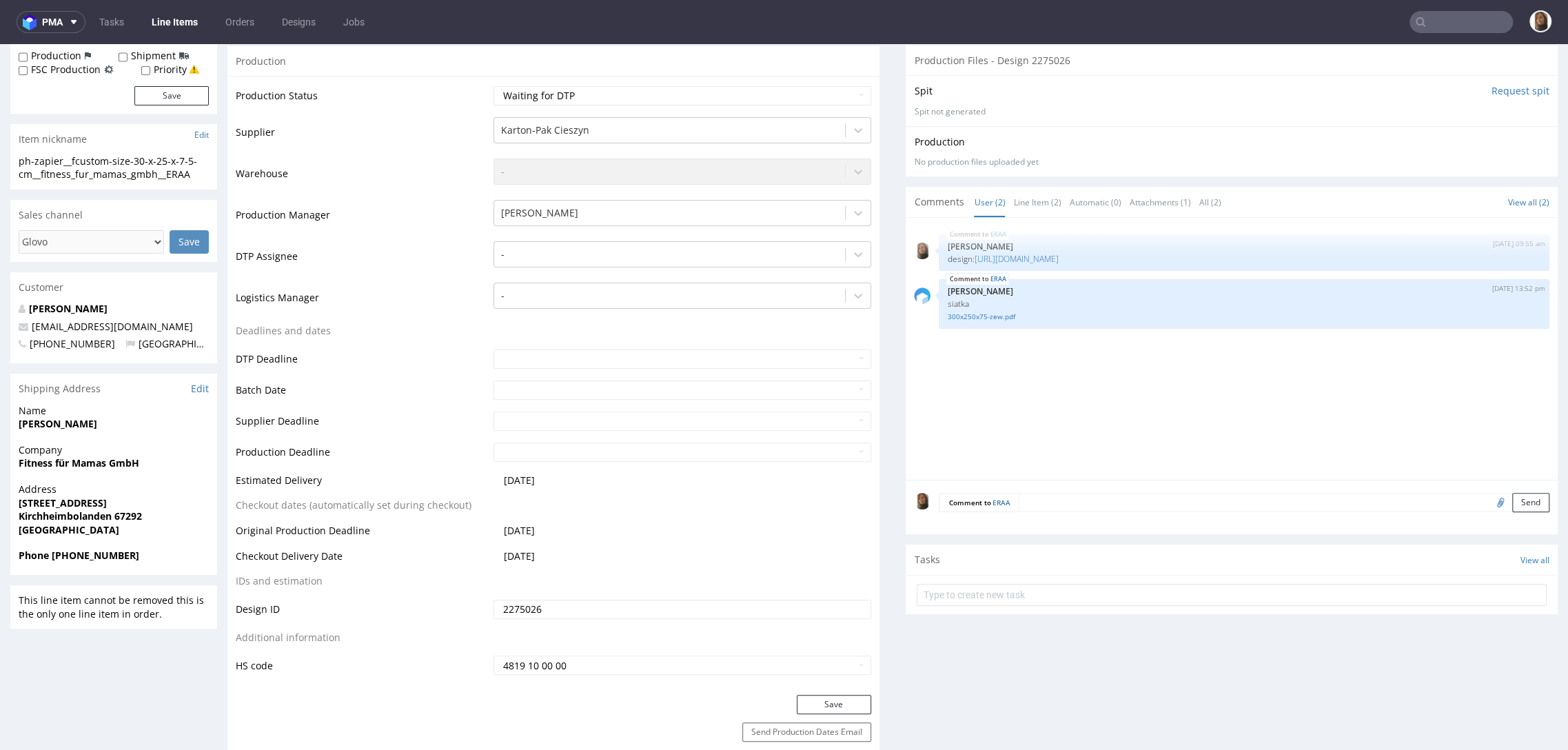
scroll to position [293, 0]
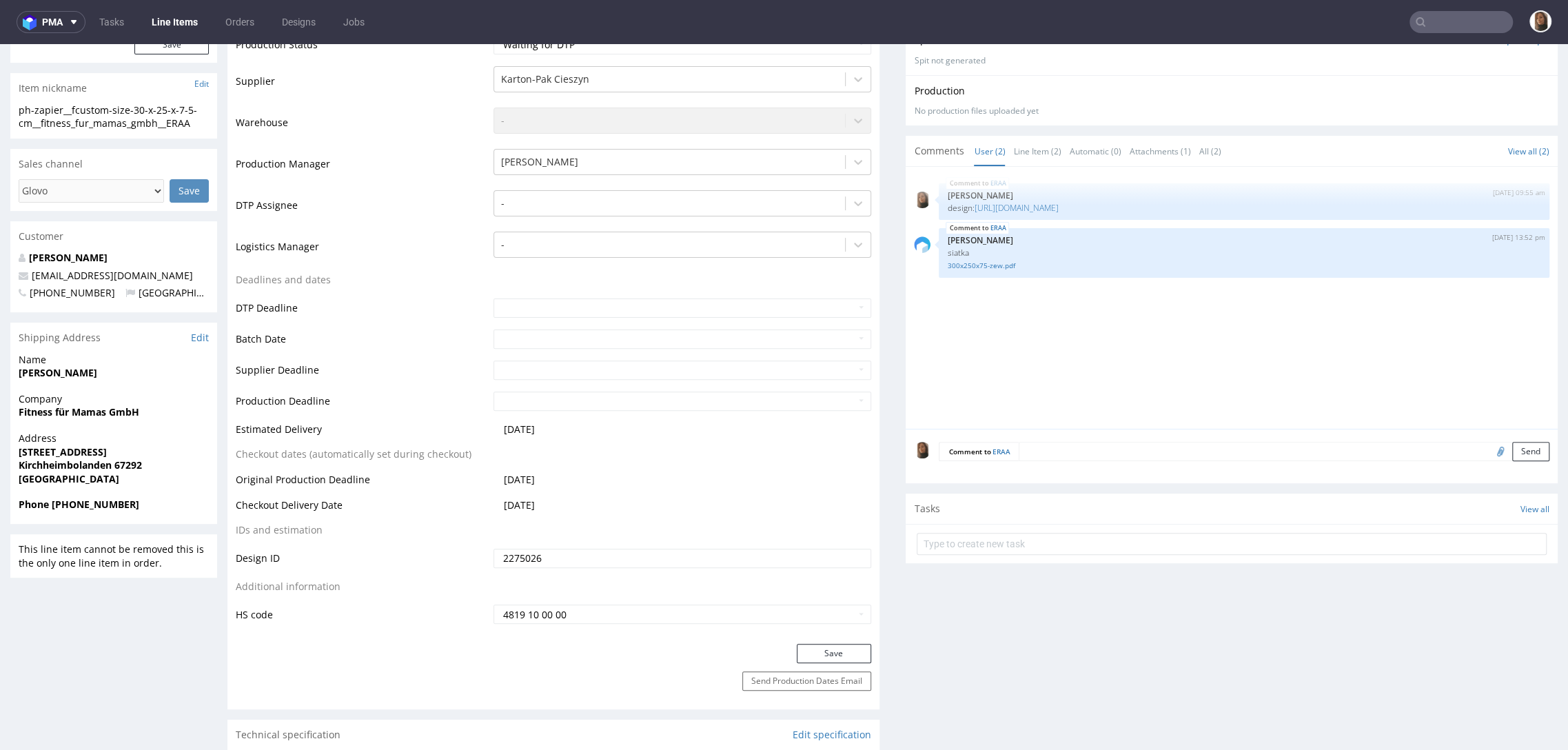
click at [1048, 441] on textarea at bounding box center [1284, 451] width 531 height 20
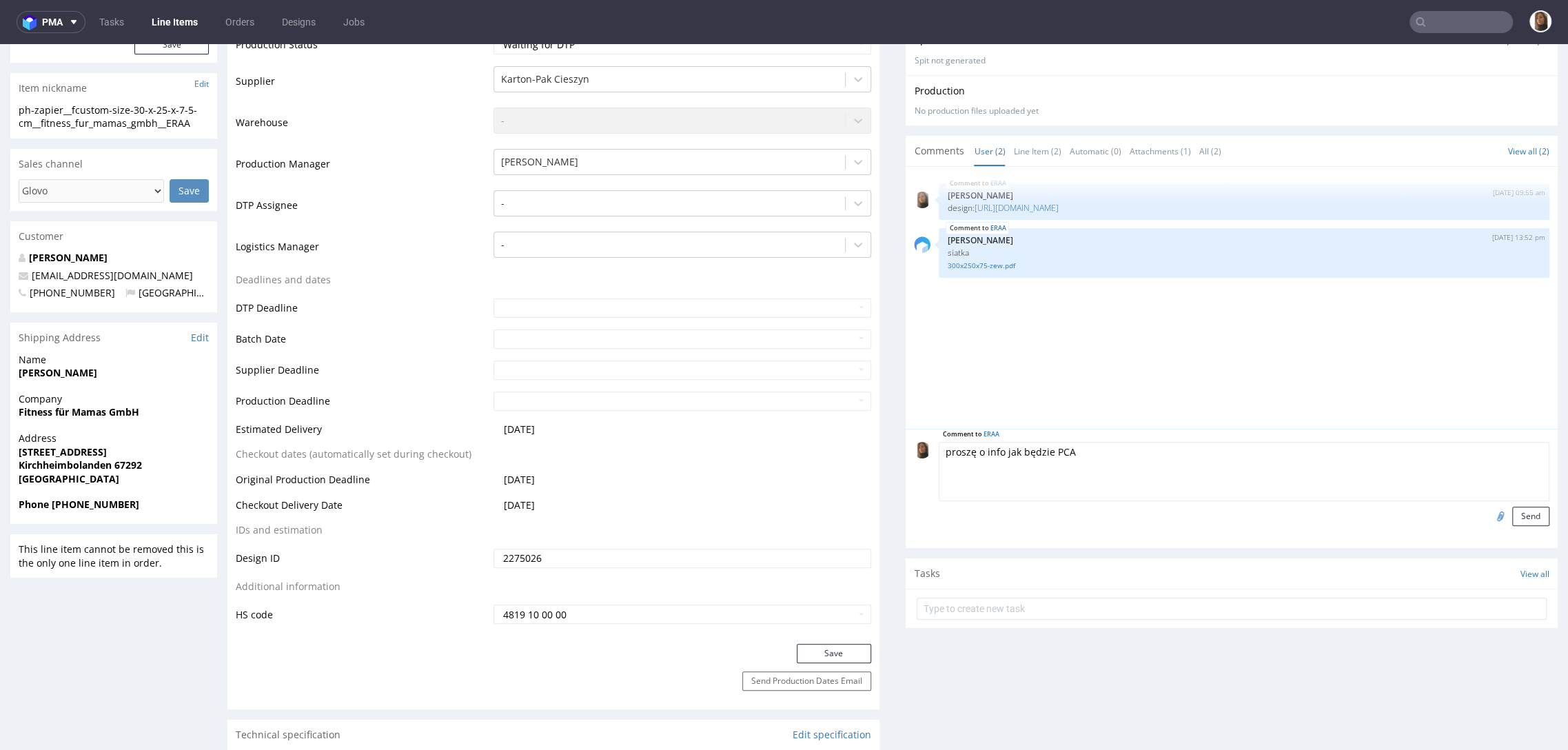
type textarea "proszę o info jak będzie PCA"
click at [1514, 501] on form "Comment to ERAA proszę o info jak będzie PCA Send" at bounding box center [1244, 483] width 611 height 84
click at [1512, 520] on button "Send" at bounding box center [1531, 516] width 37 height 20
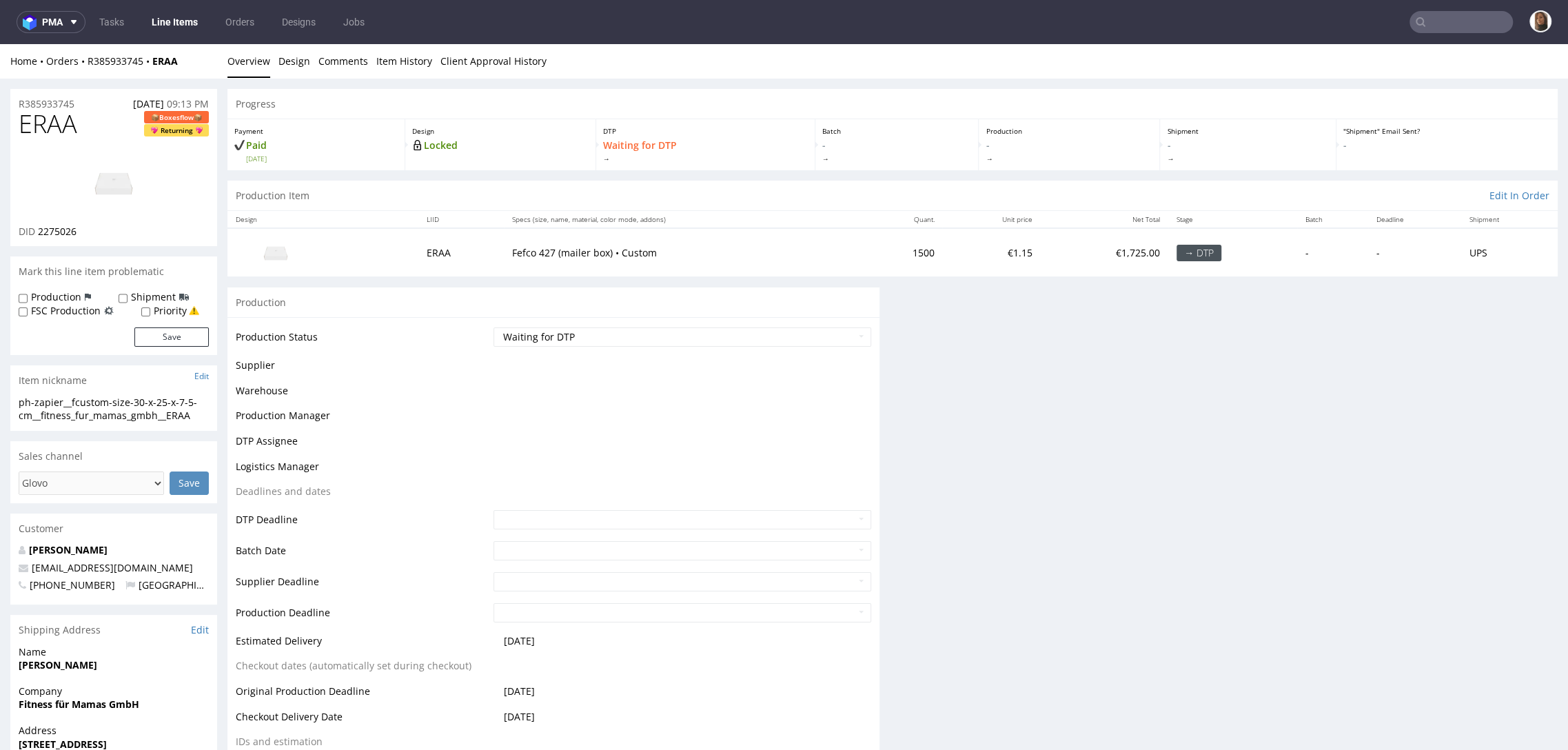
scroll to position [0, 0]
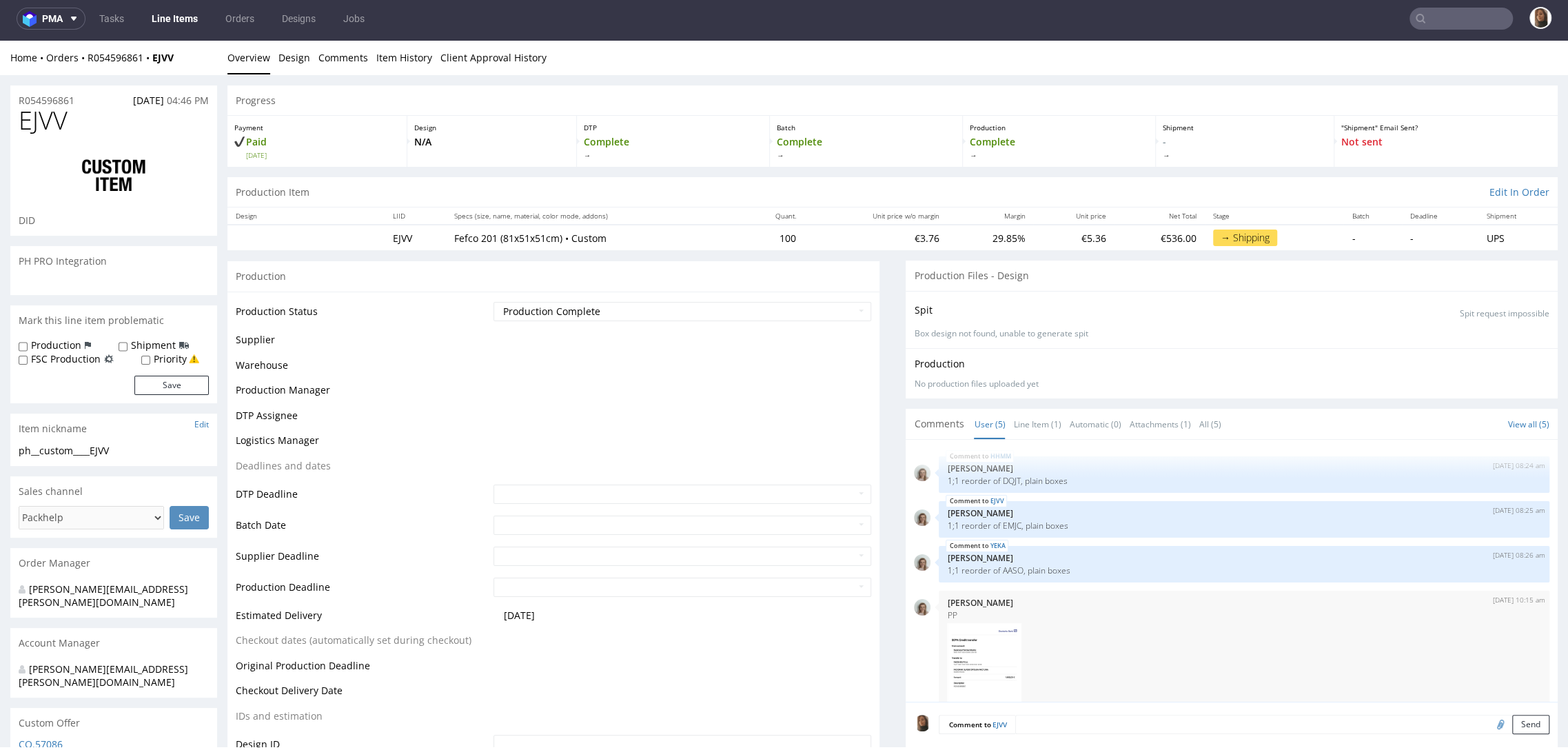
scroll to position [89, 0]
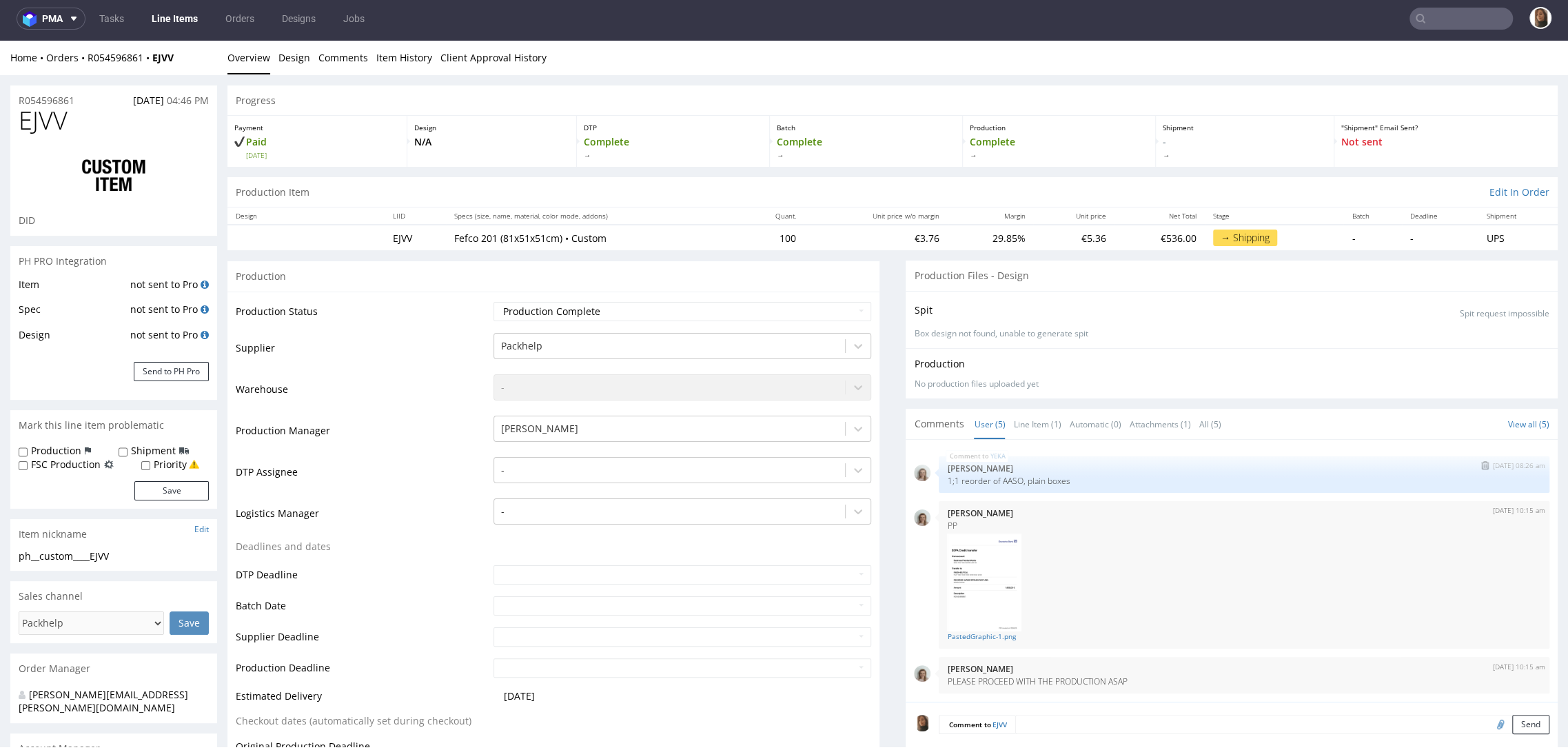
click at [991, 475] on p "1;1 reorder of AASO, plain boxes" at bounding box center [1243, 480] width 594 height 10
click at [1434, 36] on nav "pma Tasks Line Items Orders Designs Jobs" at bounding box center [784, 19] width 1568 height 44
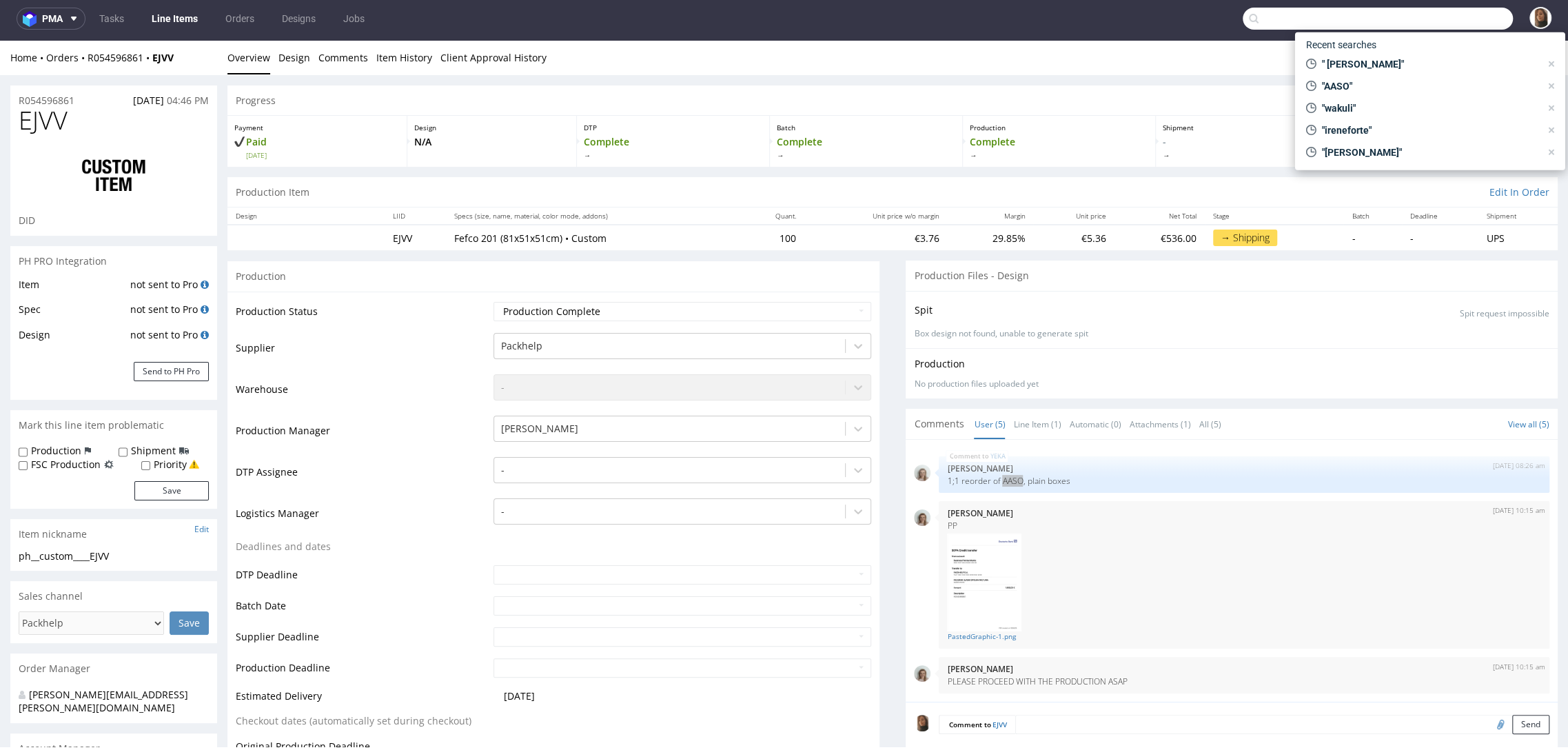
click at [1432, 14] on input "text" at bounding box center [1378, 19] width 270 height 22
paste input "AASO"
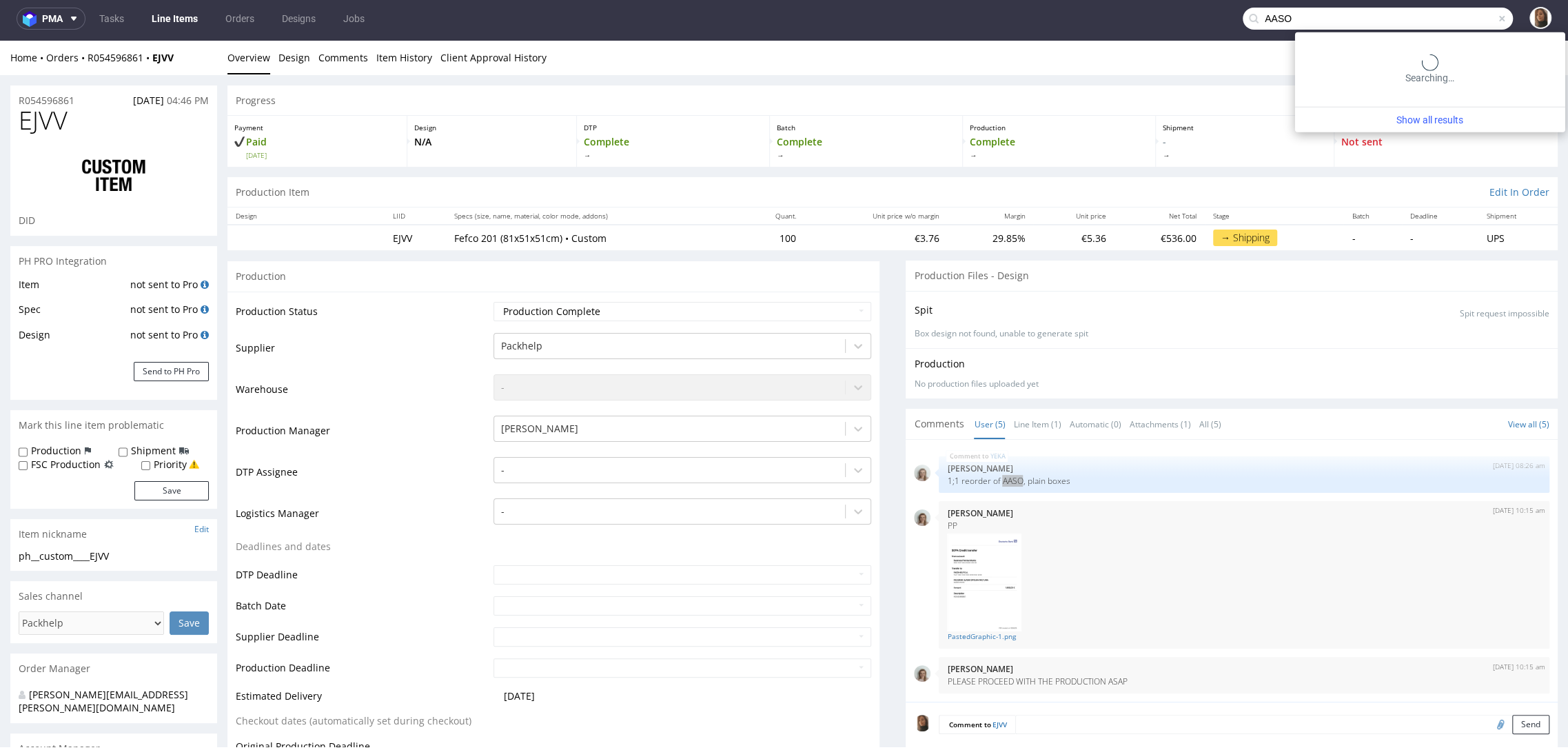
type input "AASO"
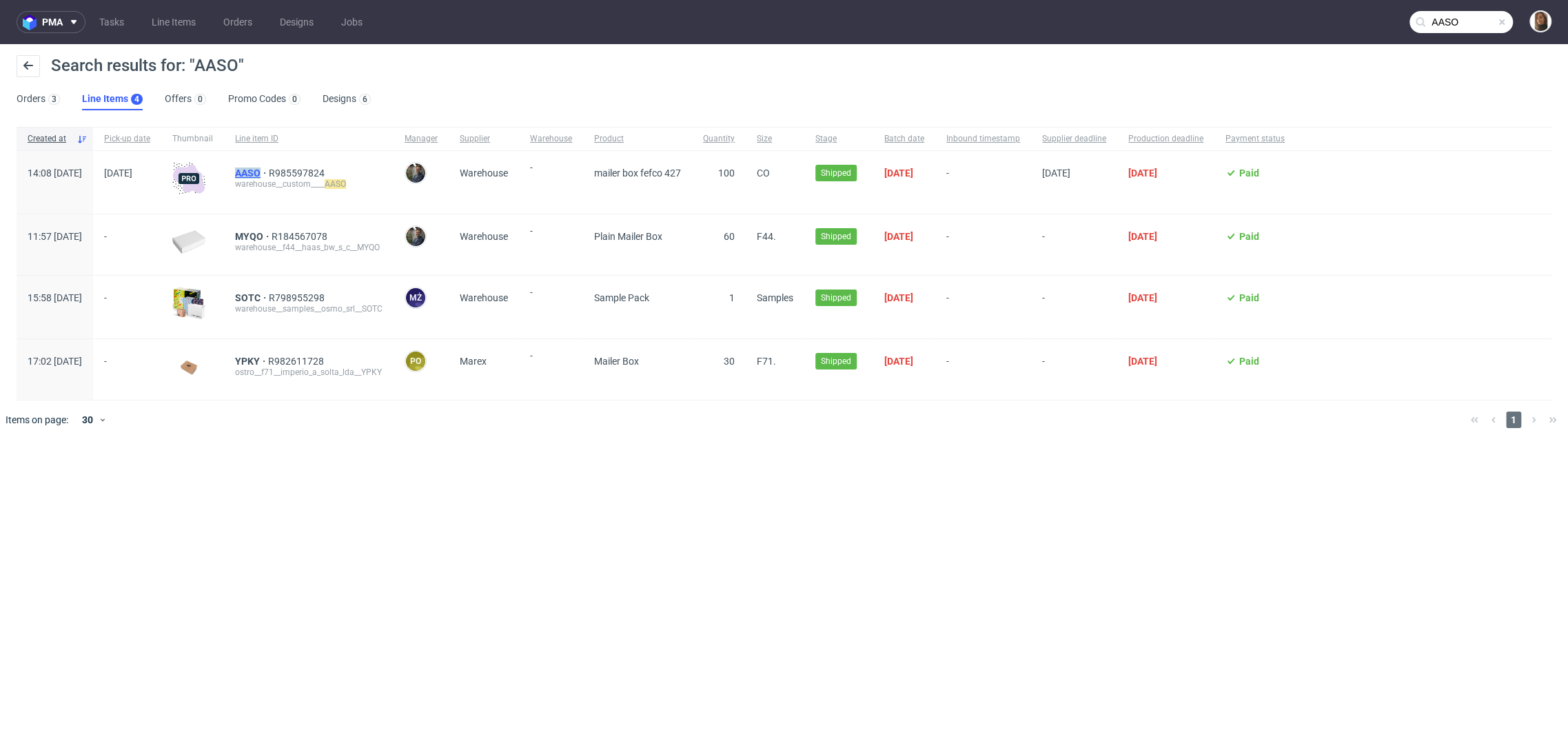
click at [260, 175] on mark "AASO" at bounding box center [247, 173] width 26 height 11
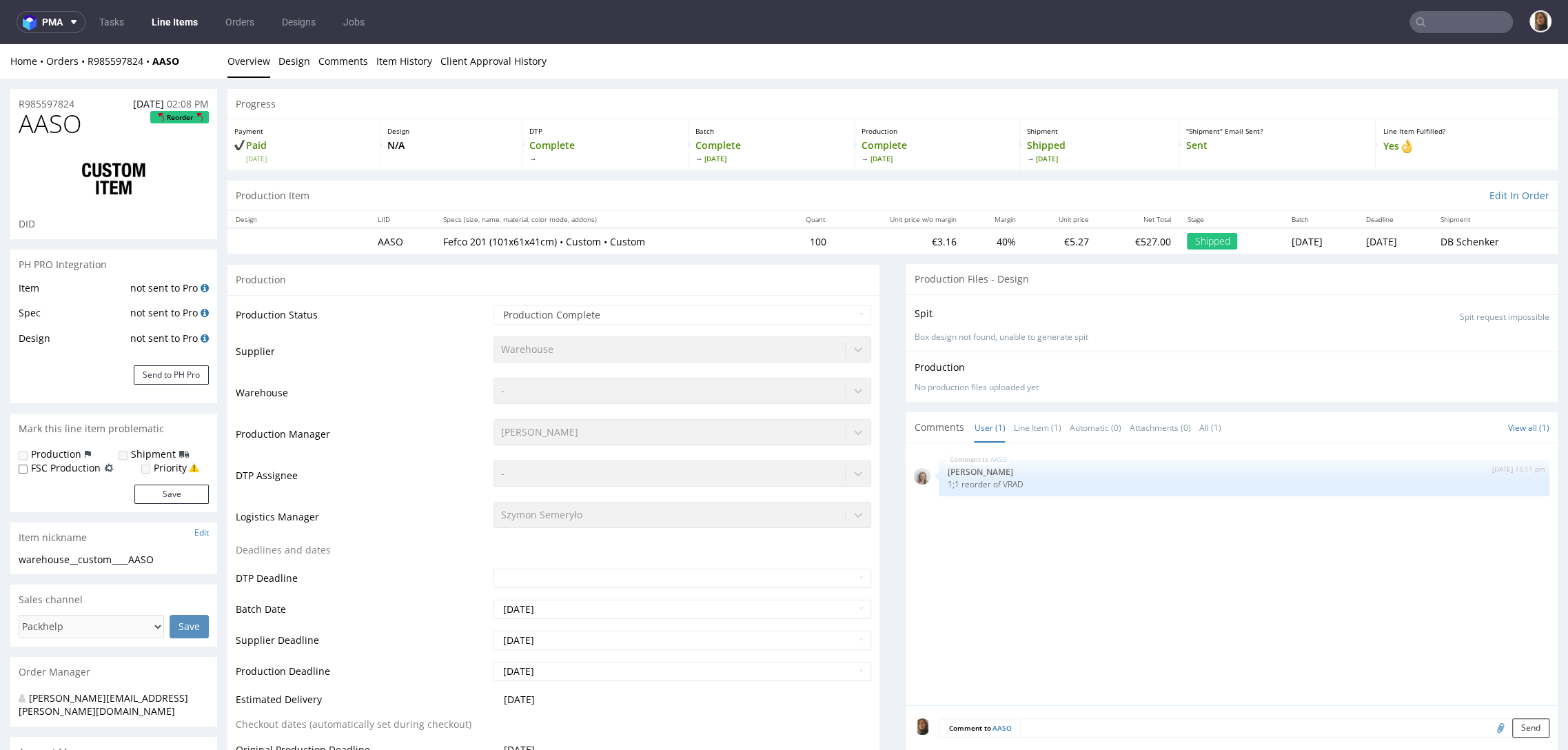
select select "in_progress"
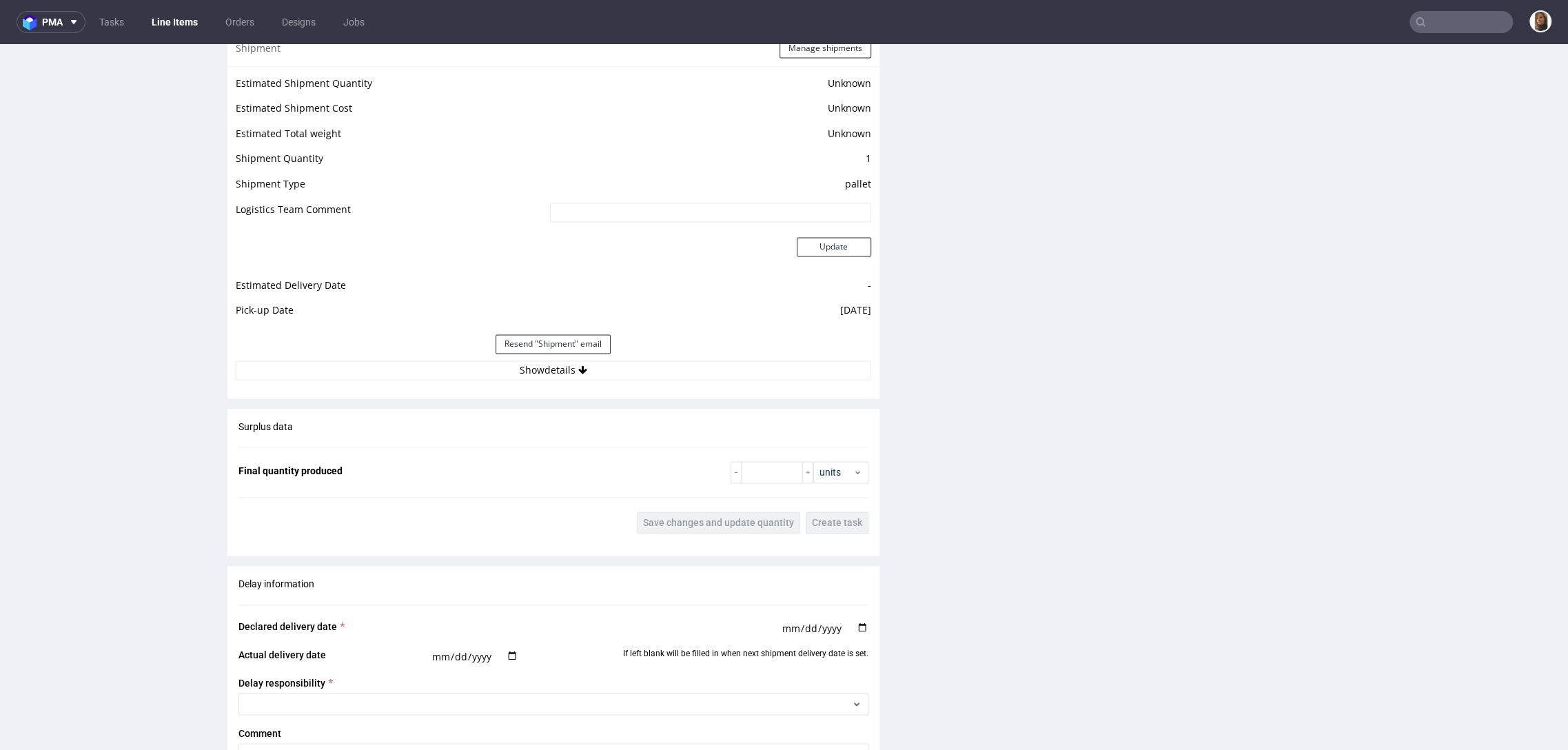
scroll to position [2255, 0]
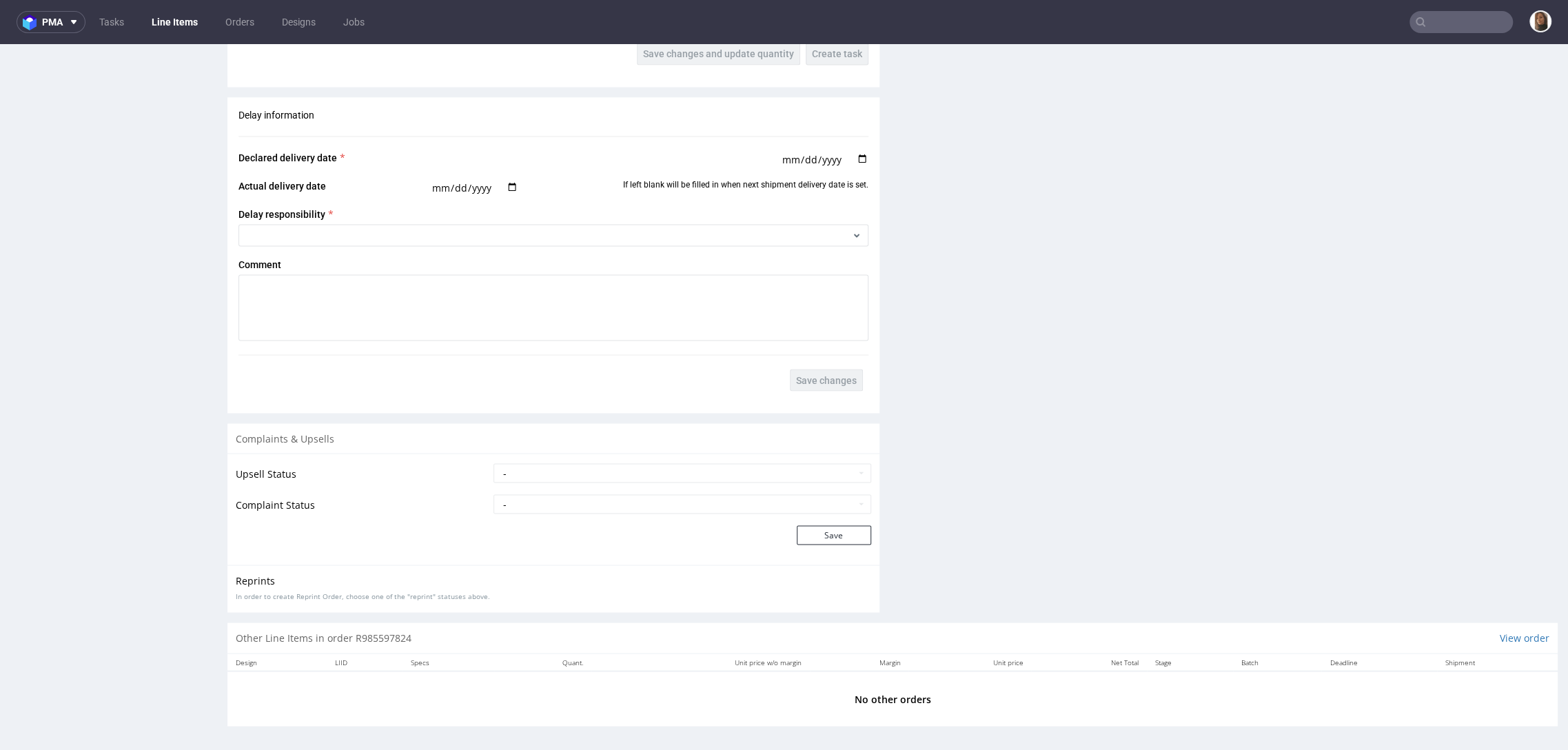
click at [1447, 31] on input "text" at bounding box center [1461, 22] width 104 height 22
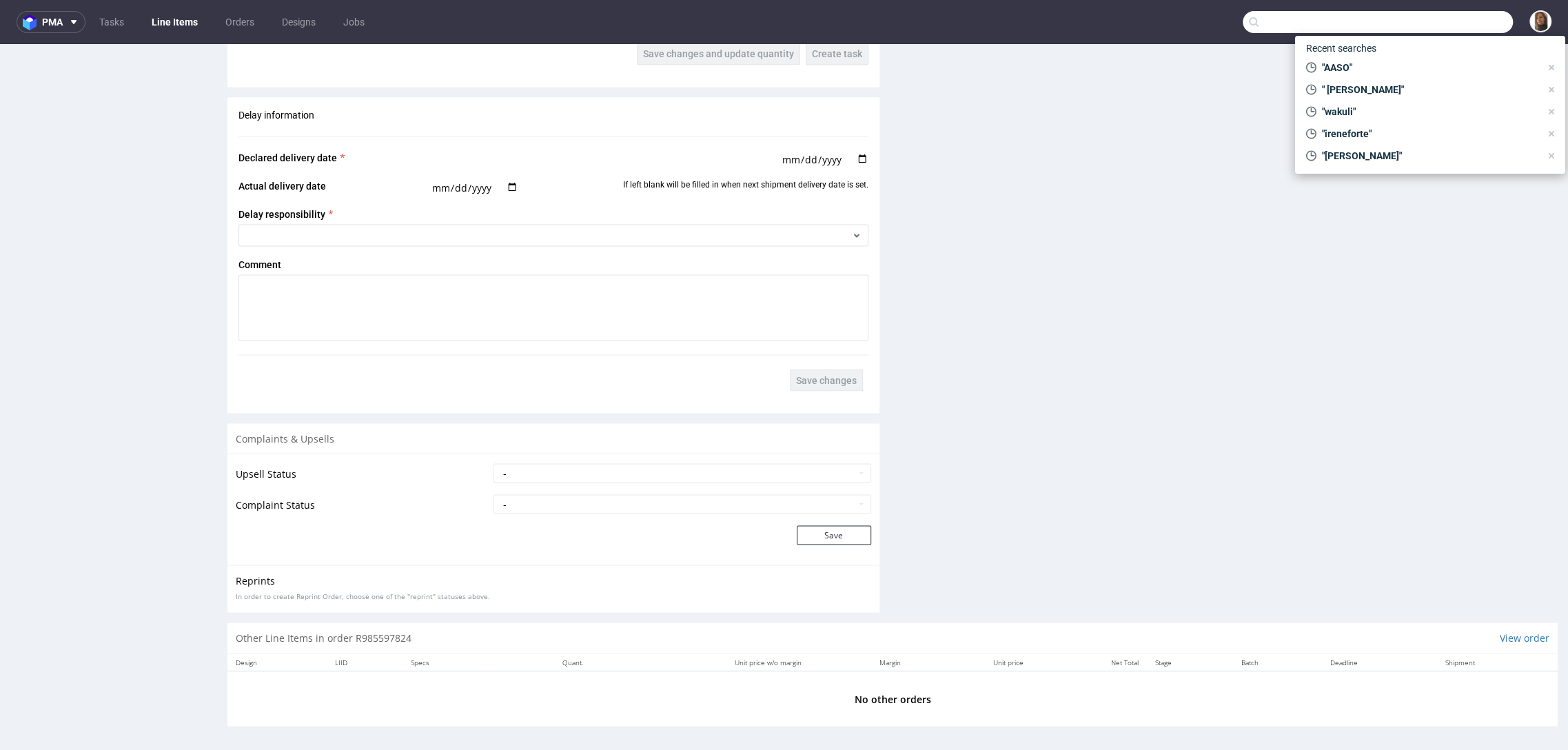
paste input "EJVV"
type input "EJVV"
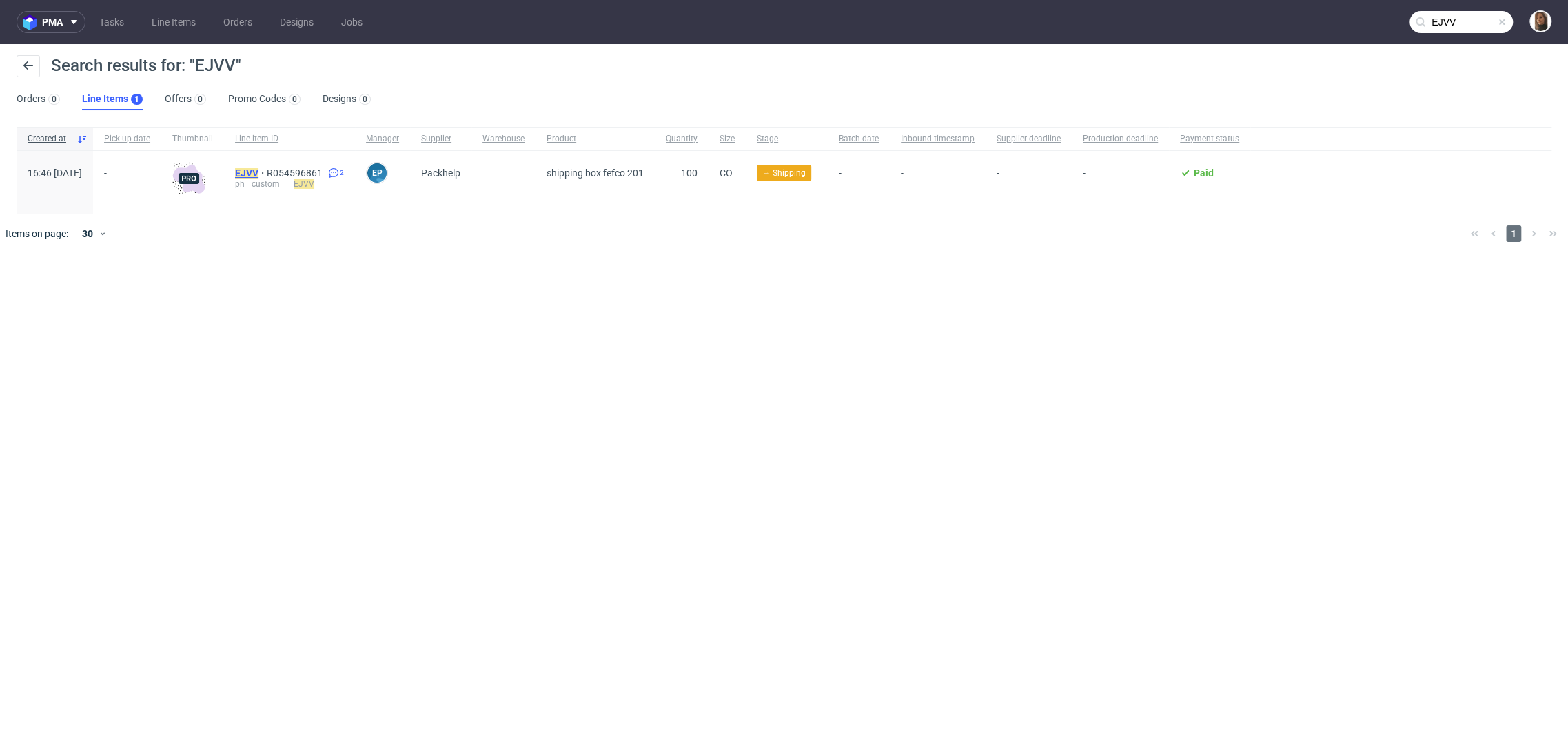
click at [258, 168] on mark "EJVV" at bounding box center [247, 173] width 24 height 11
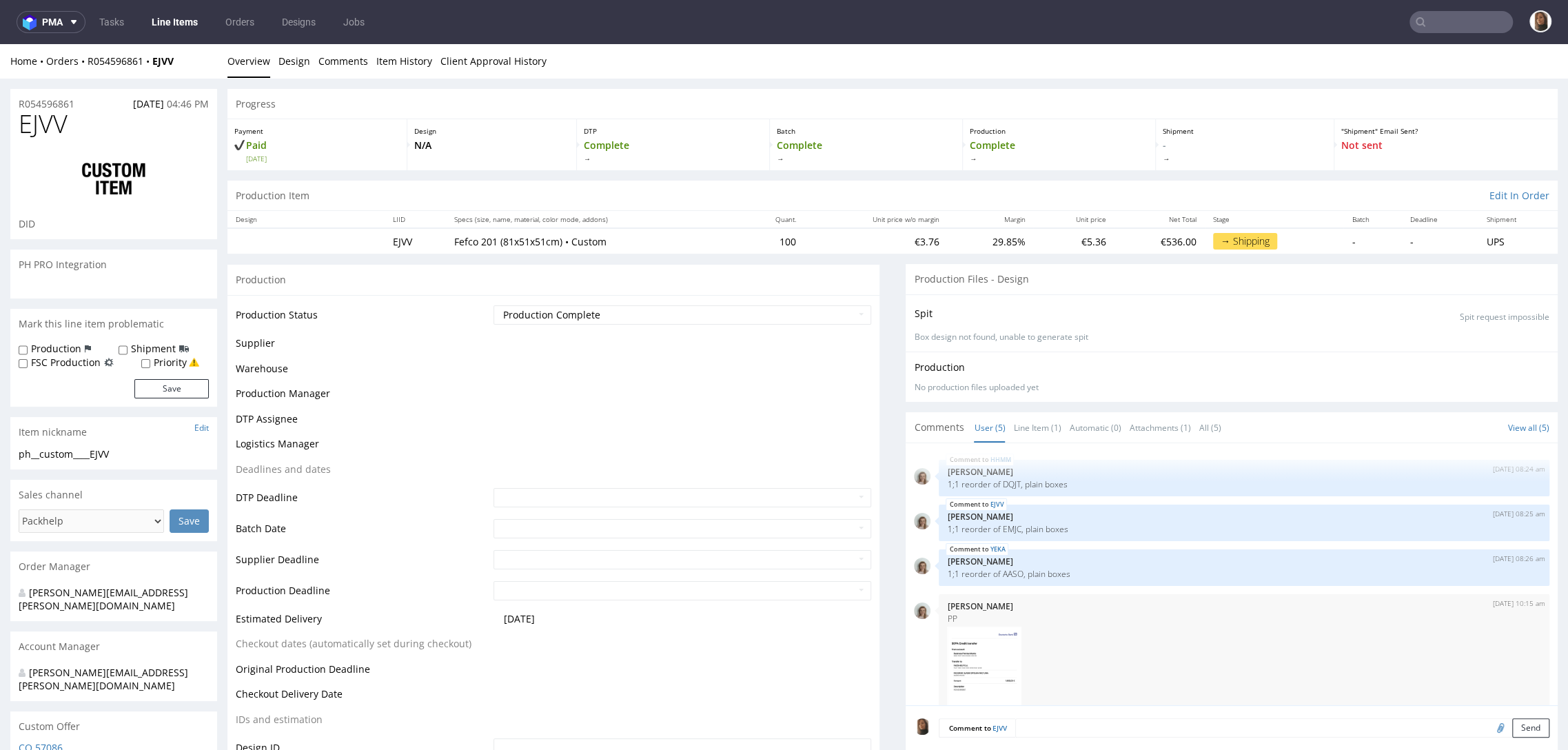
scroll to position [89, 0]
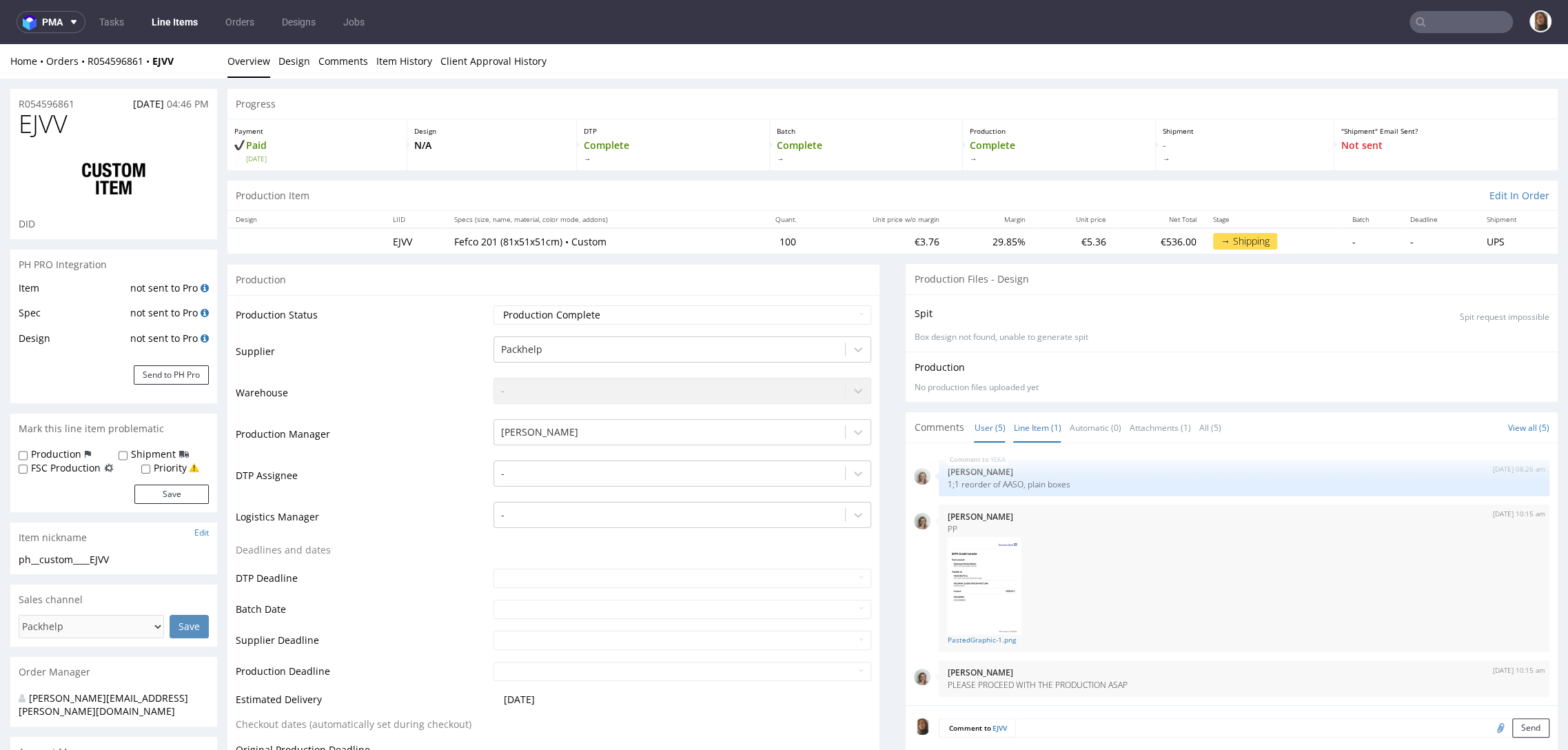
click at [1031, 424] on link "Line Item (1)" at bounding box center [1037, 427] width 48 height 30
click at [991, 481] on p "1;1 reorder of EMJC, plain boxes" at bounding box center [1243, 484] width 594 height 10
copy p "EMJC"
click at [1475, 33] on nav "pma Tasks Line Items Orders Designs Jobs" at bounding box center [784, 22] width 1568 height 44
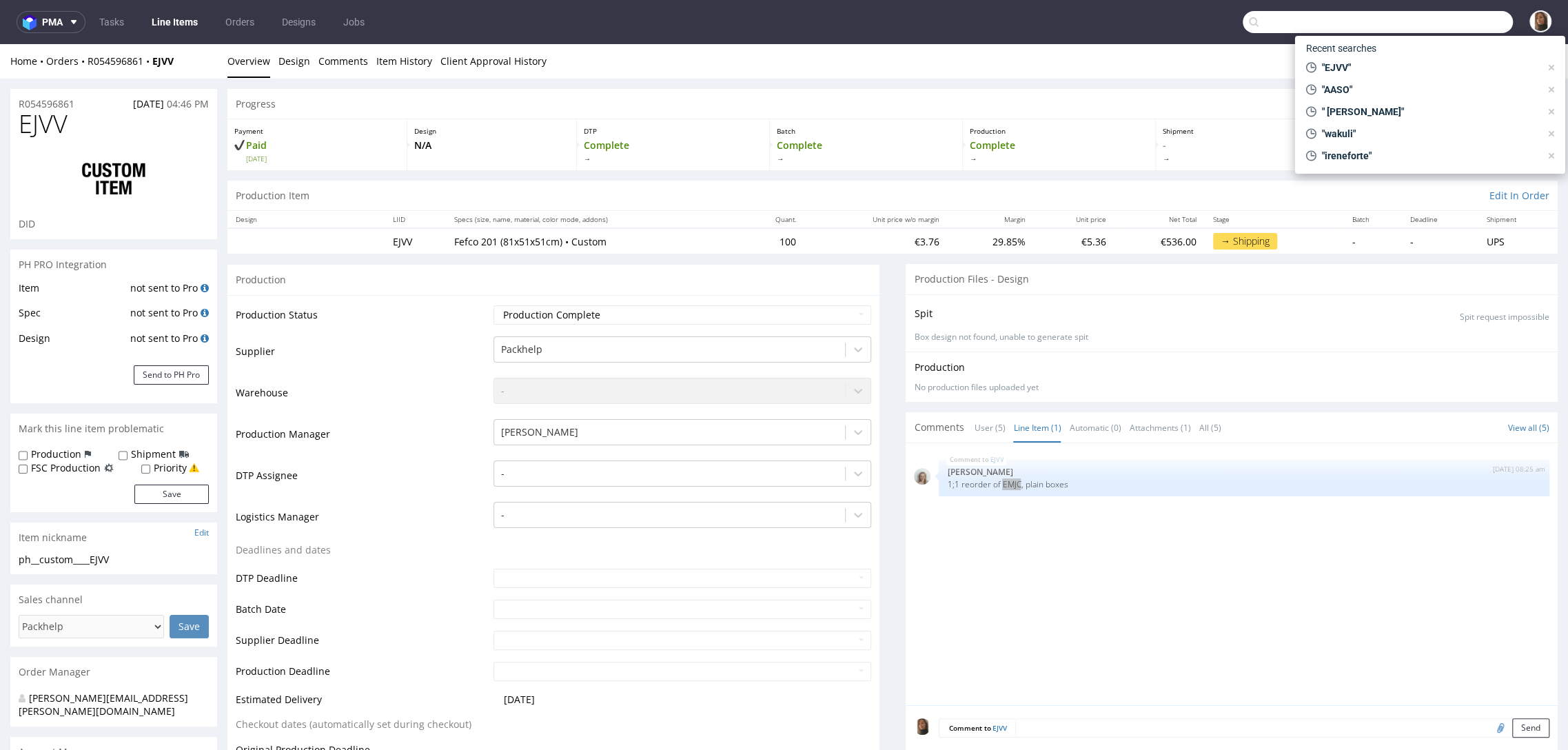
click at [1474, 18] on input "text" at bounding box center [1378, 22] width 270 height 22
paste input "EMJC"
type input "EMJC"
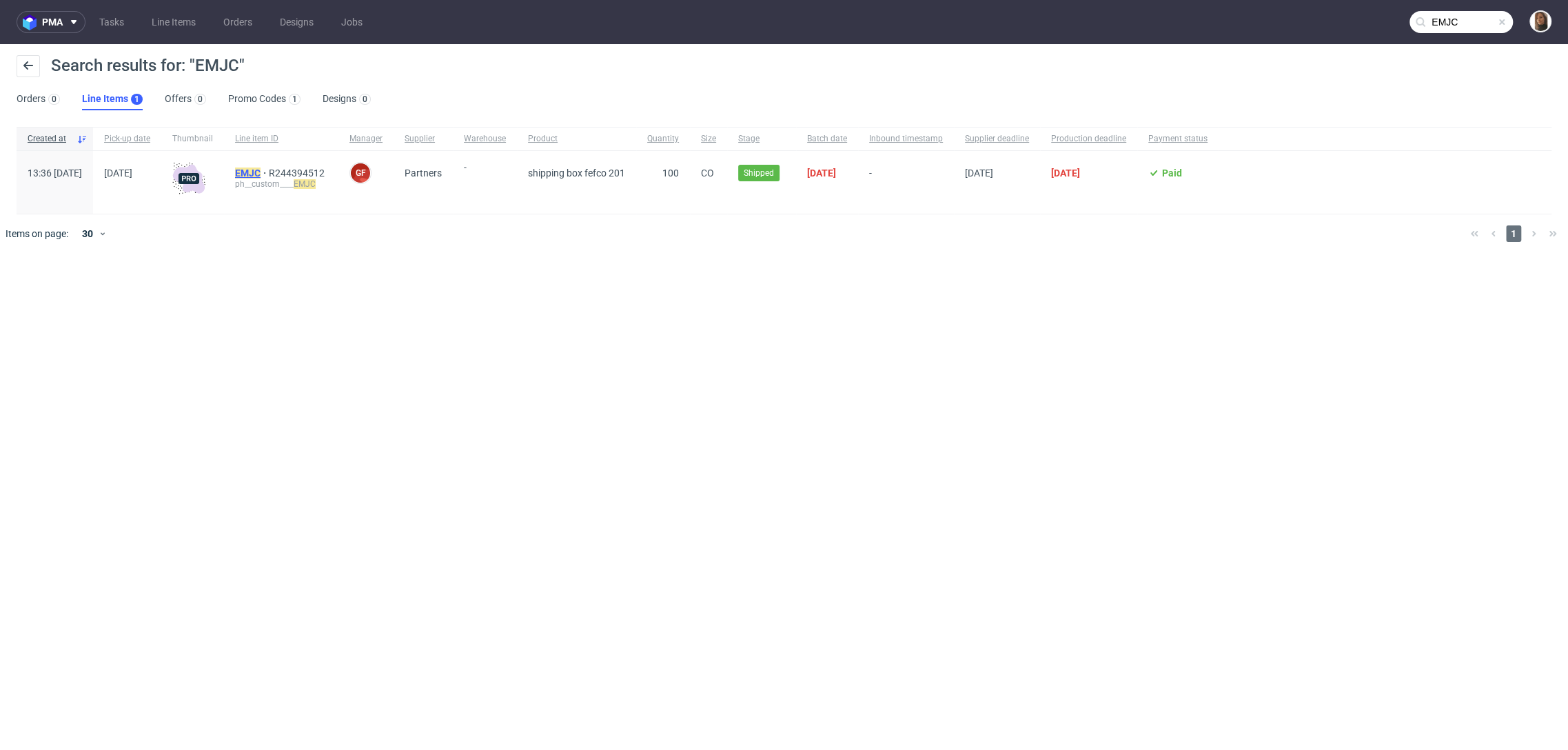
click at [260, 171] on mark "EMJC" at bounding box center [247, 173] width 26 height 11
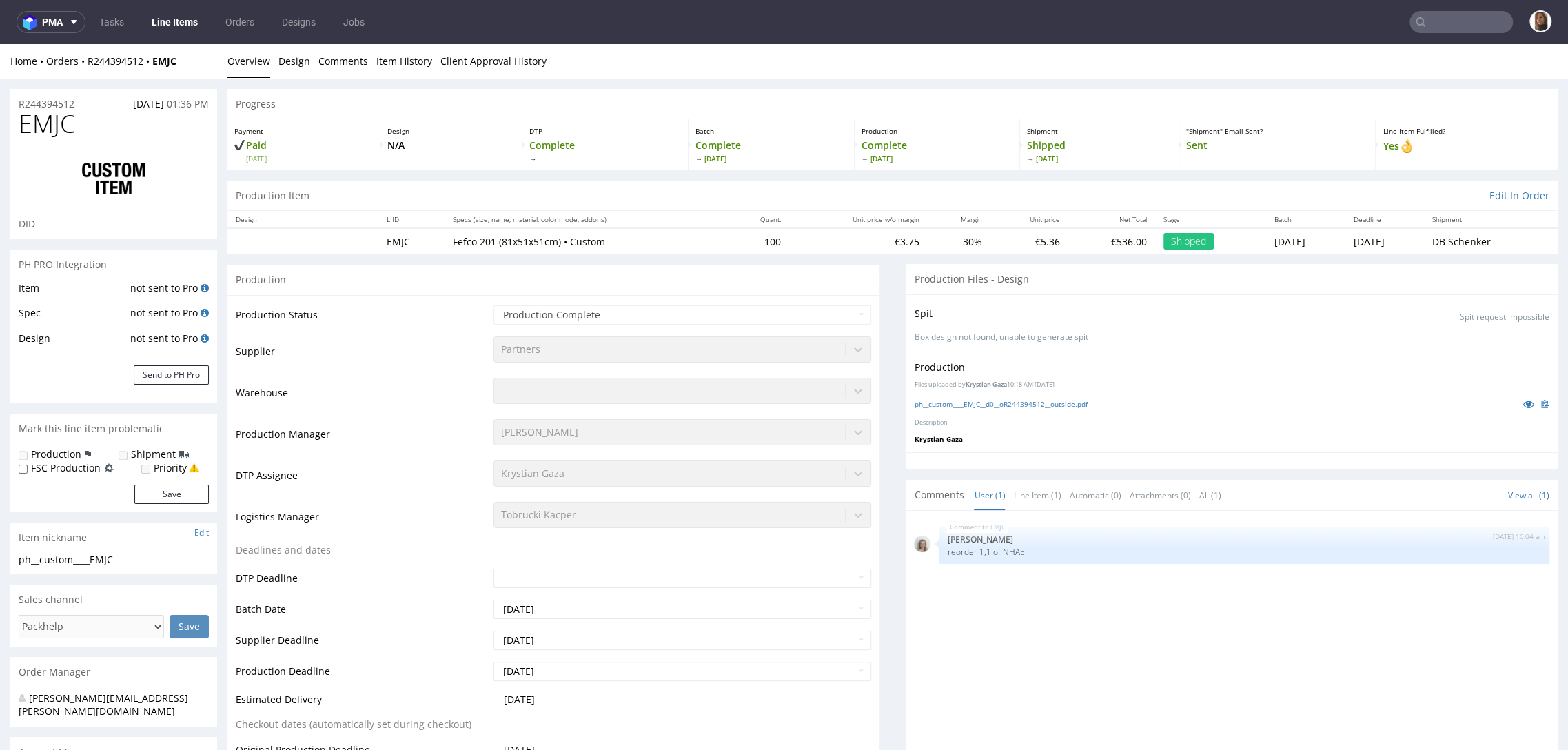
click at [1470, 20] on input "text" at bounding box center [1461, 22] width 104 height 22
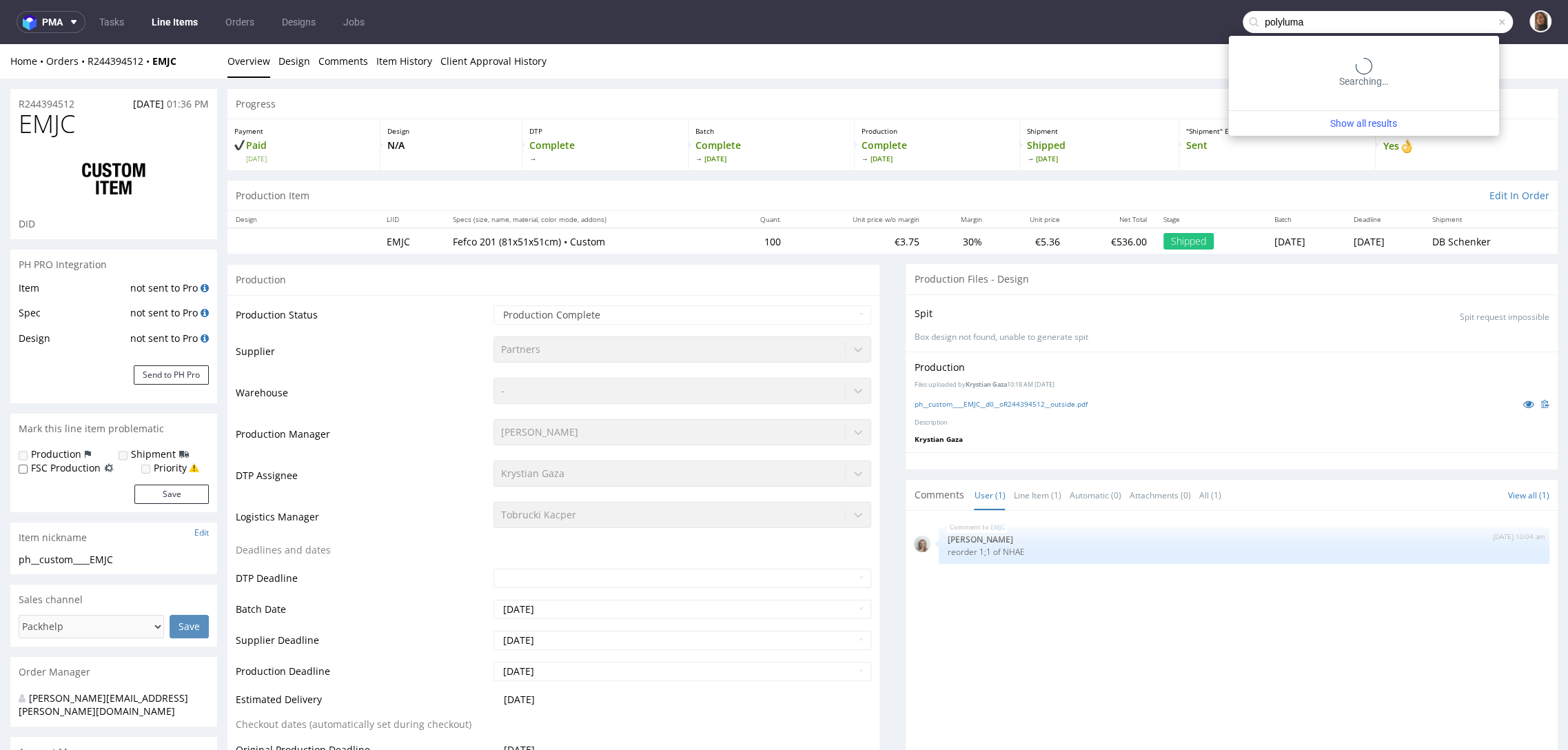
type input "polyluma"
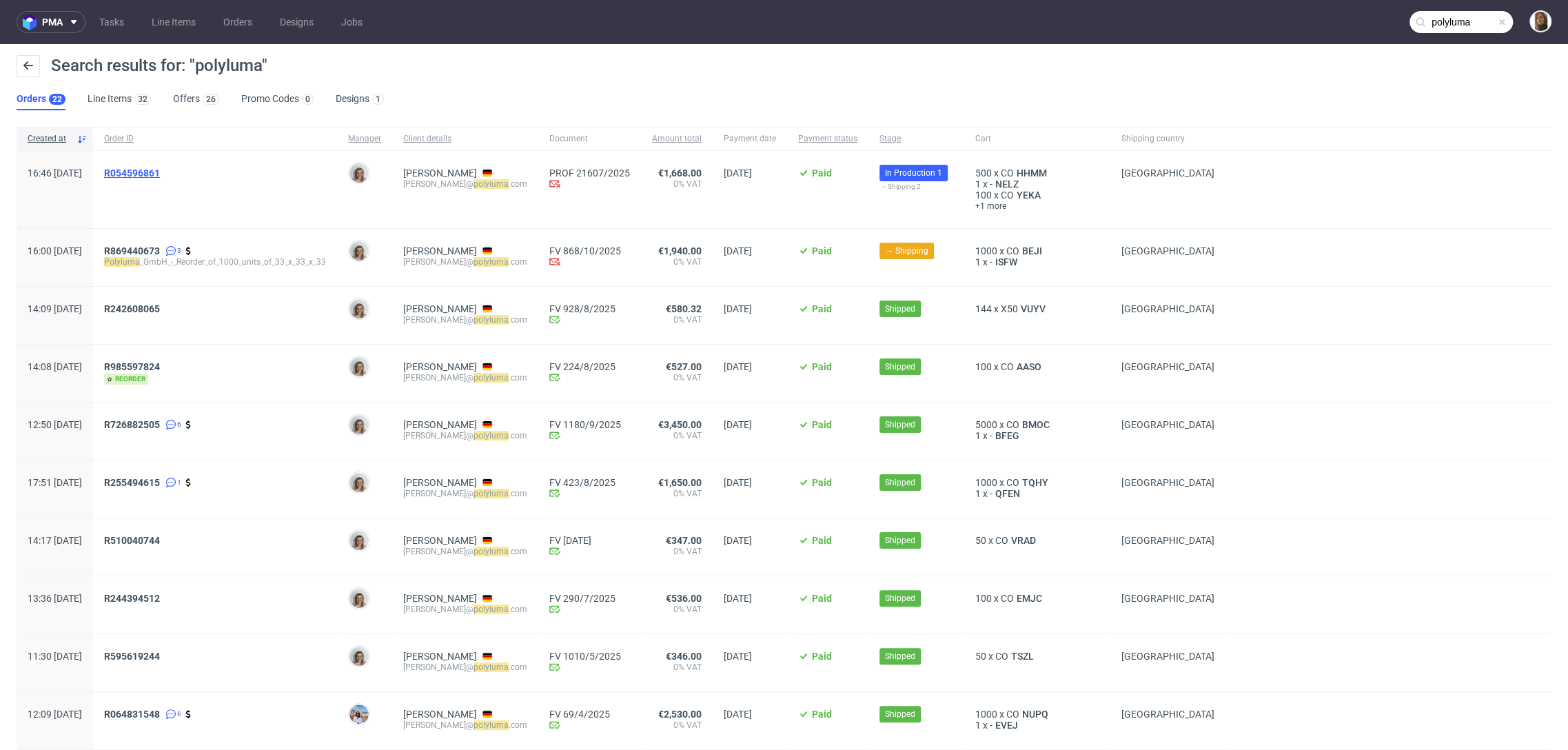
click at [160, 173] on span "R054596861" at bounding box center [132, 173] width 56 height 11
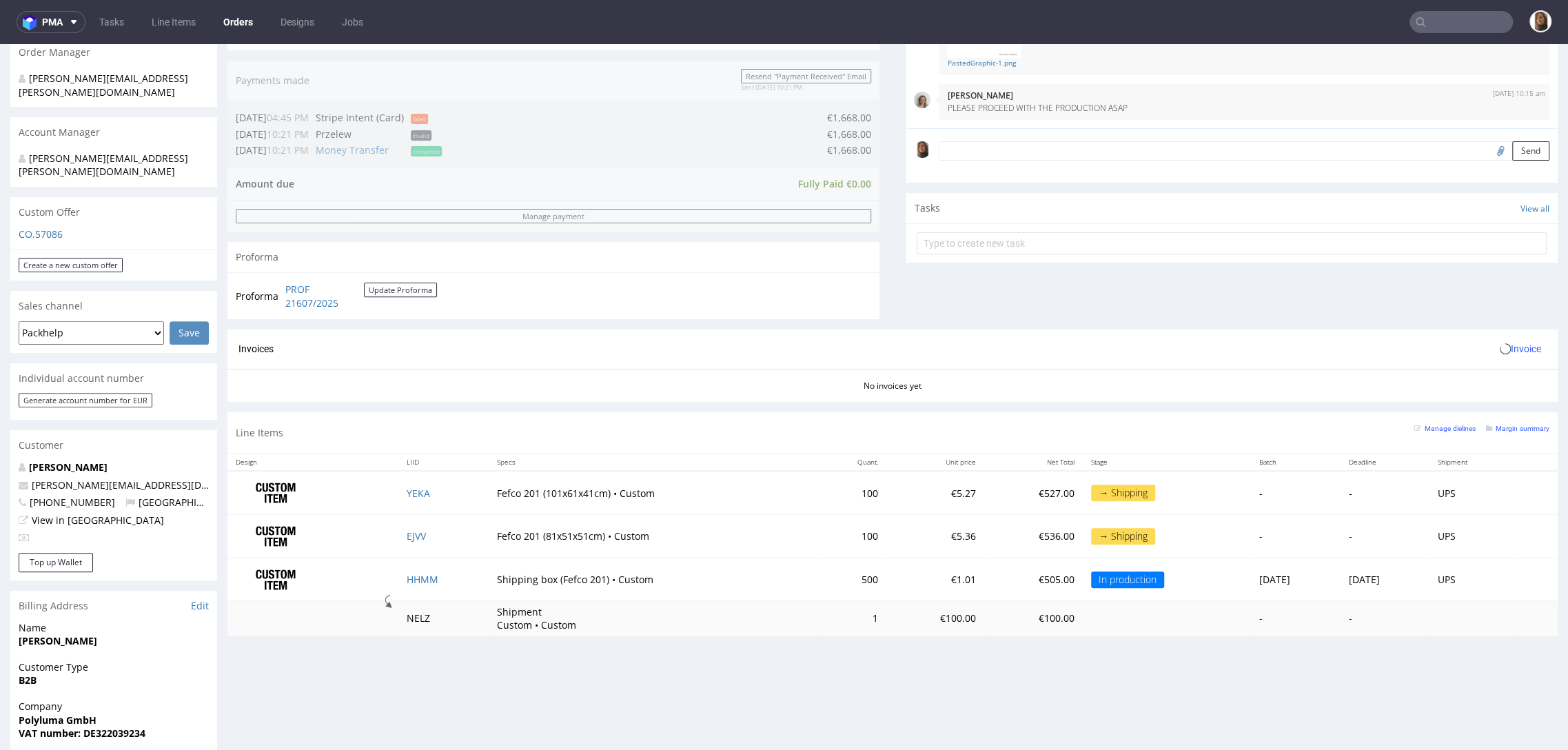
scroll to position [379, 0]
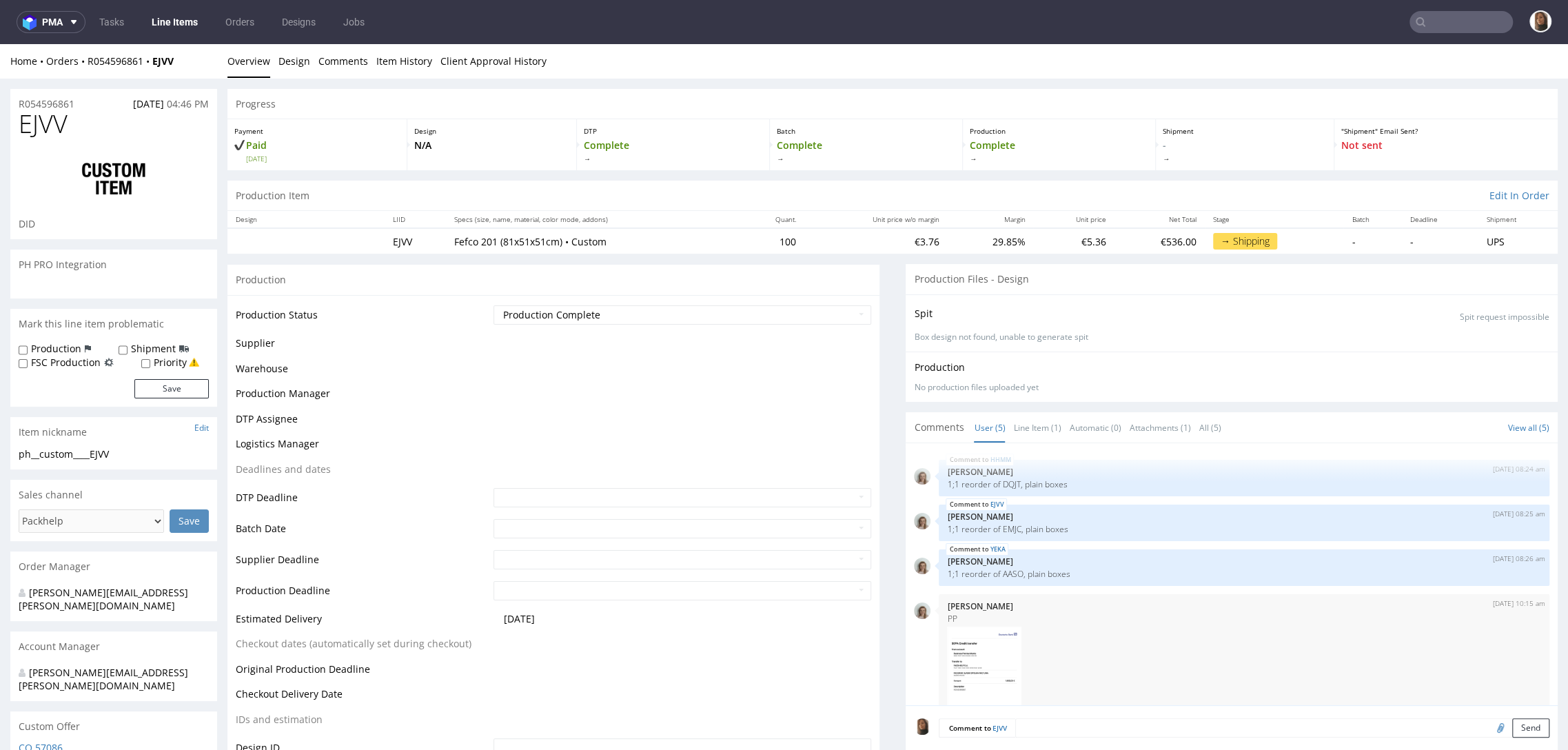
scroll to position [89, 0]
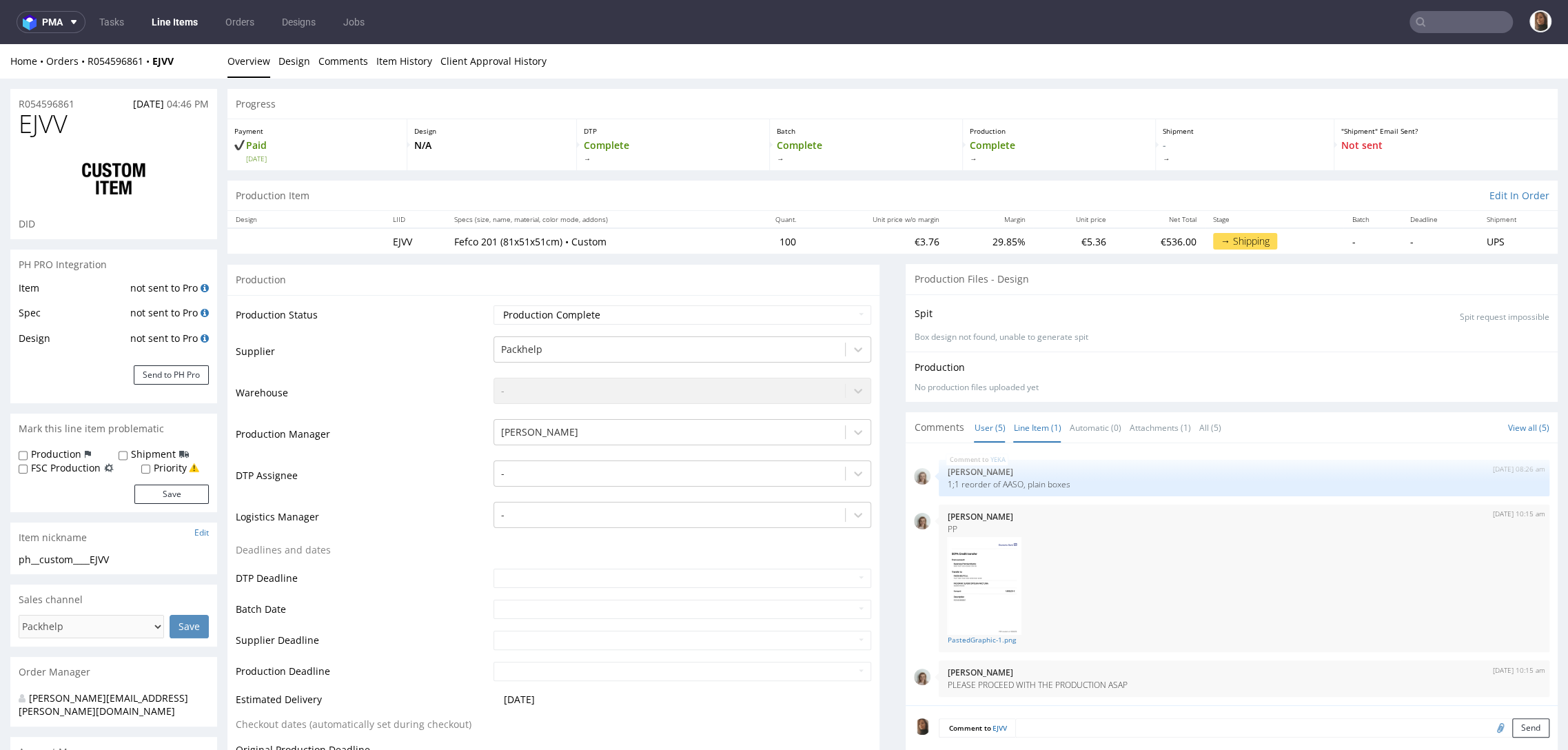
click at [1016, 430] on link "Line Item (1)" at bounding box center [1037, 427] width 48 height 30
click at [994, 484] on p "1;1 reorder of EMJC, plain boxes" at bounding box center [1243, 484] width 594 height 10
copy p "EMJC"
click at [1449, 18] on input "text" at bounding box center [1461, 22] width 104 height 22
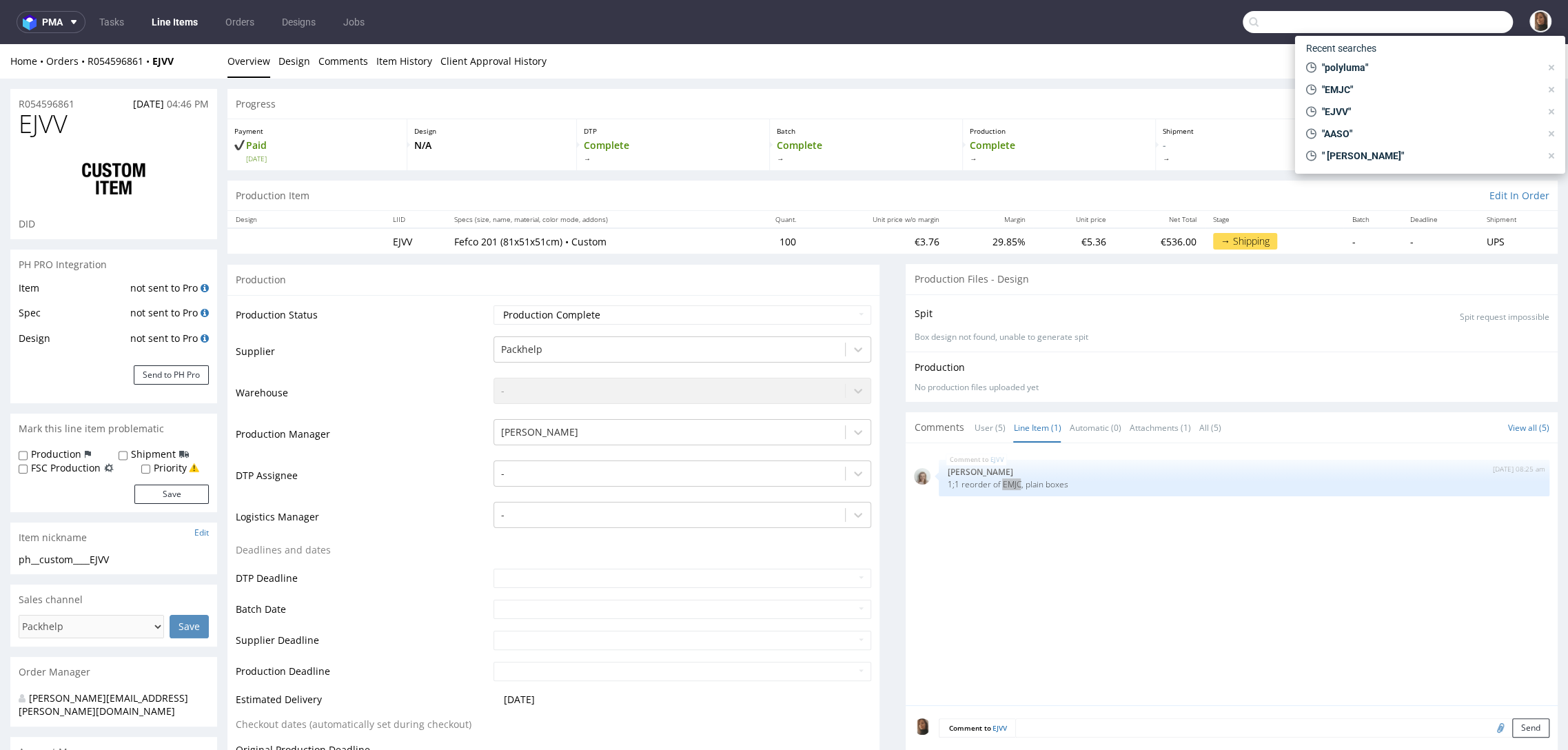
paste input "EMJC"
type input "EMJC"
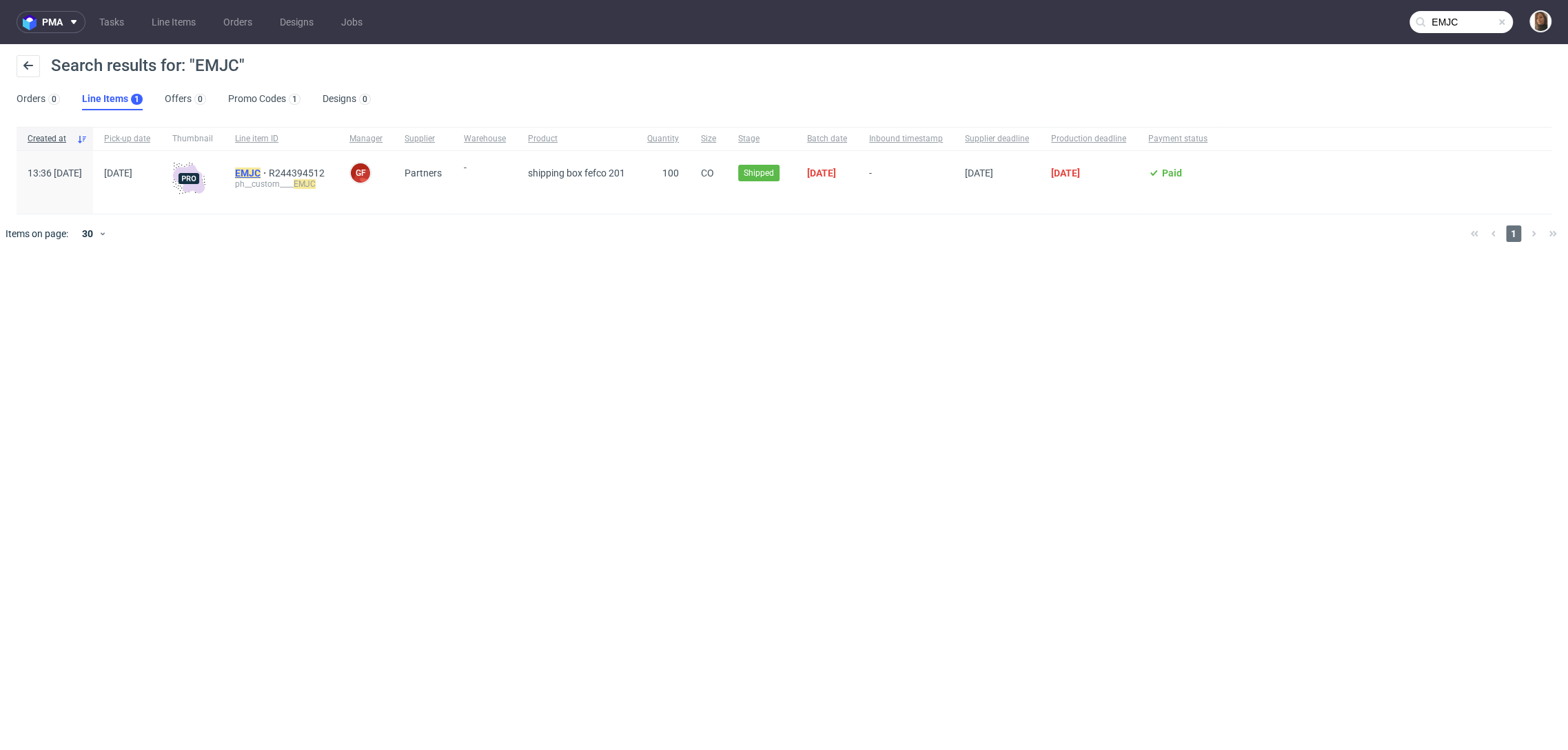
click at [260, 173] on mark "EMJC" at bounding box center [247, 173] width 26 height 11
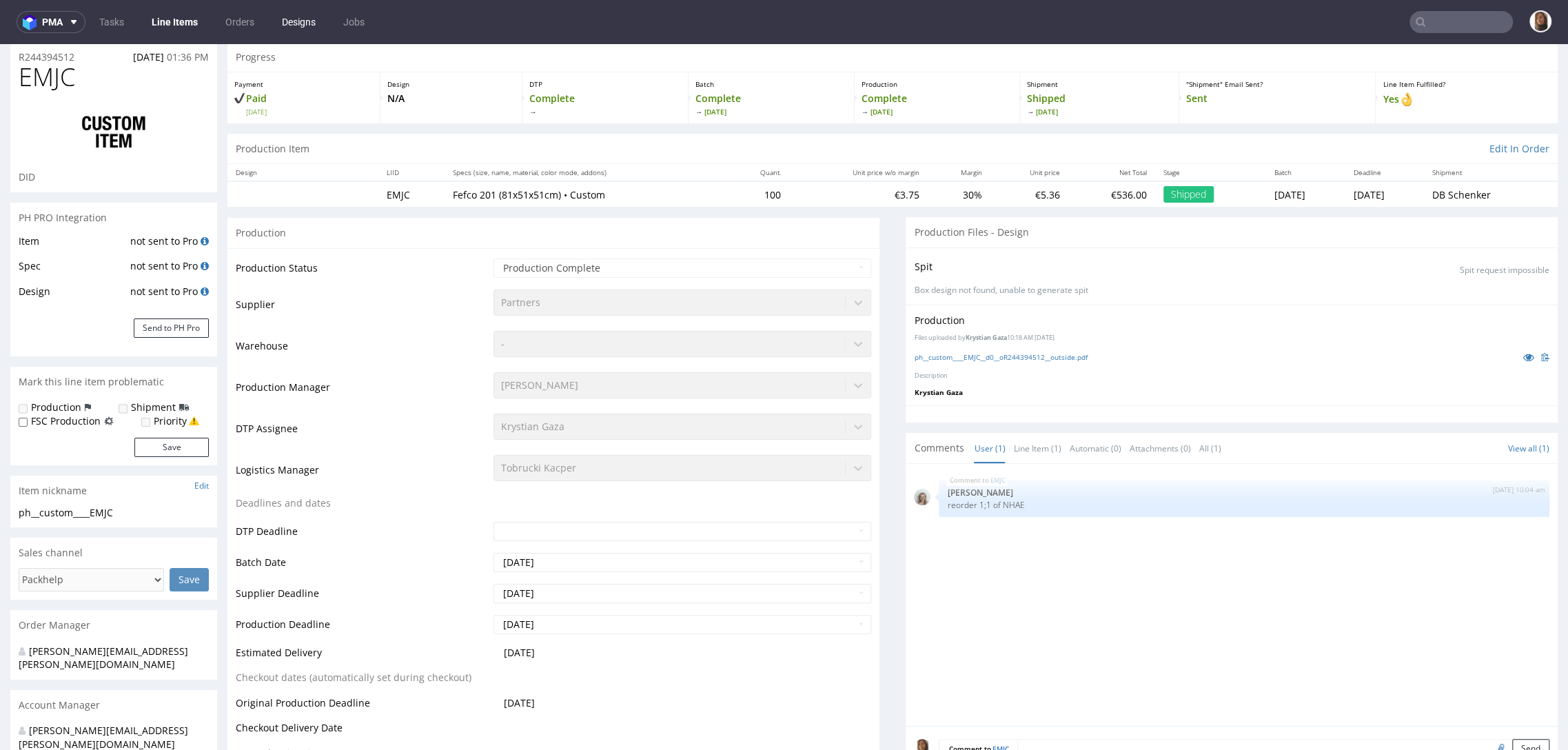
type input "EMJC"
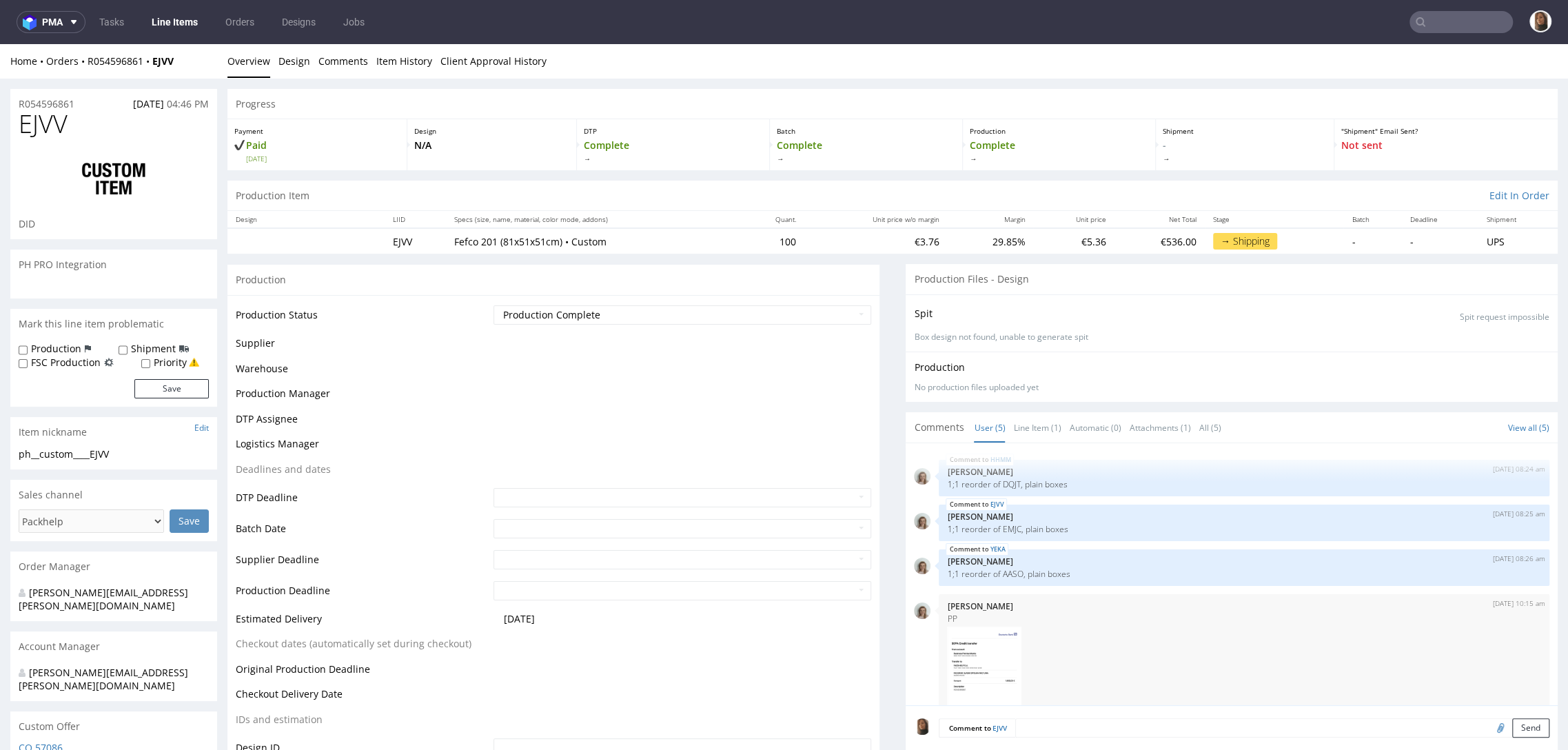
scroll to position [89, 0]
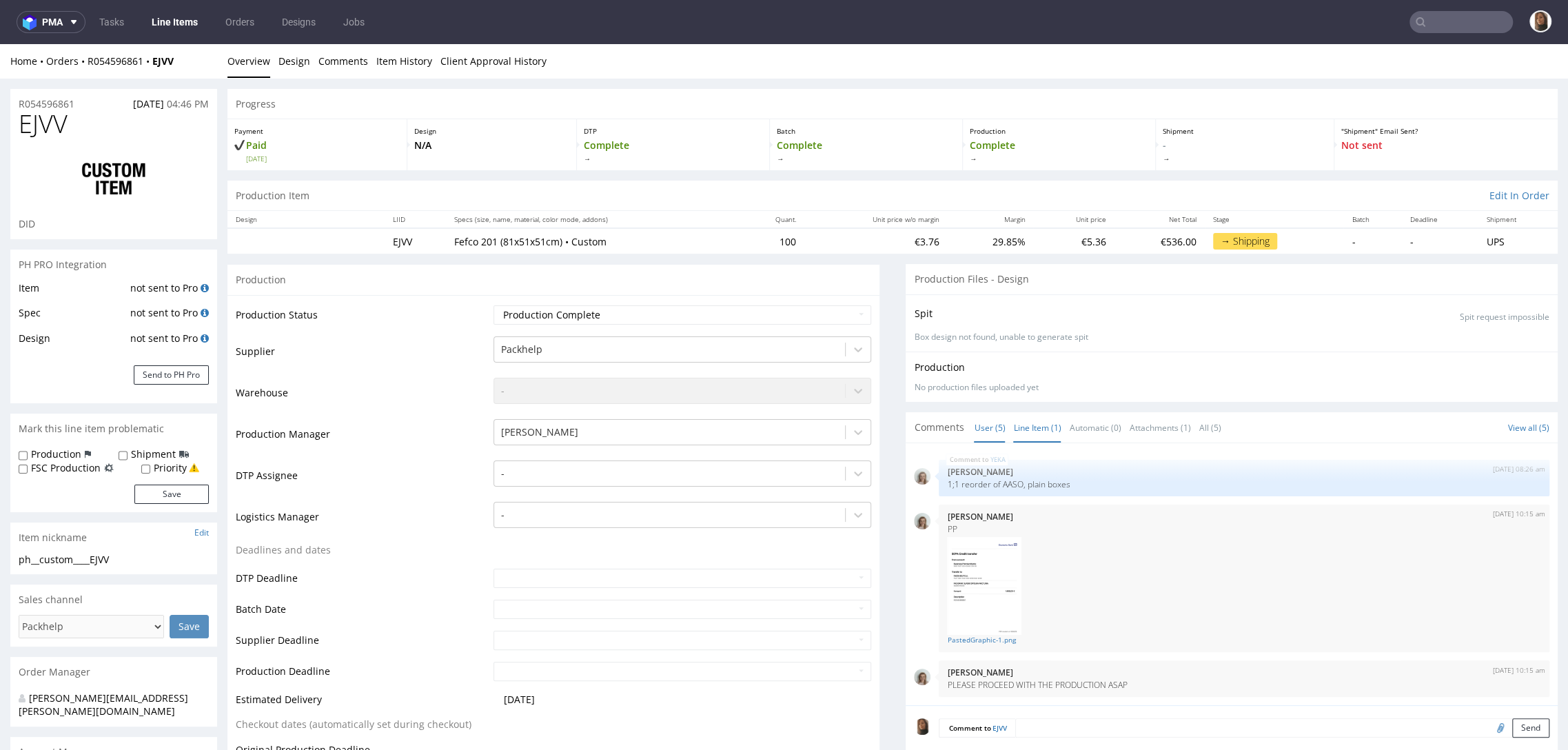
click at [1023, 428] on link "Line Item (1)" at bounding box center [1037, 427] width 48 height 30
click at [996, 483] on p "1;1 reorder of EMJC, plain boxes" at bounding box center [1243, 484] width 594 height 10
copy p "EMJC"
click at [682, 224] on th "Specs (size, name, material, color mode, addons)" at bounding box center [592, 219] width 293 height 17
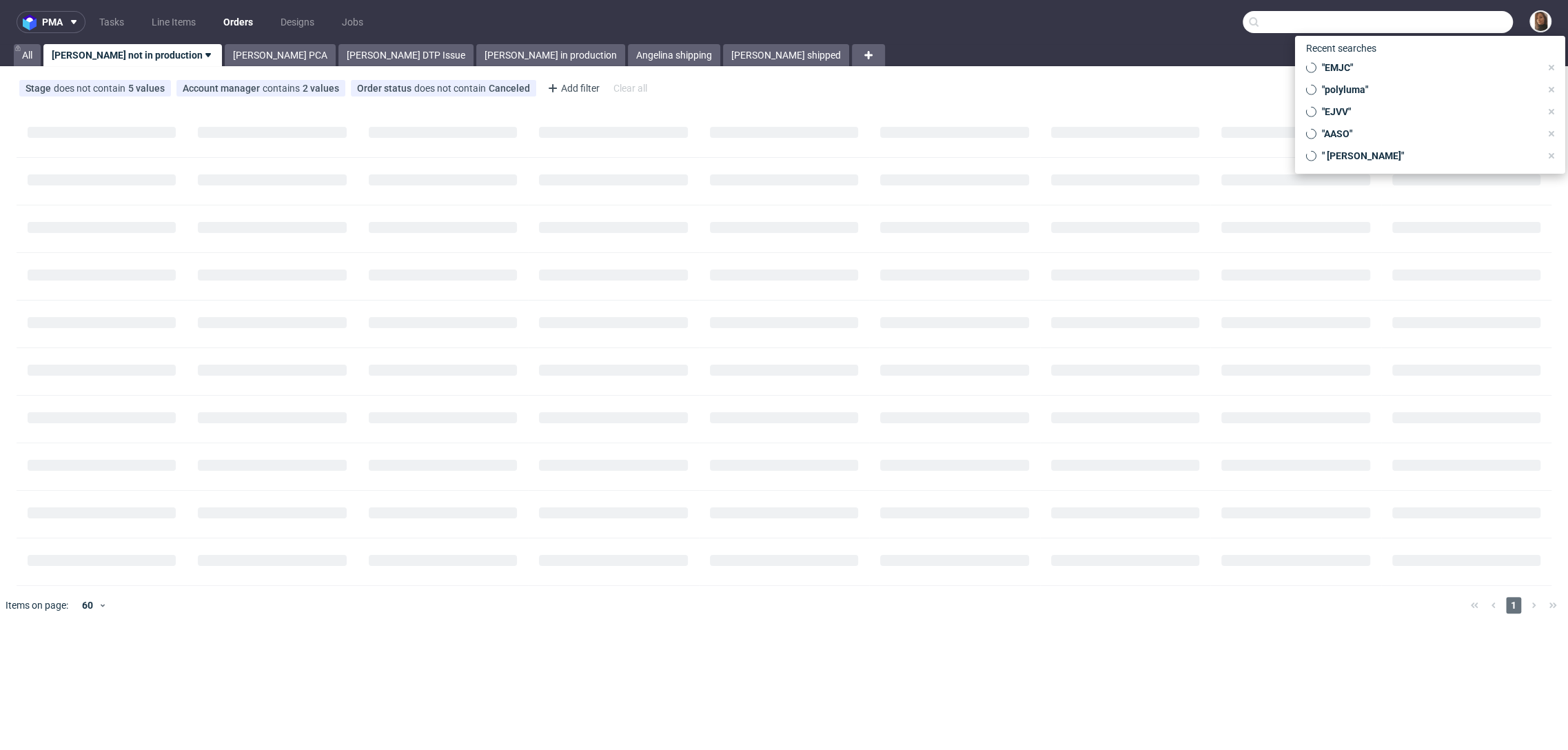
click at [1453, 23] on input "text" at bounding box center [1378, 22] width 270 height 22
paste input "EMJC"
type input "EMJC"
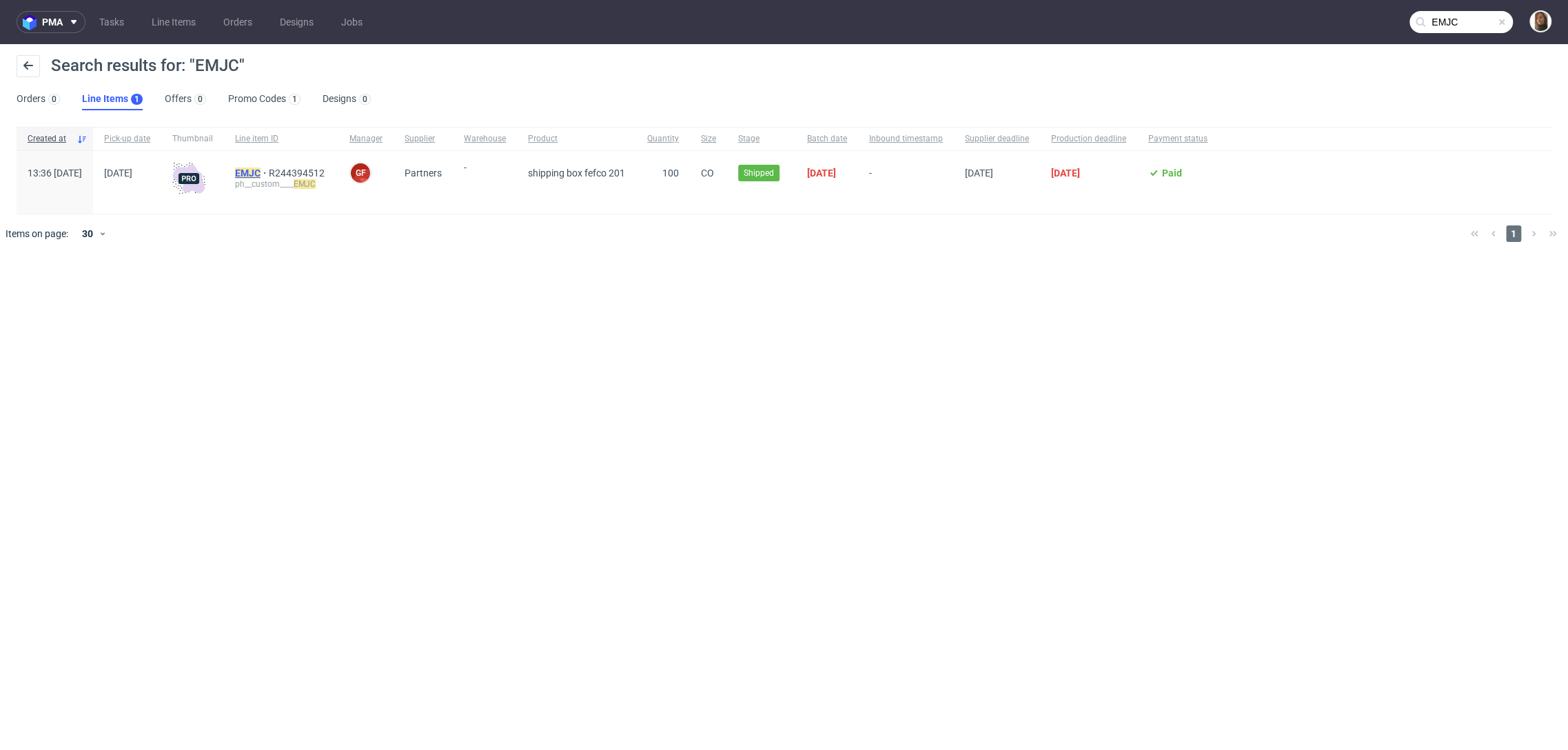
click at [260, 173] on mark "EMJC" at bounding box center [247, 173] width 26 height 11
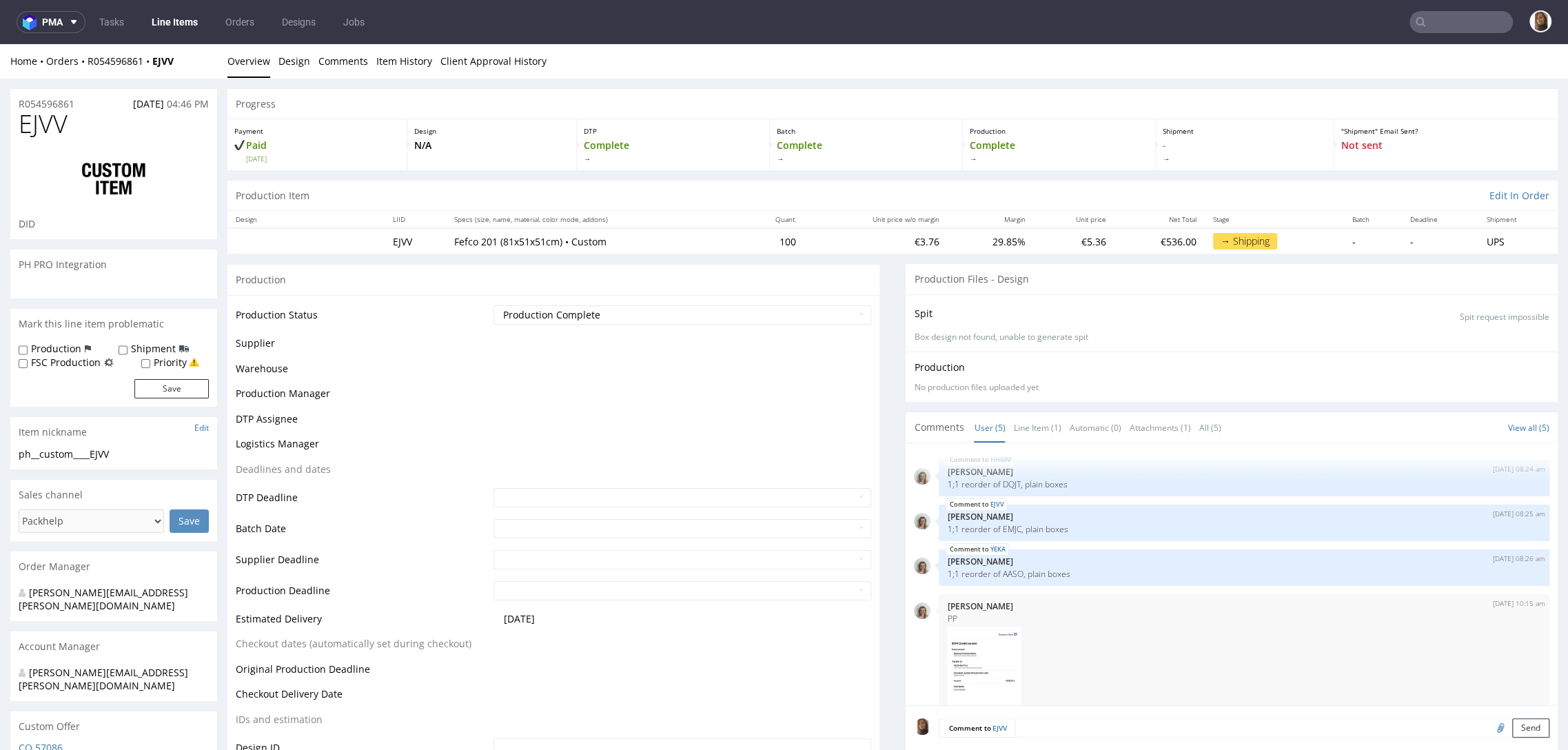
scroll to position [89, 0]
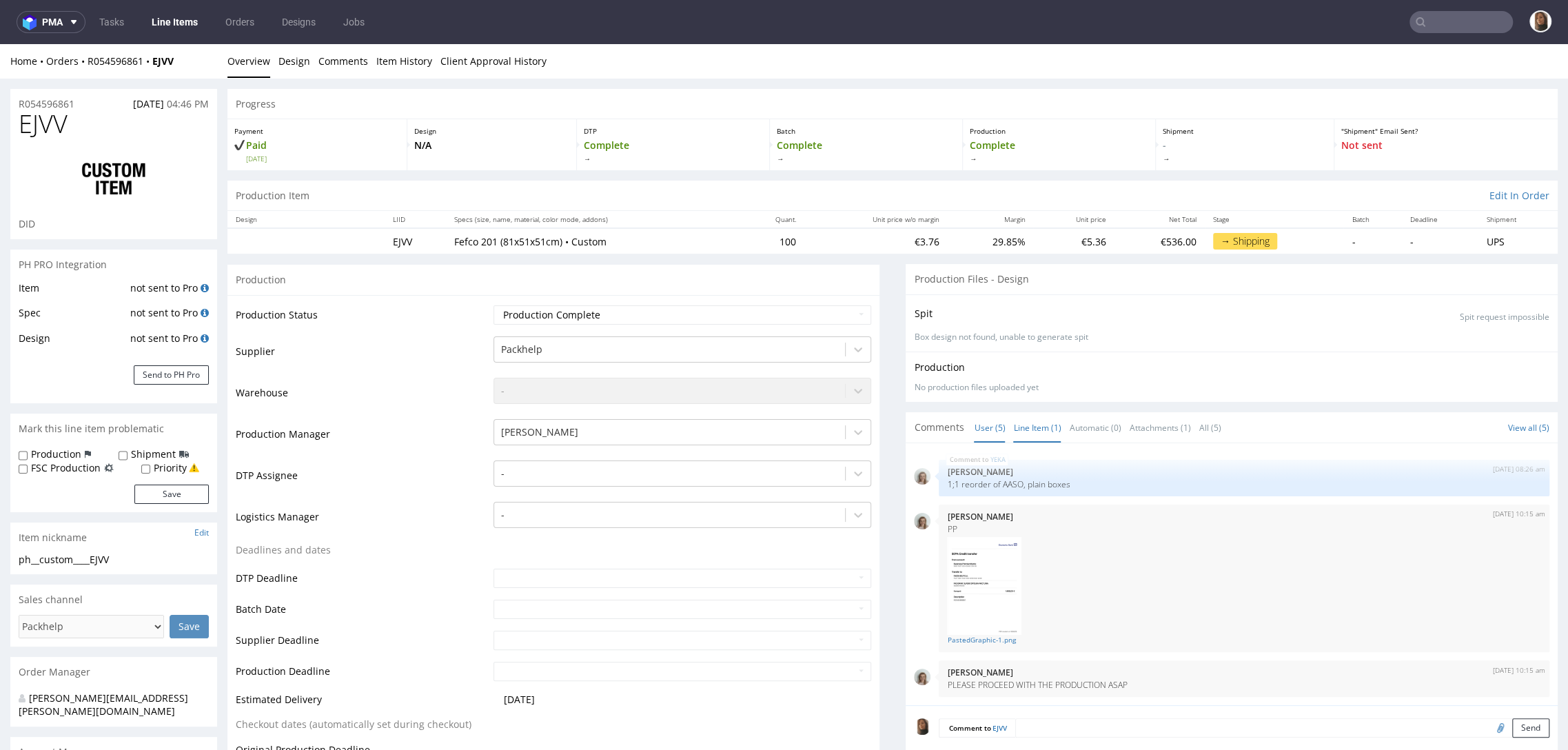
click at [1013, 425] on link "Line Item (1)" at bounding box center [1037, 427] width 48 height 30
click at [997, 481] on p "1;1 reorder of EMJC, plain boxes" at bounding box center [1243, 484] width 594 height 10
copy p "EMJC"
click at [1473, 18] on input "text" at bounding box center [1461, 22] width 104 height 22
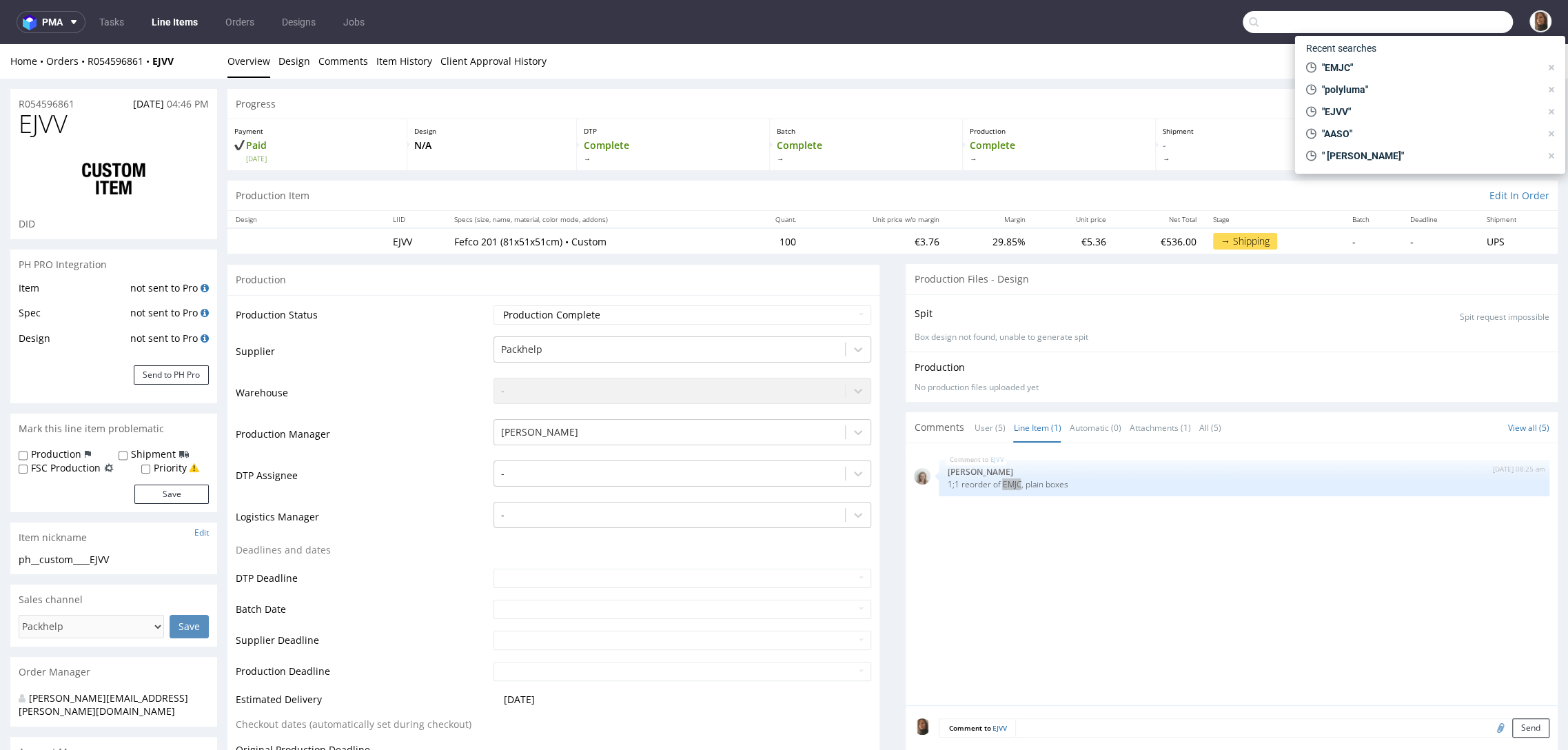
paste input "EMJC"
type input "EMJC"
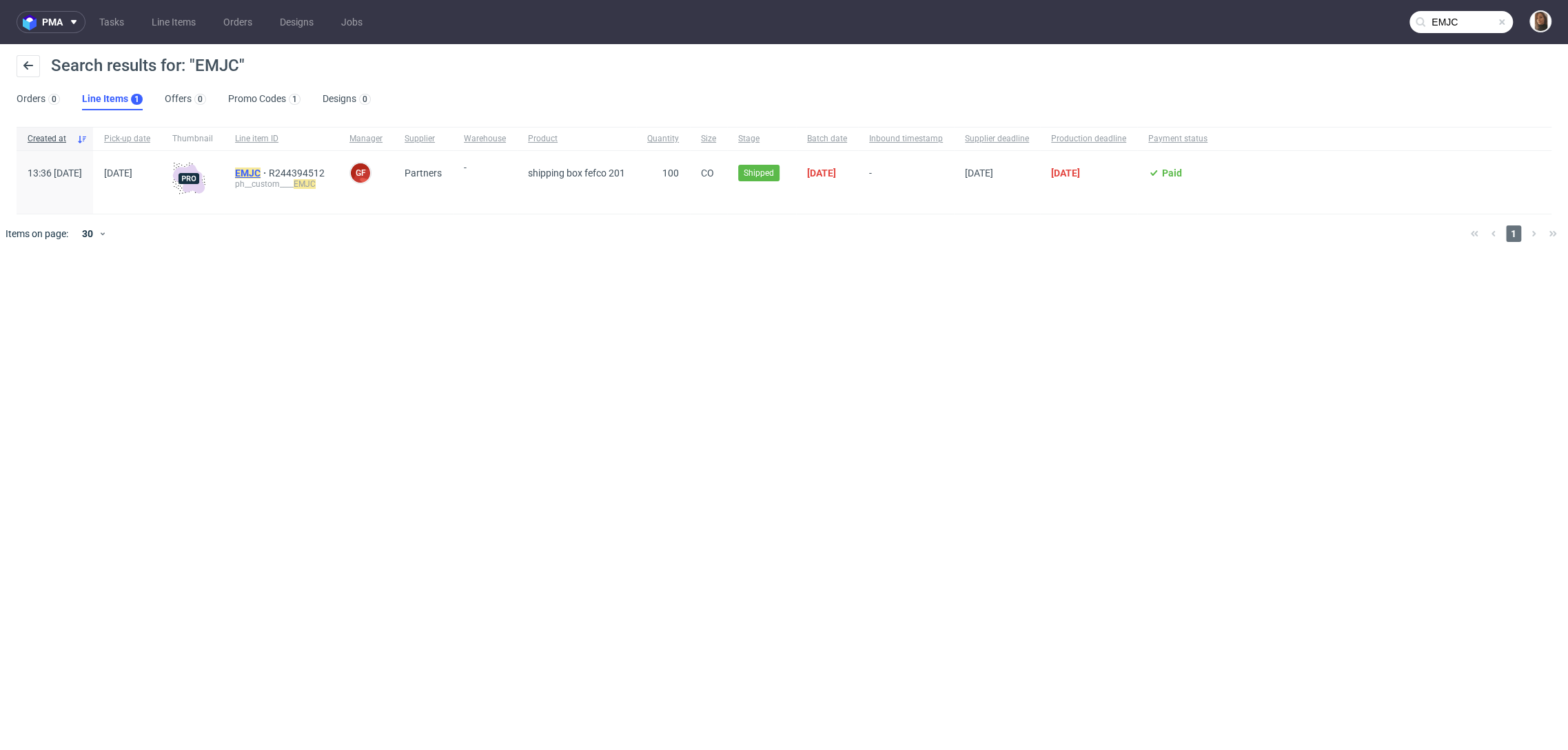
click at [260, 173] on mark "EMJC" at bounding box center [247, 173] width 26 height 11
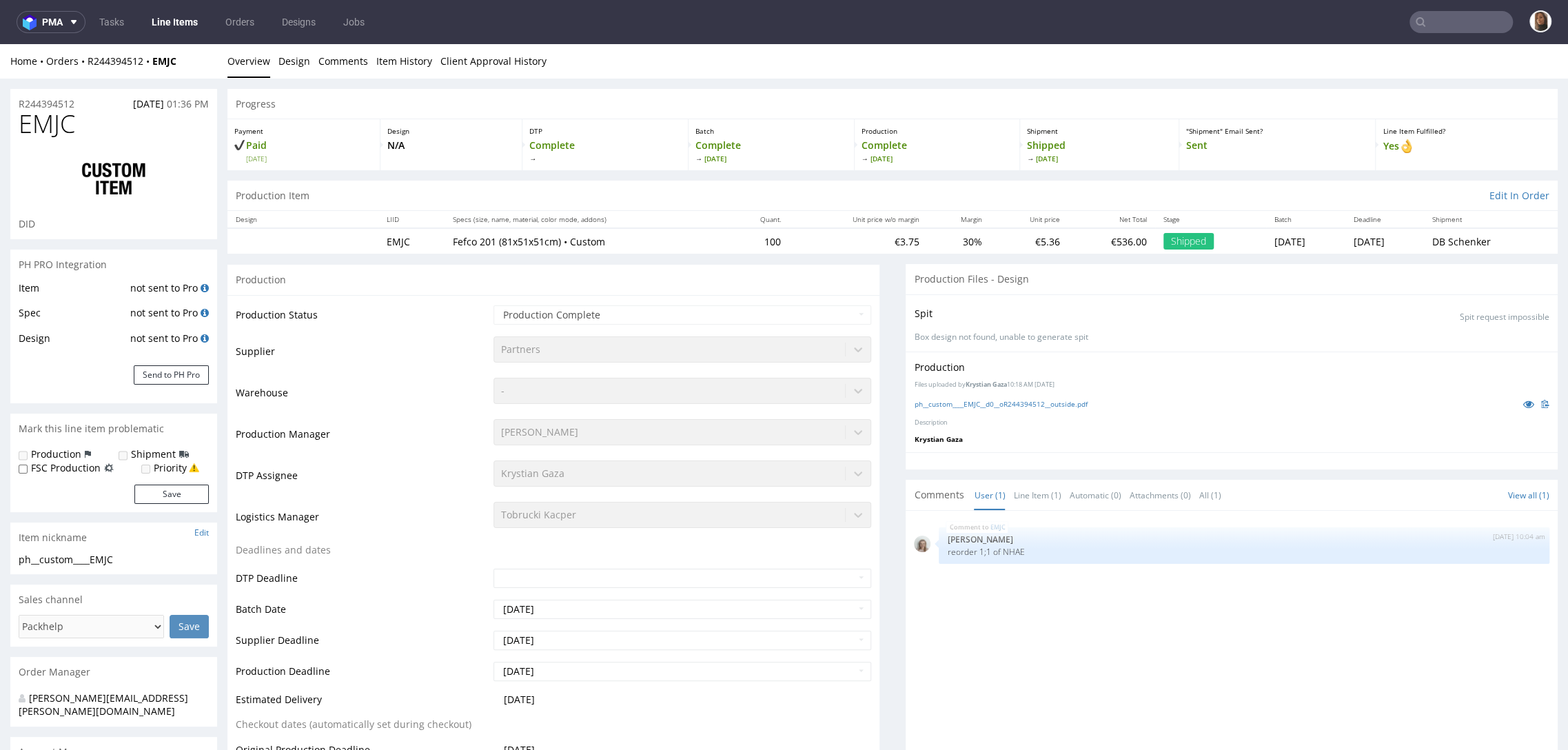
scroll to position [1, 0]
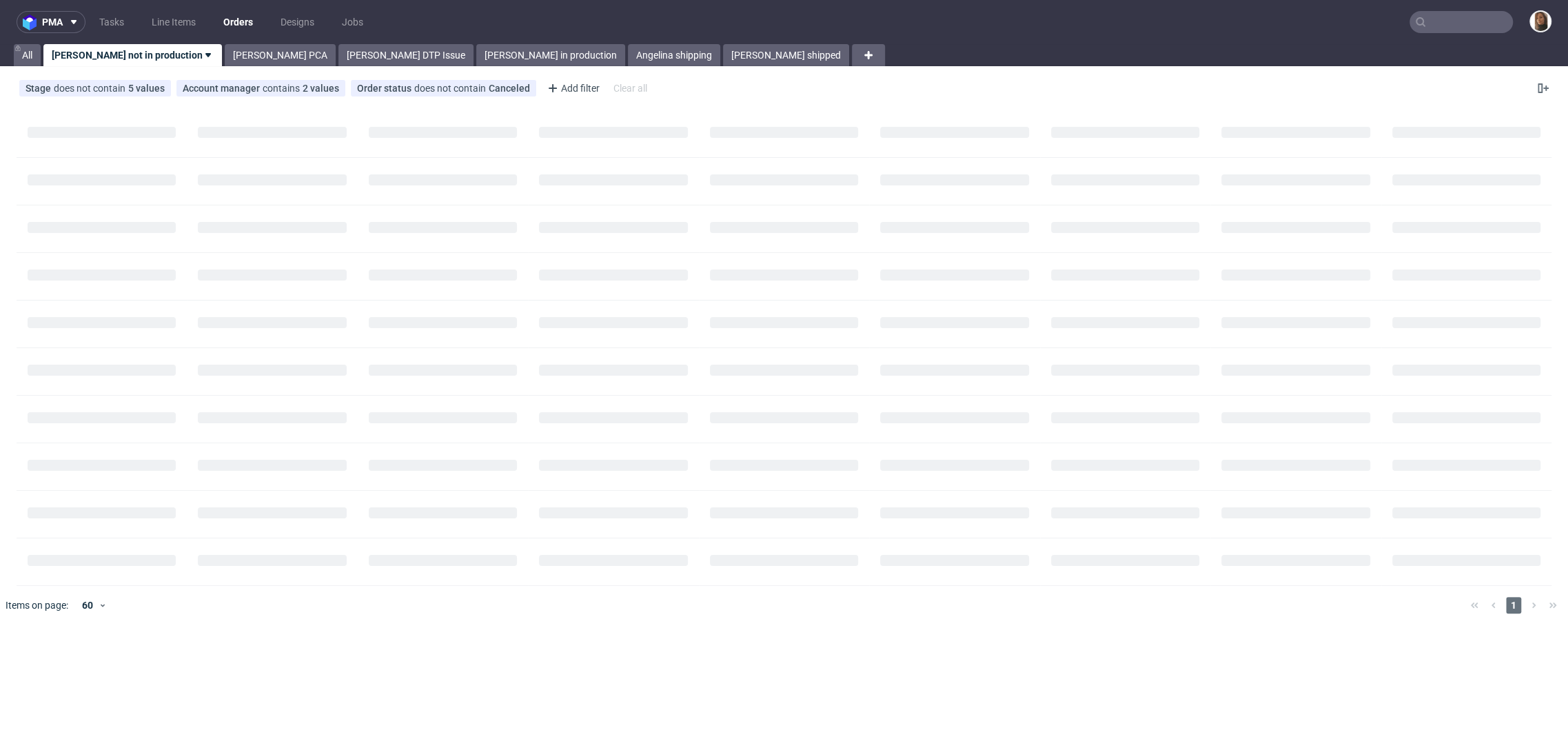
click at [1462, 10] on nav "pma Tasks Line Items Orders Designs Jobs" at bounding box center [784, 22] width 1568 height 44
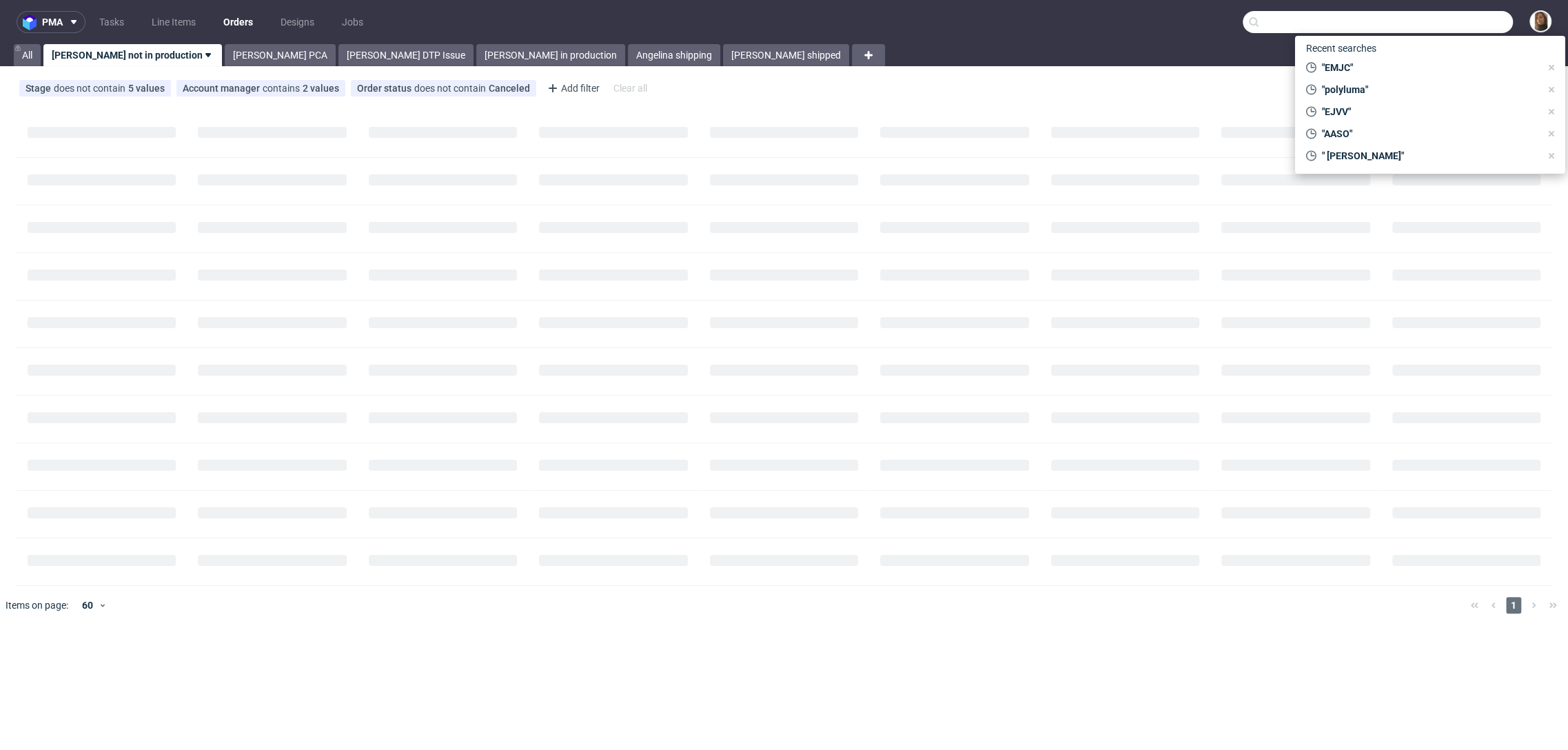
click at [1467, 13] on input "text" at bounding box center [1378, 22] width 270 height 22
paste input "R993307913"
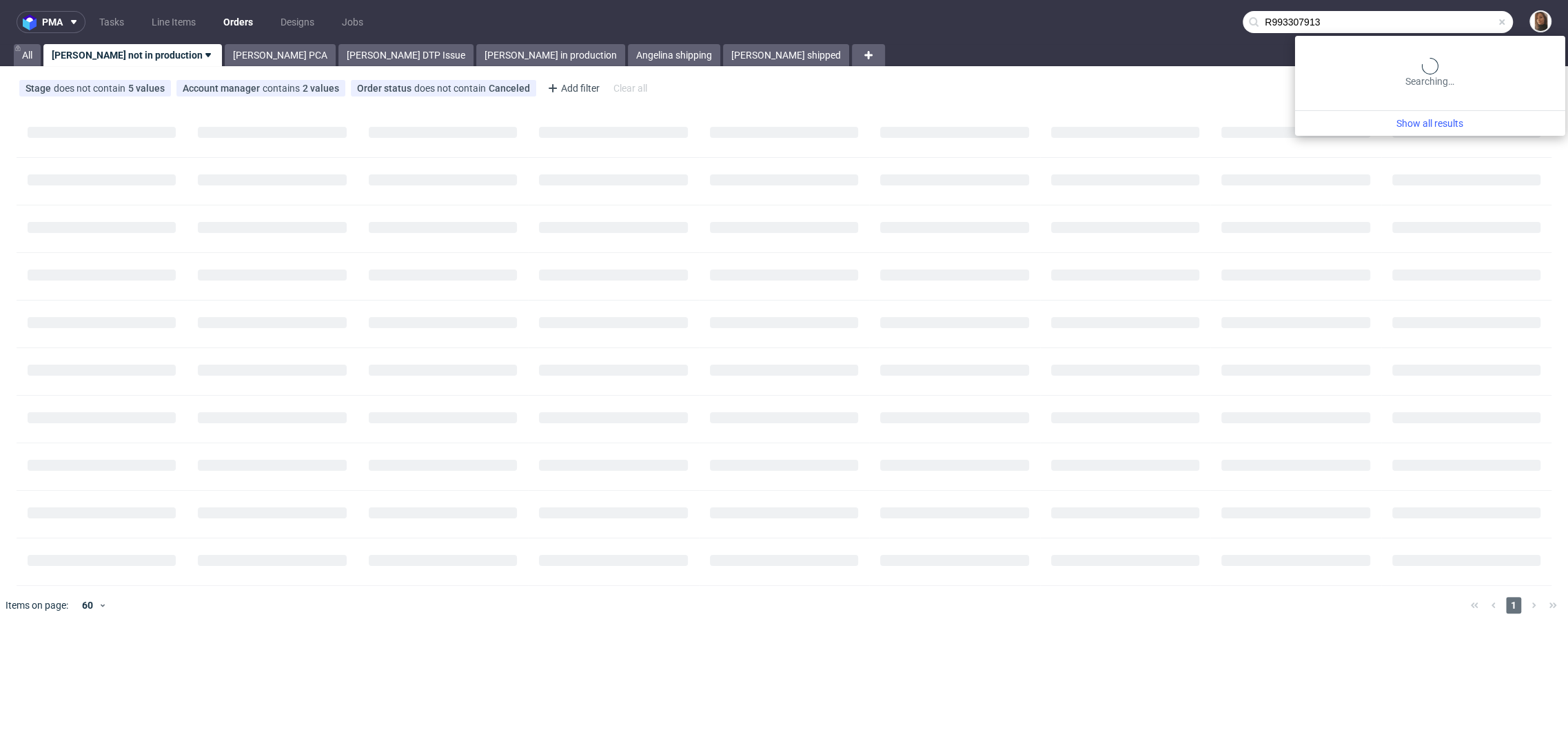
type input "R993307913"
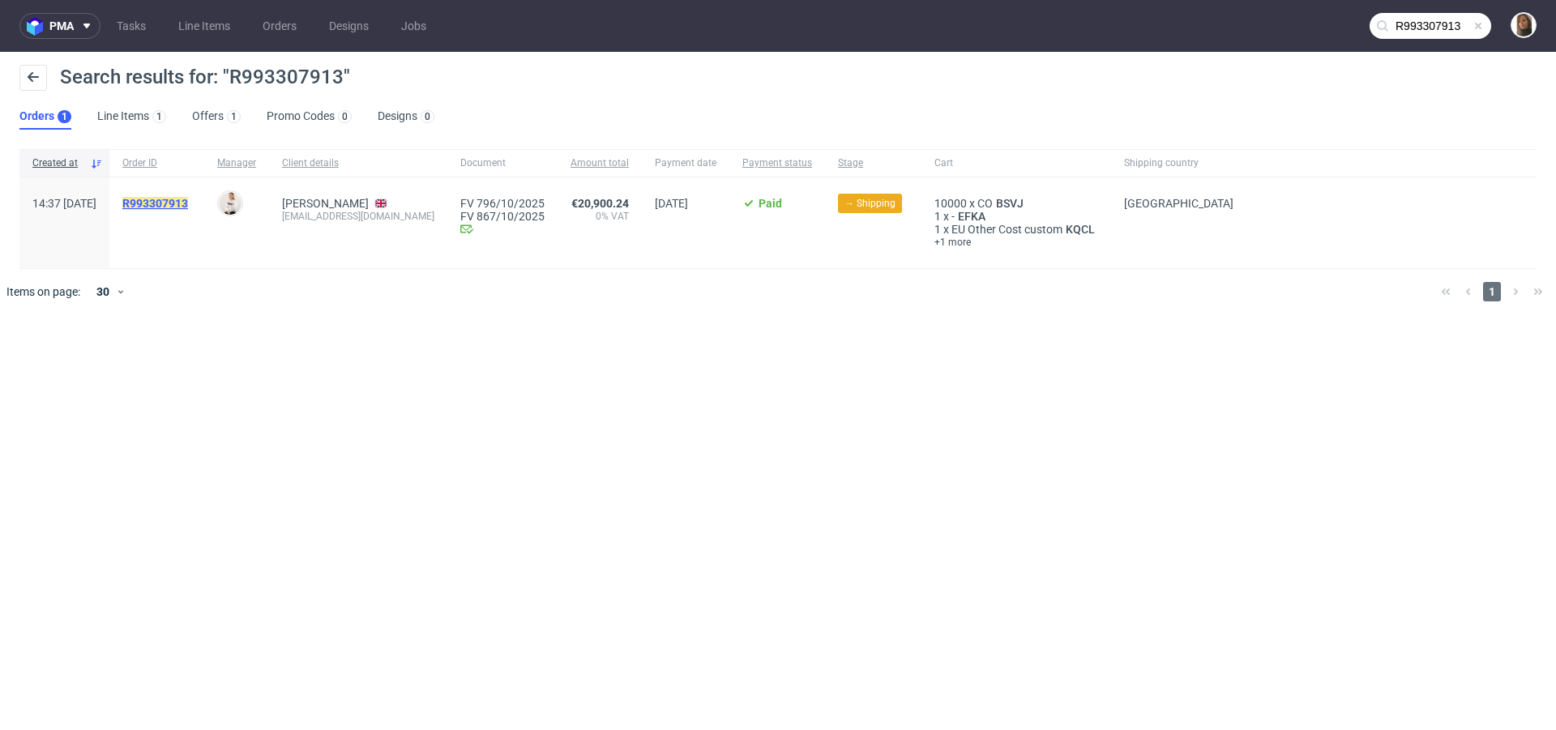
click at [182, 200] on mark "R993307913" at bounding box center [155, 203] width 66 height 13
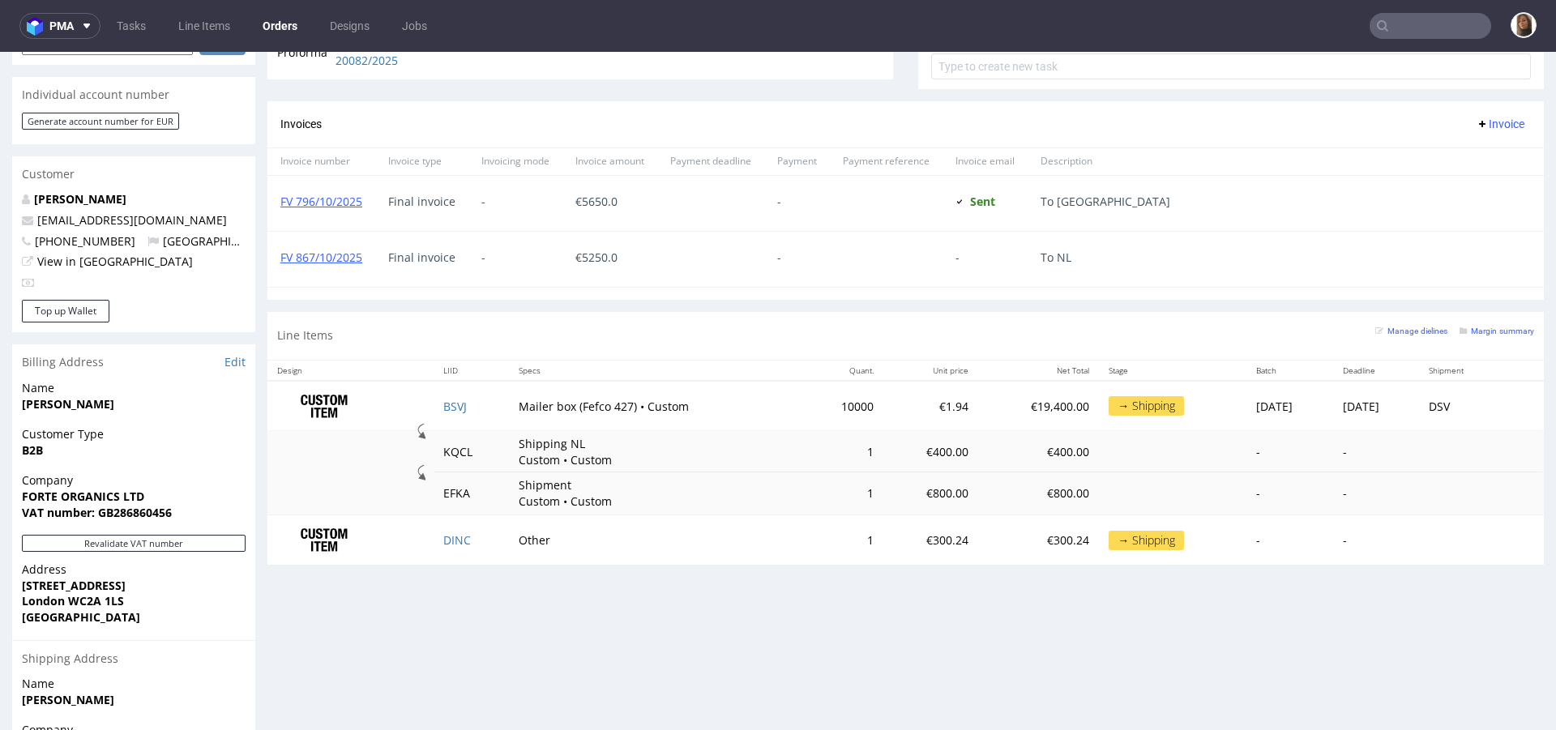
scroll to position [809, 0]
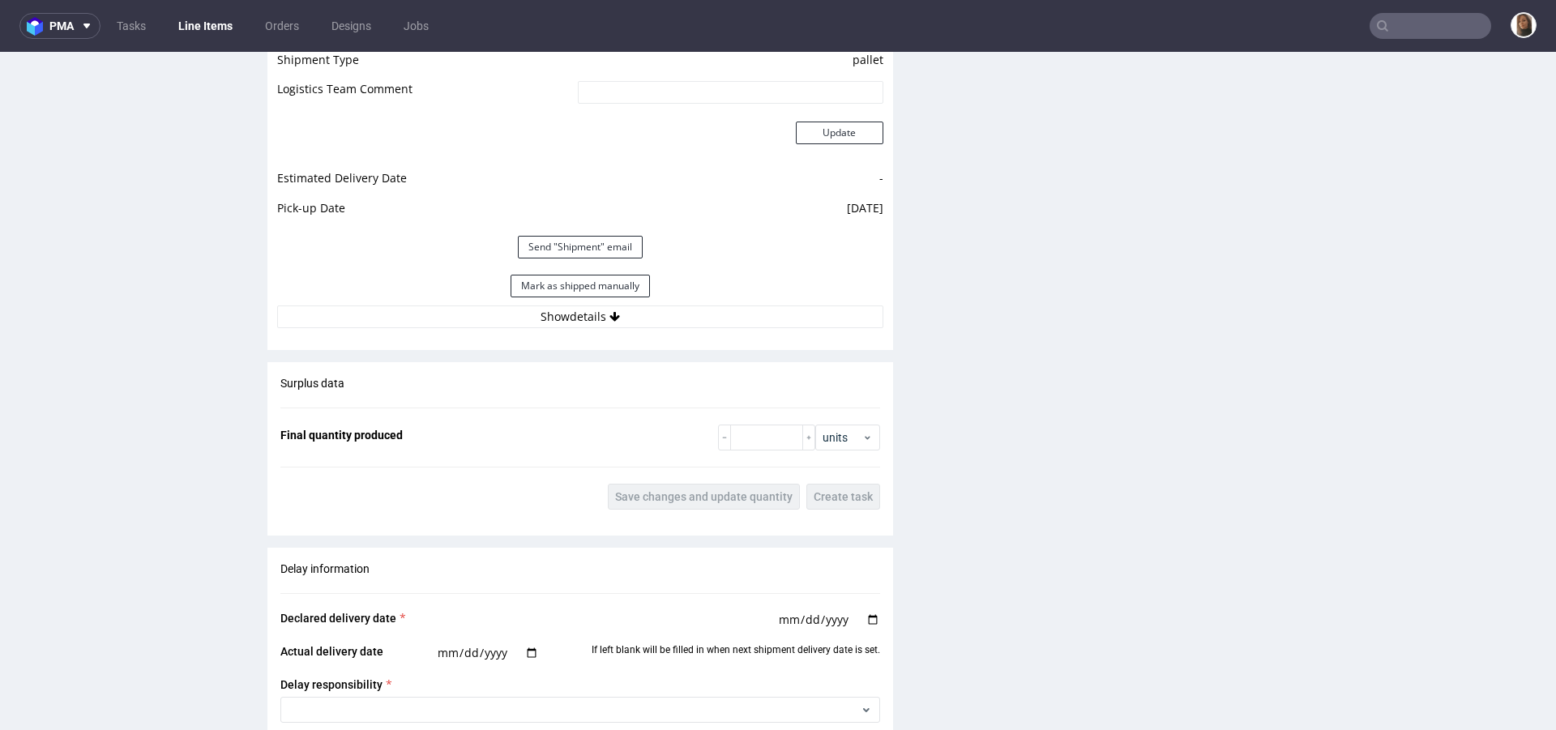
scroll to position [2377, 0]
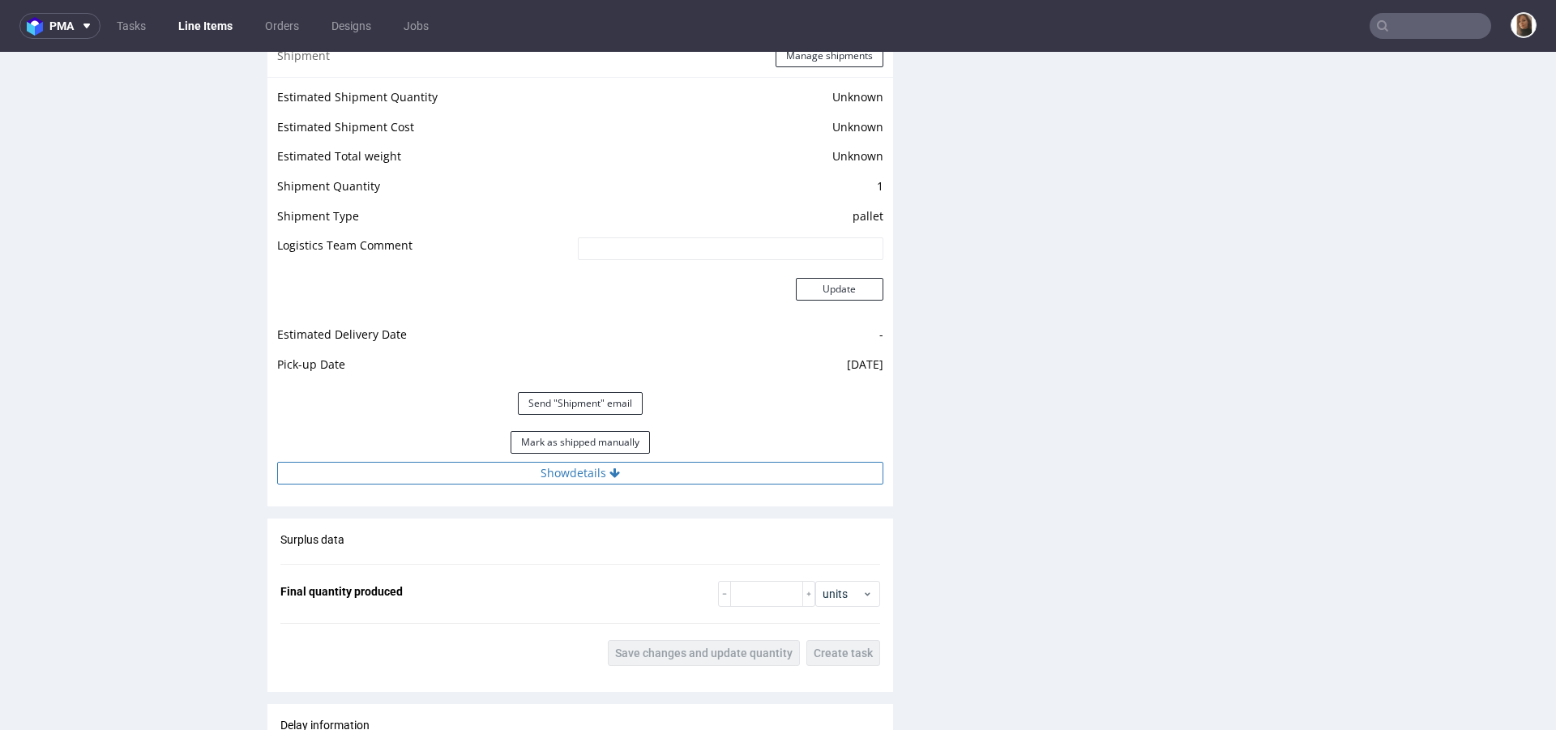
click at [550, 465] on button "Show details" at bounding box center [580, 473] width 606 height 23
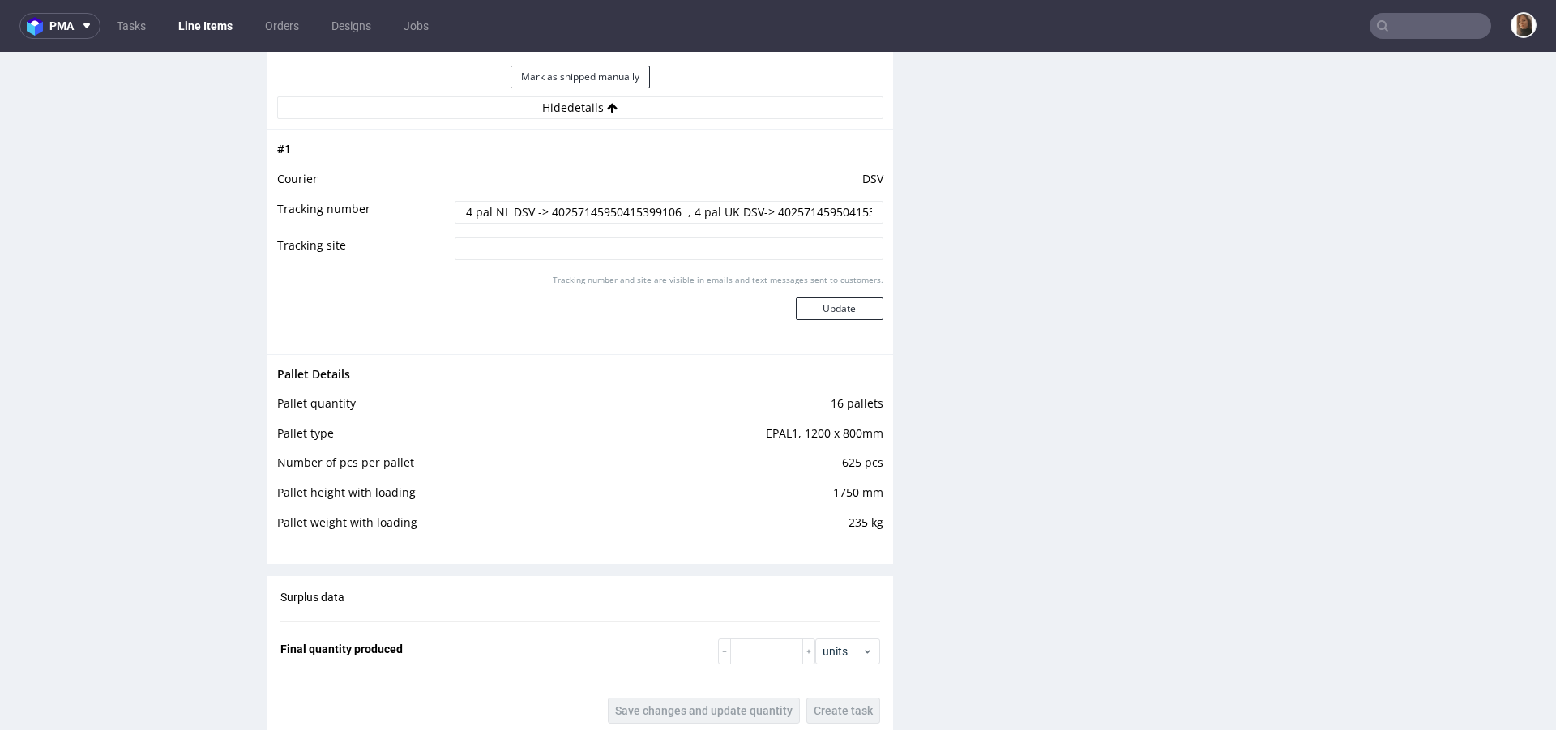
scroll to position [2819, 0]
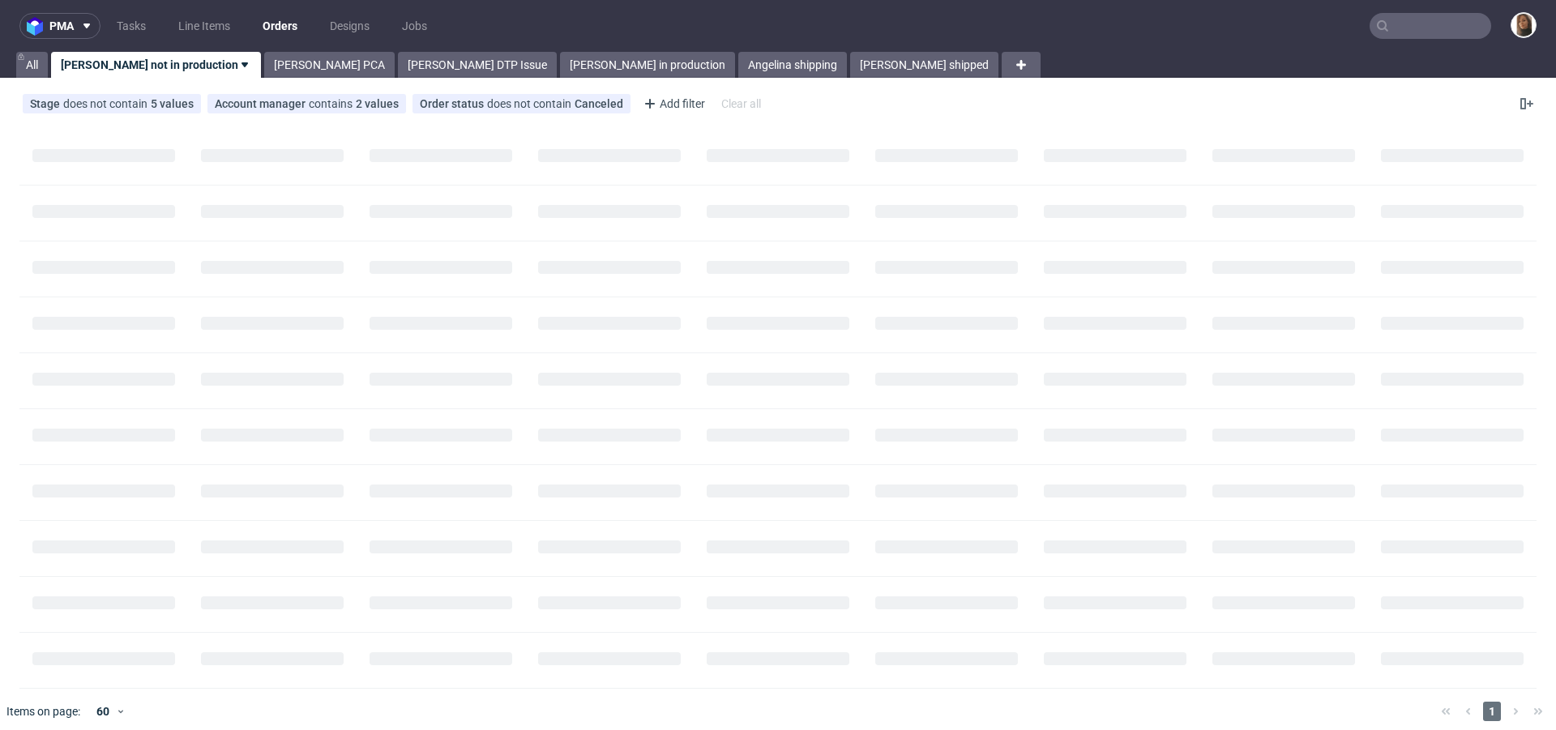
click at [1460, 19] on input "text" at bounding box center [1431, 26] width 122 height 26
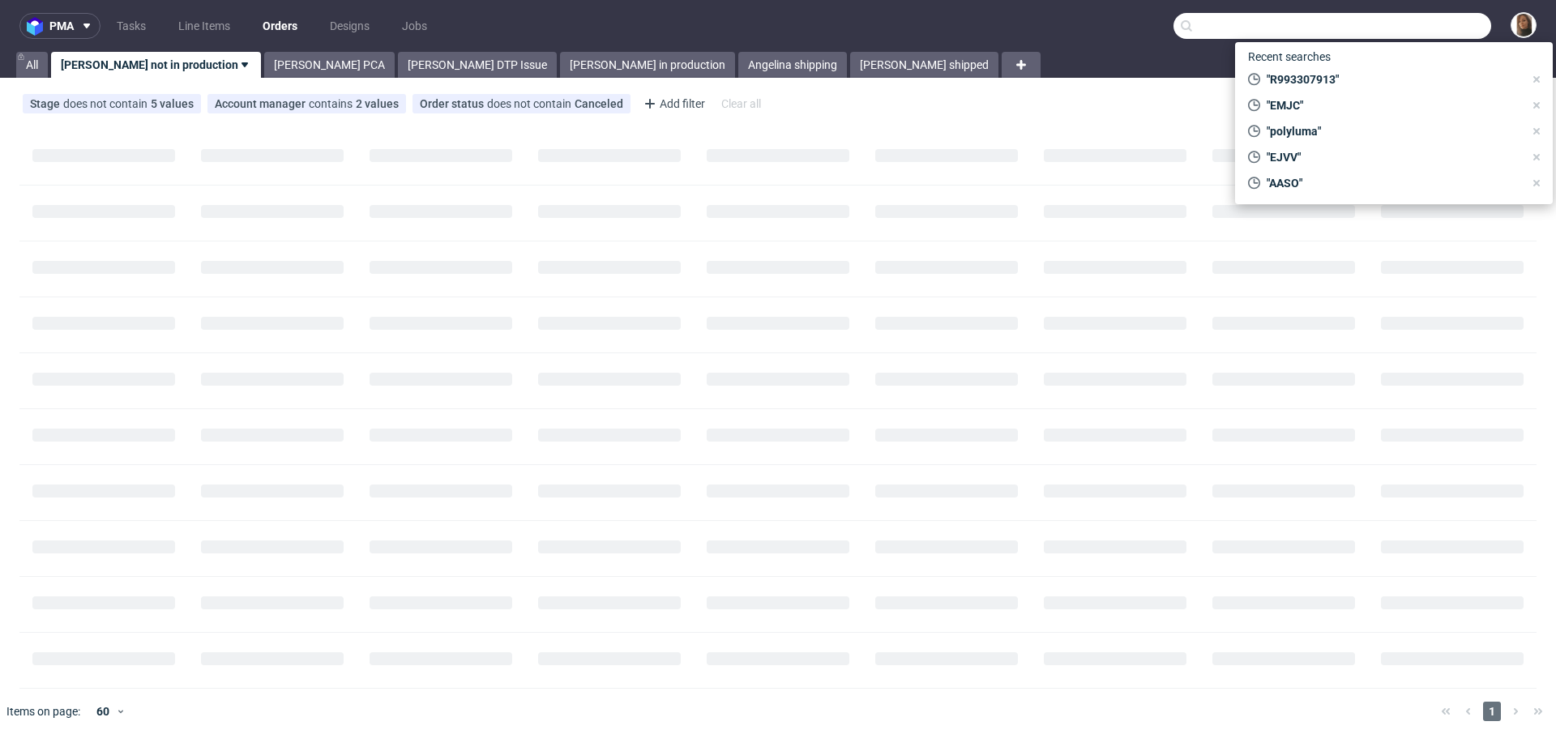
paste input "CUSTOMSAVE"
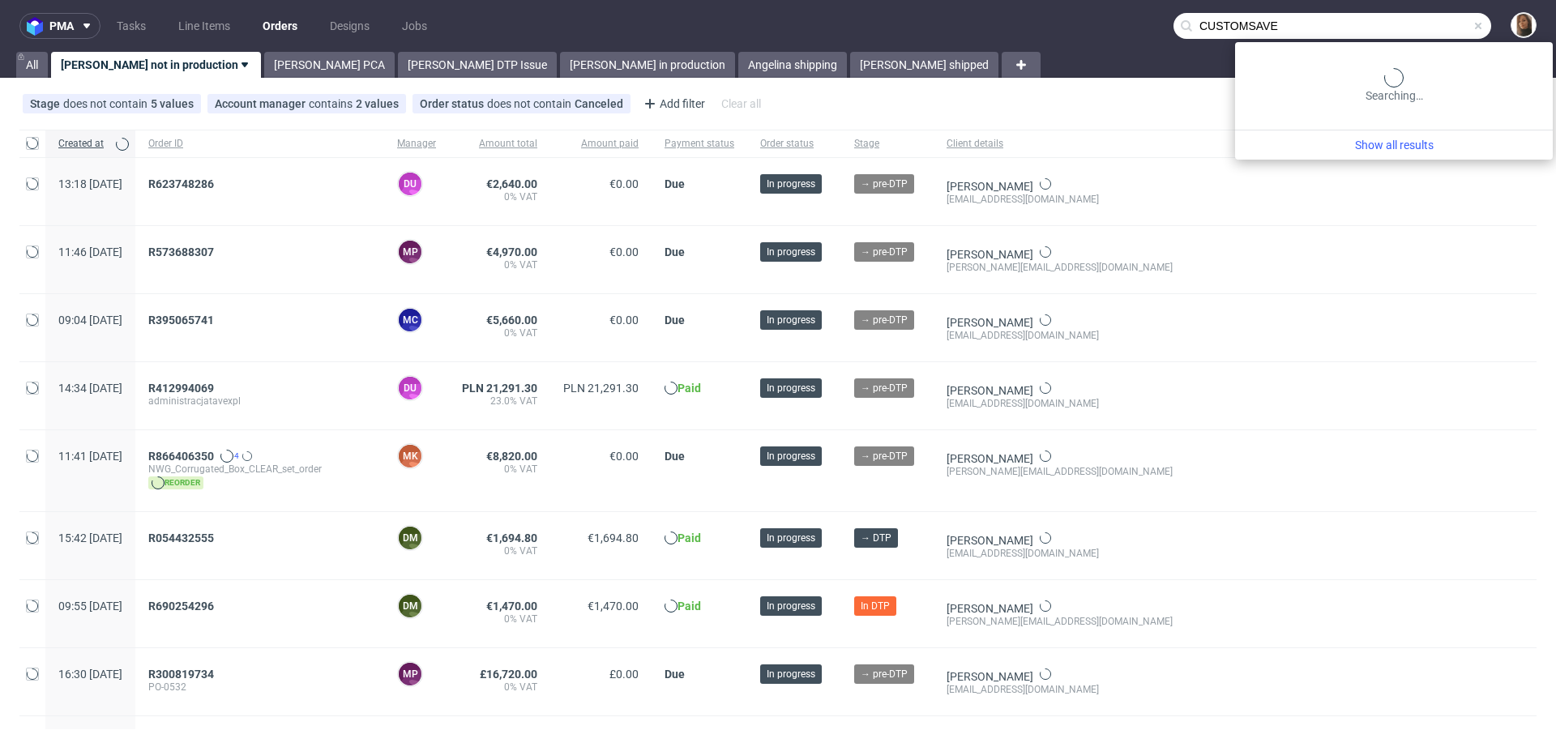
type input "CUSTOMSAVE"
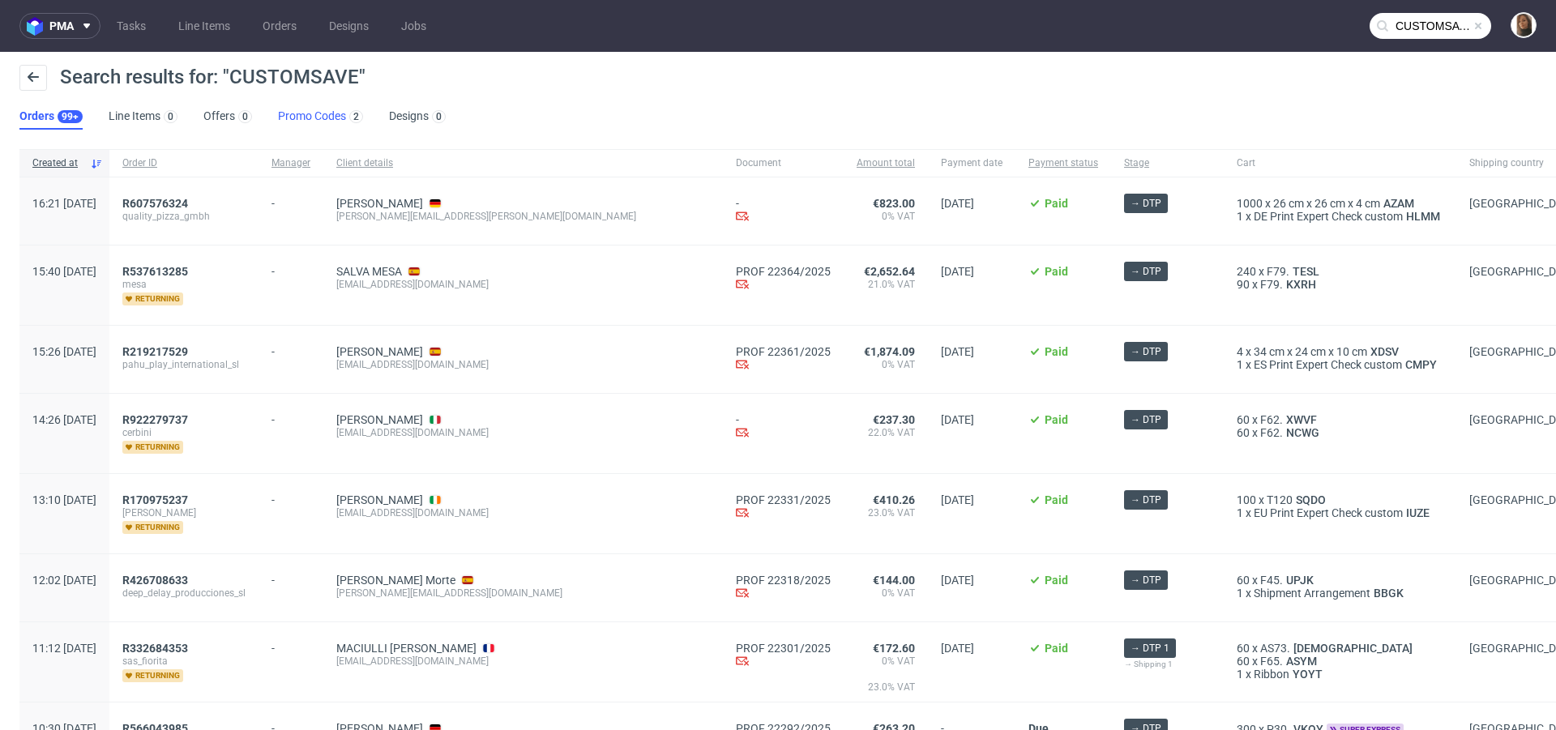
click at [311, 122] on link "Promo Codes 2" at bounding box center [320, 117] width 85 height 26
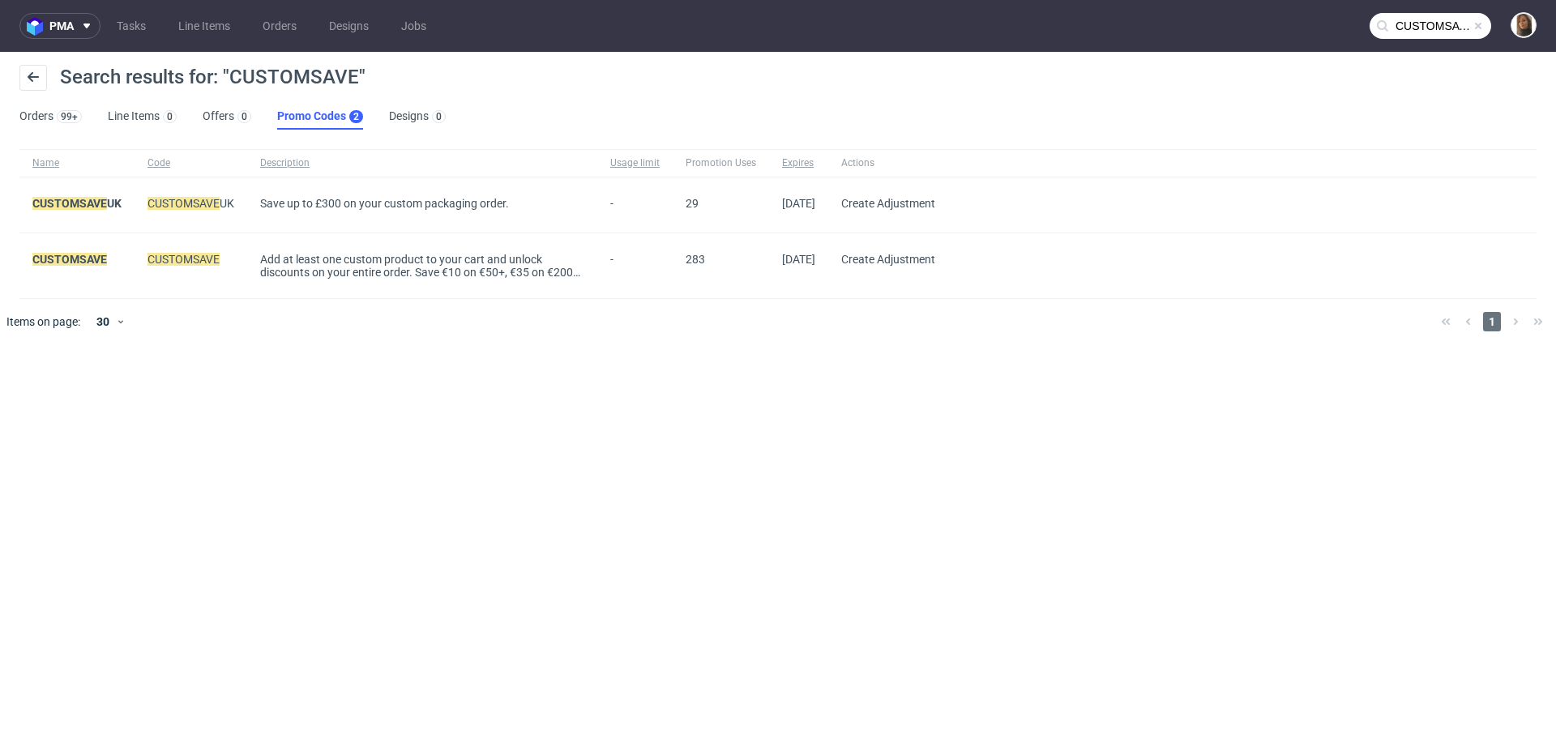
click at [425, 276] on div "Add at least one custom product to your cart and unlock discounts on your entir…" at bounding box center [422, 266] width 324 height 26
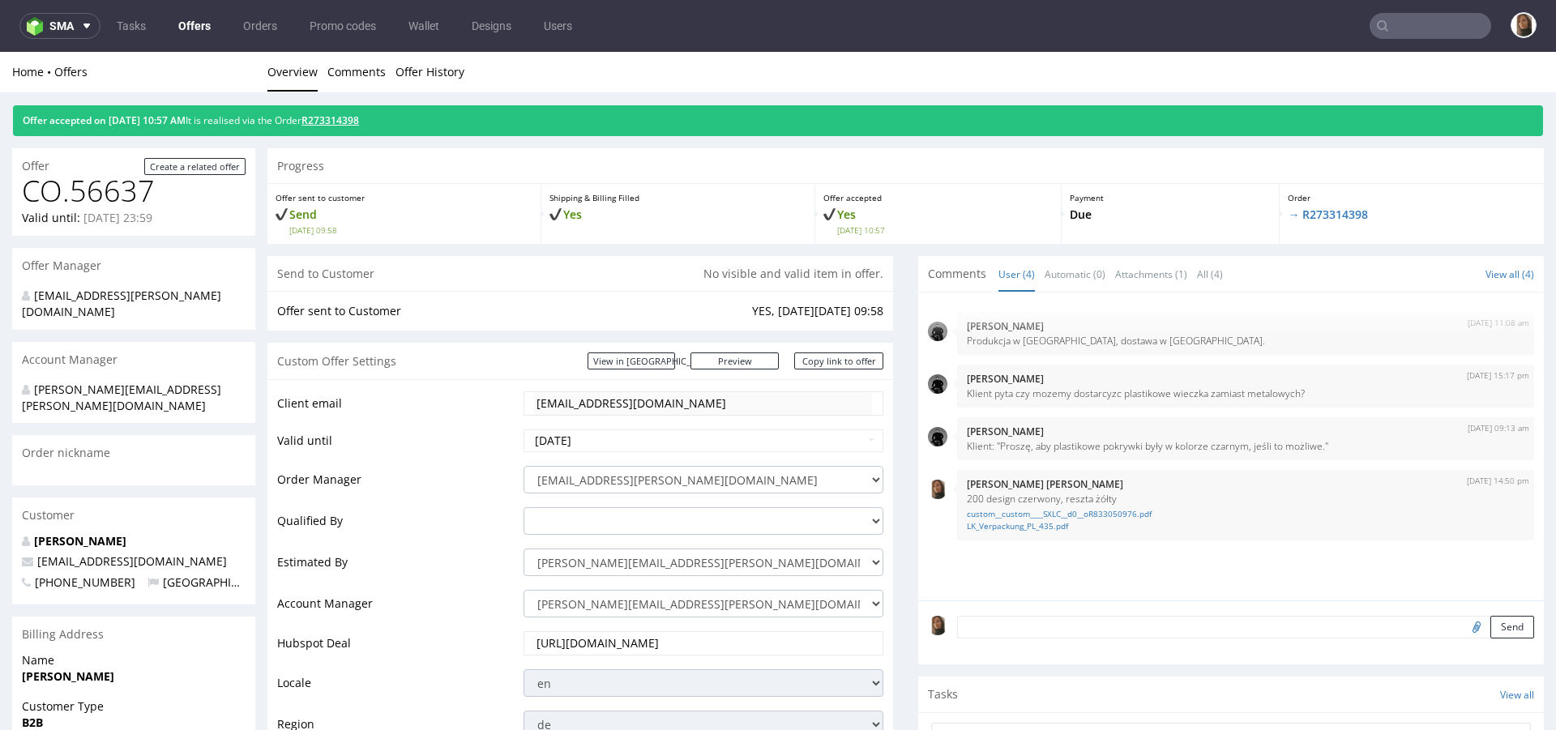
click at [351, 124] on link "R273314398" at bounding box center [330, 120] width 58 height 14
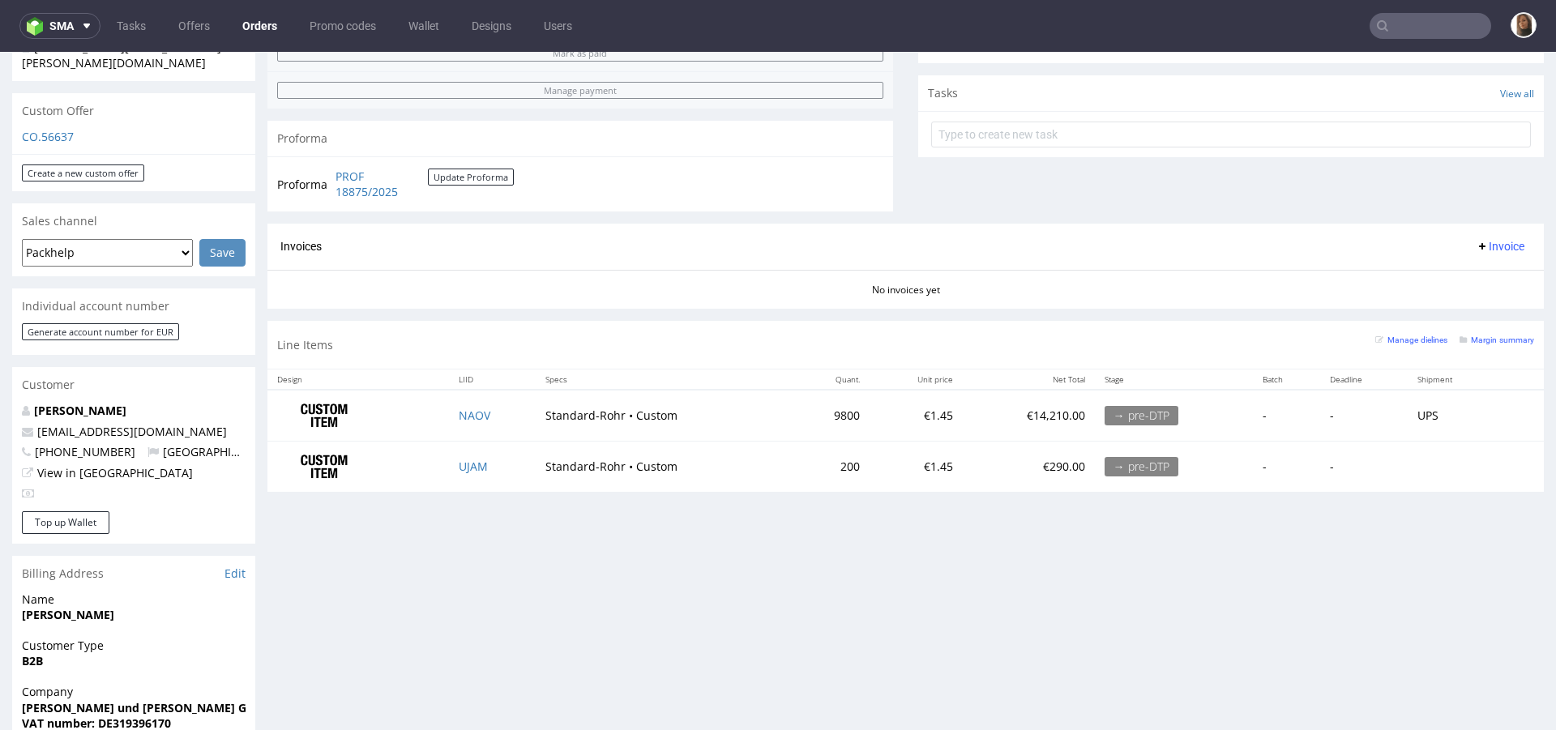
scroll to position [708, 0]
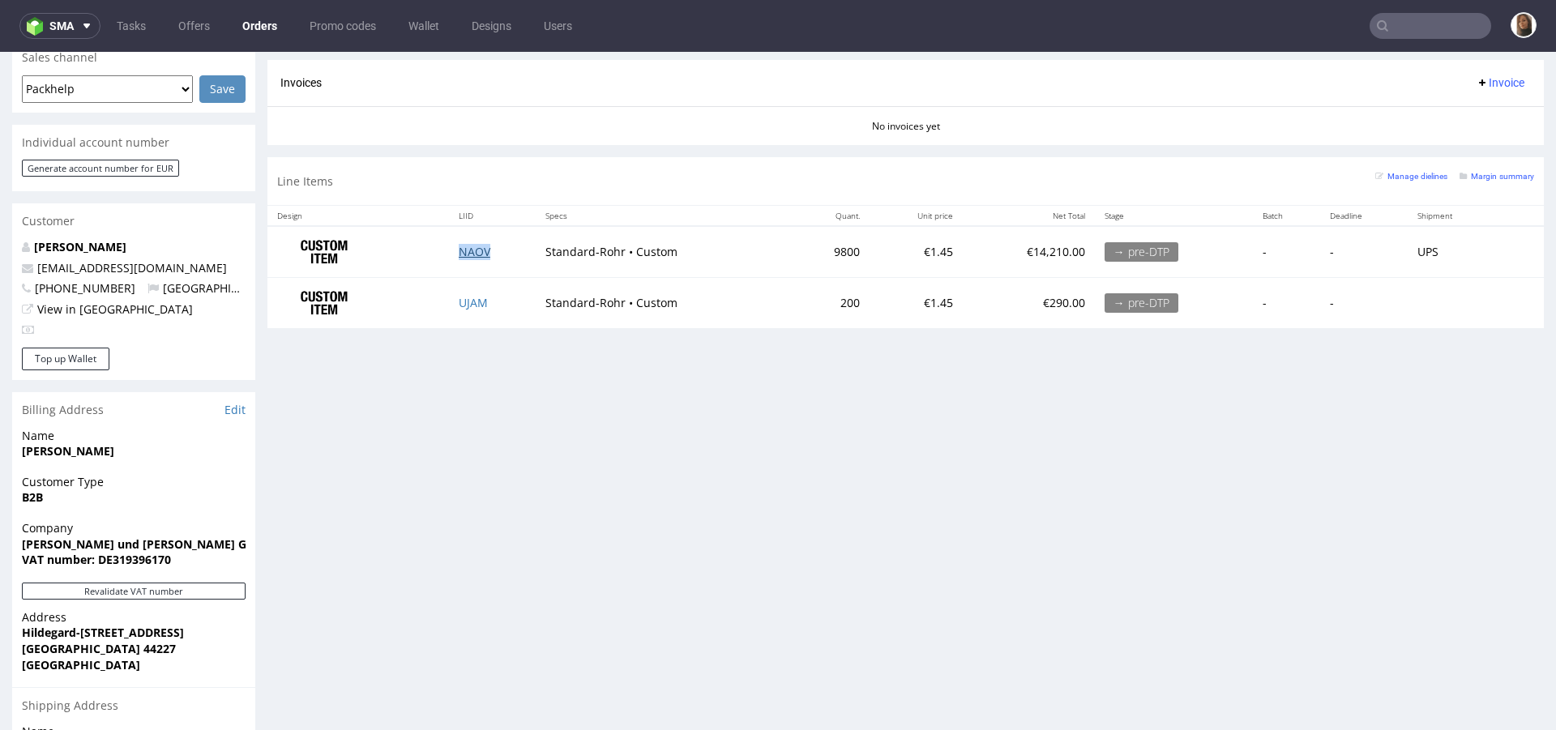
click at [464, 244] on link "NAOV" at bounding box center [475, 251] width 32 height 15
click at [468, 301] on link "UJAM" at bounding box center [473, 302] width 29 height 15
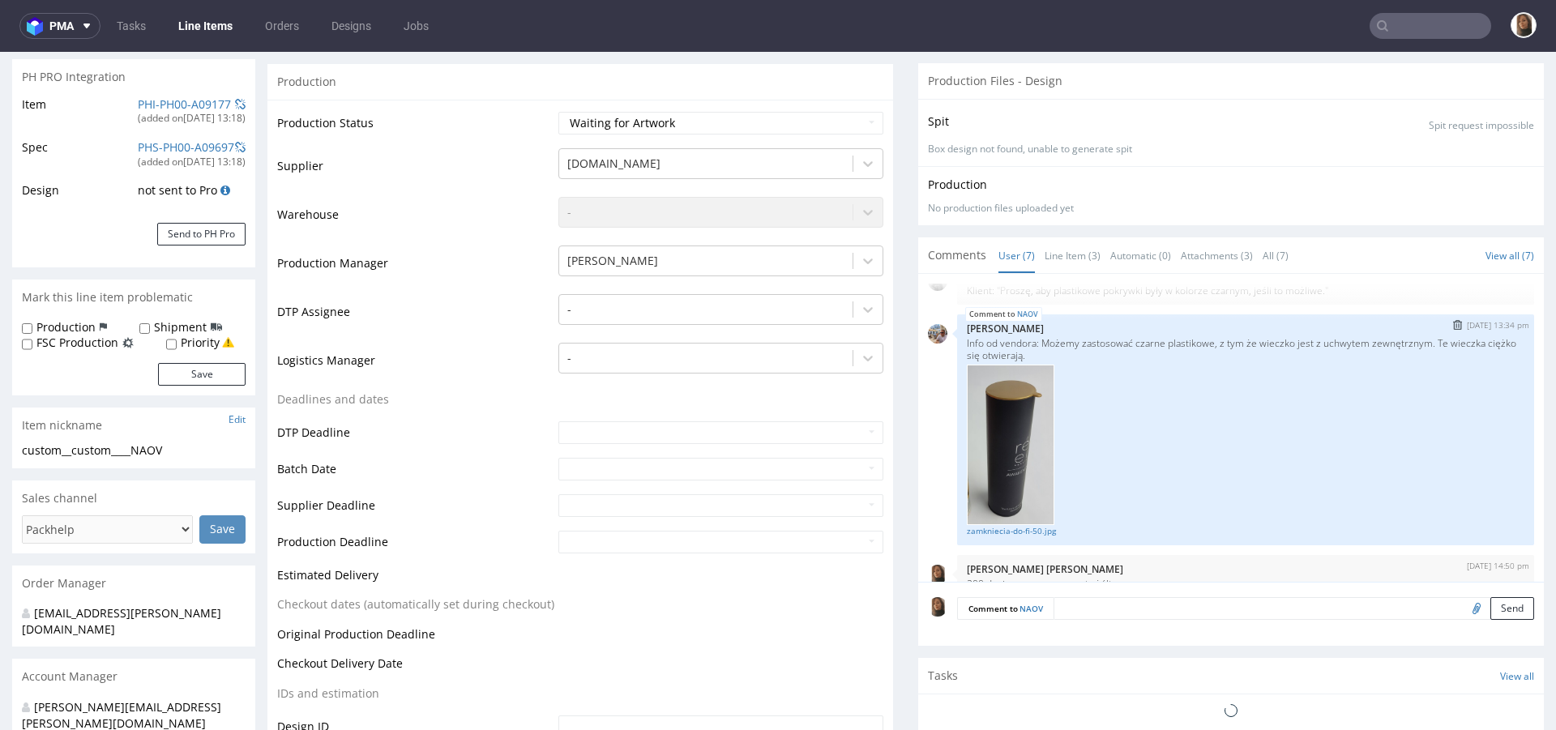
scroll to position [324, 0]
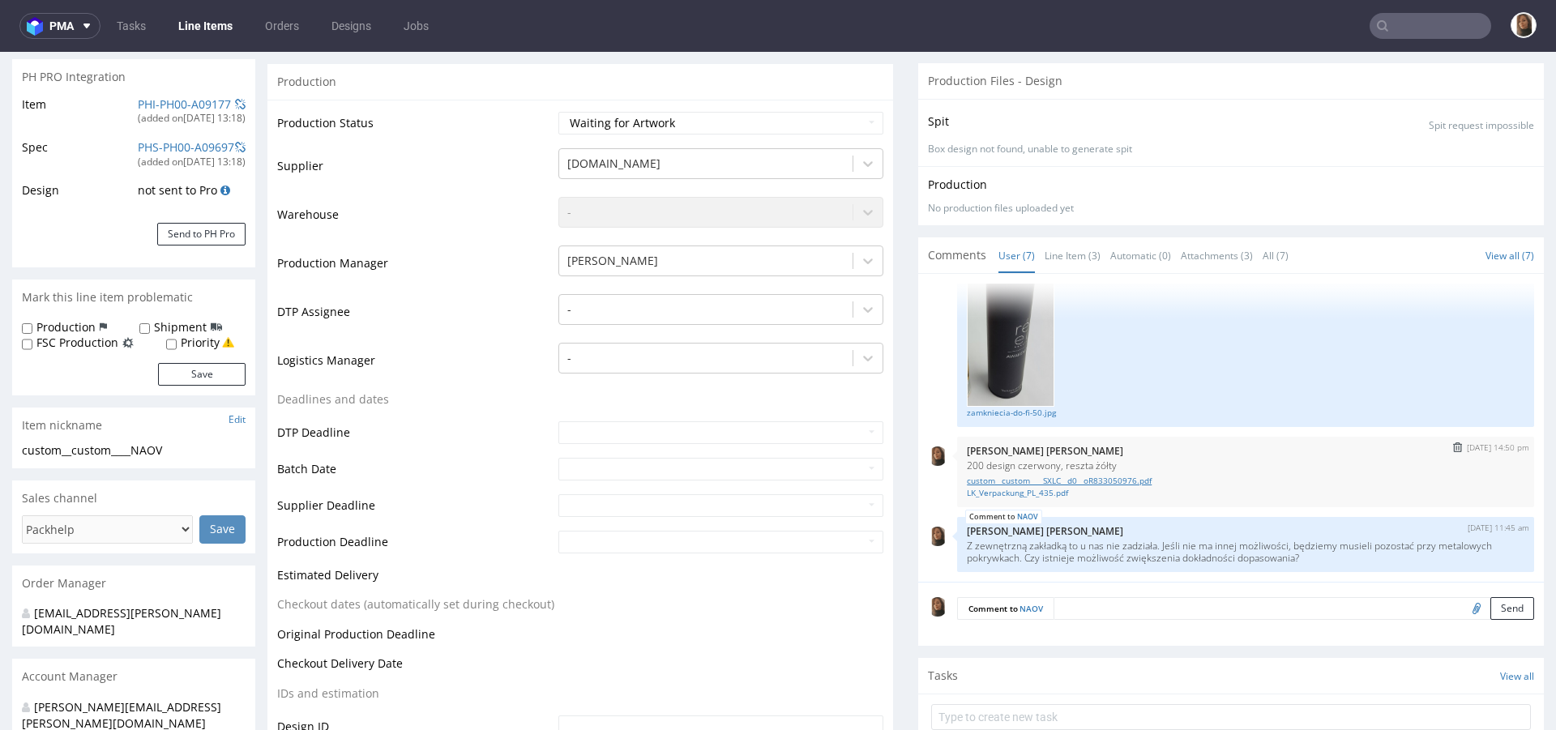
click at [996, 479] on link "custom__custom____SXLC__d0__oR833050976.pdf" at bounding box center [1246, 481] width 558 height 12
click at [1002, 493] on link "LK_Verpackung_PL_435.pdf" at bounding box center [1246, 493] width 558 height 12
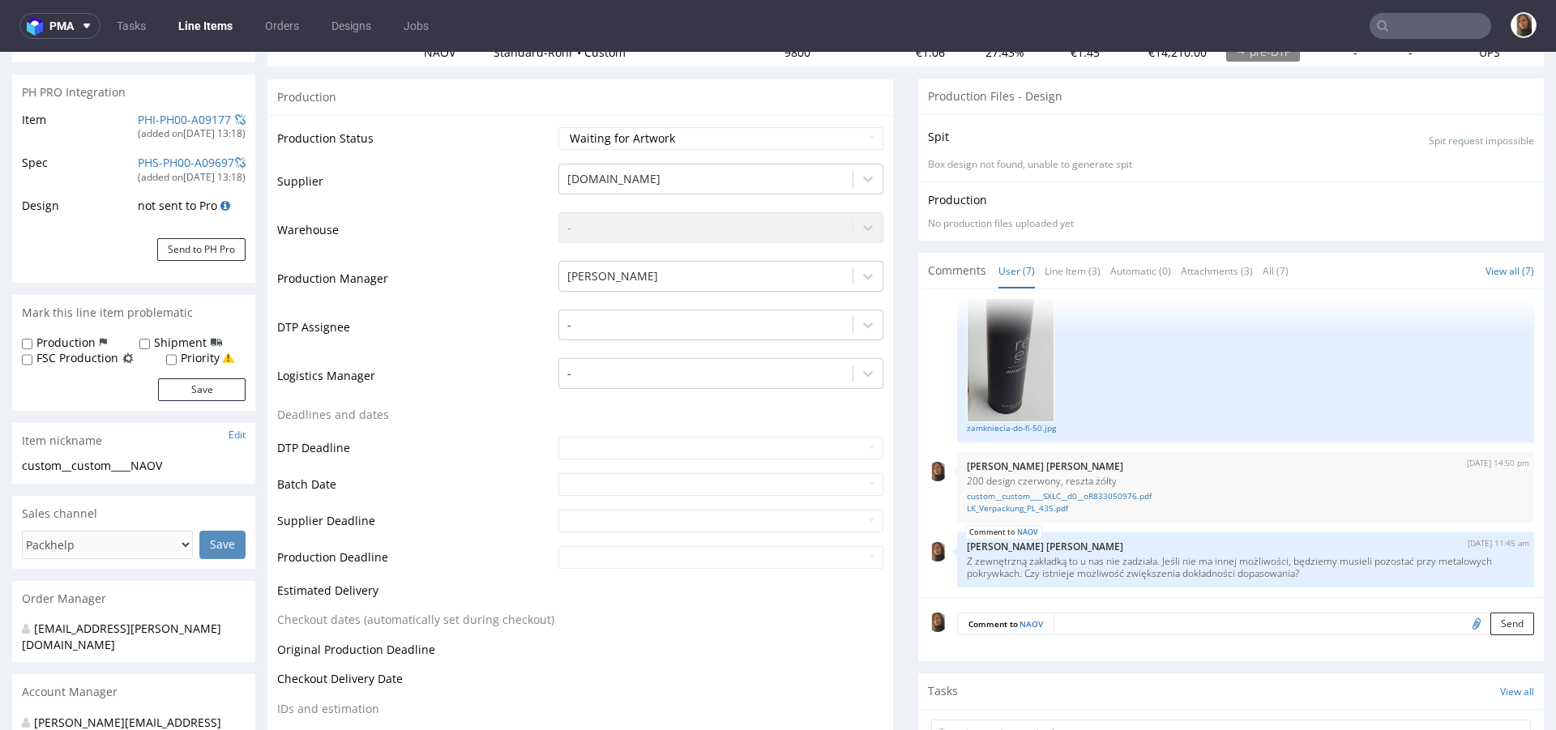
scroll to position [222, 0]
click at [1463, 622] on input "file" at bounding box center [1474, 619] width 23 height 21
type input "C:\fakepath\custom__custom____SXLC__d0__oR833050976.pdf"
click at [1490, 621] on button "Send" at bounding box center [1512, 620] width 44 height 23
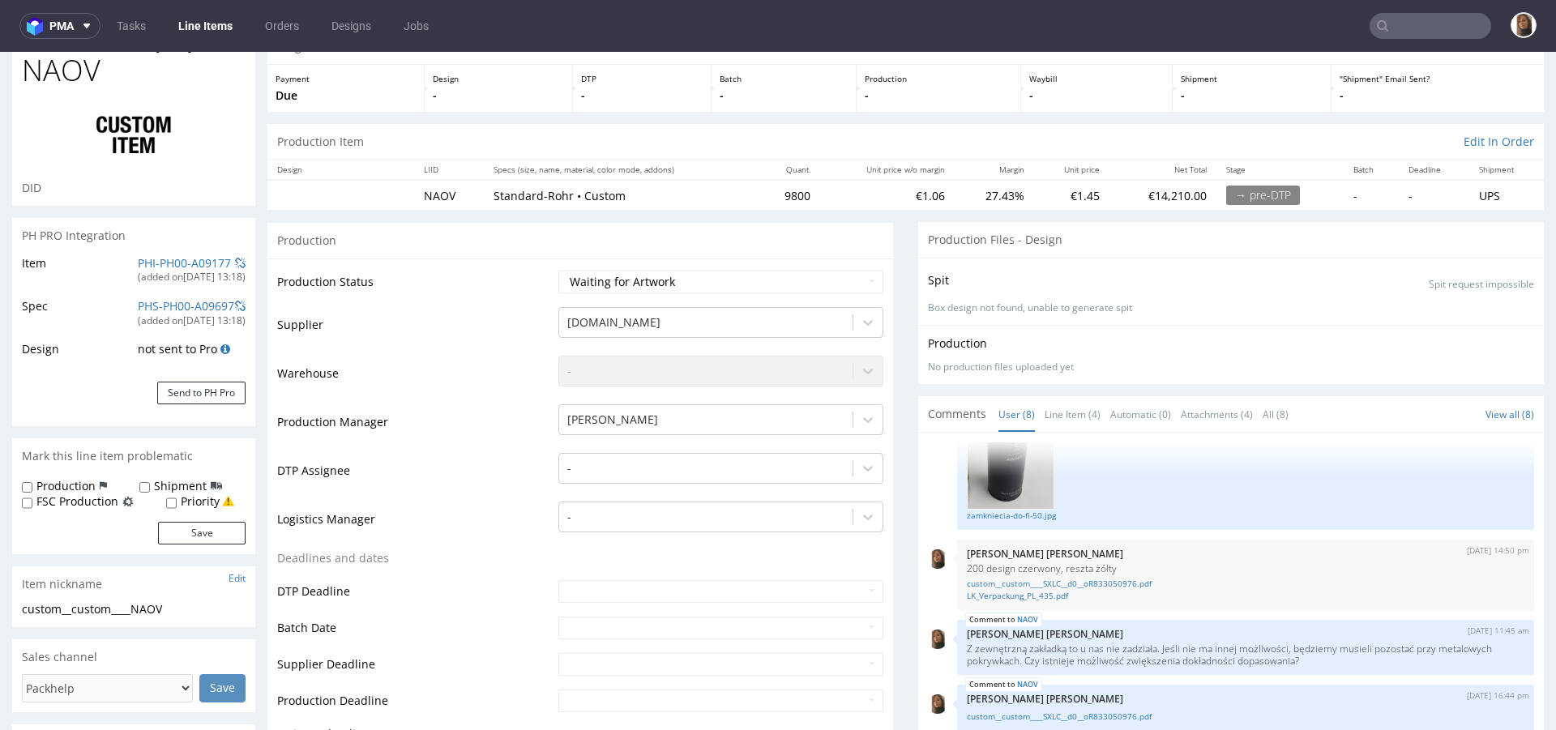
scroll to position [91, 0]
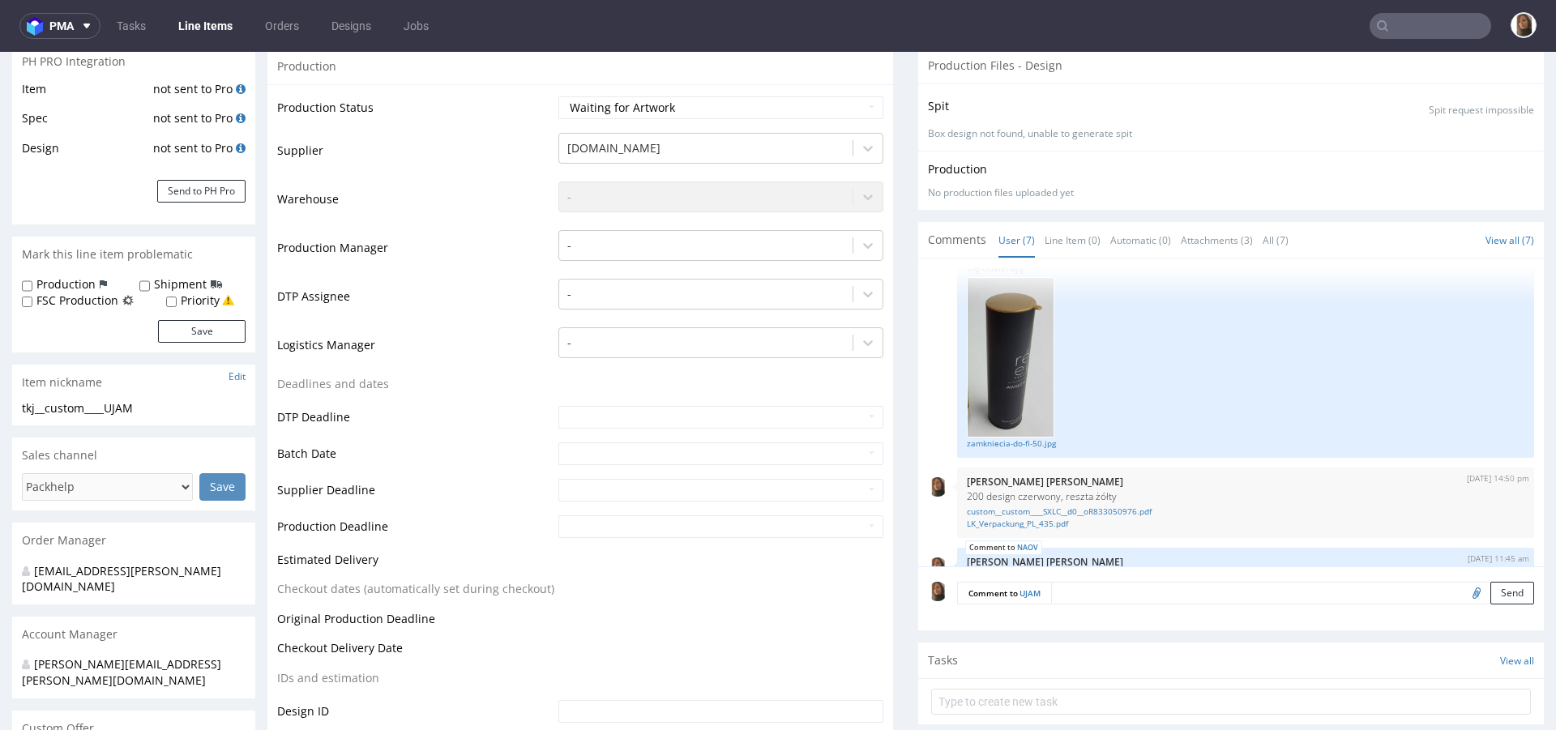
scroll to position [324, 0]
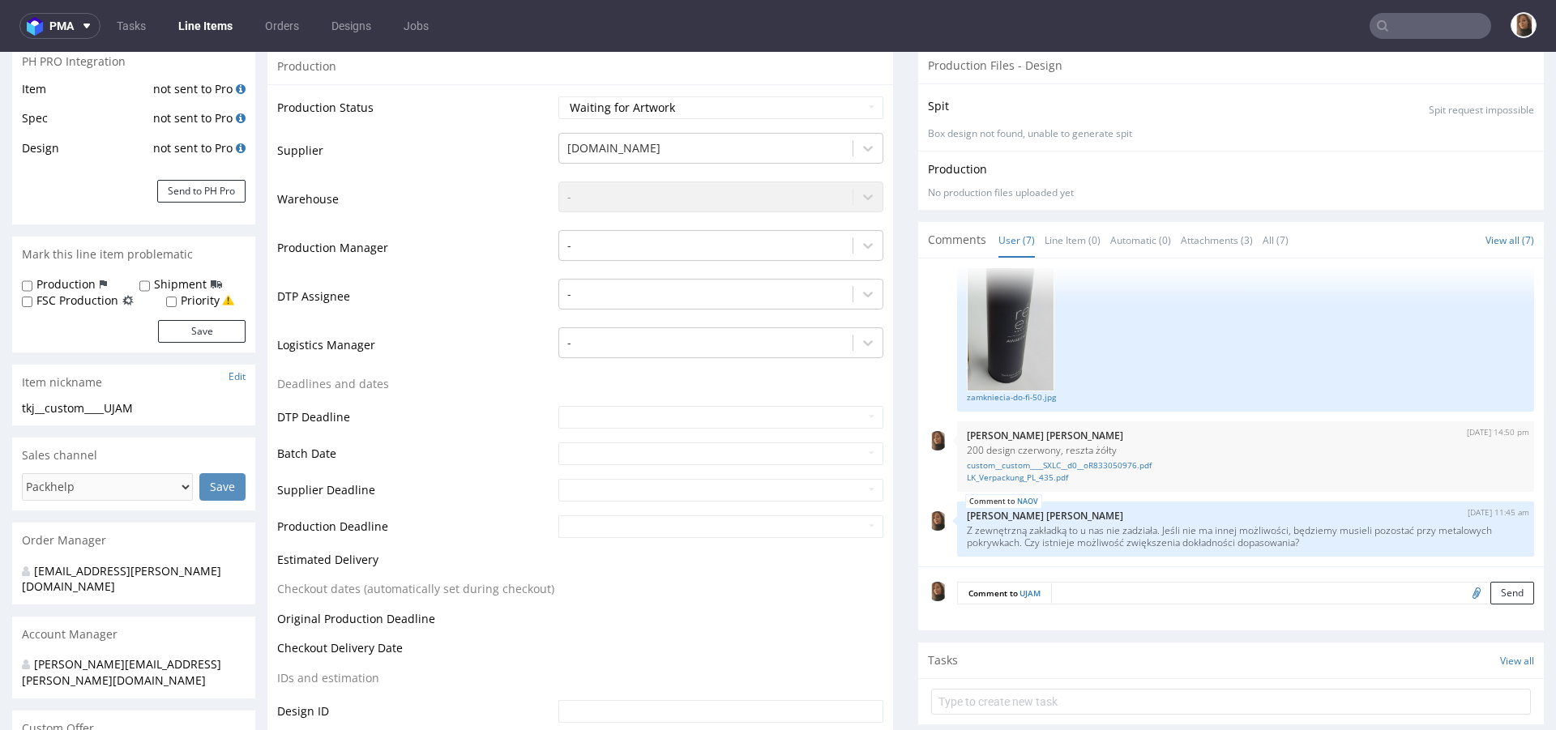
click at [1463, 597] on input "file" at bounding box center [1474, 592] width 23 height 21
type input "C:\fakepath\LK_Verpackung_PL_435.pdf"
click at [1490, 596] on button "Send" at bounding box center [1512, 593] width 44 height 23
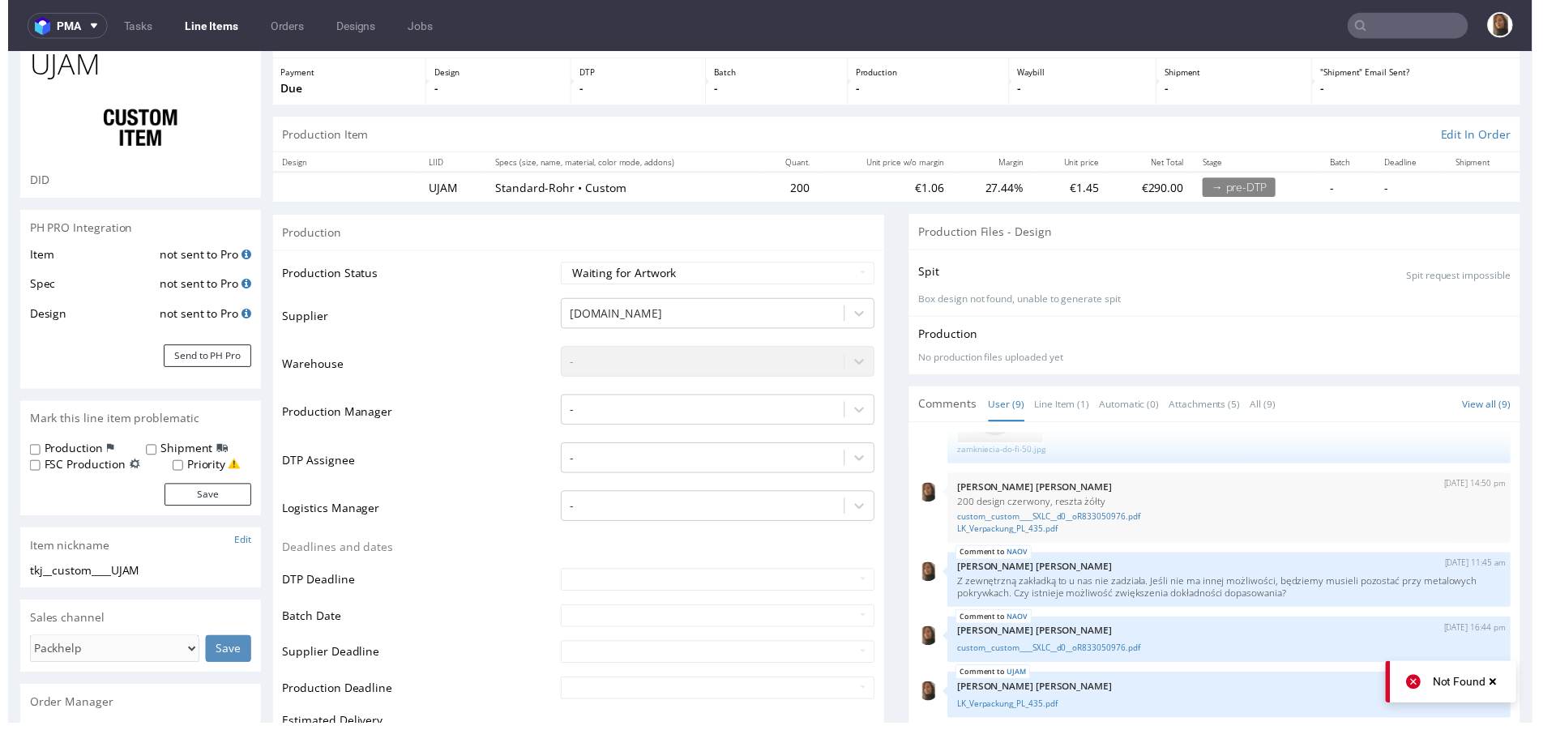
scroll to position [0, 0]
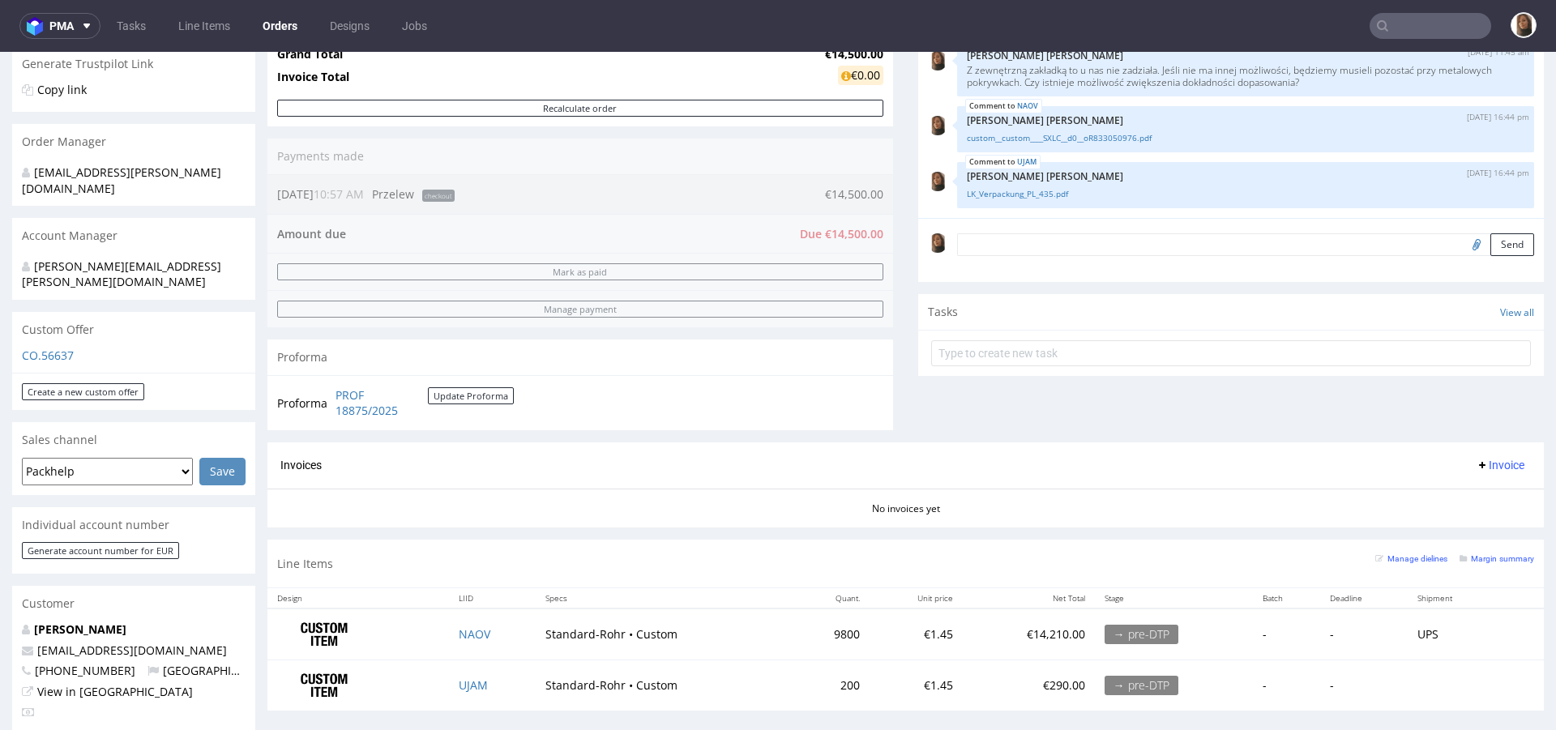
scroll to position [472, 0]
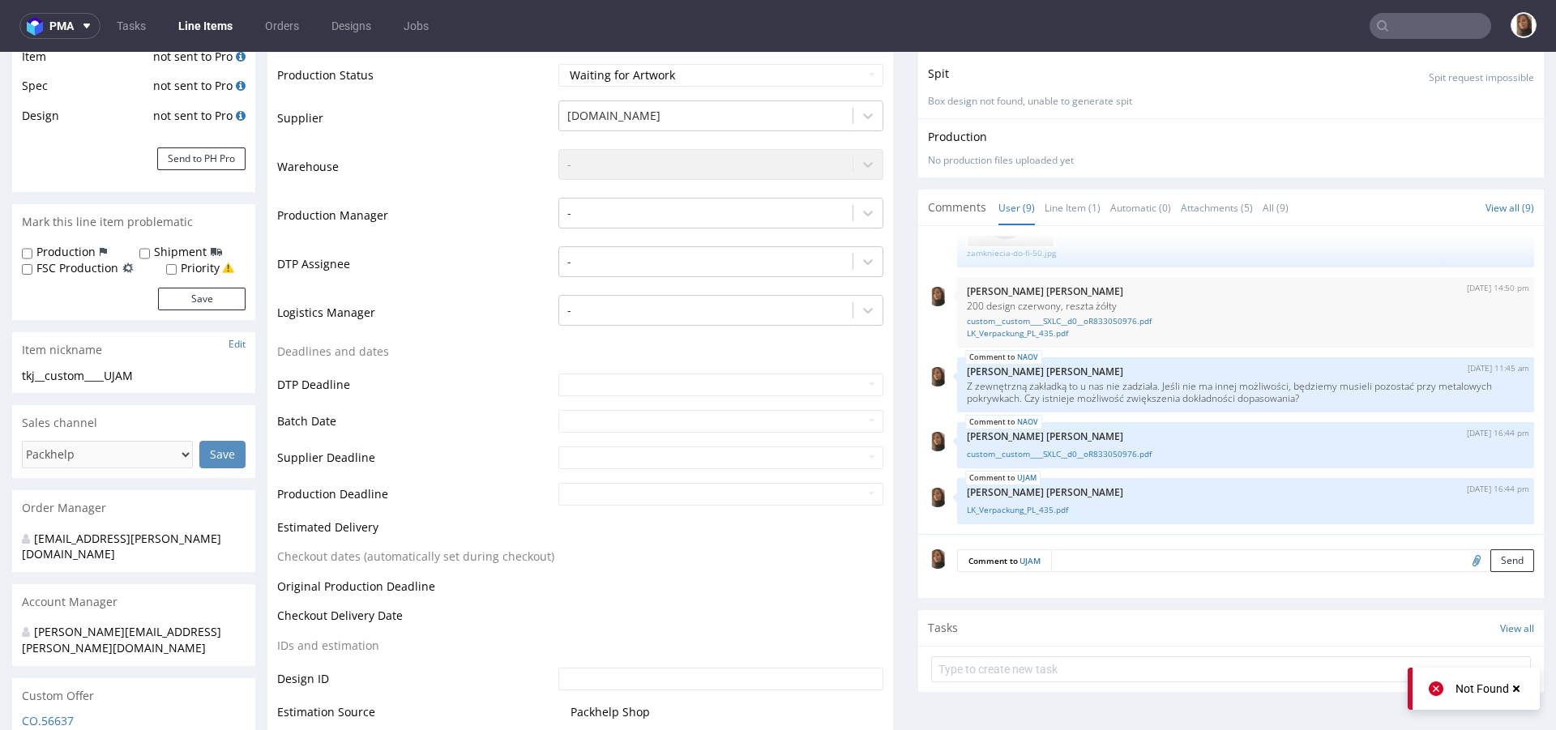
scroll to position [287, 0]
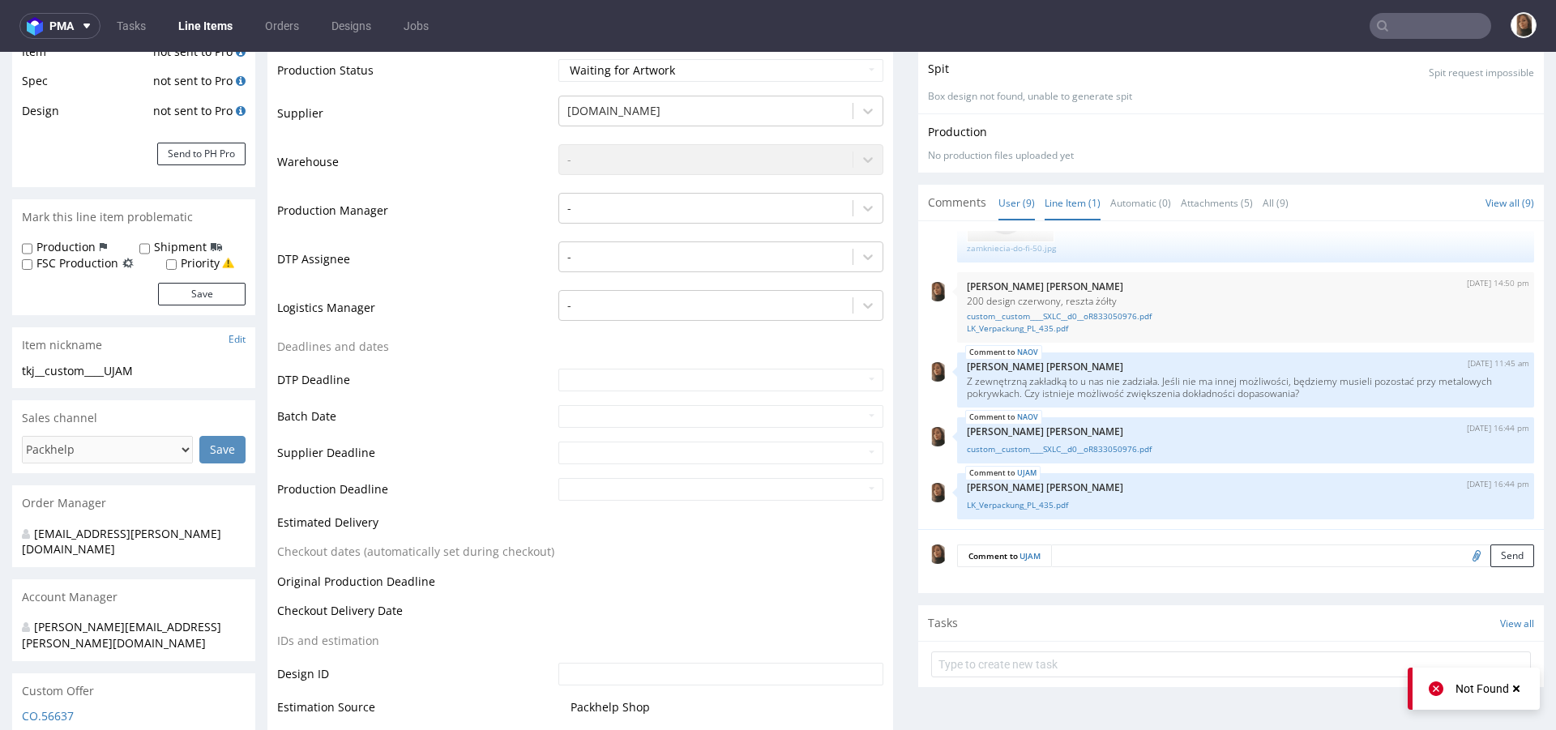
click at [1056, 203] on link "Line Item (1)" at bounding box center [1073, 203] width 56 height 35
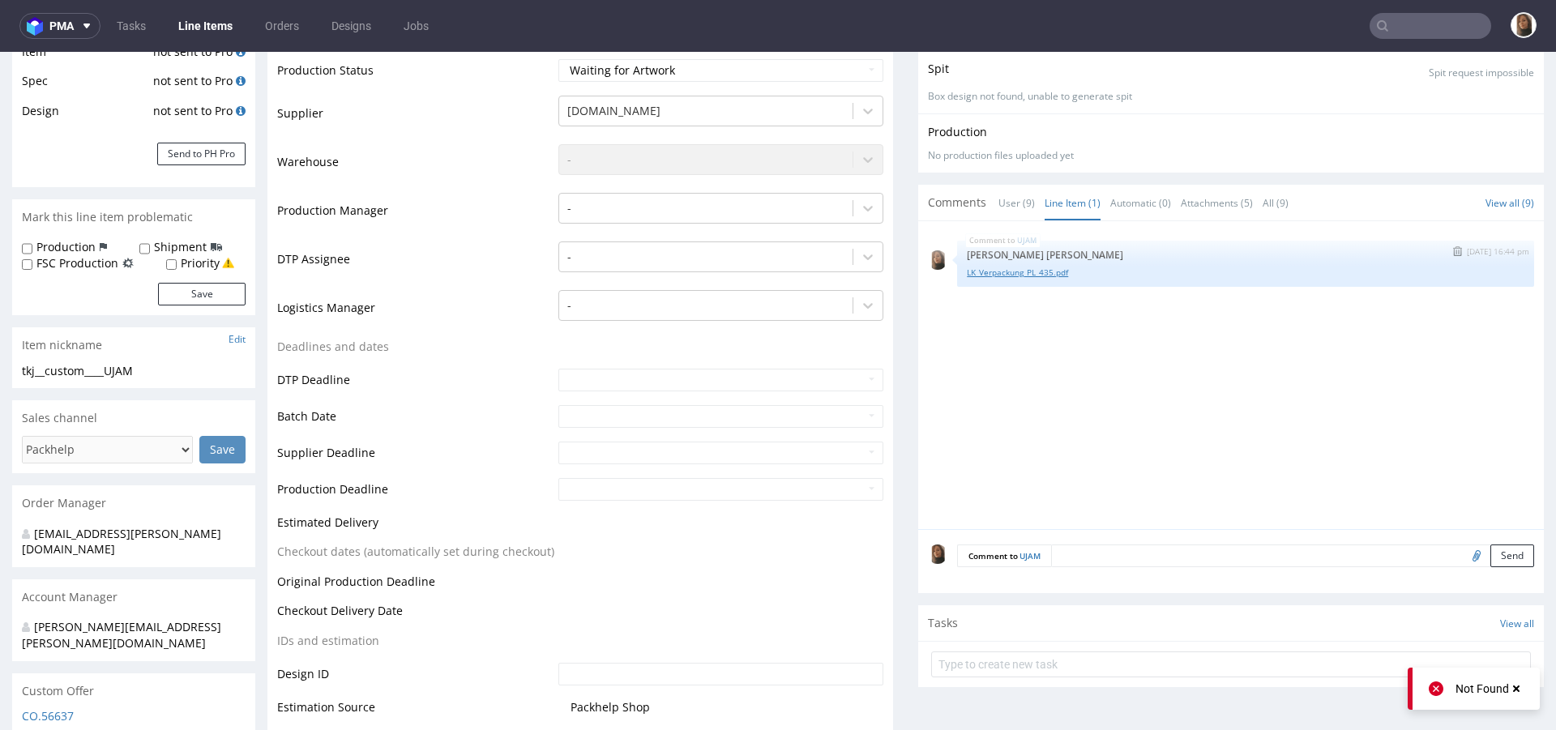
click at [1037, 270] on link "LK_Verpackung_PL_435.pdf" at bounding box center [1246, 273] width 558 height 12
click at [998, 199] on link "User (9)" at bounding box center [1016, 203] width 36 height 35
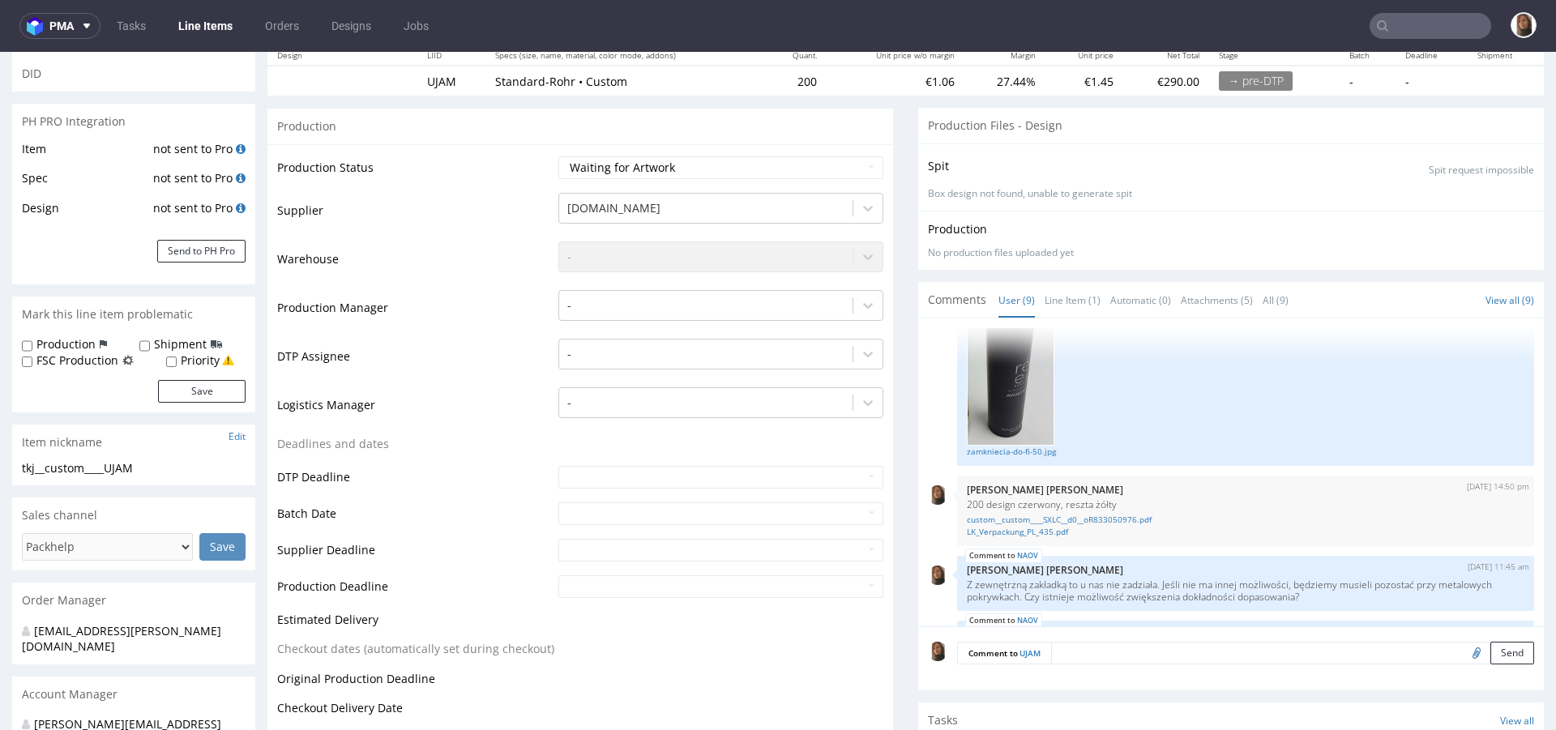
scroll to position [0, 0]
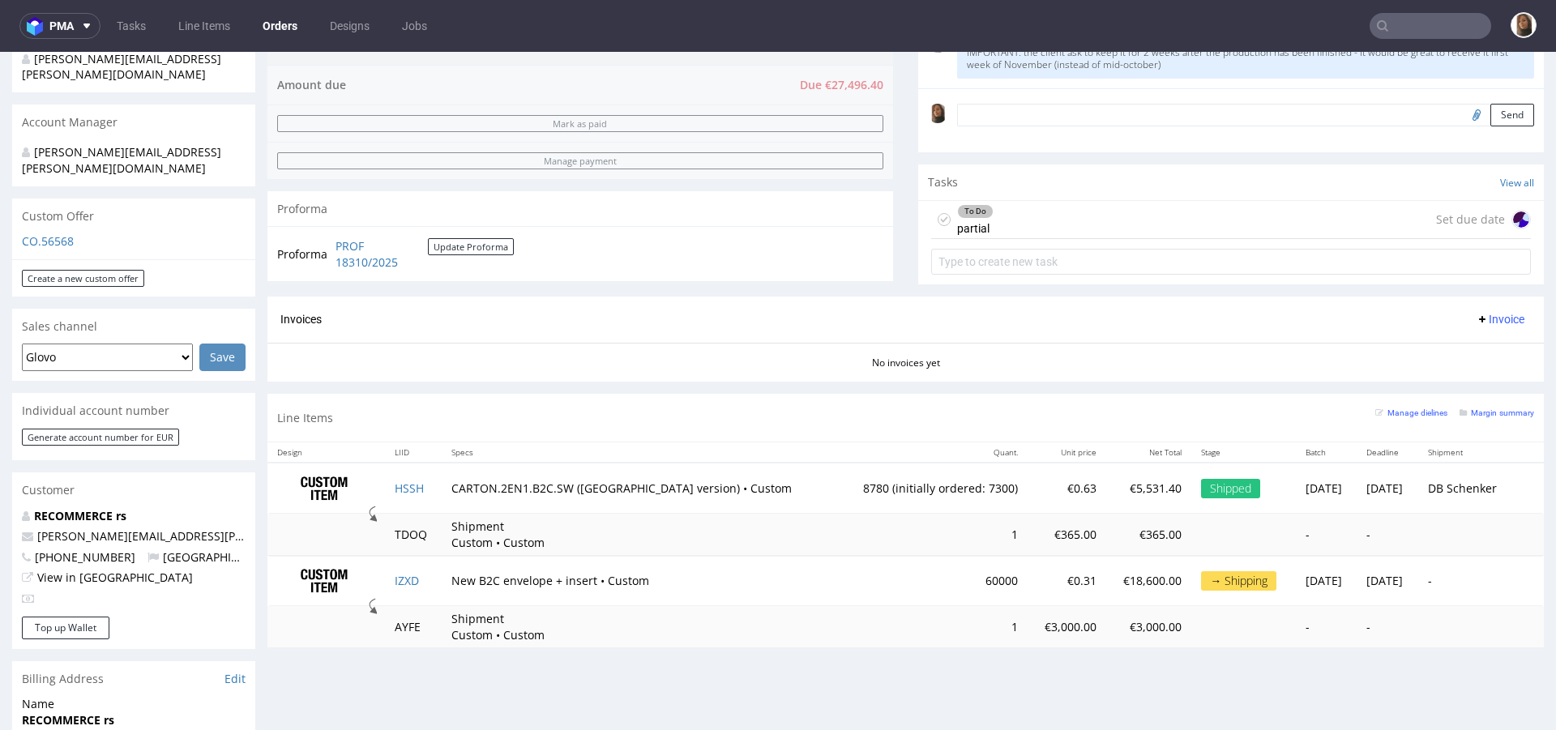
scroll to position [458, 0]
